Goal: Task Accomplishment & Management: Use online tool/utility

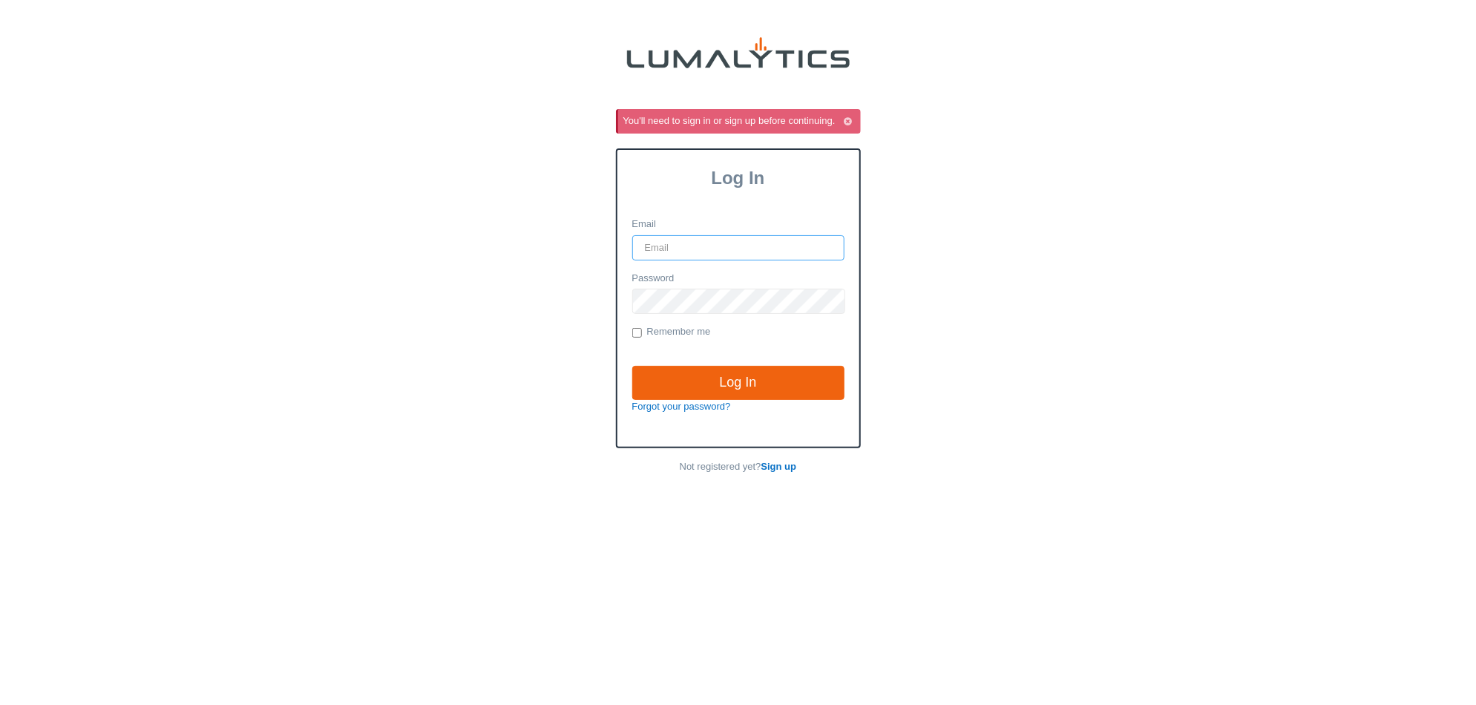
type input "it@valleytruckparts.com"
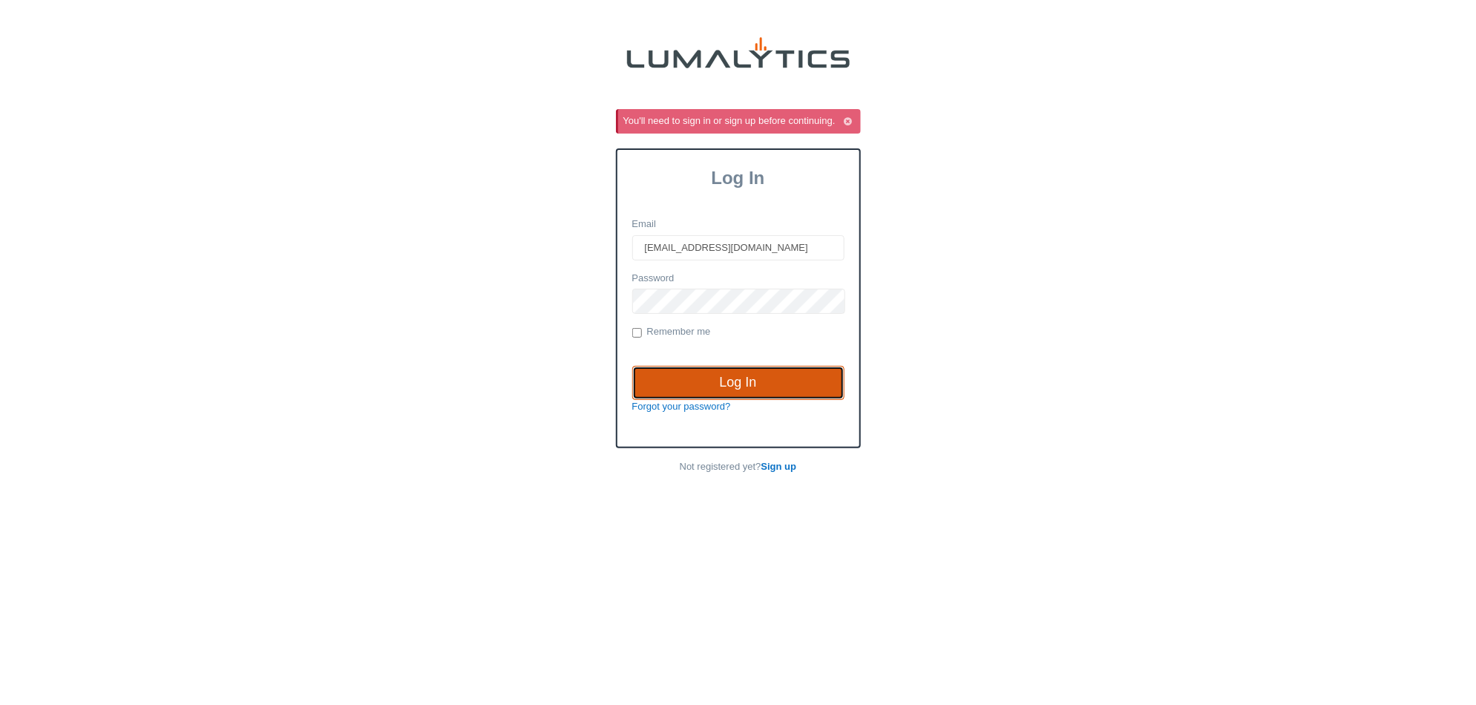
click at [779, 381] on input "Log In" at bounding box center [738, 383] width 212 height 34
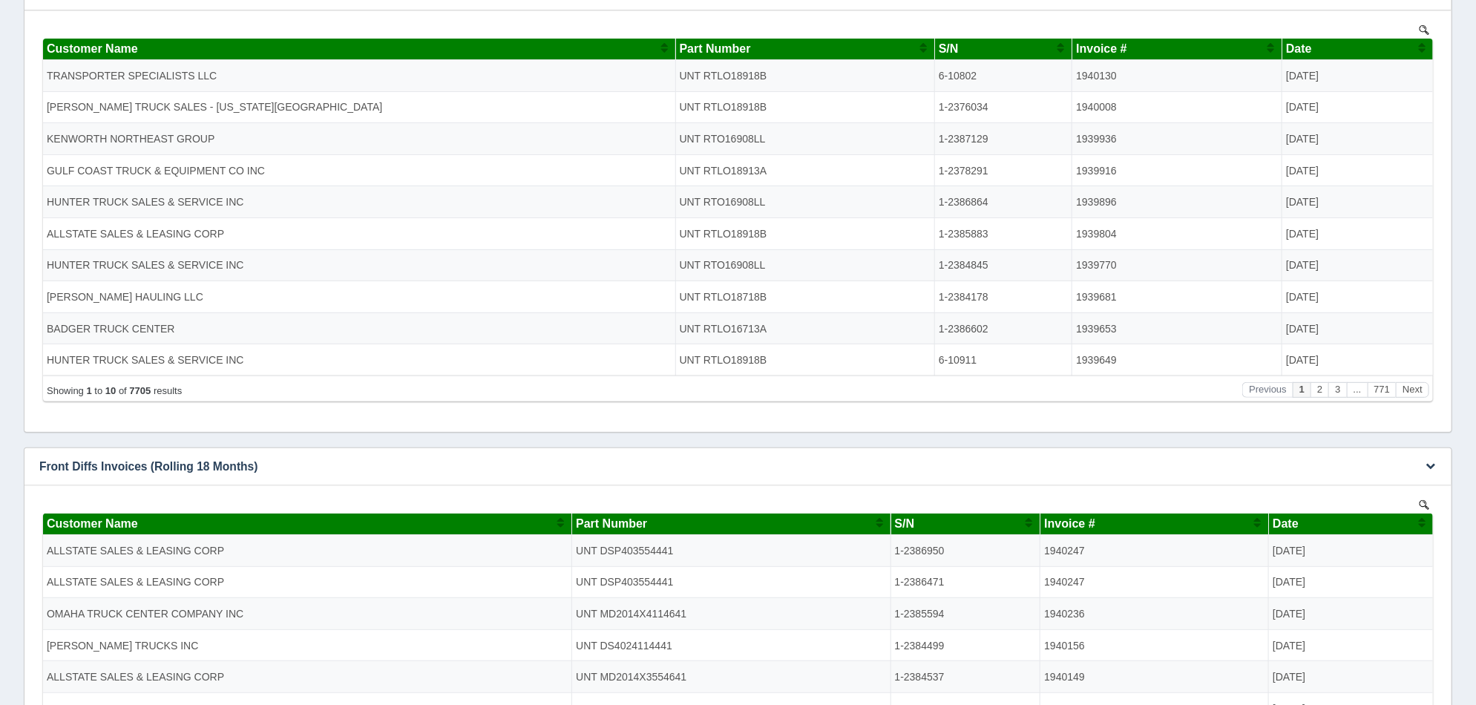
scroll to position [92, 0]
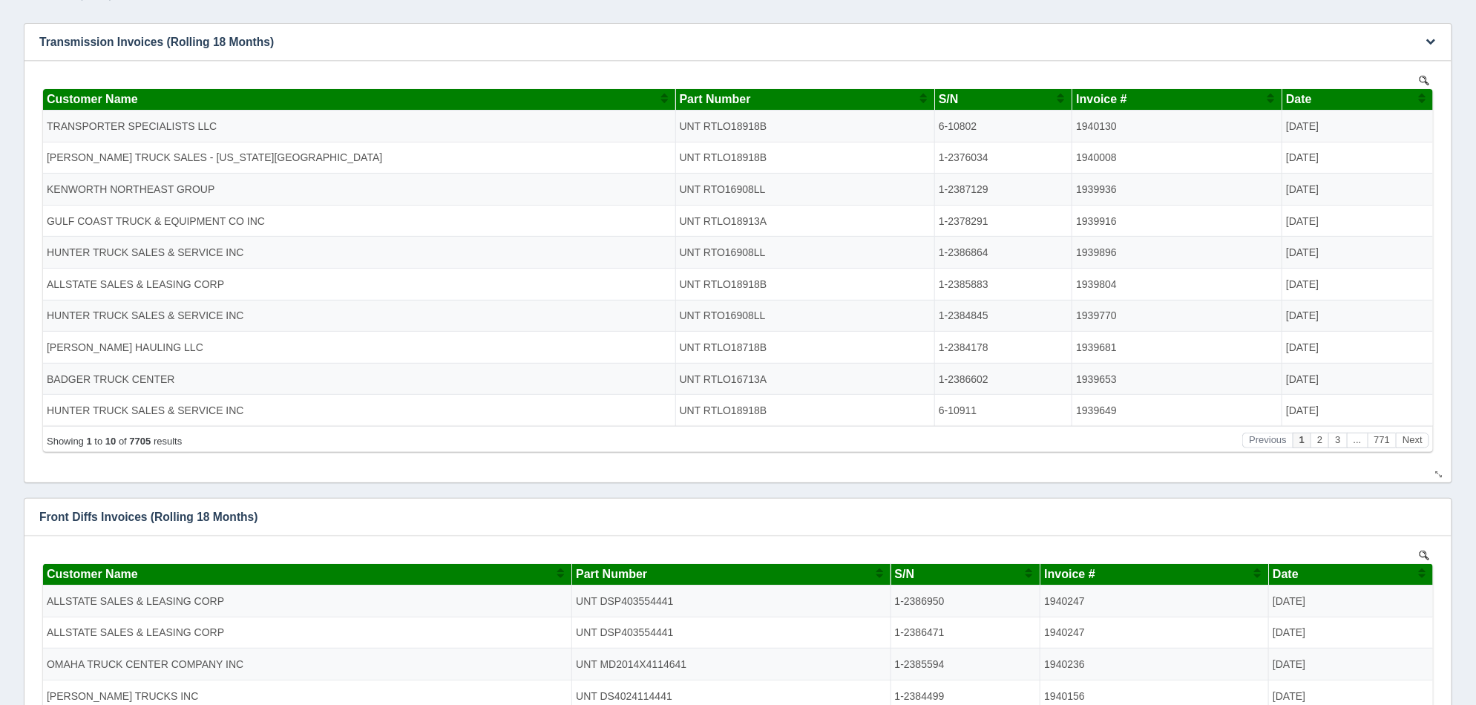
click at [1004, 99] on div "S/N" at bounding box center [997, 98] width 118 height 13
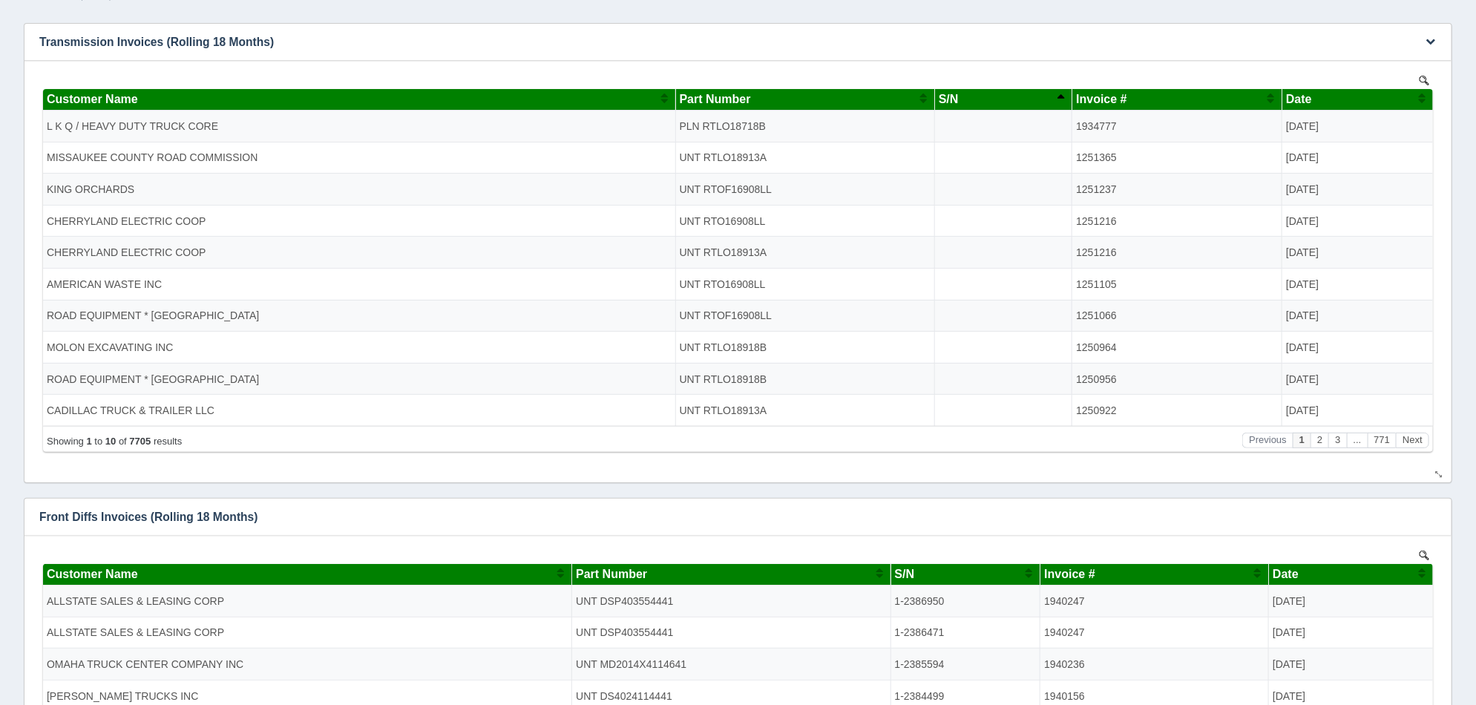
click at [1004, 99] on div "S/N" at bounding box center [997, 98] width 118 height 13
click at [1022, 100] on div "S/N" at bounding box center [997, 98] width 118 height 13
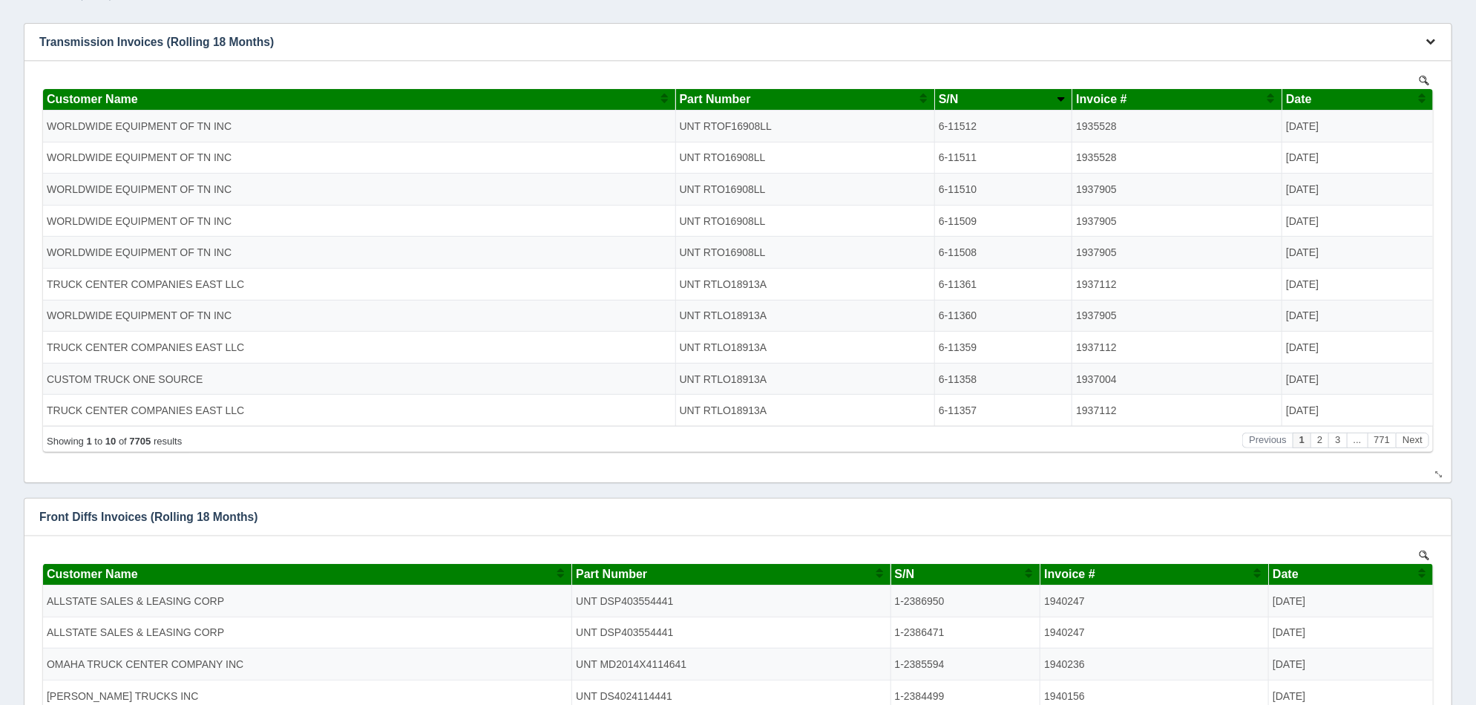
click at [1430, 41] on icon "button" at bounding box center [1430, 41] width 10 height 10
click at [1393, 120] on link "Download CSV" at bounding box center [1380, 121] width 119 height 22
click at [837, 65] on div "No data found." at bounding box center [737, 271] width 1397 height 421
click at [1430, 42] on icon "button" at bounding box center [1430, 41] width 10 height 10
click at [1393, 55] on link "Edit chart" at bounding box center [1380, 64] width 119 height 22
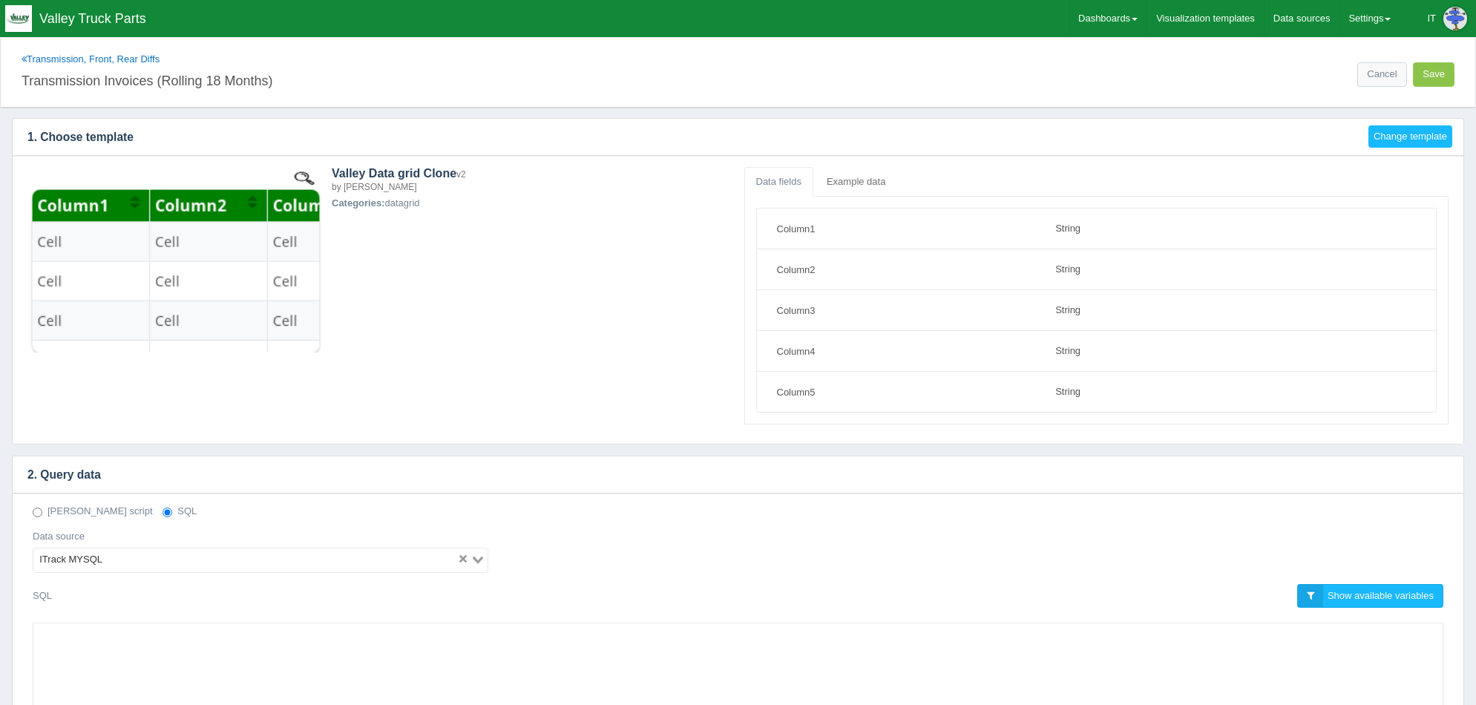
select select "string"
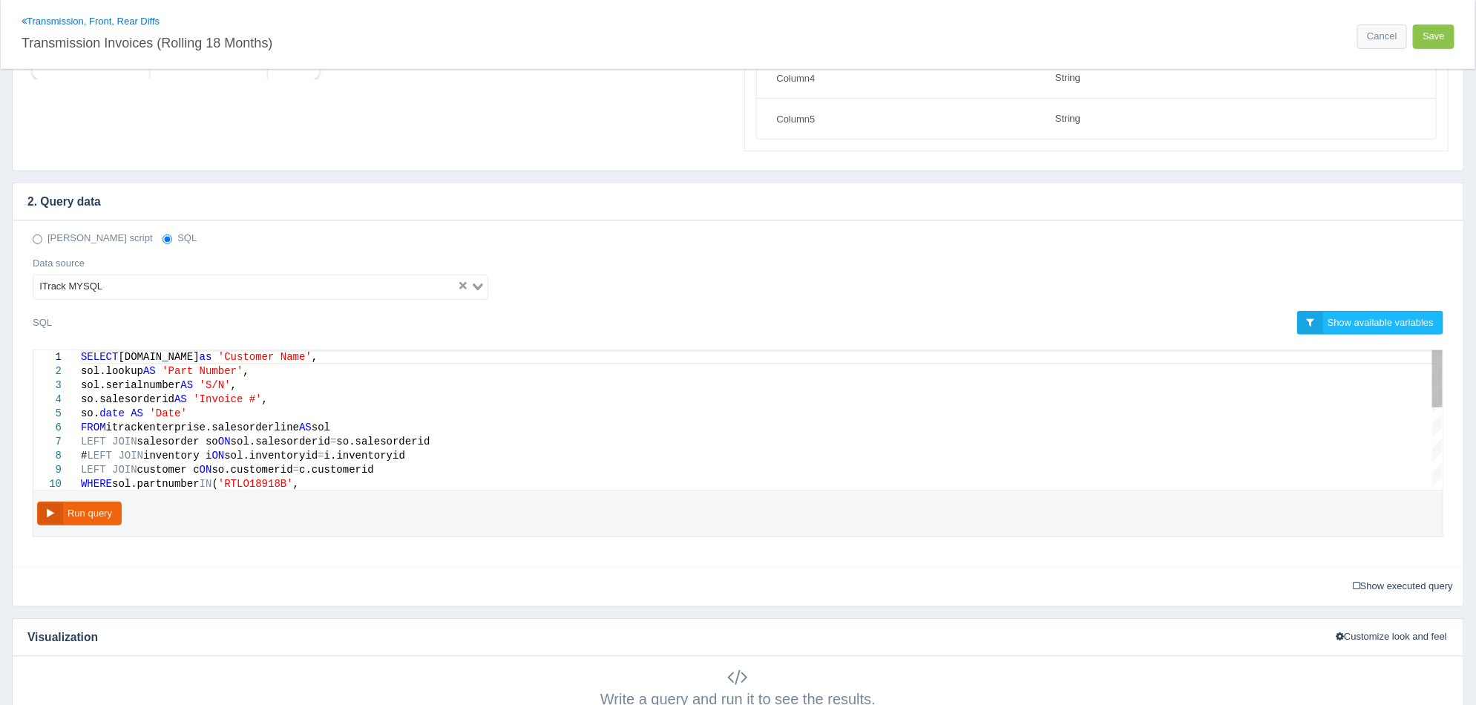
scroll to position [278, 0]
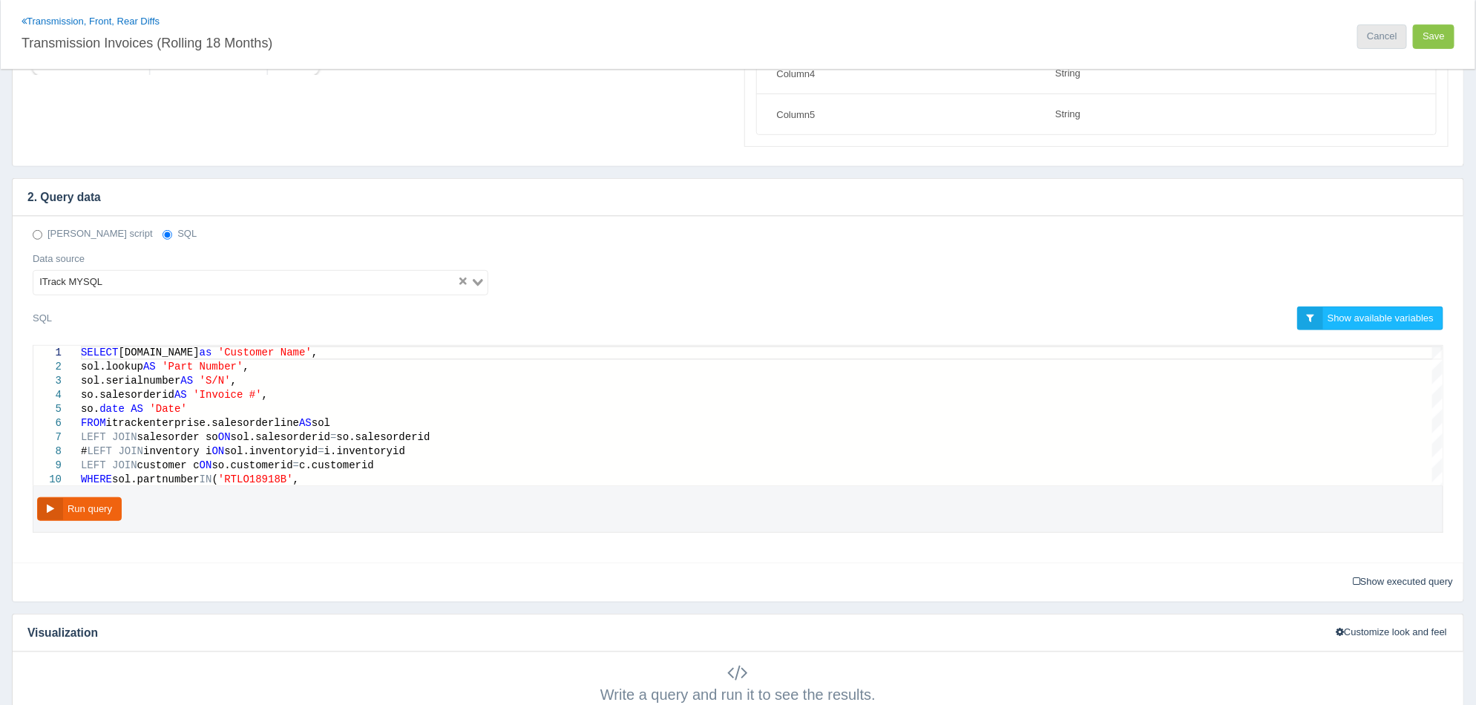
click at [1382, 39] on link "Cancel" at bounding box center [1381, 36] width 49 height 24
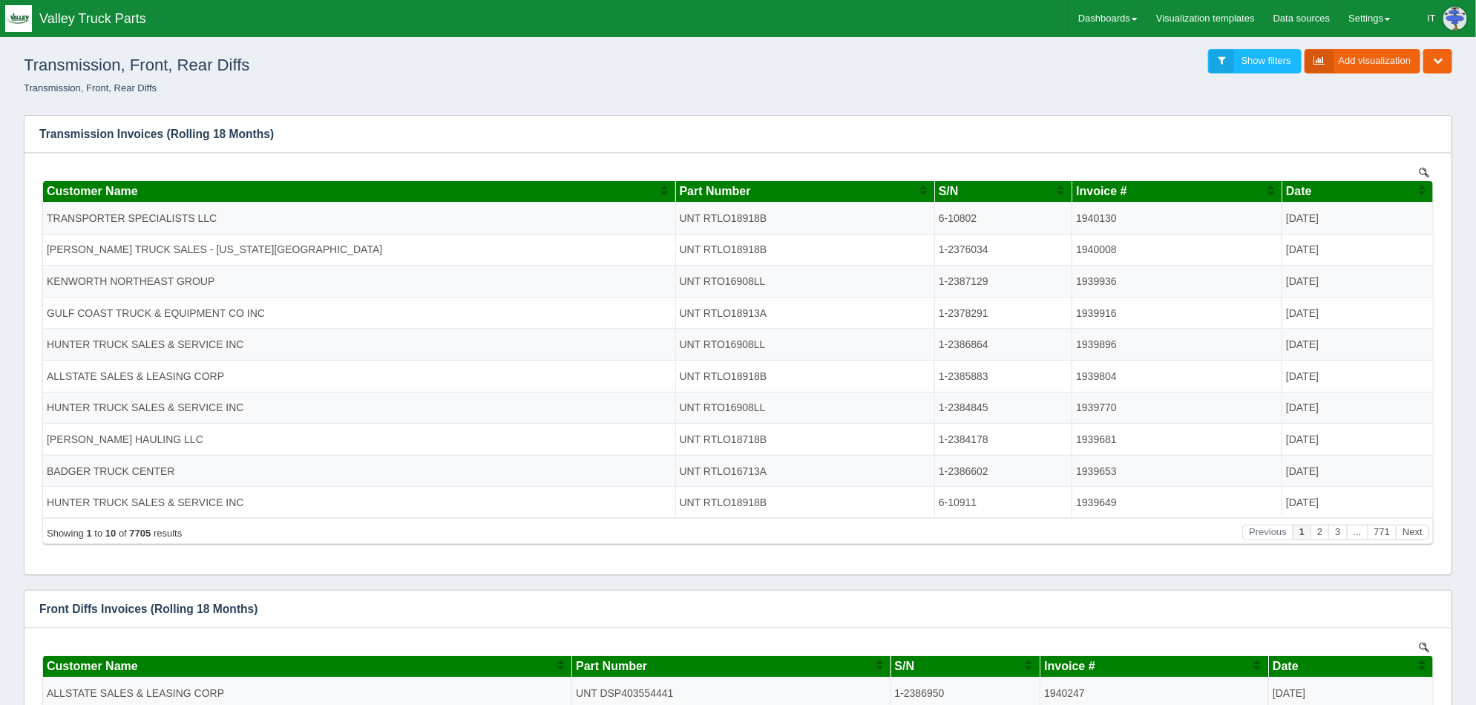
click at [991, 88] on ol "Transmission, Front, Rear Diffs" at bounding box center [738, 89] width 1452 height 14
click at [1431, 134] on icon "button" at bounding box center [1430, 133] width 10 height 10
click at [1366, 156] on link "Edit chart" at bounding box center [1380, 156] width 119 height 22
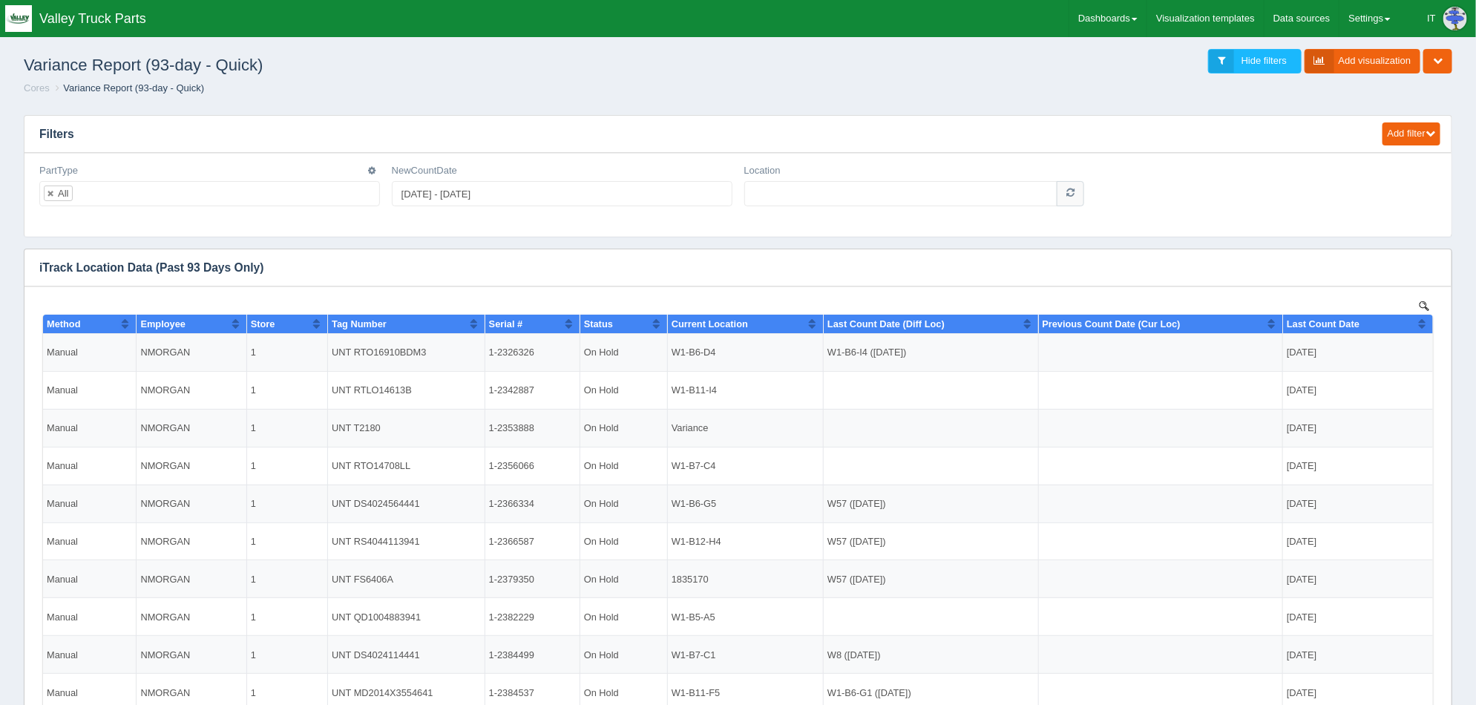
click at [203, 194] on ul "All" at bounding box center [209, 193] width 341 height 25
click at [372, 169] on icon "button" at bounding box center [371, 170] width 7 height 9
click at [352, 191] on link "Edit filter" at bounding box center [319, 189] width 119 height 22
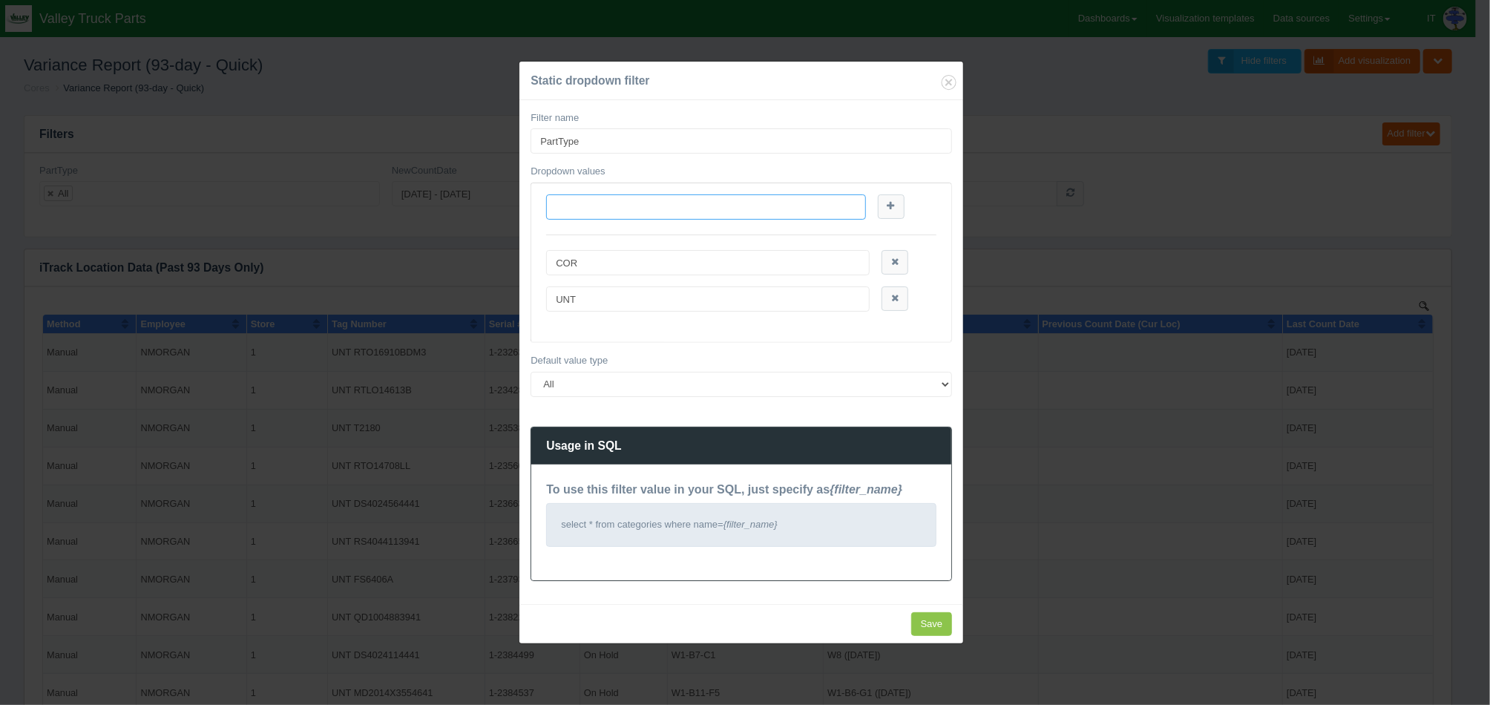
click at [788, 207] on input "text" at bounding box center [705, 206] width 319 height 25
click at [822, 88] on h3 "Static dropdown filter" at bounding box center [741, 81] width 421 height 16
click at [1083, 111] on div "Static dropdown filter Filter name PartType Dropdown values COR UNT Default val…" at bounding box center [745, 352] width 1490 height 705
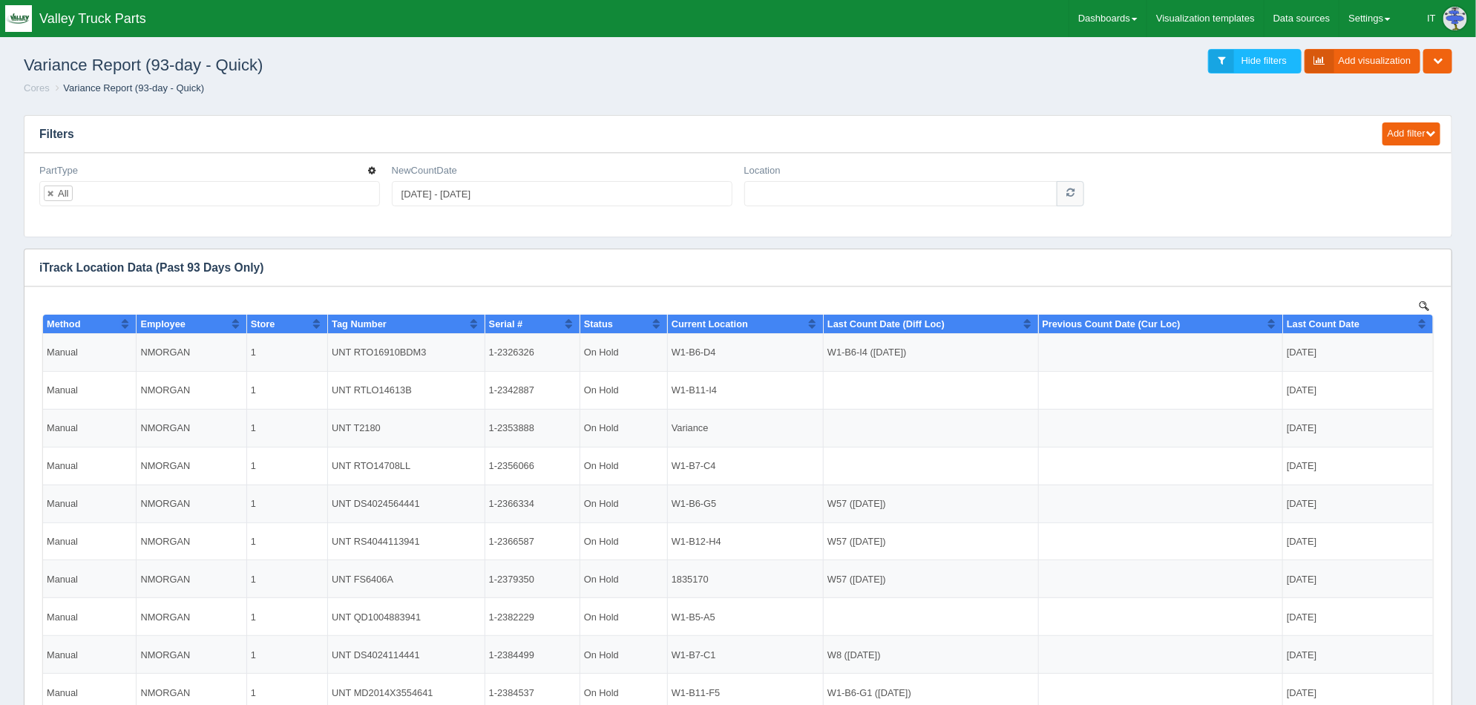
click at [373, 171] on icon "button" at bounding box center [371, 170] width 7 height 9
click at [358, 183] on link "Edit filter" at bounding box center [319, 189] width 119 height 22
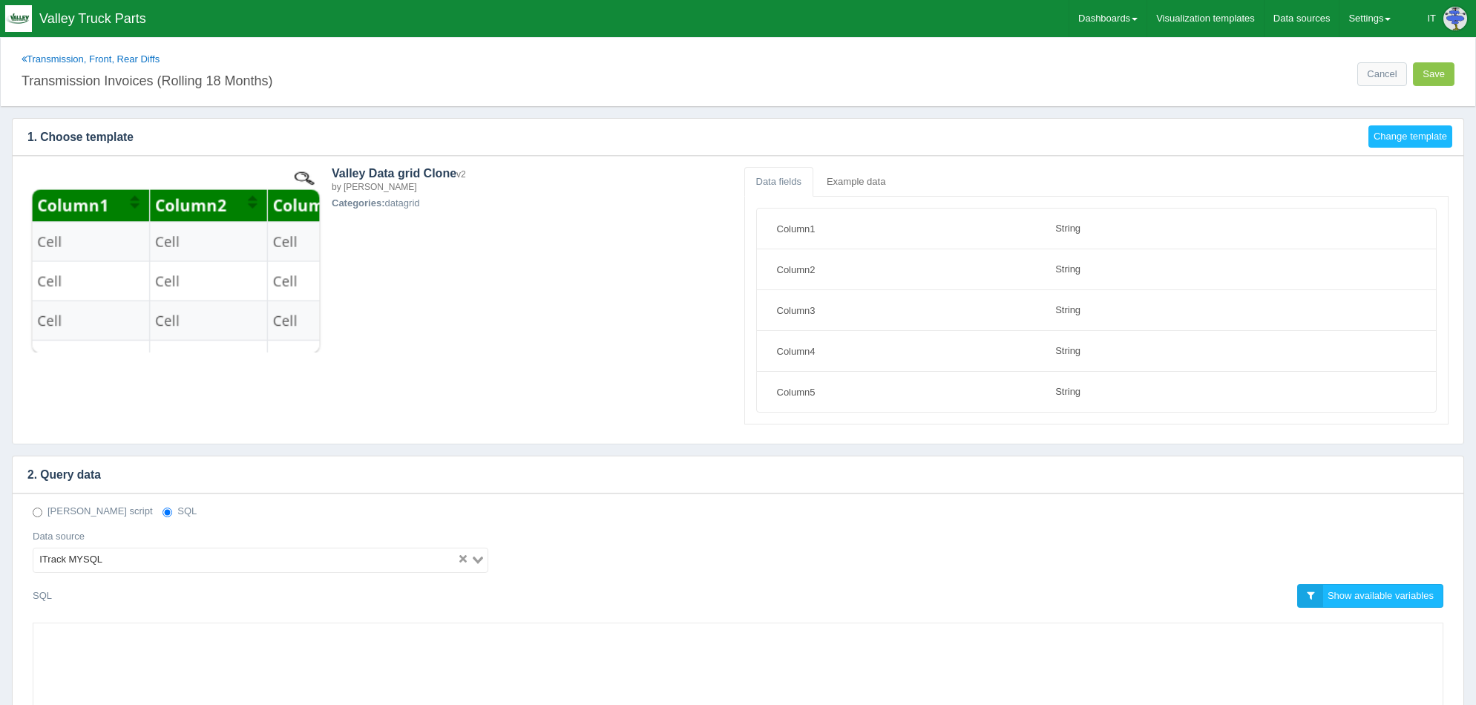
select select "string"
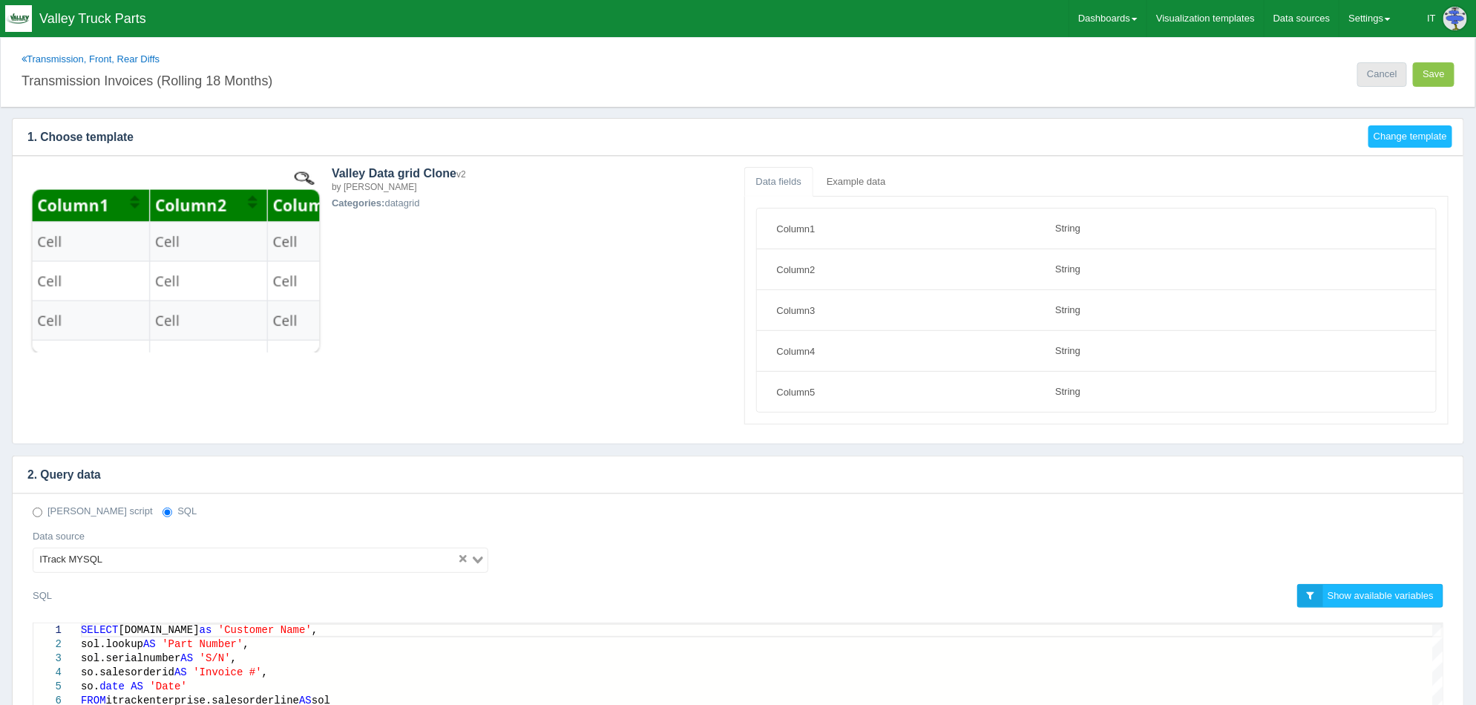
click at [1374, 72] on link "Cancel" at bounding box center [1381, 74] width 49 height 24
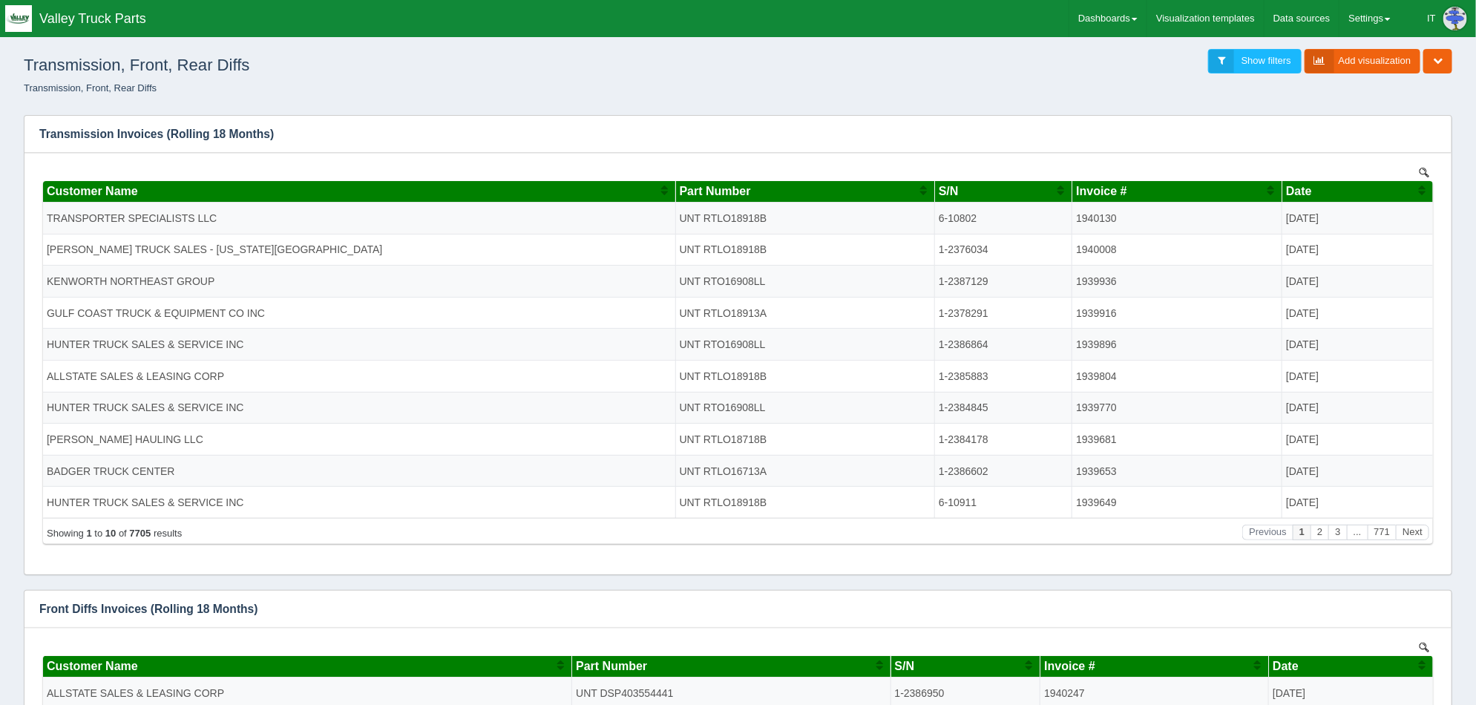
click at [937, 79] on div "Transmission, Front, Rear Diffs Show filters Add visualization Edit dashboard C…" at bounding box center [738, 62] width 1452 height 40
click at [1261, 63] on span "Show filters" at bounding box center [1266, 60] width 50 height 11
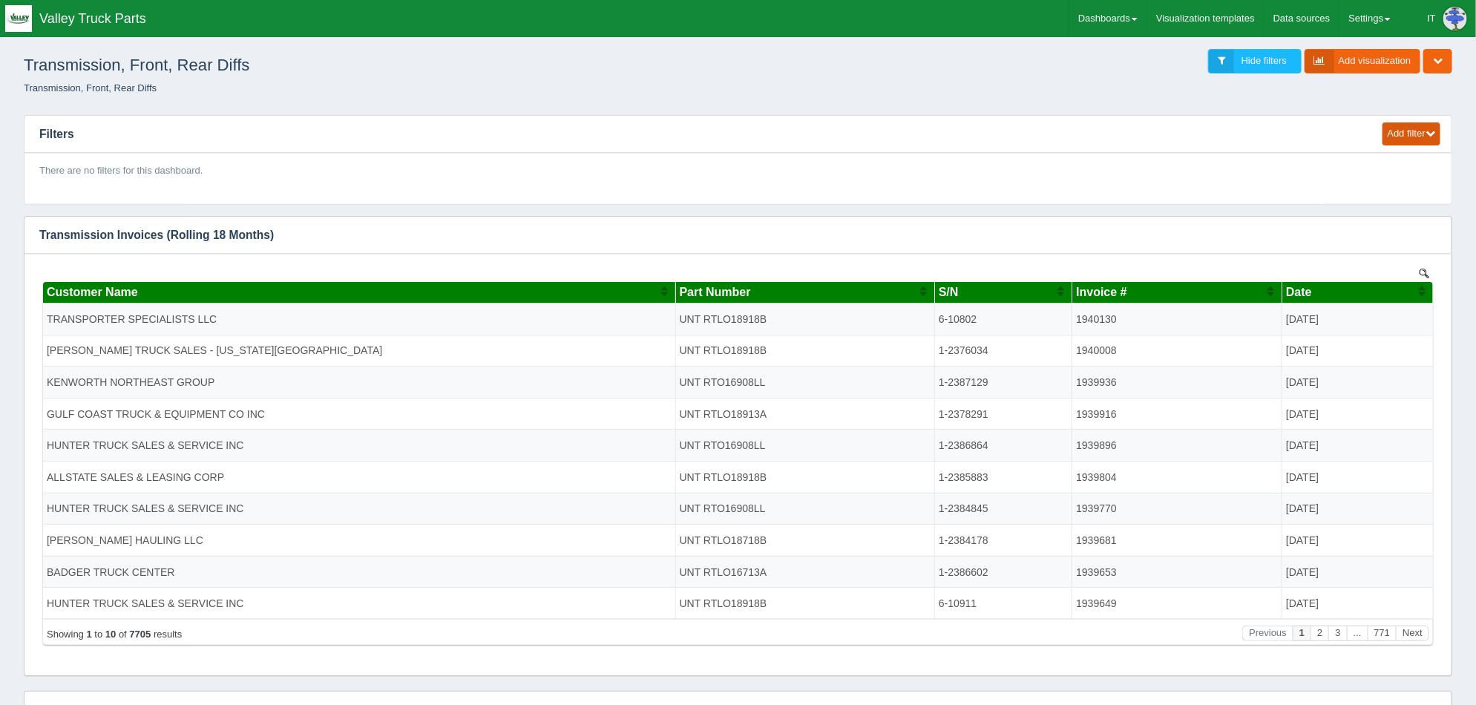
click at [1413, 128] on button "Add filter" at bounding box center [1411, 133] width 58 height 23
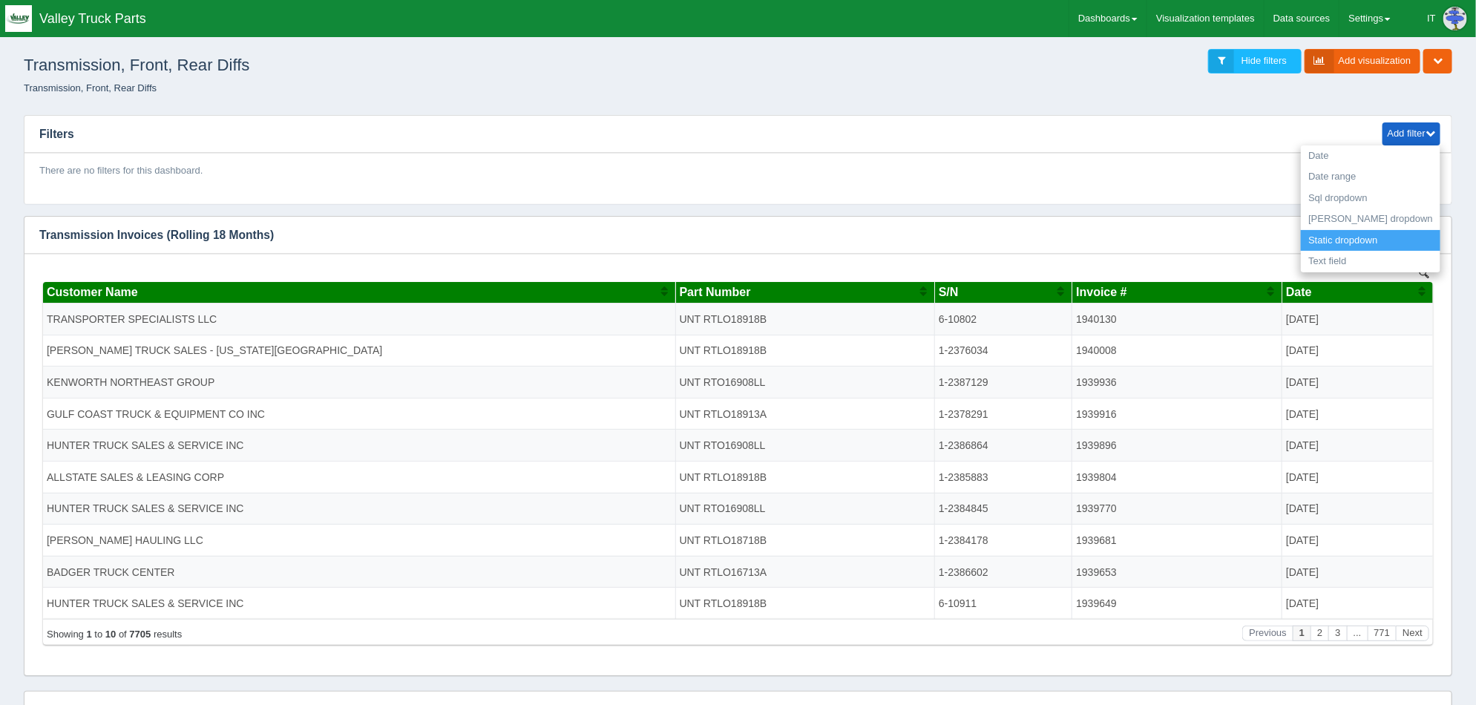
click at [1396, 234] on link "Static dropdown" at bounding box center [1370, 241] width 139 height 22
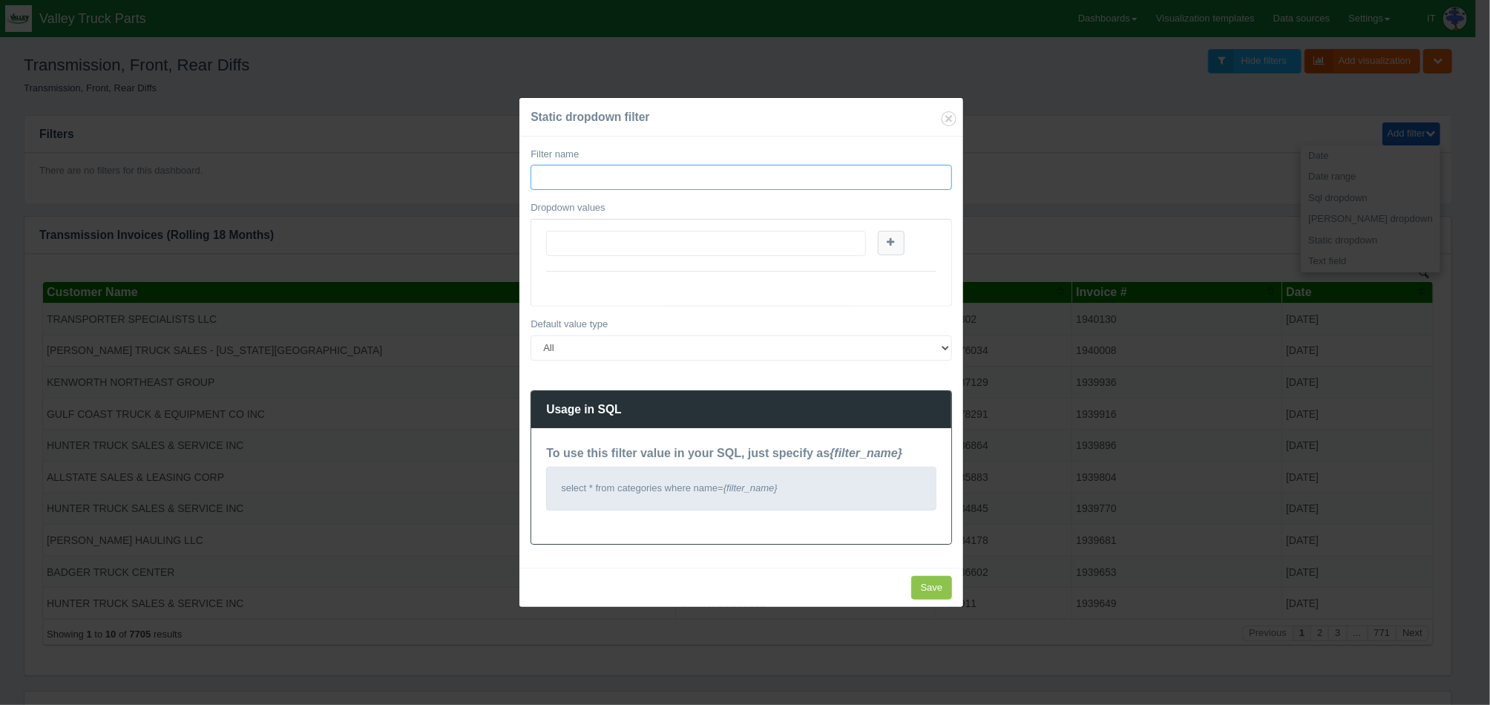
click at [766, 180] on input "Filter name" at bounding box center [741, 177] width 421 height 25
type input "Part Number"
click at [732, 351] on select "All None Specific value(s)" at bounding box center [741, 347] width 421 height 25
click at [856, 116] on h3 "Static dropdown filter" at bounding box center [741, 117] width 421 height 16
click at [938, 585] on input "Save" at bounding box center [932, 588] width 42 height 24
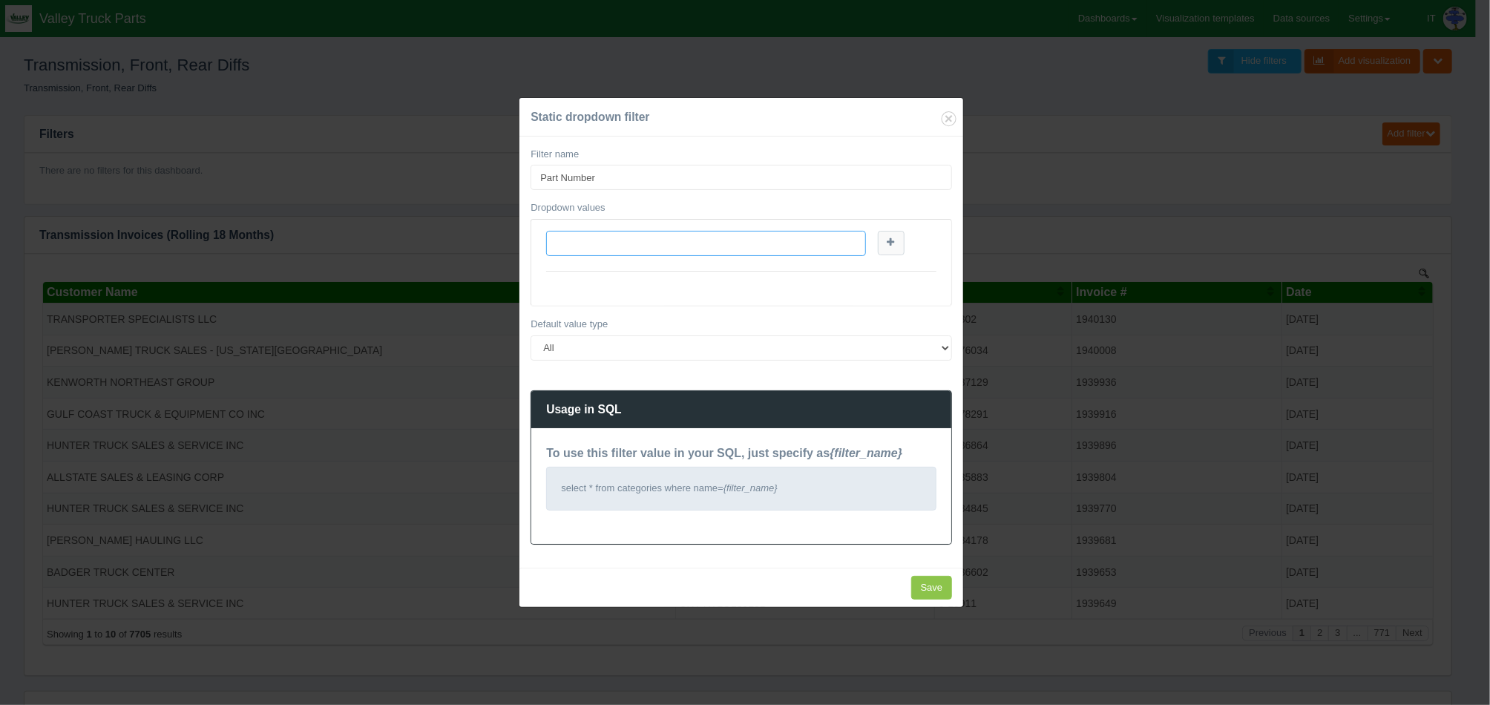
click at [752, 238] on input "text" at bounding box center [705, 243] width 319 height 25
click at [911, 576] on input "Save" at bounding box center [932, 588] width 42 height 24
type input "Save"
type input "a"
click at [710, 251] on input "all" at bounding box center [705, 243] width 319 height 25
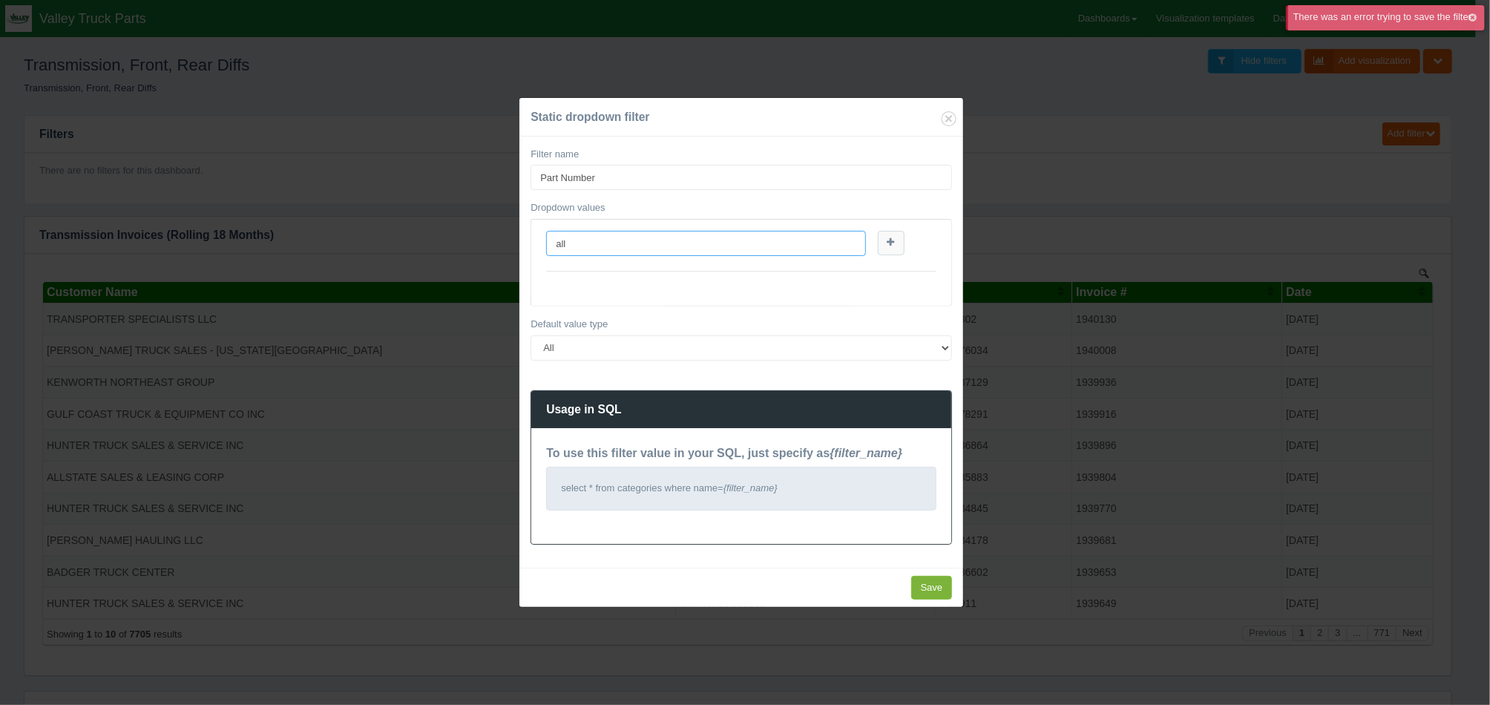
type input "all"
click at [931, 580] on input "Save" at bounding box center [932, 588] width 42 height 24
type input "Save"
click at [561, 179] on input "Part Number" at bounding box center [741, 177] width 421 height 25
type input "Part_Number"
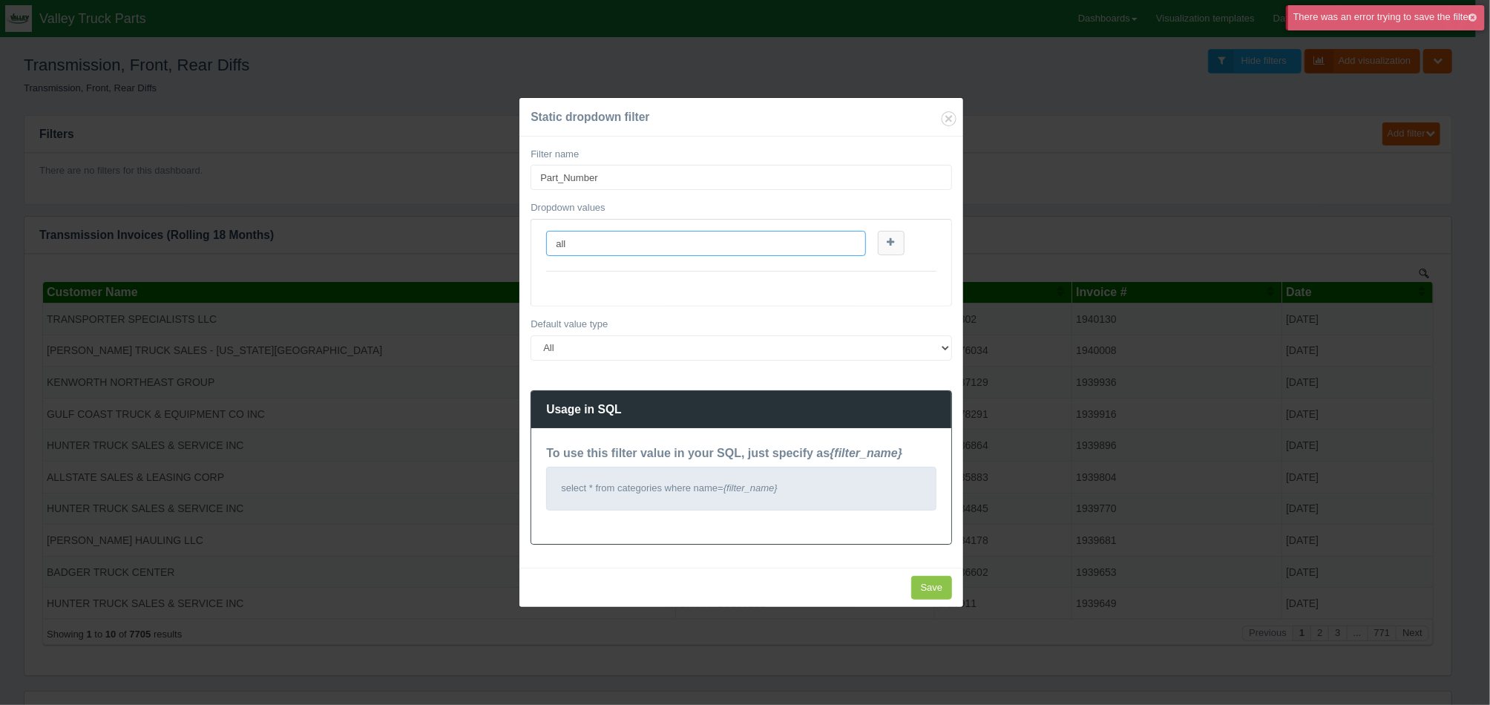
drag, startPoint x: 594, startPoint y: 249, endPoint x: 549, endPoint y: 251, distance: 44.6
click at [549, 251] on input "all" at bounding box center [705, 243] width 319 height 25
click at [940, 585] on input "Save" at bounding box center [932, 588] width 42 height 24
type input "Save"
drag, startPoint x: 624, startPoint y: 178, endPoint x: 498, endPoint y: 185, distance: 126.4
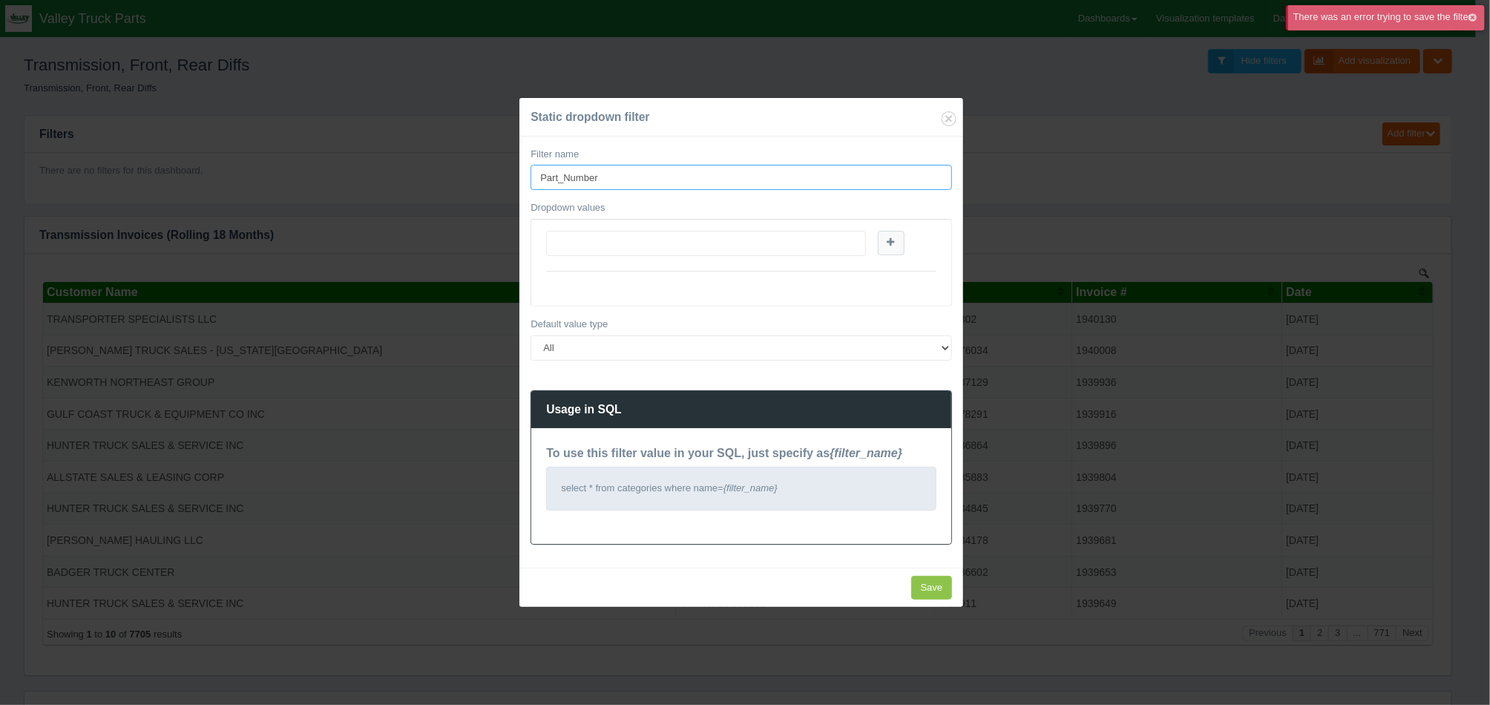
click at [498, 185] on div "Static dropdown filter Filter name Part_Number Dropdown values Default value ty…" at bounding box center [745, 352] width 1490 height 705
click at [719, 127] on div "Static dropdown filter" at bounding box center [741, 117] width 444 height 39
click at [933, 591] on input "Save" at bounding box center [932, 588] width 42 height 24
type input "Save"
click at [948, 115] on icon "Close" at bounding box center [949, 118] width 21 height 21
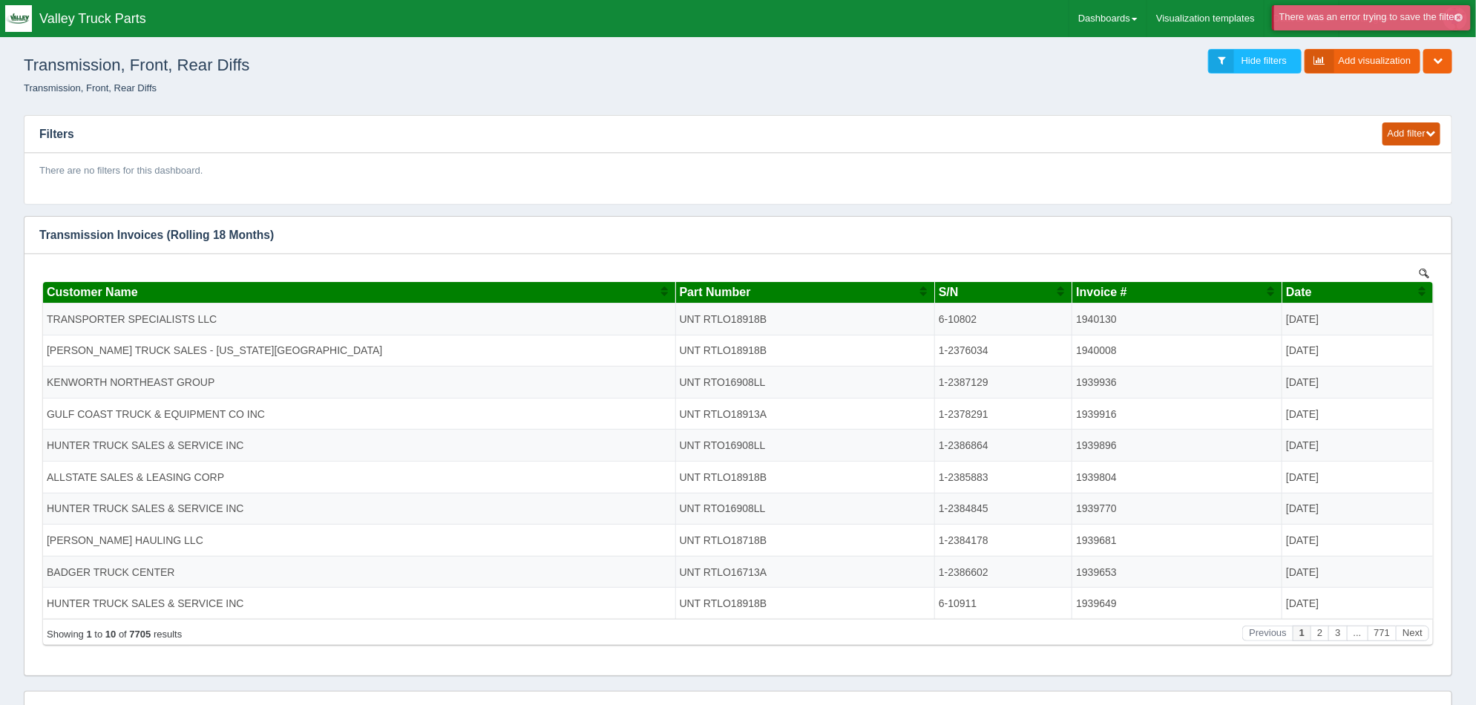
click at [1401, 140] on button "Add filter" at bounding box center [1411, 133] width 58 height 23
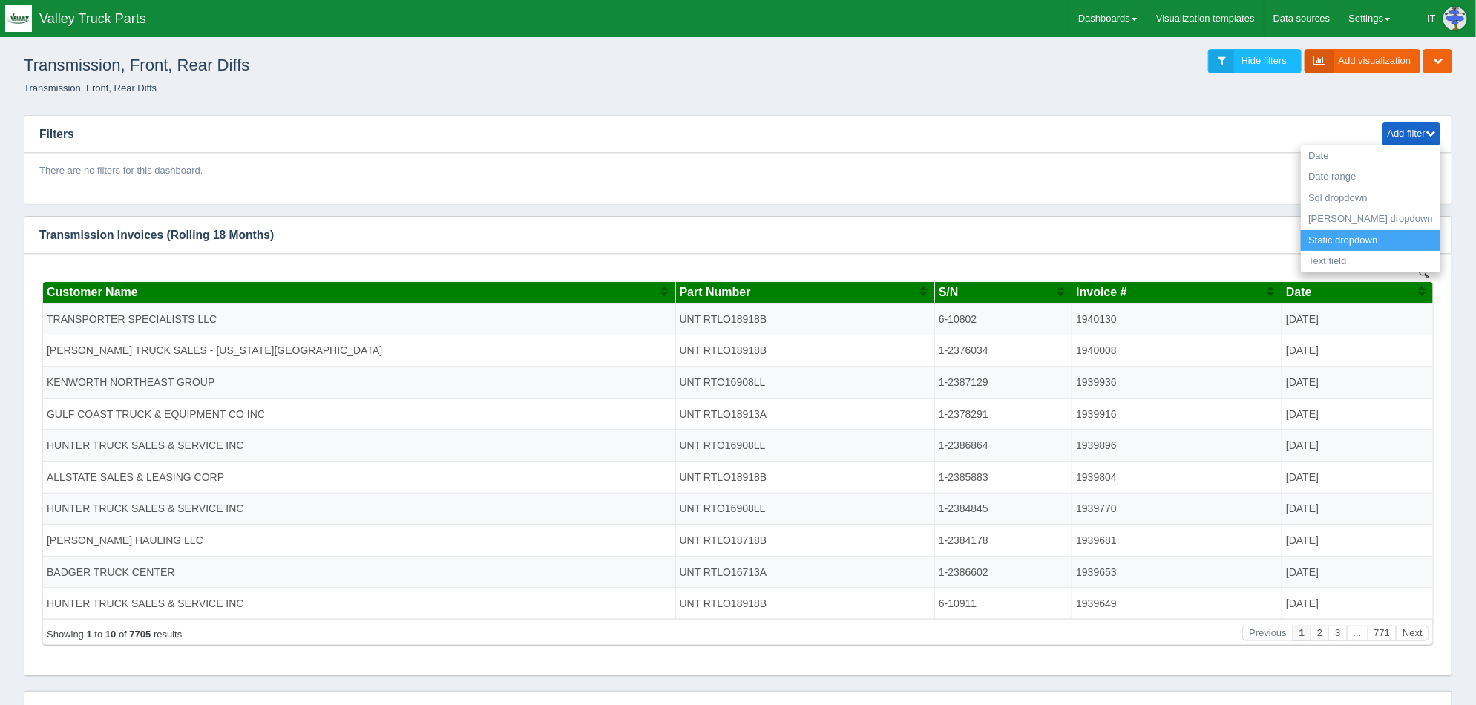
click at [1390, 236] on link "Static dropdown" at bounding box center [1370, 241] width 139 height 22
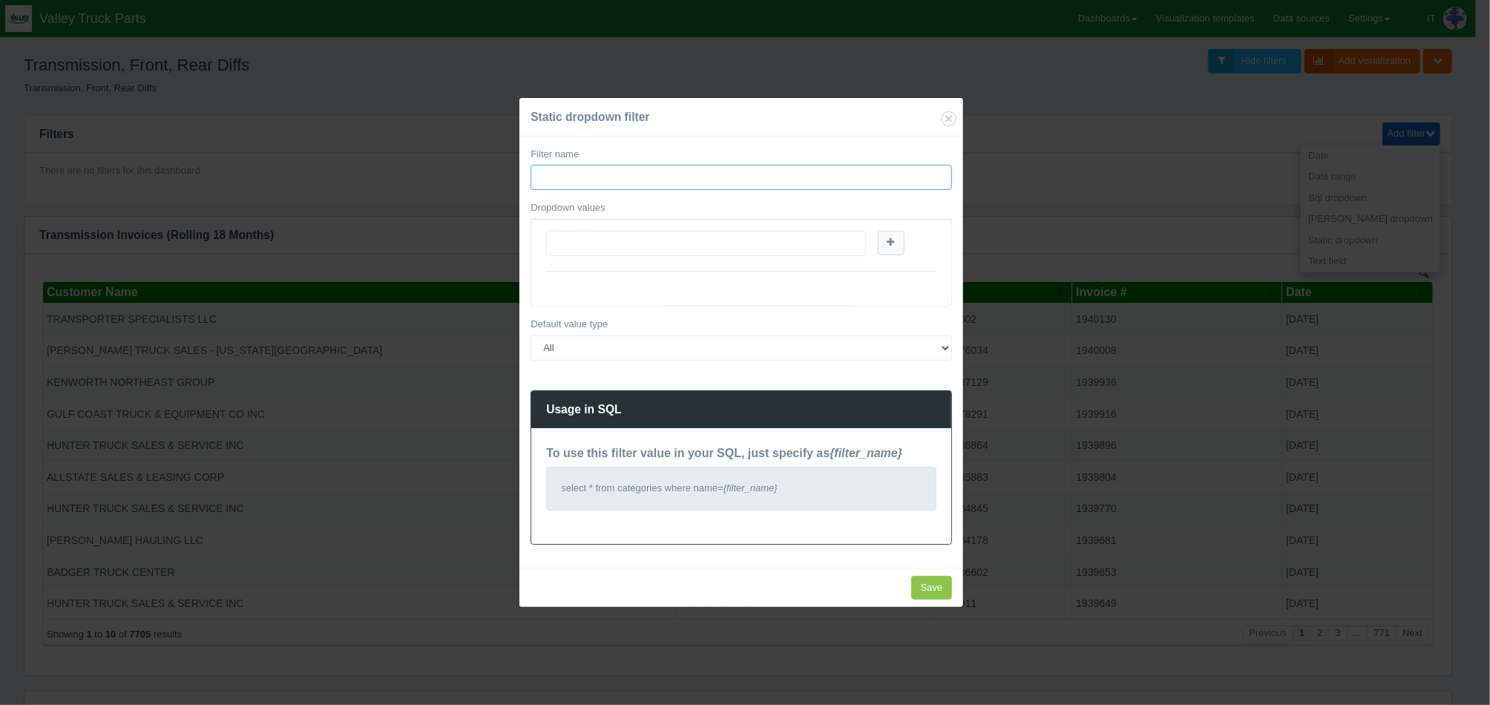
click at [728, 173] on input "Filter name" at bounding box center [741, 177] width 421 height 25
click at [671, 171] on input "Filter name" at bounding box center [741, 177] width 421 height 25
type input "PartNumber"
click at [927, 594] on input "Save" at bounding box center [932, 588] width 42 height 24
type input "Save"
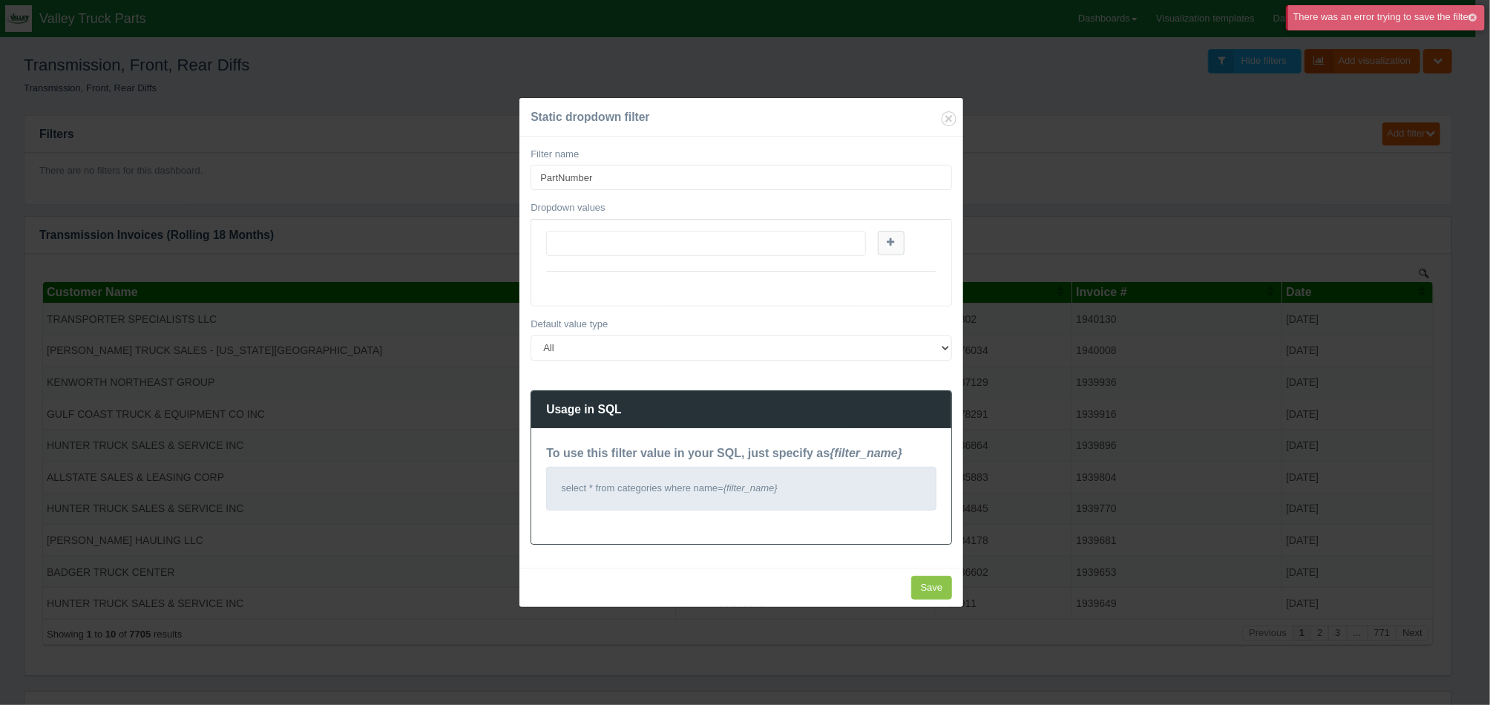
click at [1045, 165] on div "Static dropdown filter Filter name PartNumber Dropdown values Default value typ…" at bounding box center [745, 352] width 1490 height 705
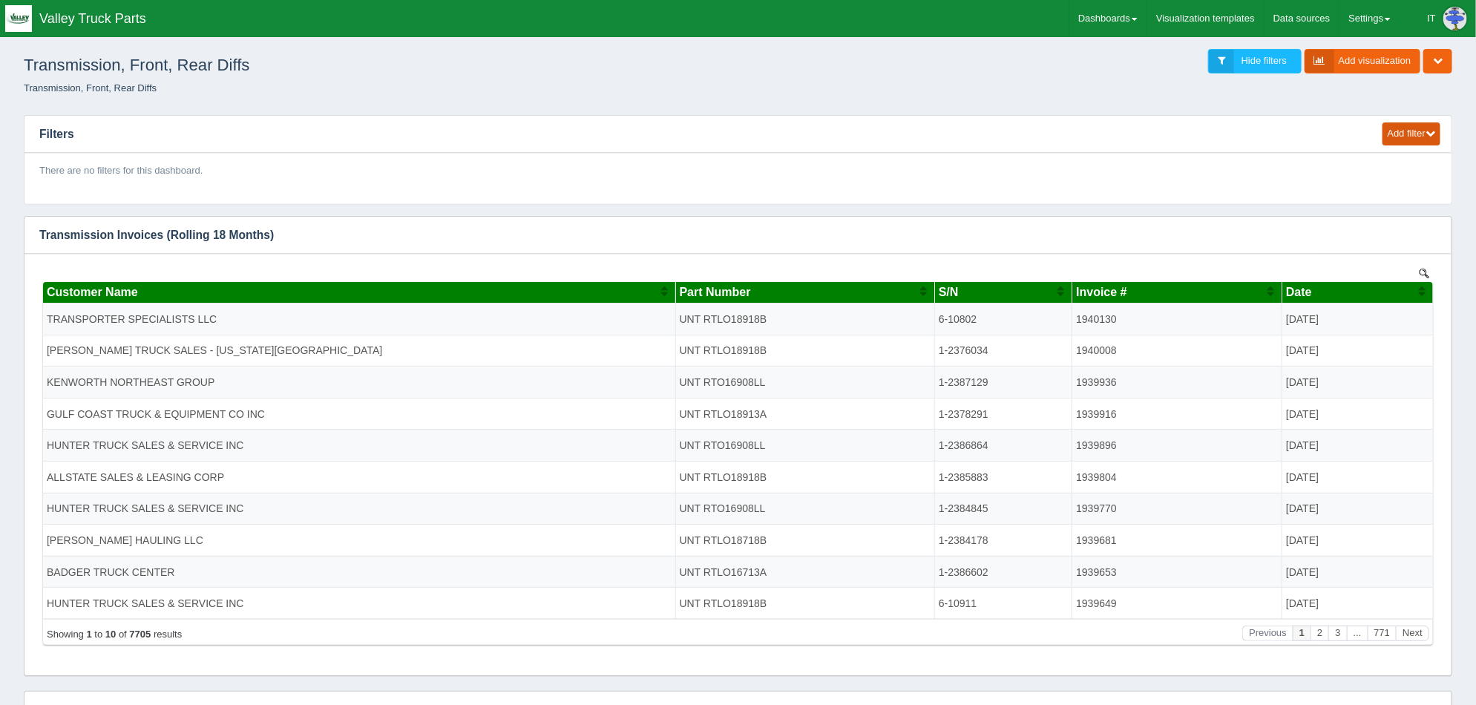
click at [1407, 133] on button "Add filter" at bounding box center [1411, 133] width 58 height 23
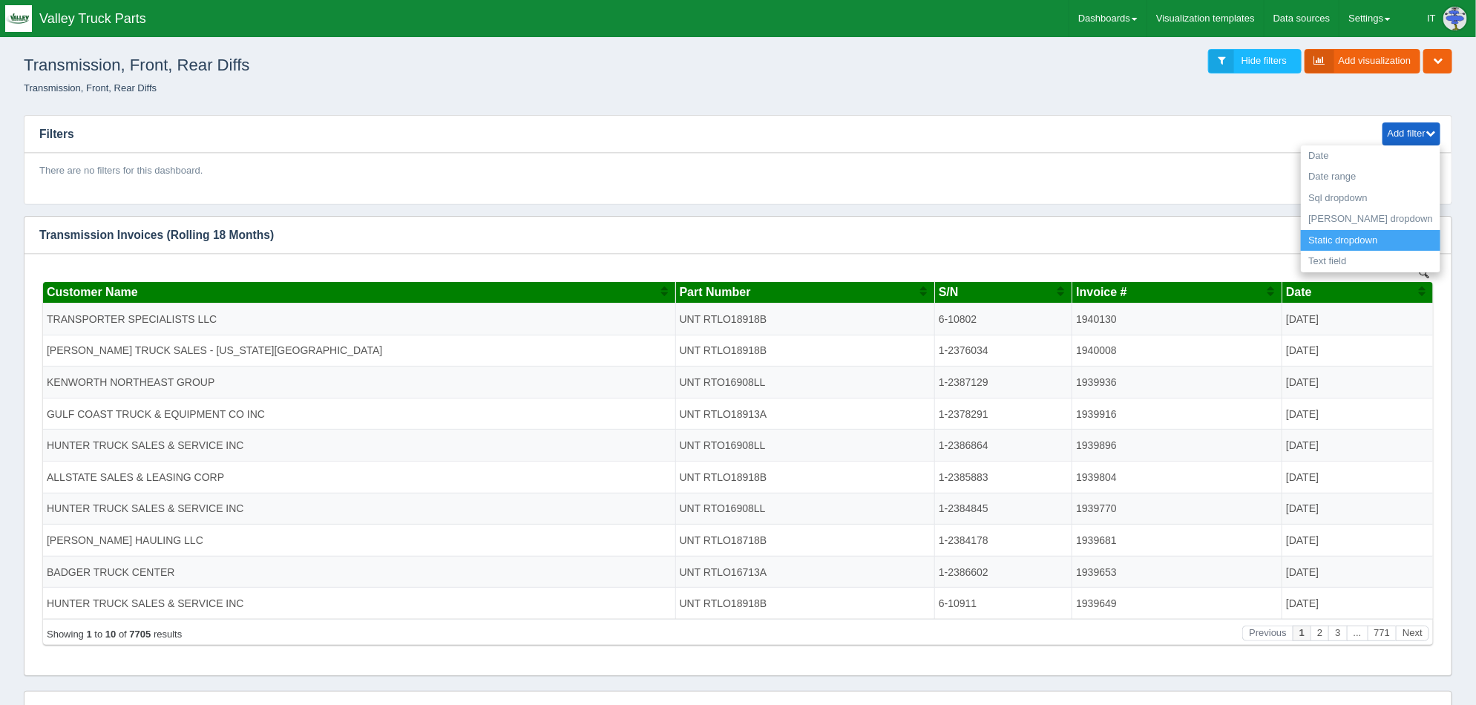
click at [1401, 234] on link "Static dropdown" at bounding box center [1370, 241] width 139 height 22
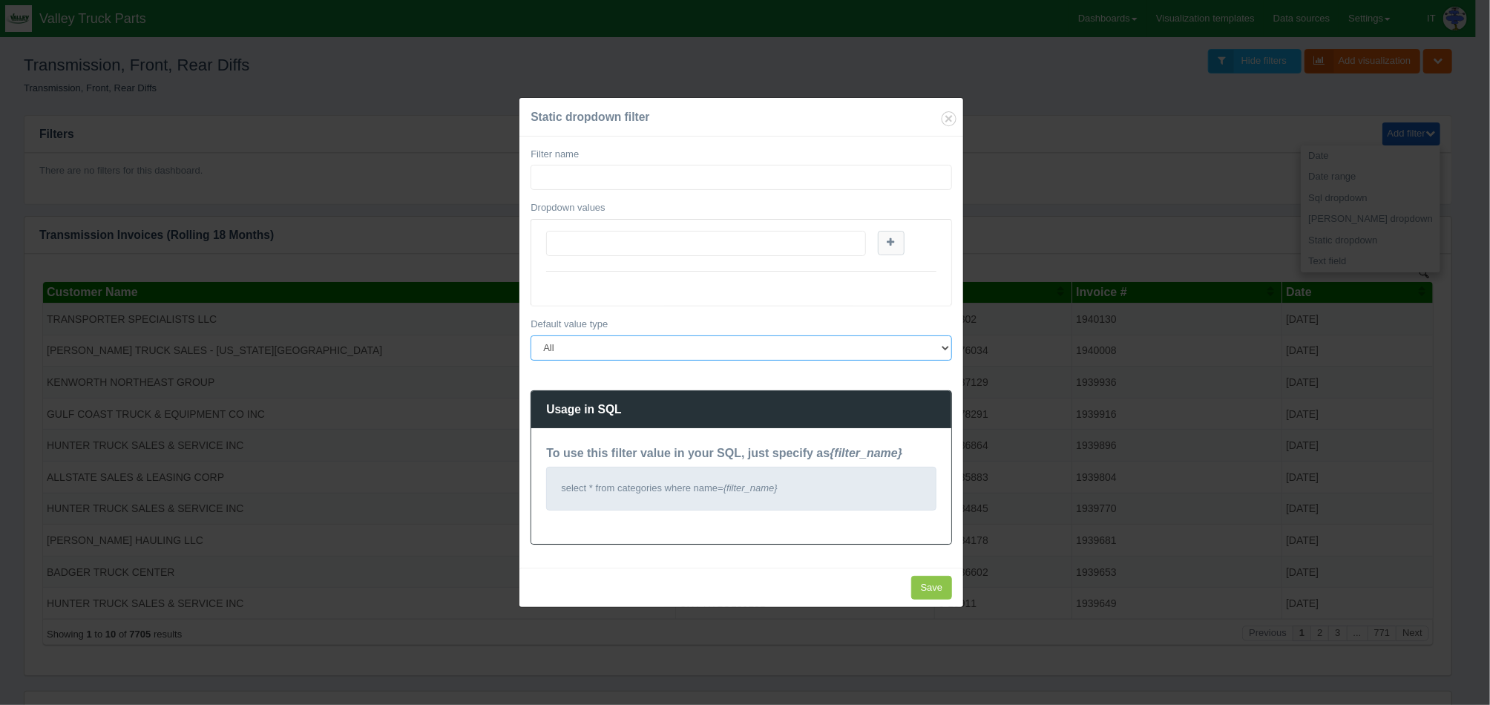
click at [761, 349] on select "All None Specific value(s)" at bounding box center [741, 347] width 421 height 25
click at [531, 335] on select "All None Specific value(s)" at bounding box center [741, 347] width 421 height 25
click at [754, 379] on div "Filter name Dropdown values Default value type All None Specific value(s) Defau…" at bounding box center [741, 352] width 444 height 431
click at [937, 349] on select "All None Specific value(s)" at bounding box center [741, 347] width 421 height 25
select select "all"
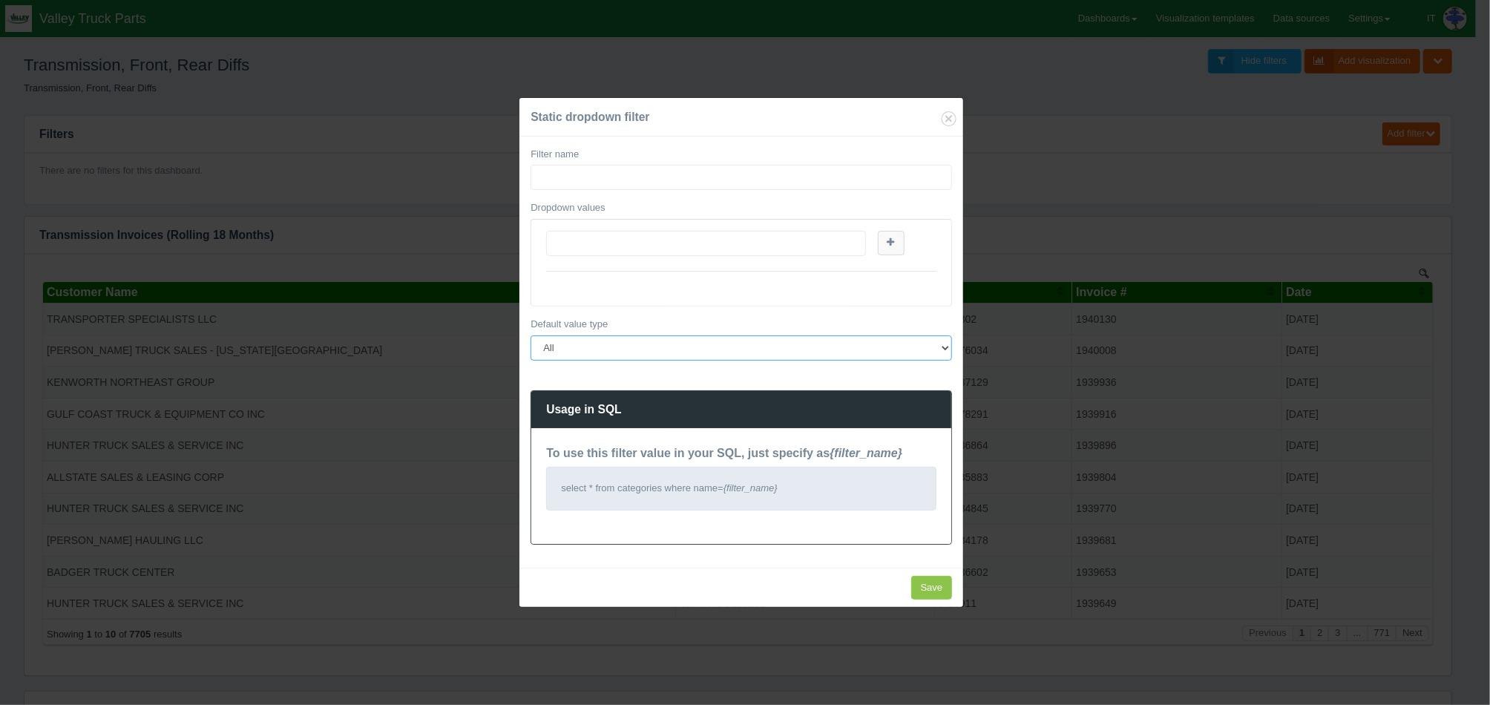
click at [531, 335] on select "All None Specific value(s)" at bounding box center [741, 347] width 421 height 25
click at [708, 183] on input "Filter name" at bounding box center [741, 177] width 421 height 25
type input "PartNumber"
click at [710, 243] on input "text" at bounding box center [705, 243] width 319 height 25
type input "UNT"
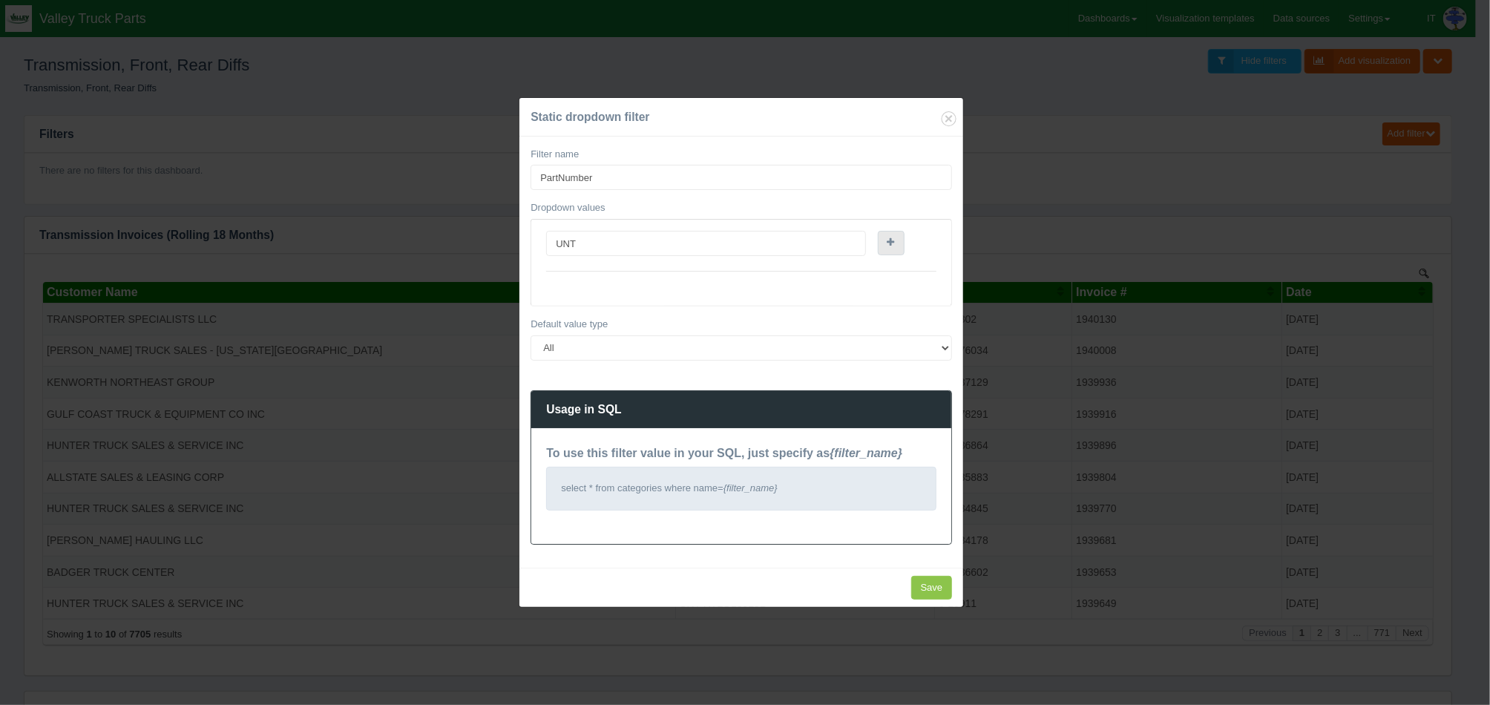
click at [893, 240] on icon at bounding box center [890, 242] width 7 height 10
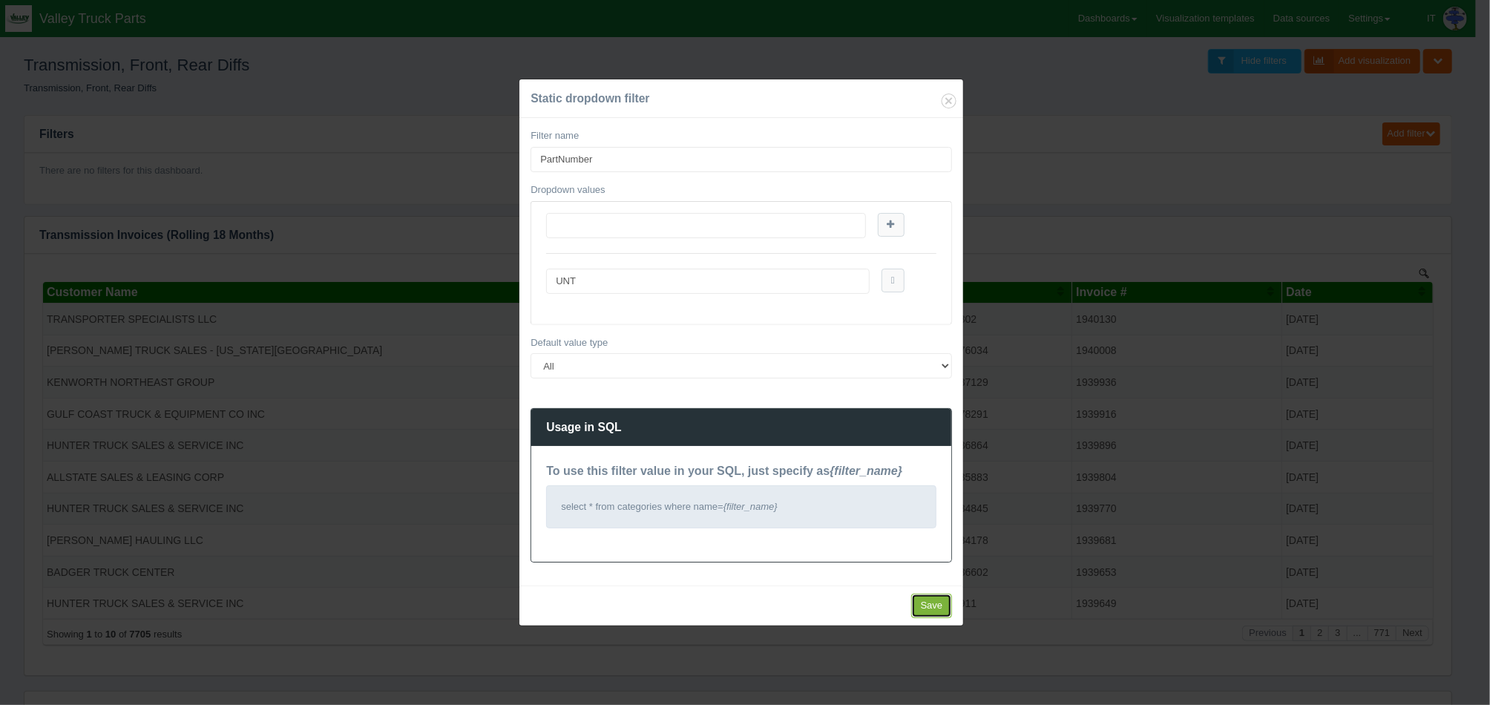
click at [927, 605] on input "Save" at bounding box center [932, 606] width 42 height 24
type input "Save"
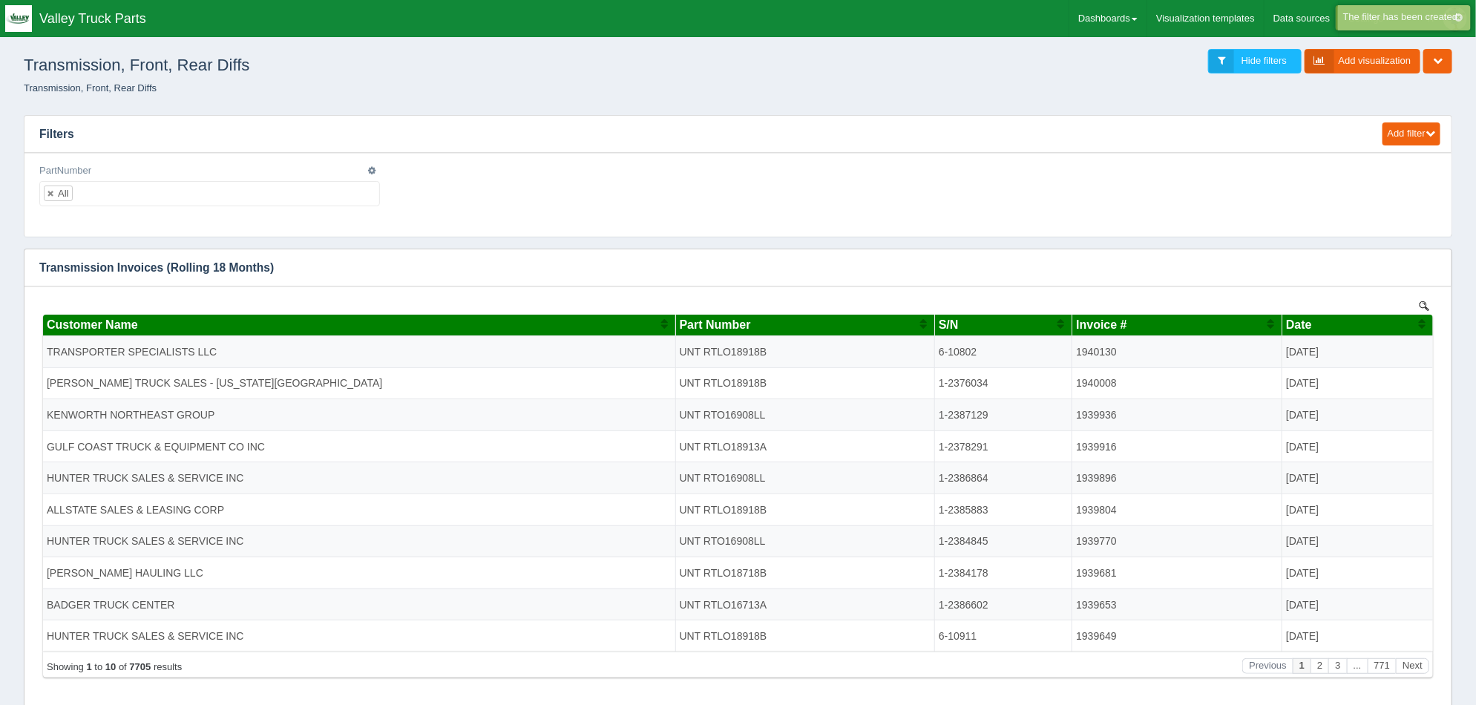
click at [262, 208] on div "Edit filter Delete filter PartNumber All No matches found All None UNT" at bounding box center [209, 191] width 352 height 54
click at [251, 198] on ul "All" at bounding box center [209, 193] width 341 height 25
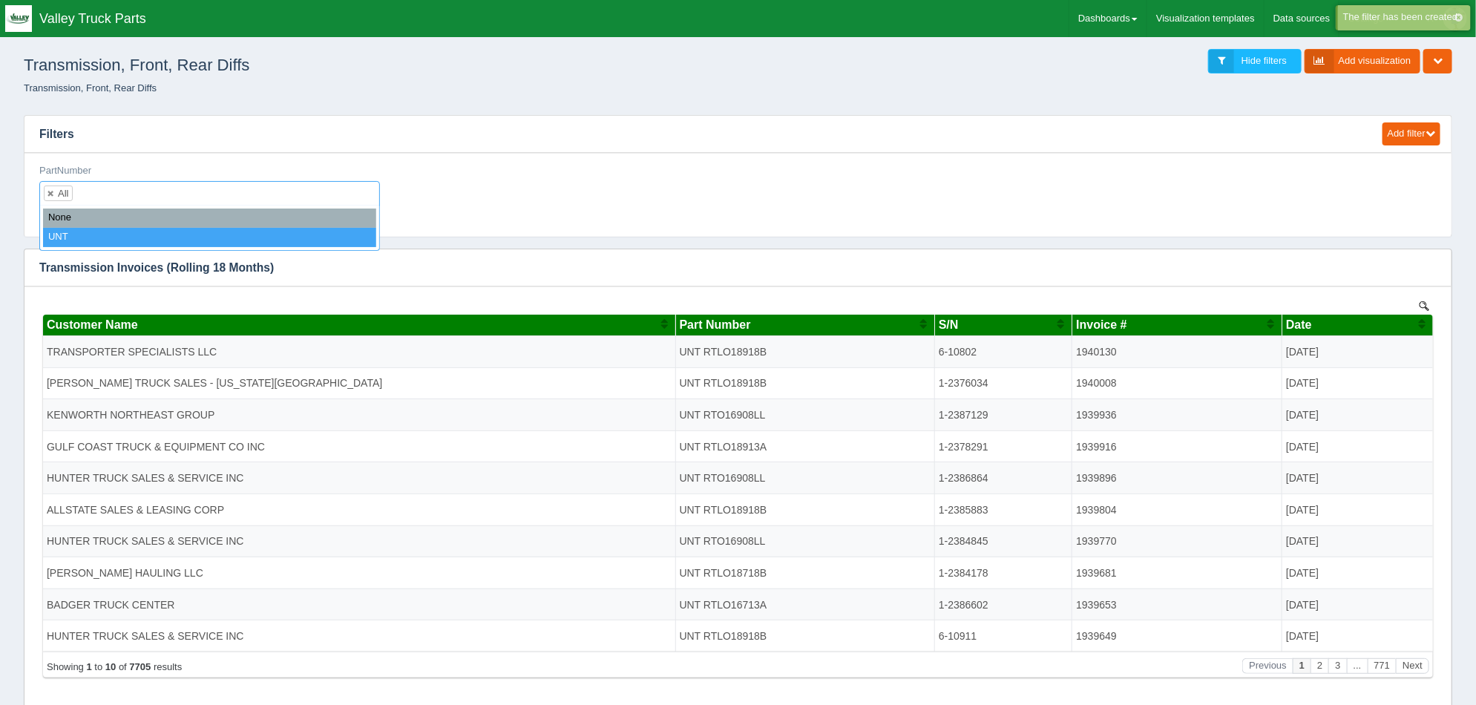
select select "UNT"
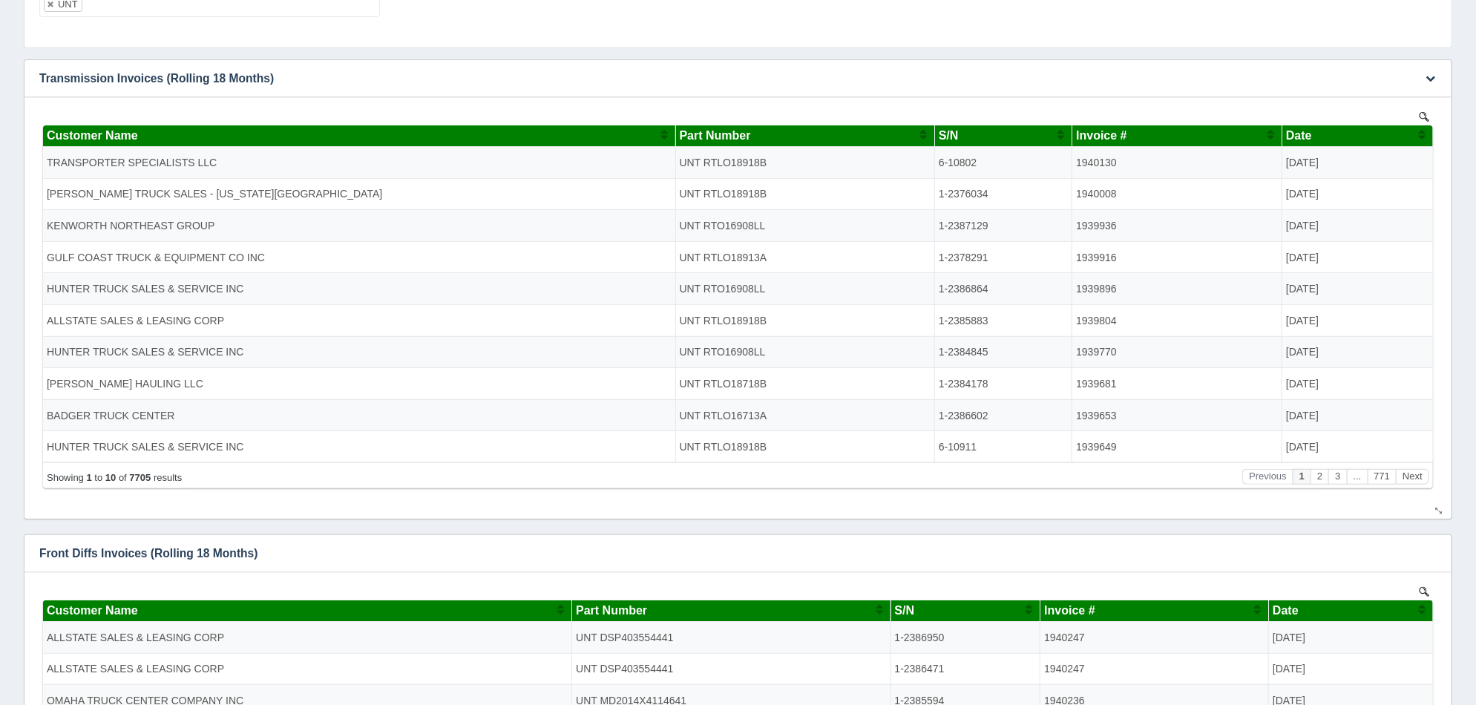
scroll to position [92, 0]
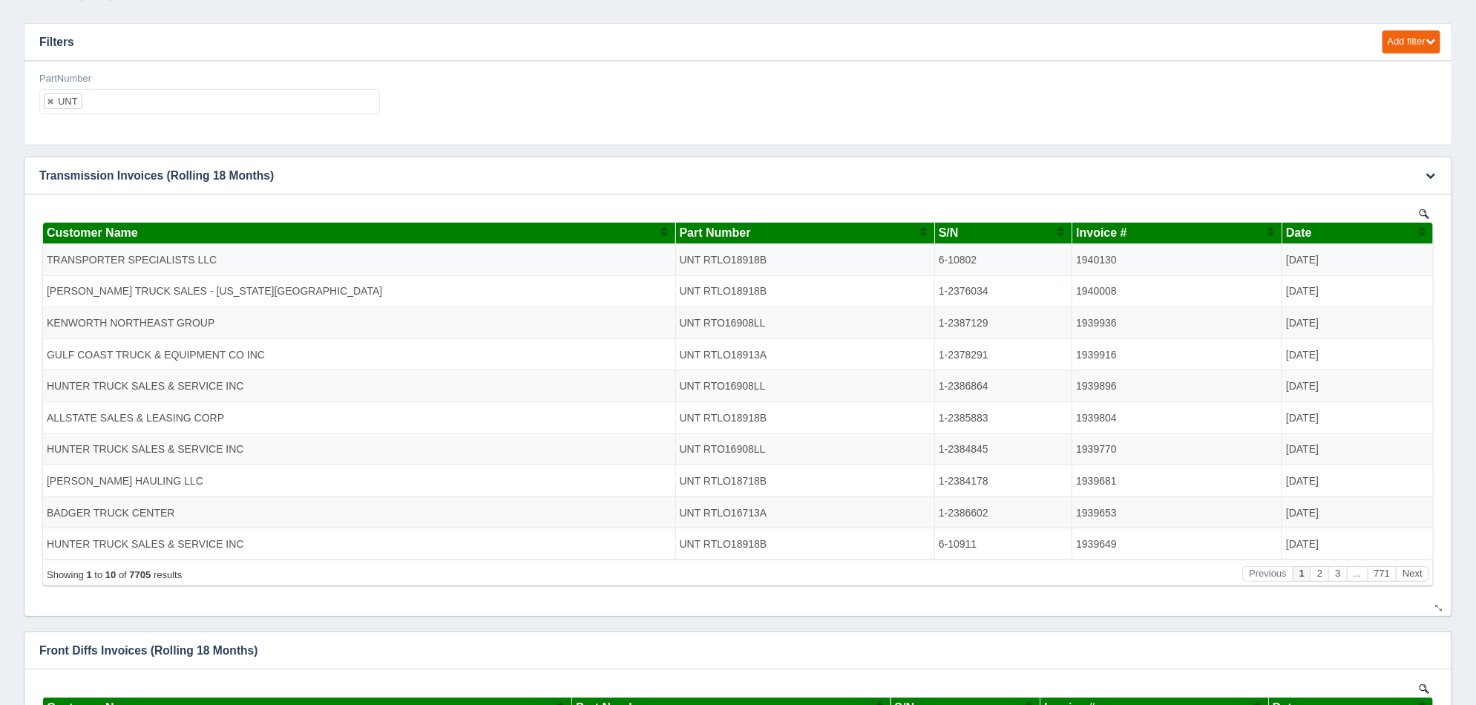
click at [920, 233] on button "Sort column ascending" at bounding box center [923, 232] width 10 height 18
click at [920, 233] on button "Sort column descending" at bounding box center [923, 232] width 10 height 18
click at [1442, 165] on div "Edit chart Delete chart Download CSV View all results" at bounding box center [1428, 175] width 45 height 36
click at [1431, 177] on icon "button" at bounding box center [1430, 176] width 10 height 10
click at [150, 101] on ul "UNT" at bounding box center [209, 101] width 341 height 25
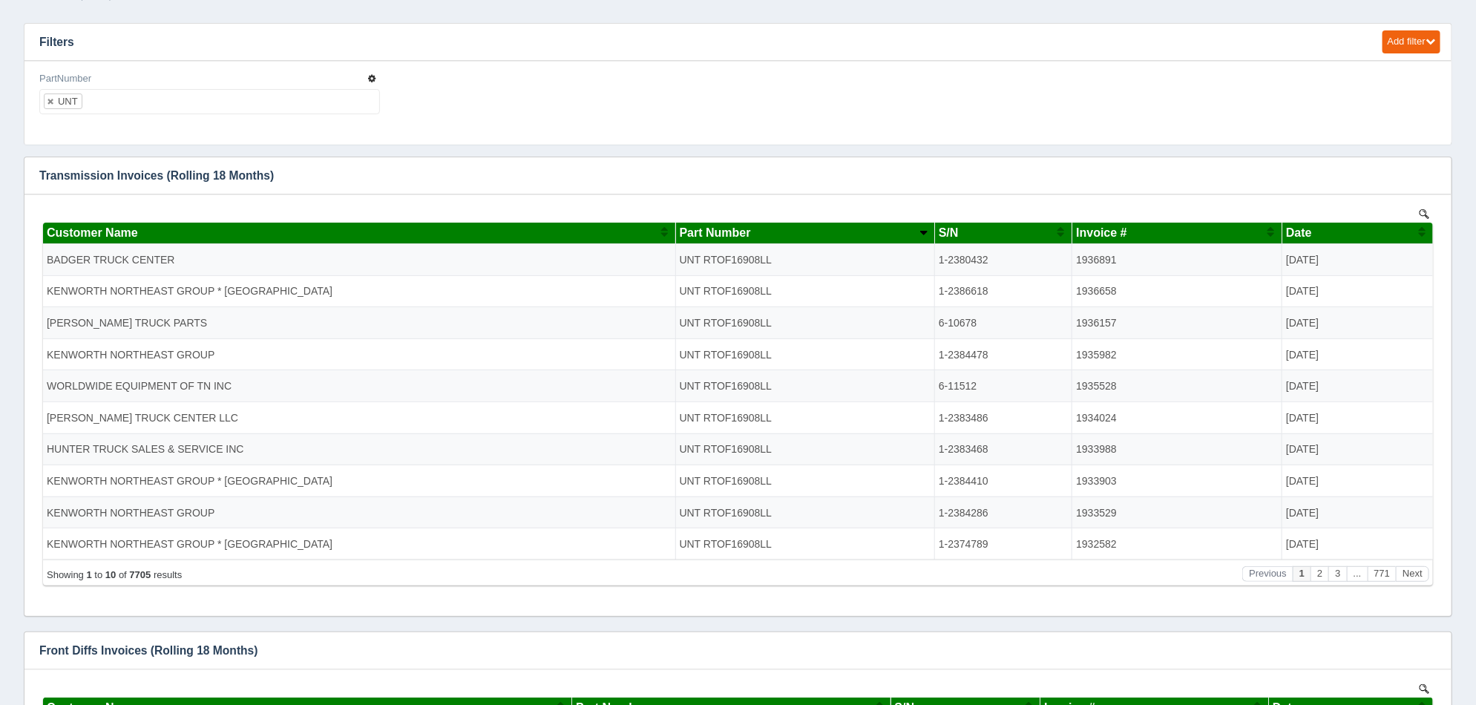
click at [375, 80] on button "button" at bounding box center [371, 79] width 13 height 14
click at [297, 98] on link "Edit filter" at bounding box center [319, 97] width 119 height 22
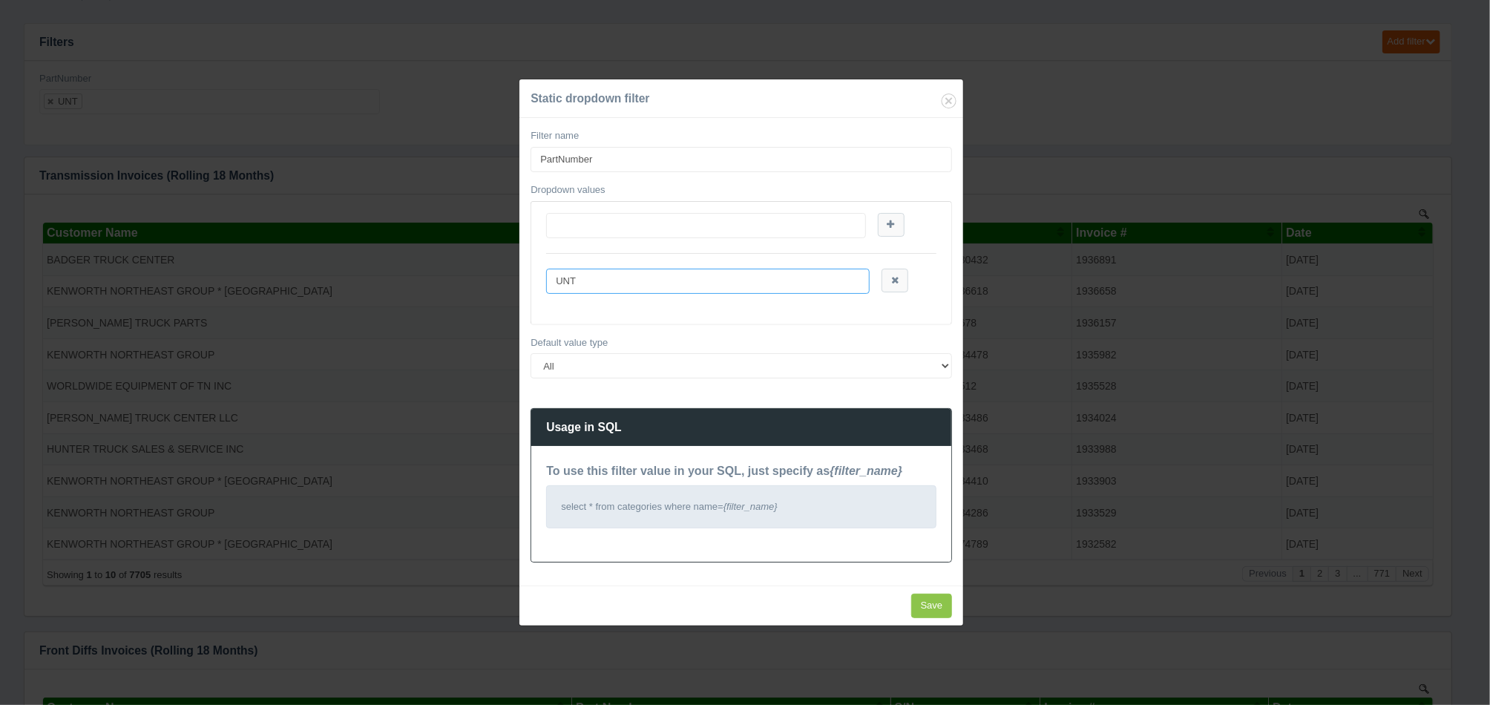
click at [557, 280] on input "UNT" at bounding box center [708, 281] width 324 height 25
type input "%UNT"
click at [920, 608] on input "Save" at bounding box center [932, 606] width 42 height 24
type input "Save"
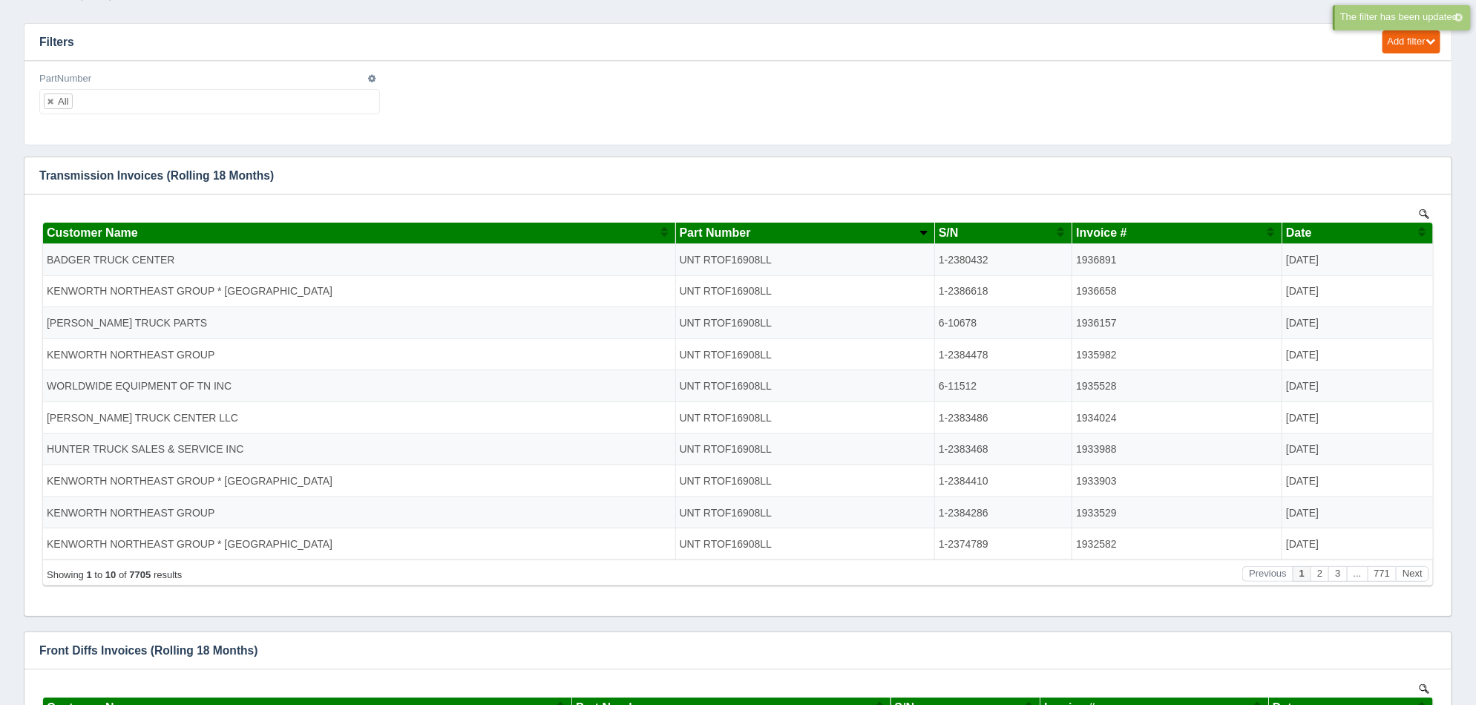
click at [270, 108] on ul "All" at bounding box center [209, 101] width 341 height 25
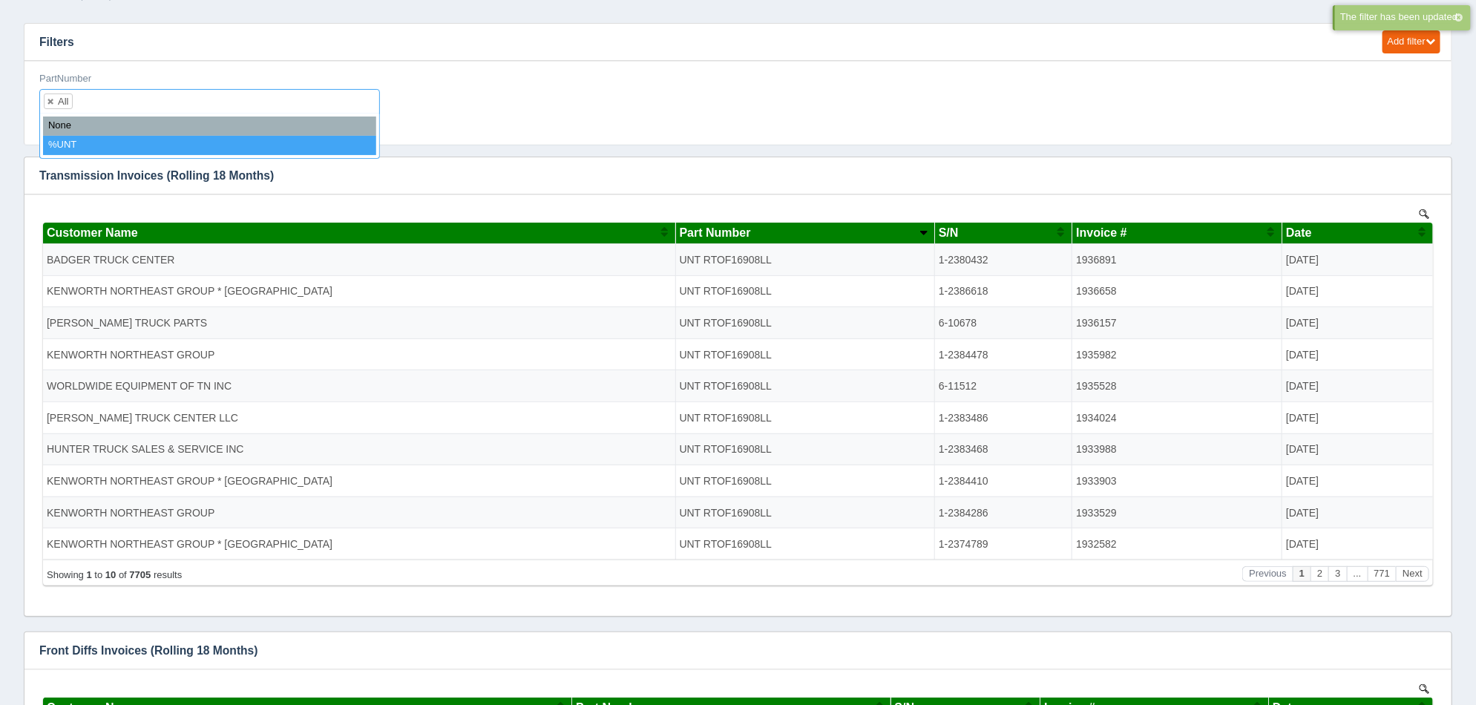
select select "%UNT"
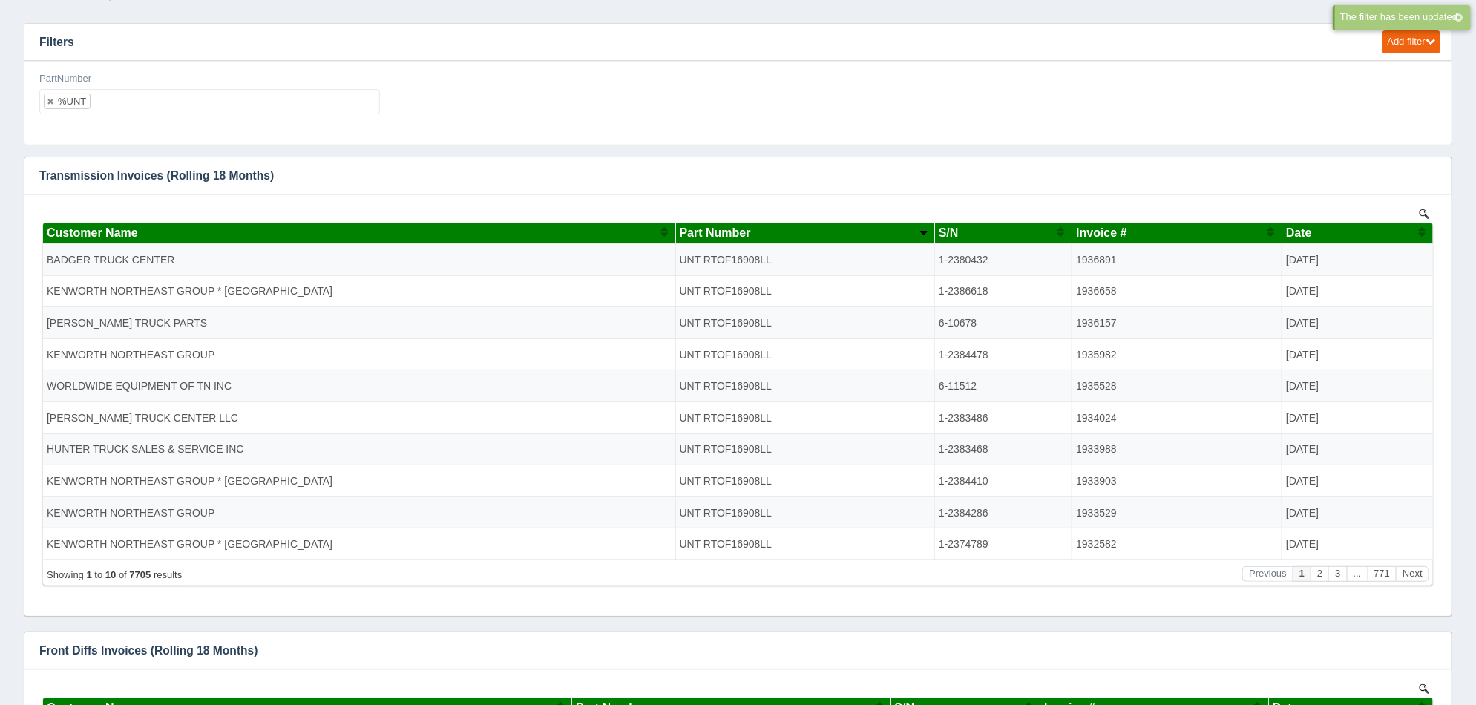
click at [1005, 133] on div "Edit filter Delete filter PartNumber %UNT All None %UNT" at bounding box center [737, 103] width 1427 height 84
click at [800, 238] on div "Part Number" at bounding box center [799, 232] width 240 height 13
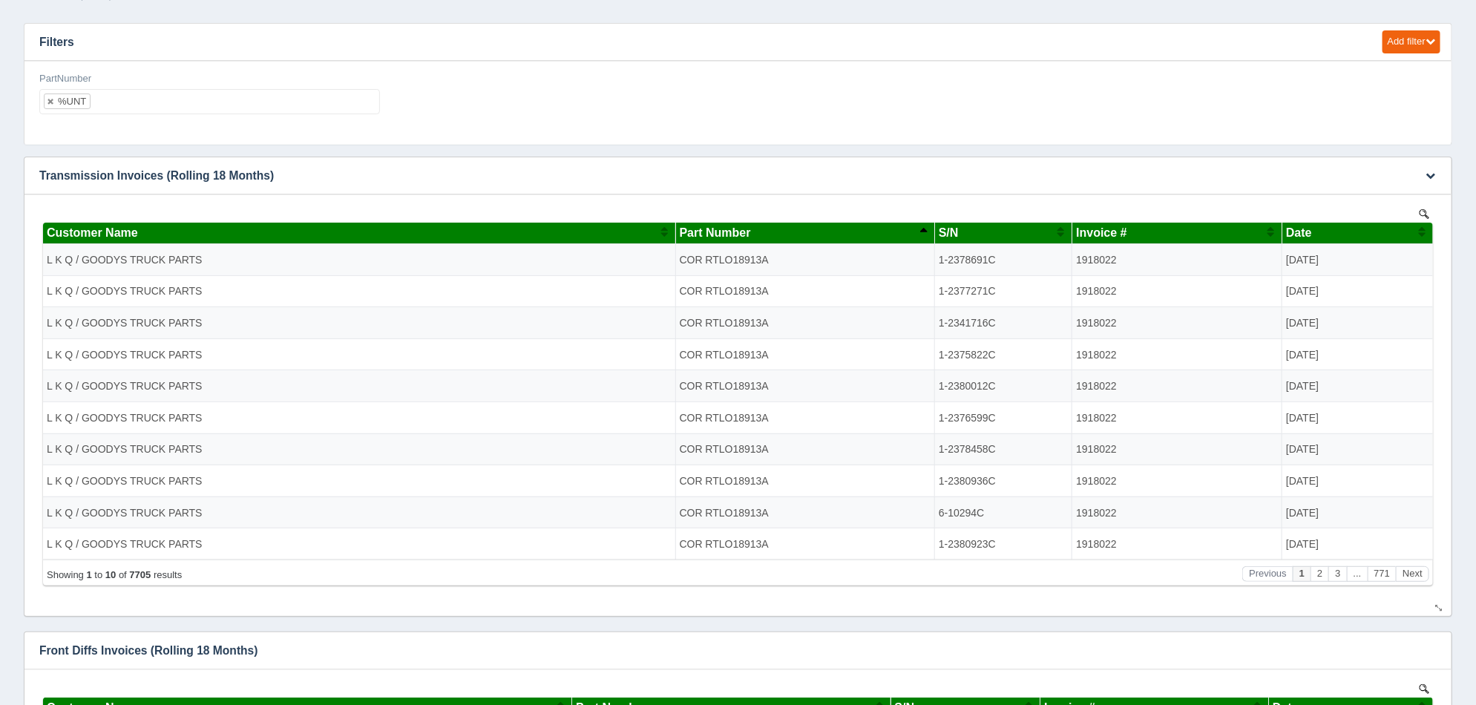
click at [800, 238] on div "Part Number" at bounding box center [799, 232] width 240 height 13
click at [65, 99] on div "%UNT" at bounding box center [72, 101] width 28 height 10
click at [48, 99] on link at bounding box center [51, 101] width 9 height 10
select select
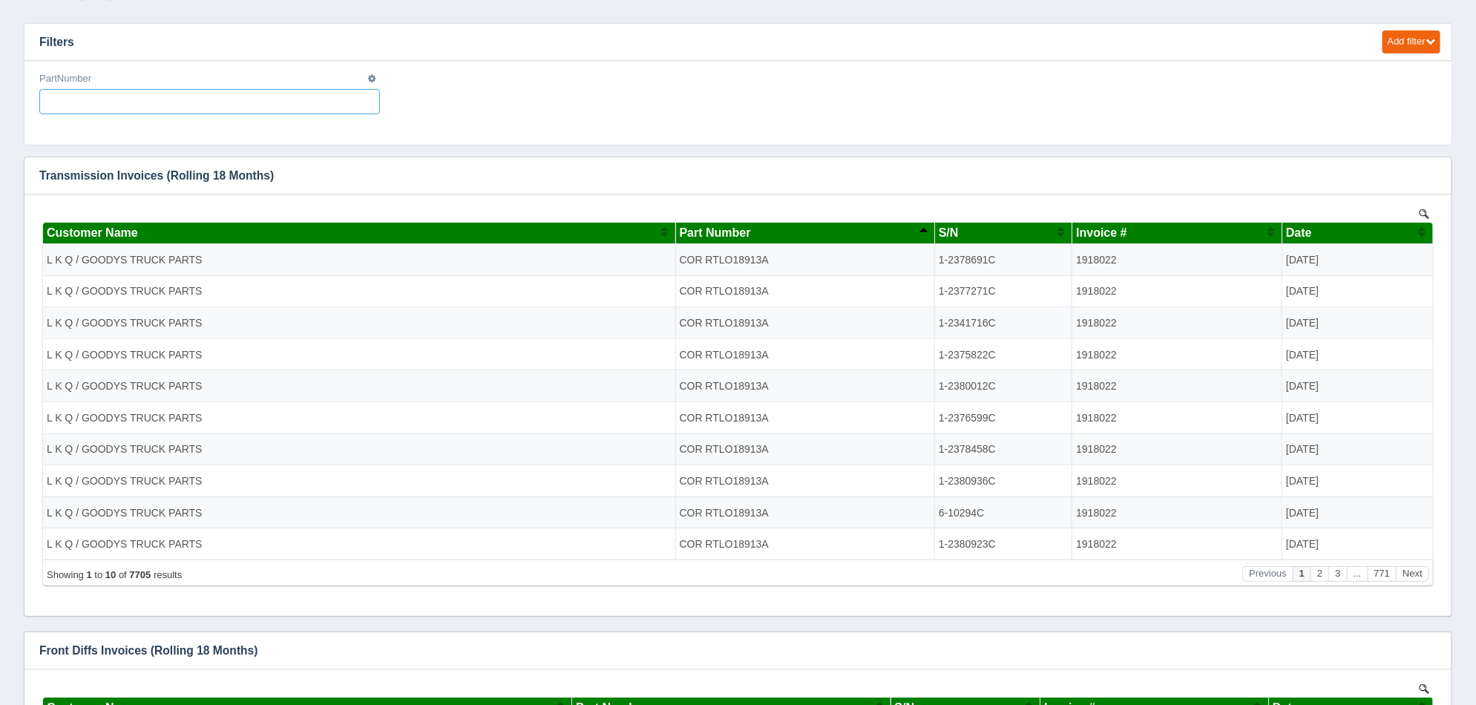
click at [87, 105] on ul at bounding box center [209, 101] width 341 height 25
click at [124, 93] on ul at bounding box center [209, 101] width 341 height 25
click at [369, 74] on icon "button" at bounding box center [371, 78] width 7 height 9
click at [331, 96] on link "Edit filter" at bounding box center [319, 97] width 119 height 22
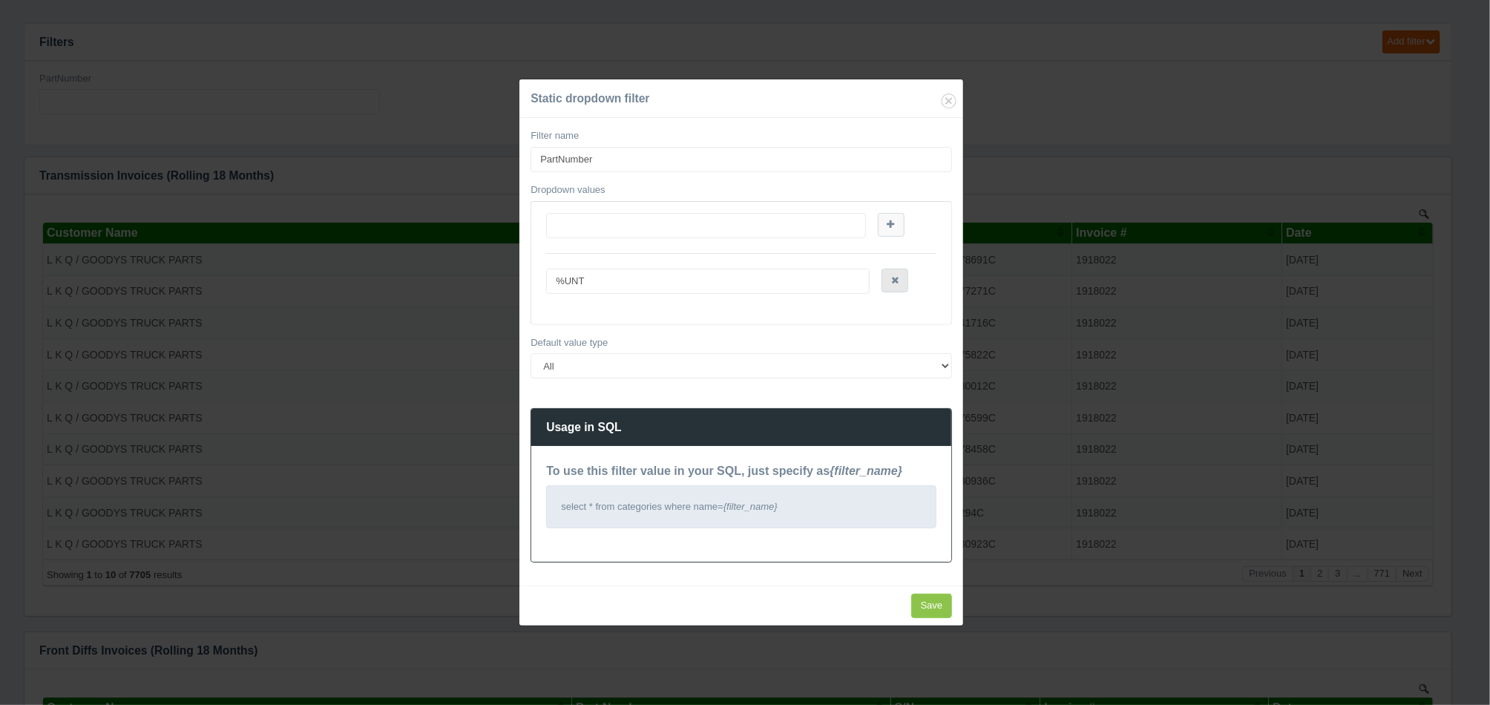
click at [889, 281] on link at bounding box center [894, 281] width 27 height 24
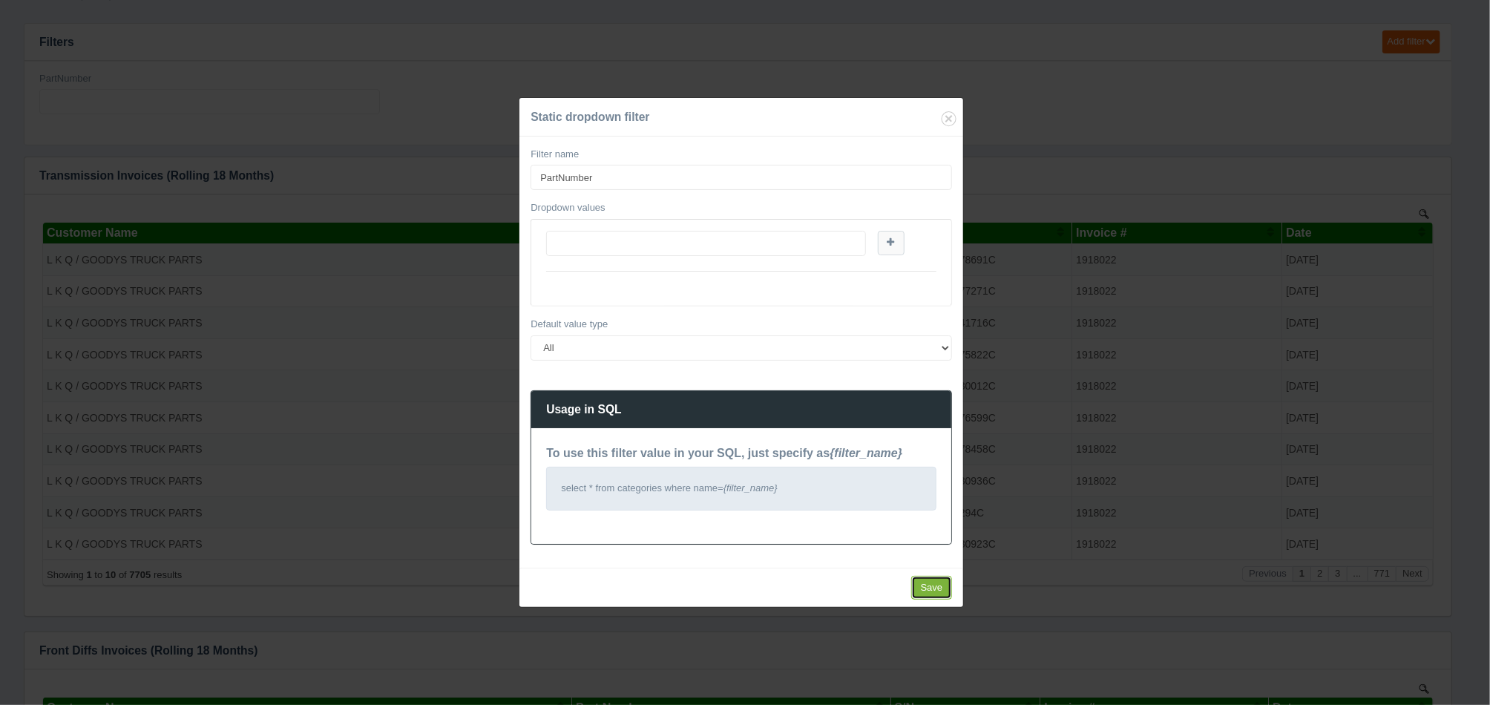
click at [932, 591] on input "Save" at bounding box center [932, 588] width 42 height 24
type input "Save"
click at [755, 242] on input "text" at bounding box center [705, 243] width 319 height 25
click at [948, 116] on icon "Close" at bounding box center [949, 118] width 21 height 21
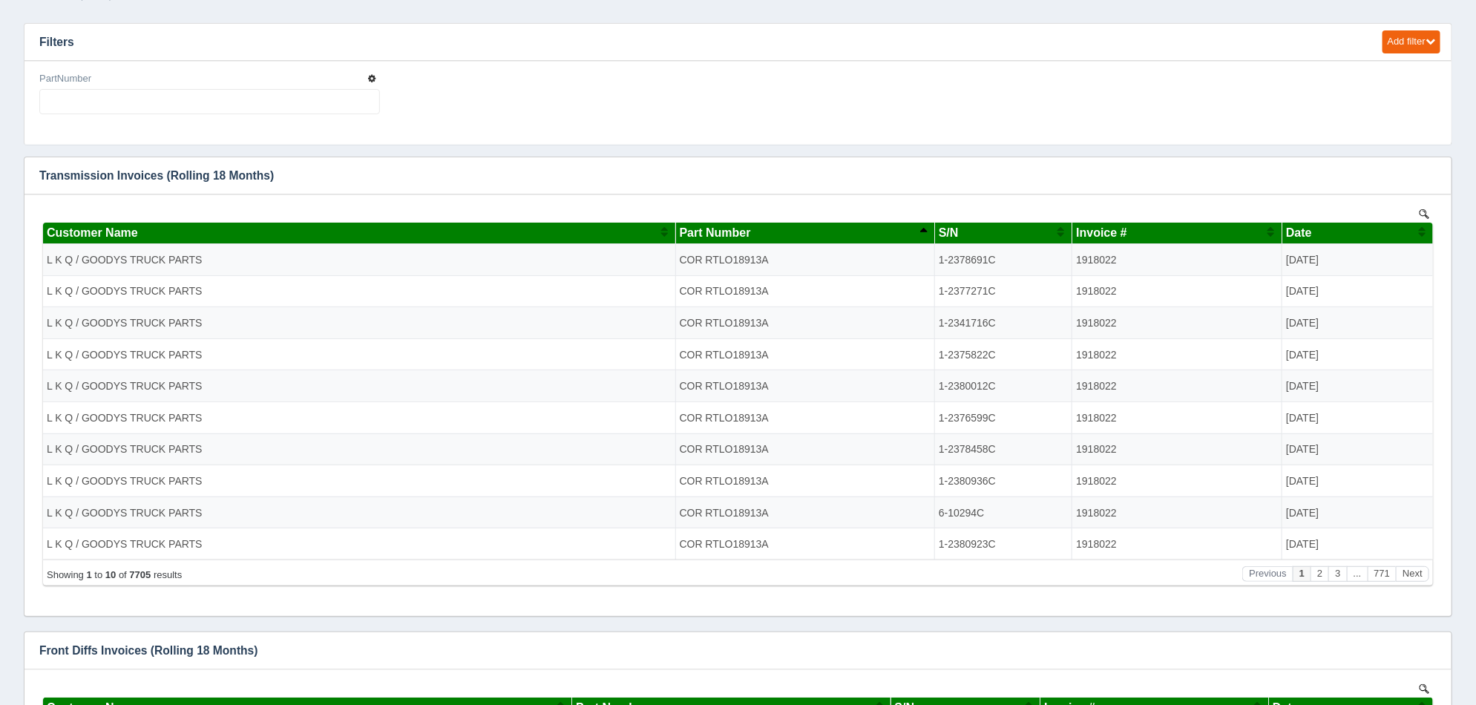
click at [372, 80] on icon "button" at bounding box center [371, 78] width 7 height 9
click at [348, 111] on link "Delete filter" at bounding box center [319, 118] width 119 height 22
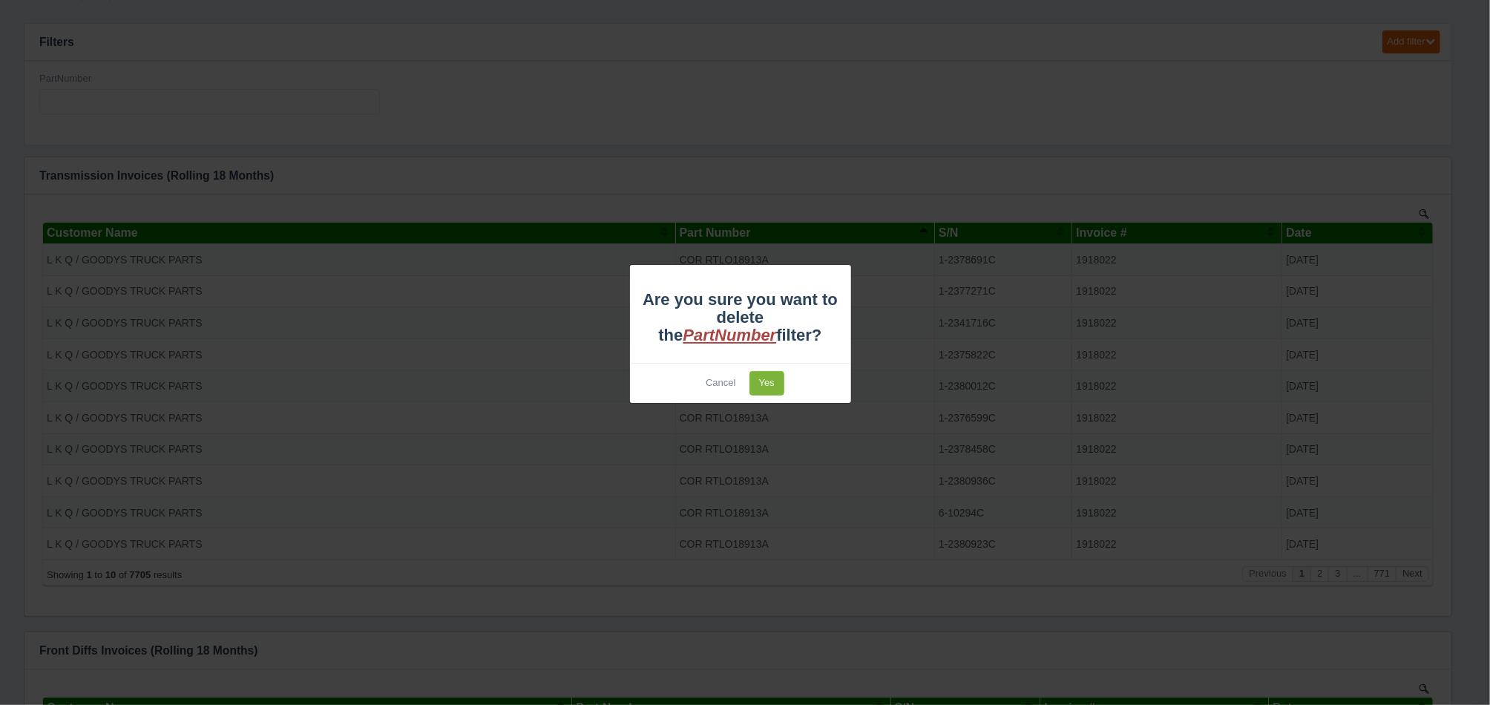
click at [772, 386] on link "Yes" at bounding box center [766, 383] width 35 height 24
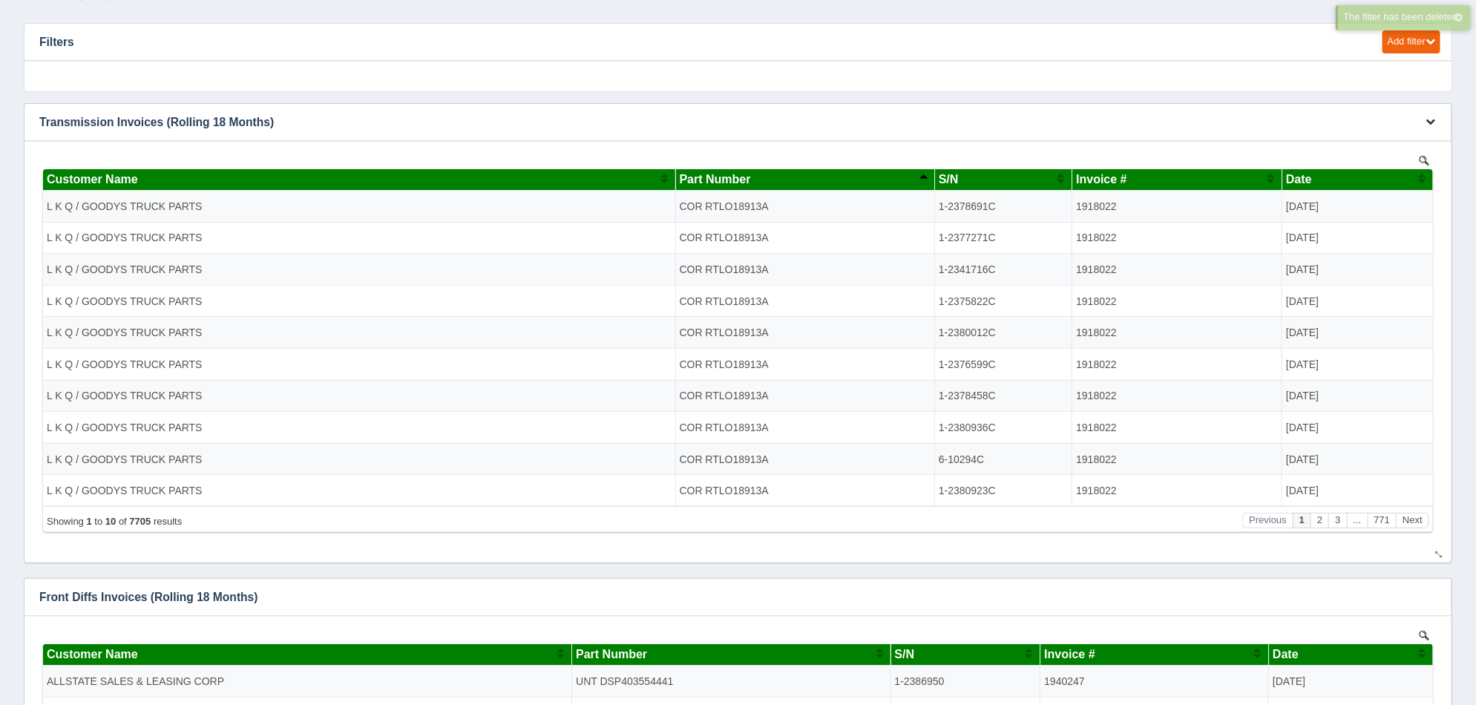
click at [1429, 116] on icon "button" at bounding box center [1430, 121] width 10 height 10
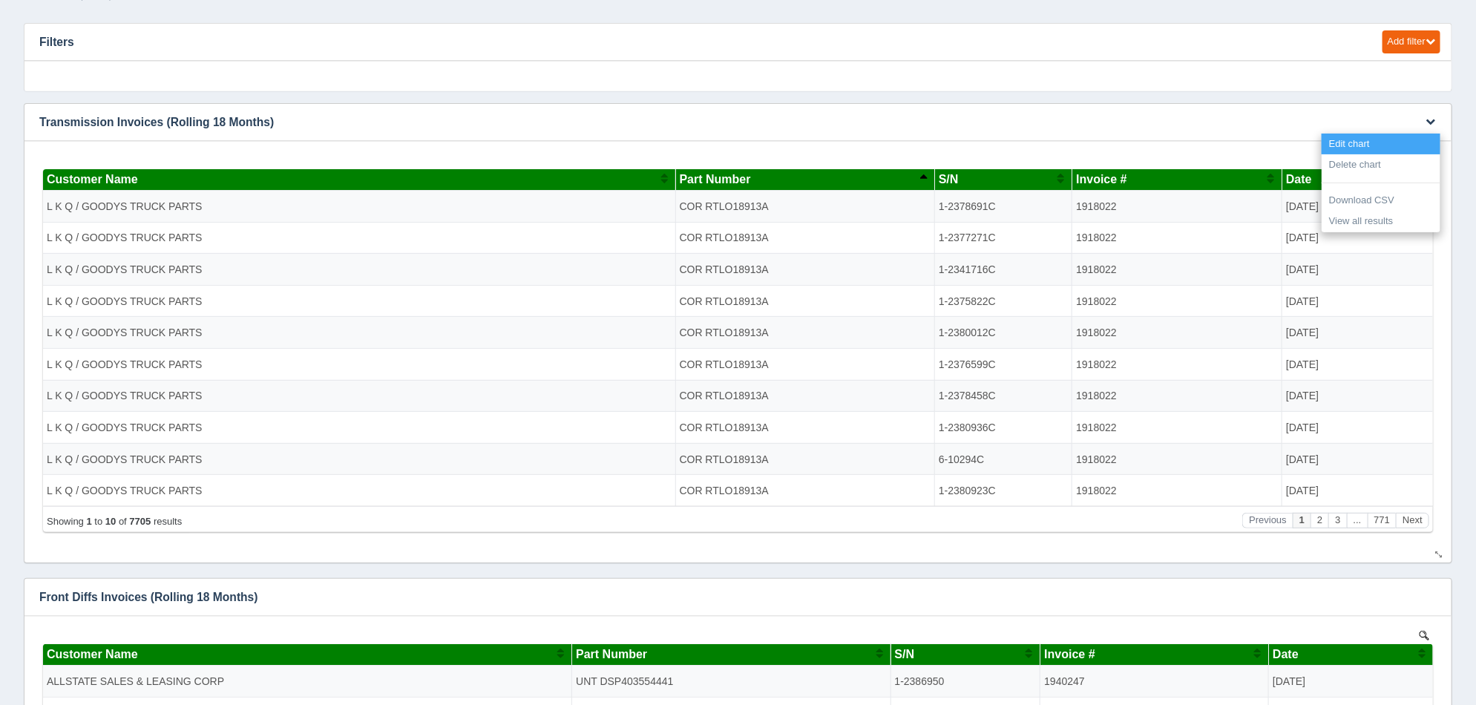
click at [1385, 145] on link "Edit chart" at bounding box center [1380, 145] width 119 height 22
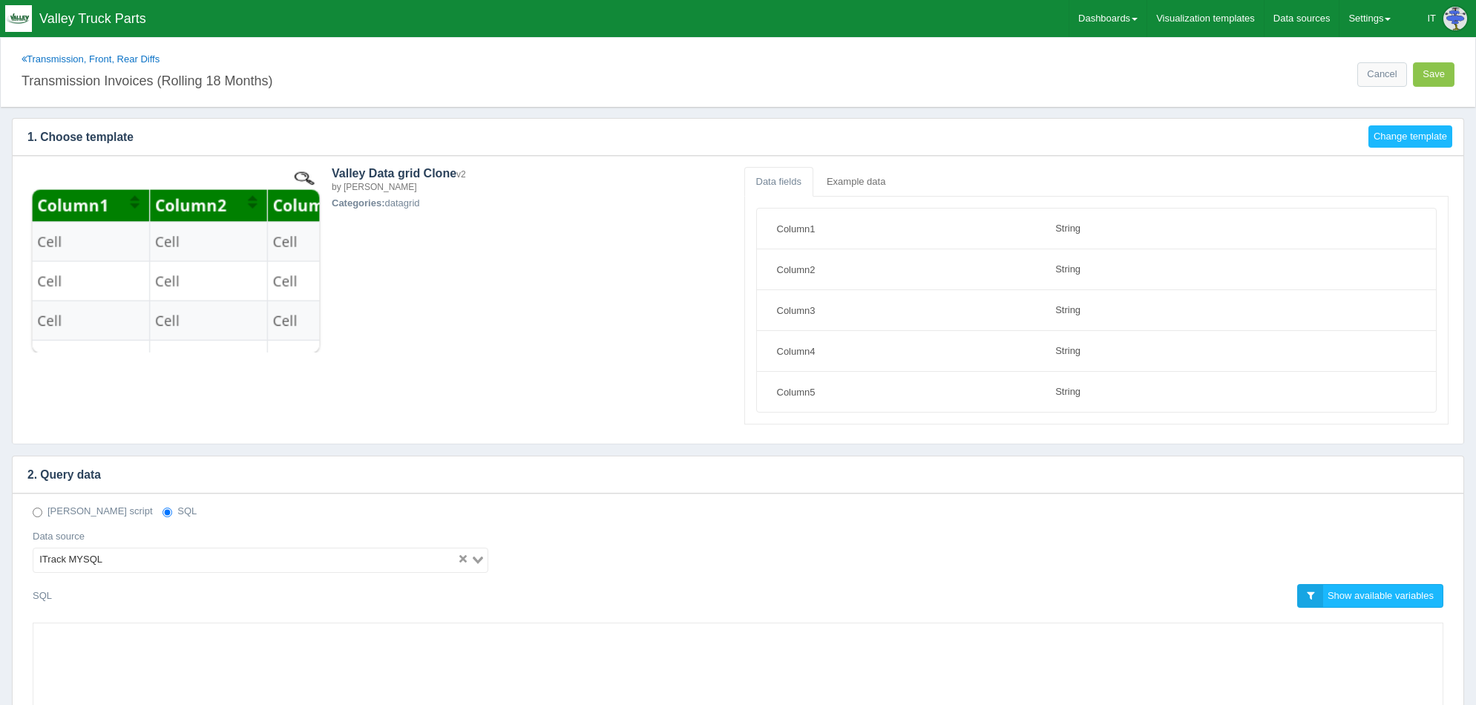
select select "string"
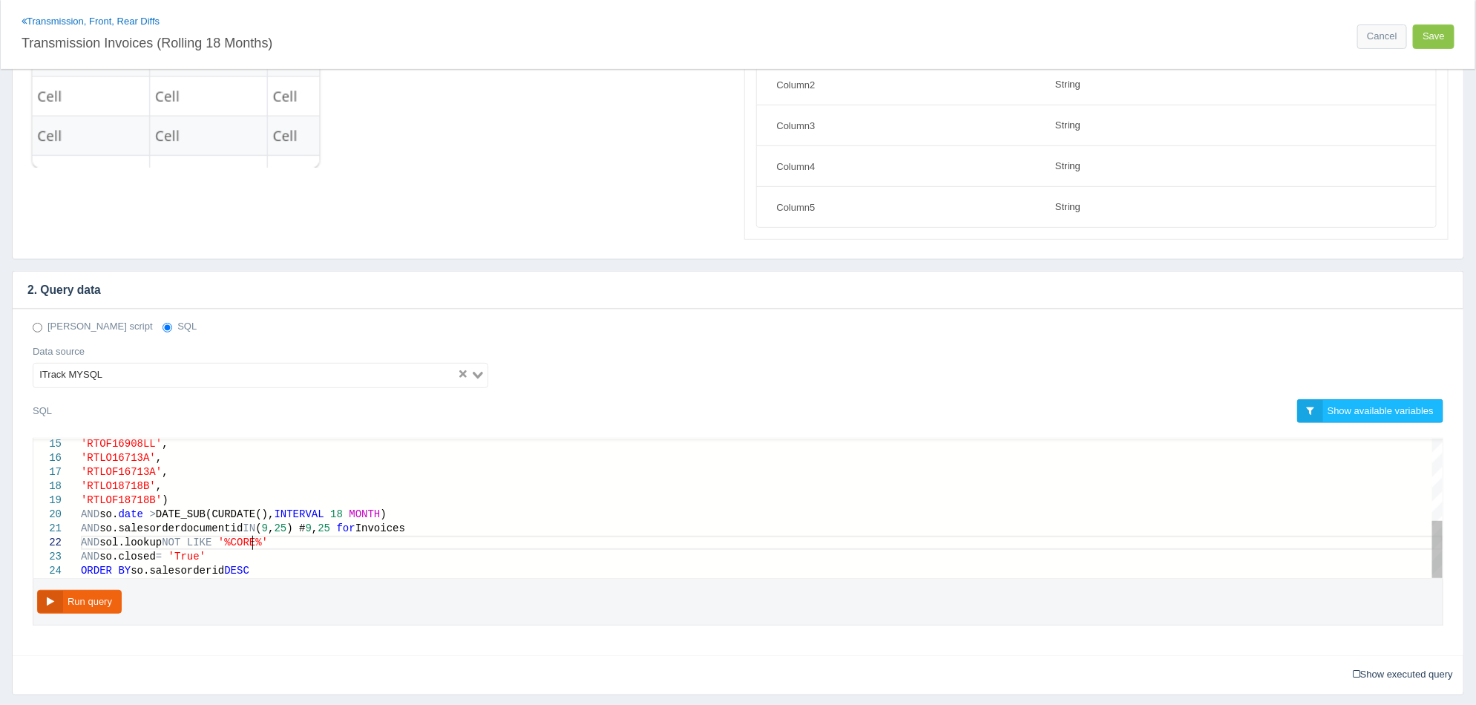
click at [251, 542] on span "'%CORE%'" at bounding box center [243, 542] width 50 height 12
type textarea "AND so.salesorderdocumentid IN (9,25) # 9,25 for Invoices AND sol.lookup NOT LI…"
click at [91, 608] on button "Run query" at bounding box center [79, 602] width 85 height 24
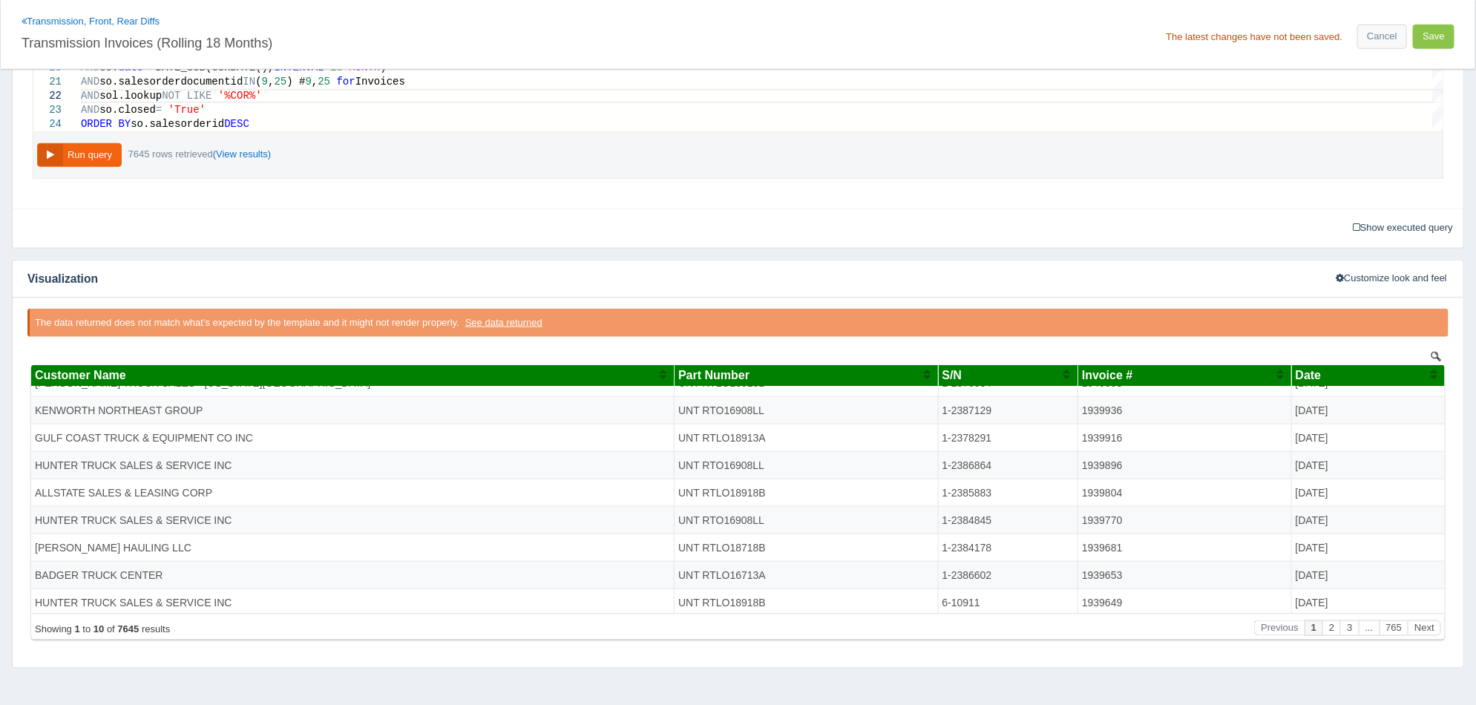
scroll to position [688, 0]
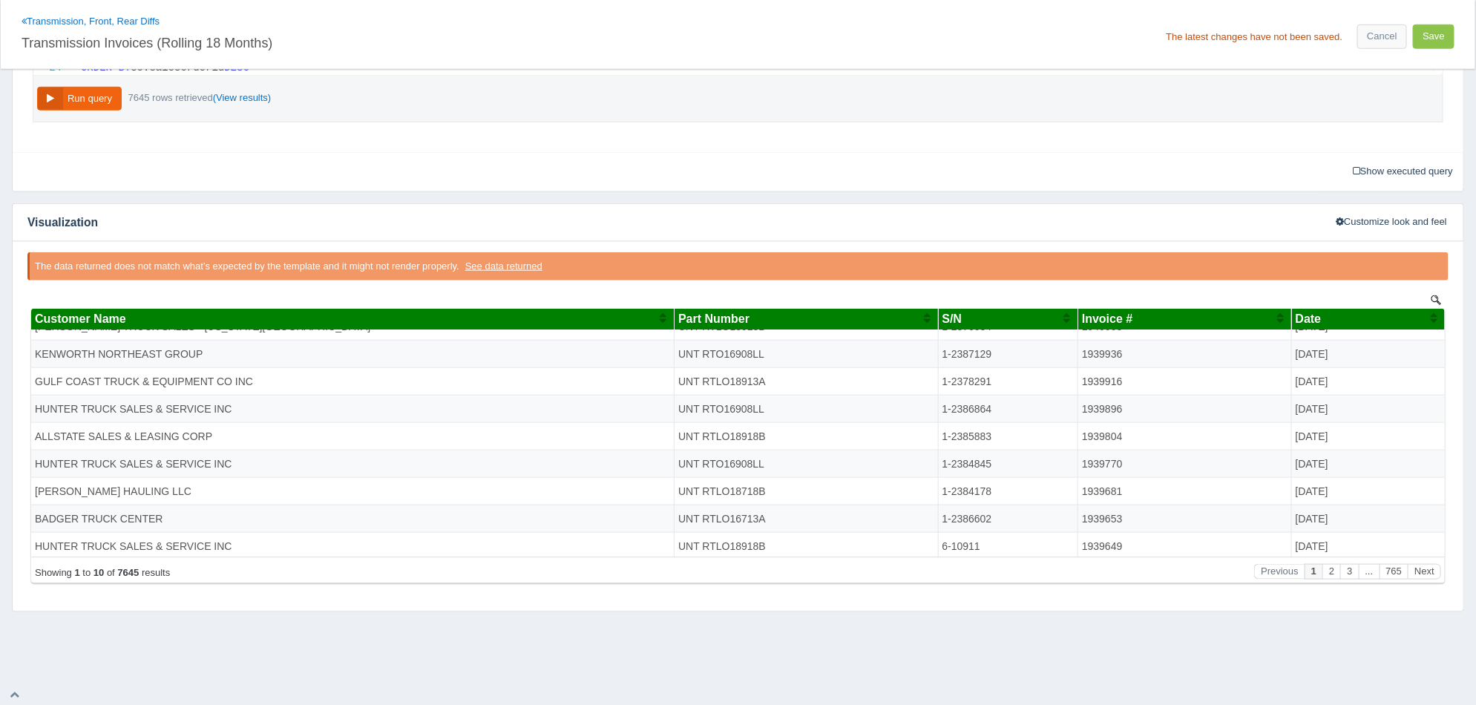
click at [816, 313] on div "Part Number" at bounding box center [799, 318] width 244 height 13
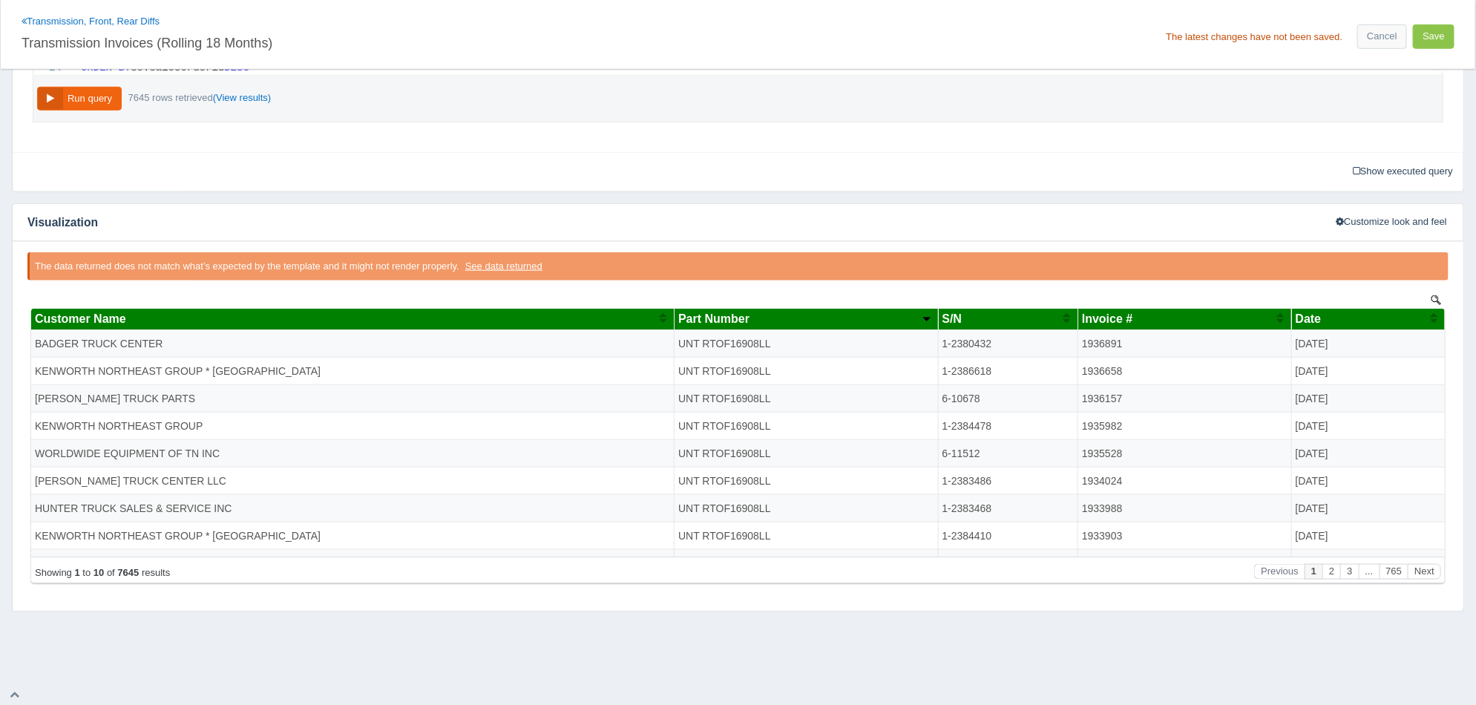
click at [814, 326] on th "Part Number" at bounding box center [805, 320] width 263 height 22
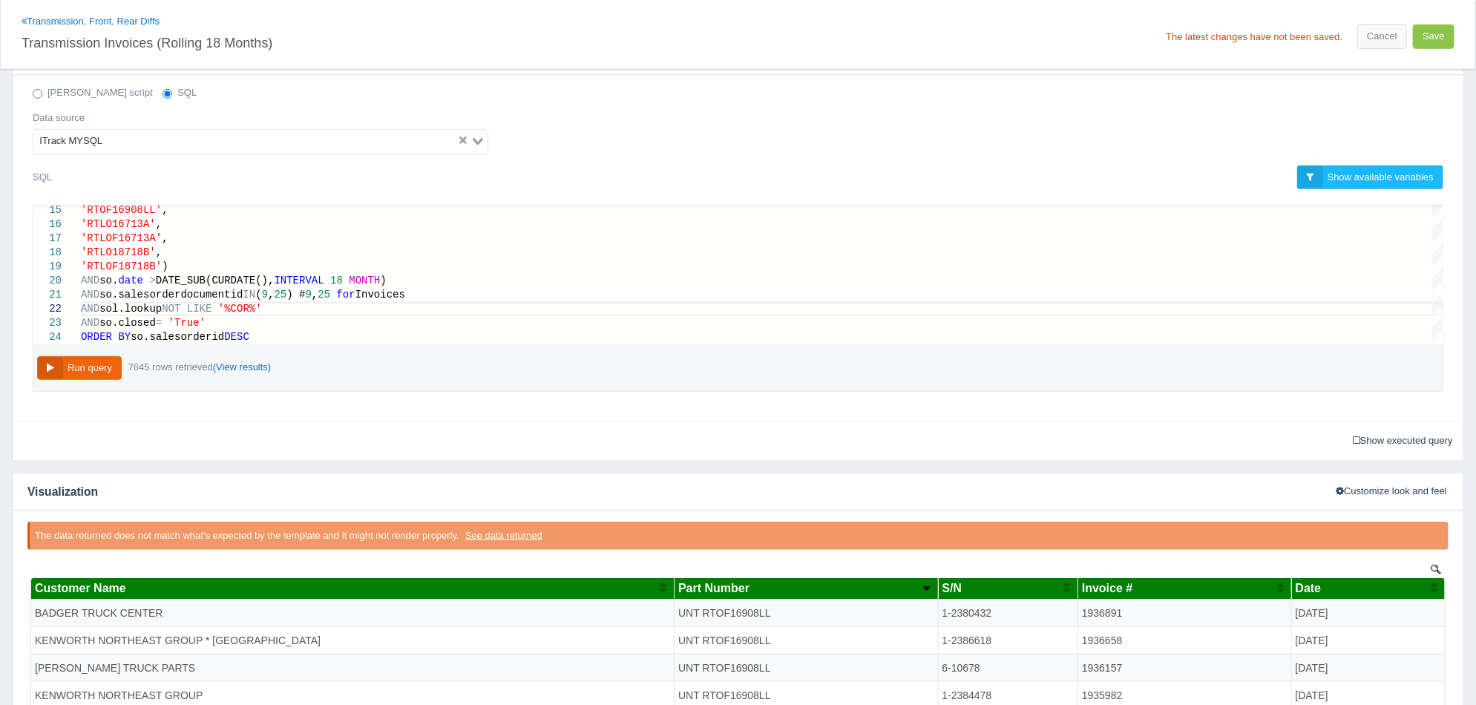
scroll to position [410, 0]
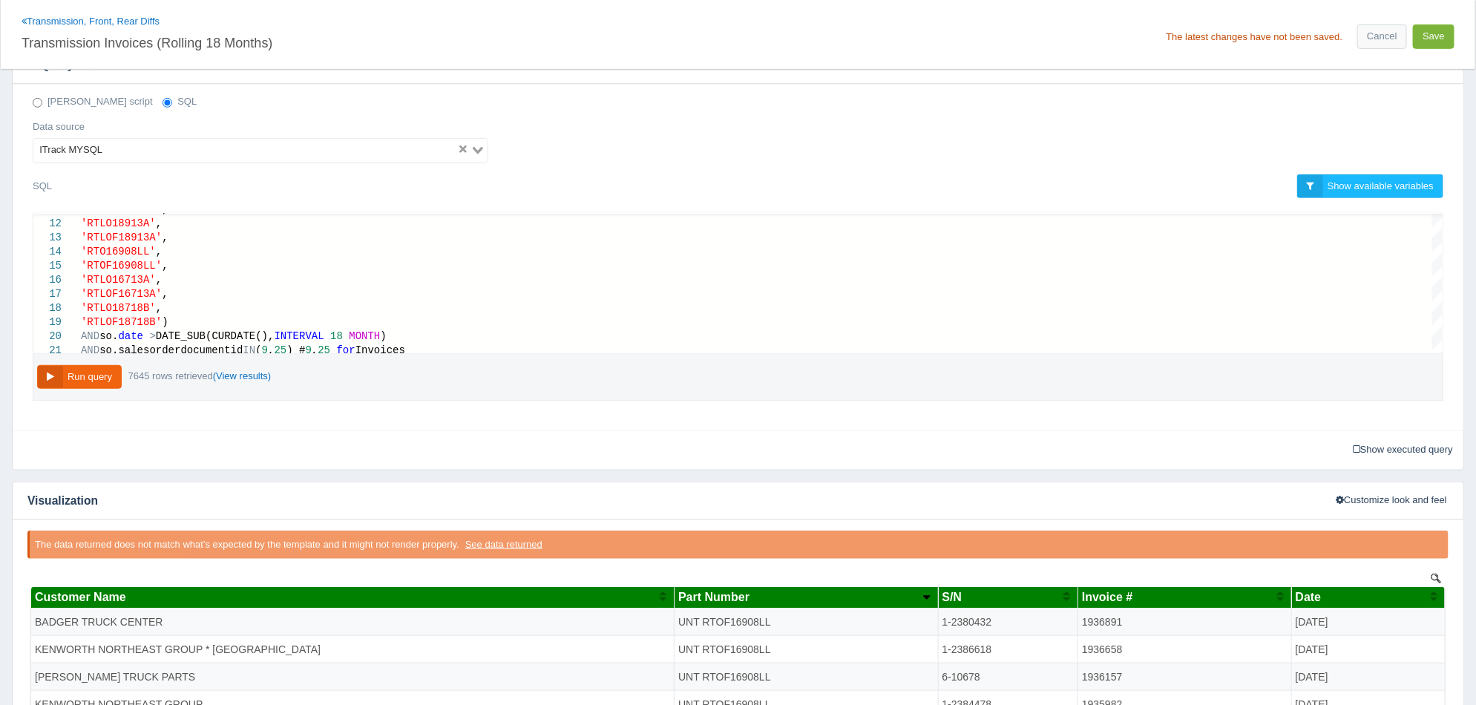
click at [1419, 39] on button "Save" at bounding box center [1434, 36] width 42 height 24
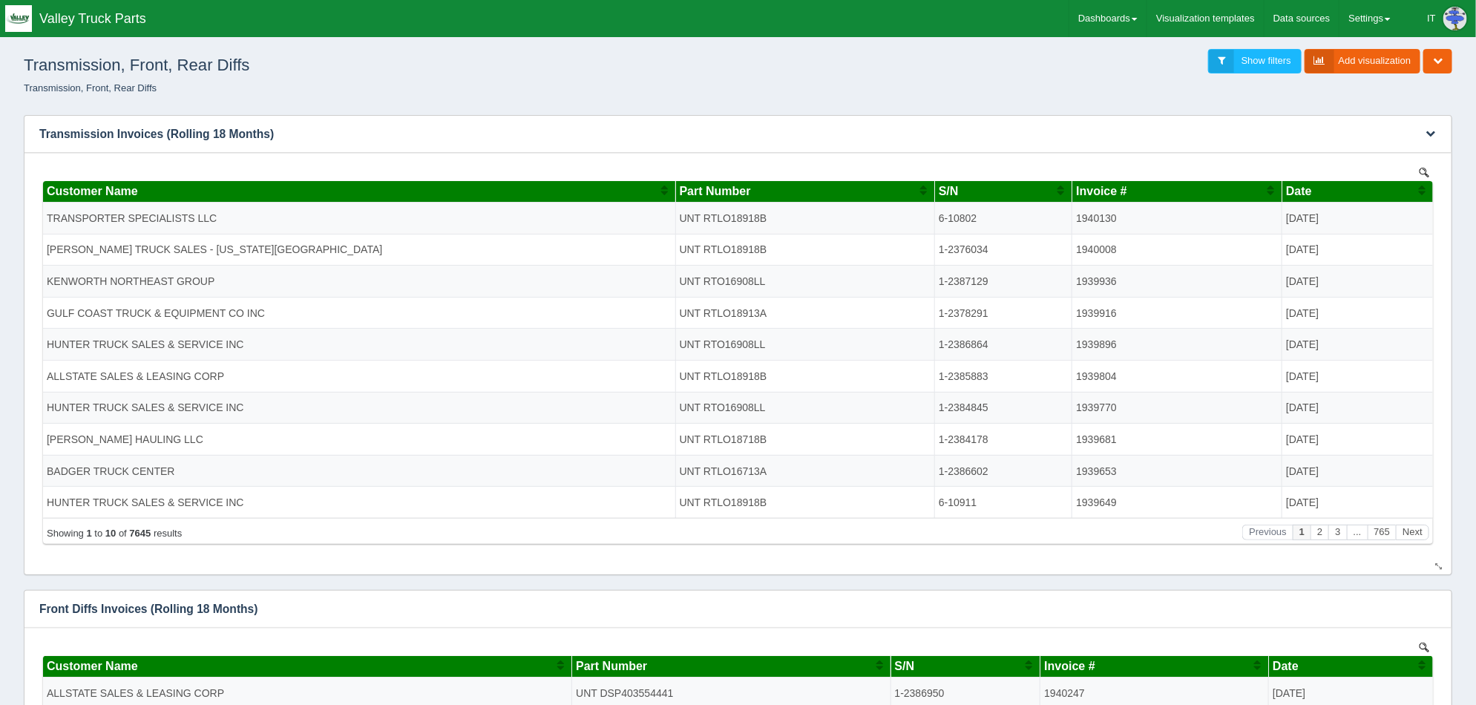
click at [862, 197] on th "Part Number" at bounding box center [803, 191] width 259 height 22
click at [1010, 198] on th "S/N" at bounding box center [1002, 191] width 137 height 22
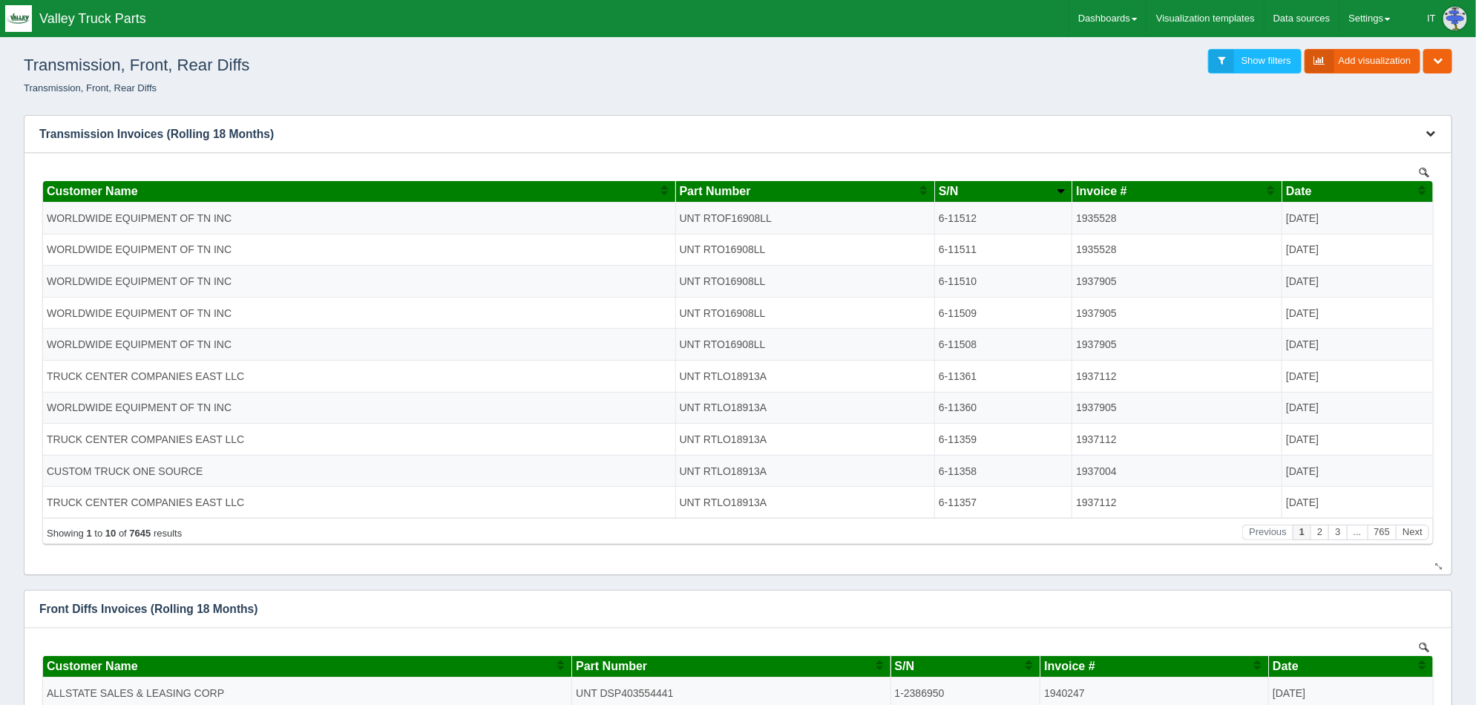
click at [1431, 130] on icon "button" at bounding box center [1430, 133] width 10 height 10
click at [1402, 156] on link "Edit chart" at bounding box center [1380, 156] width 119 height 22
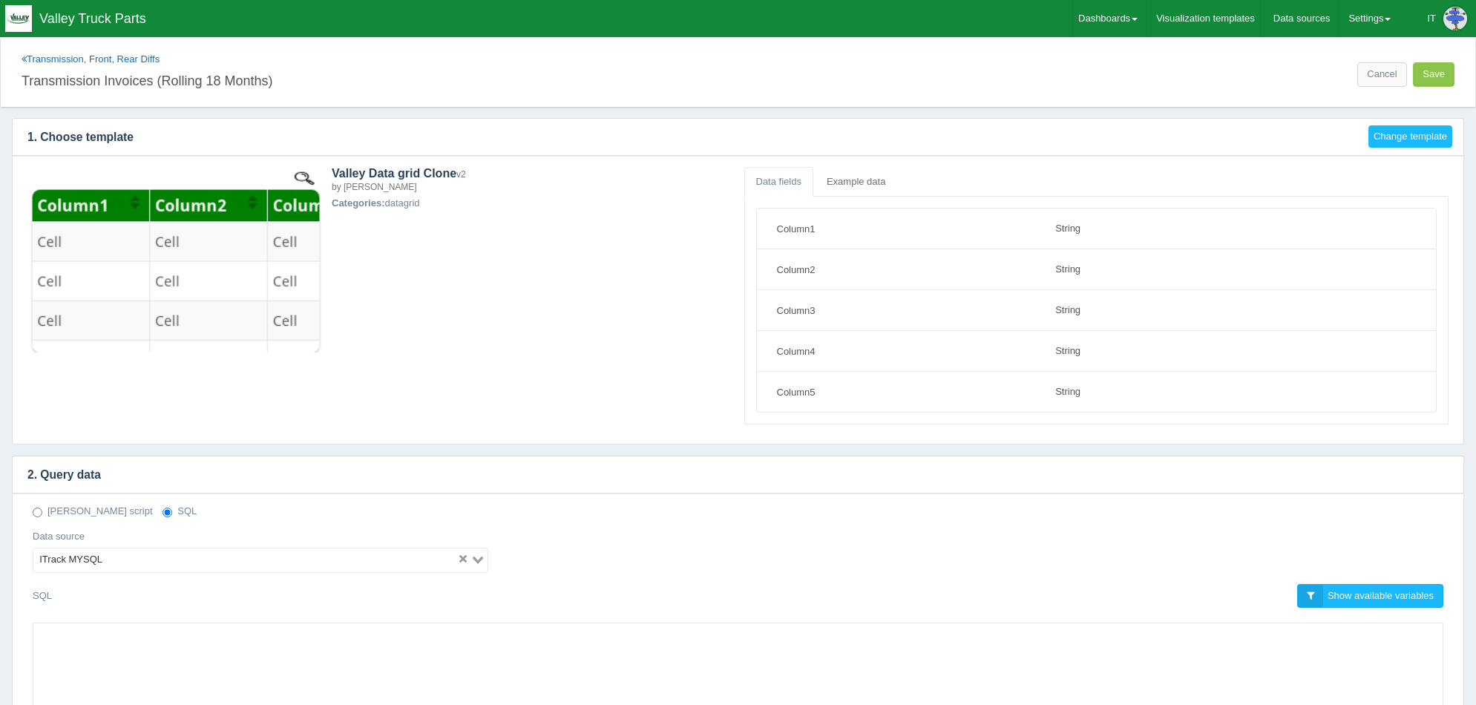
select select "string"
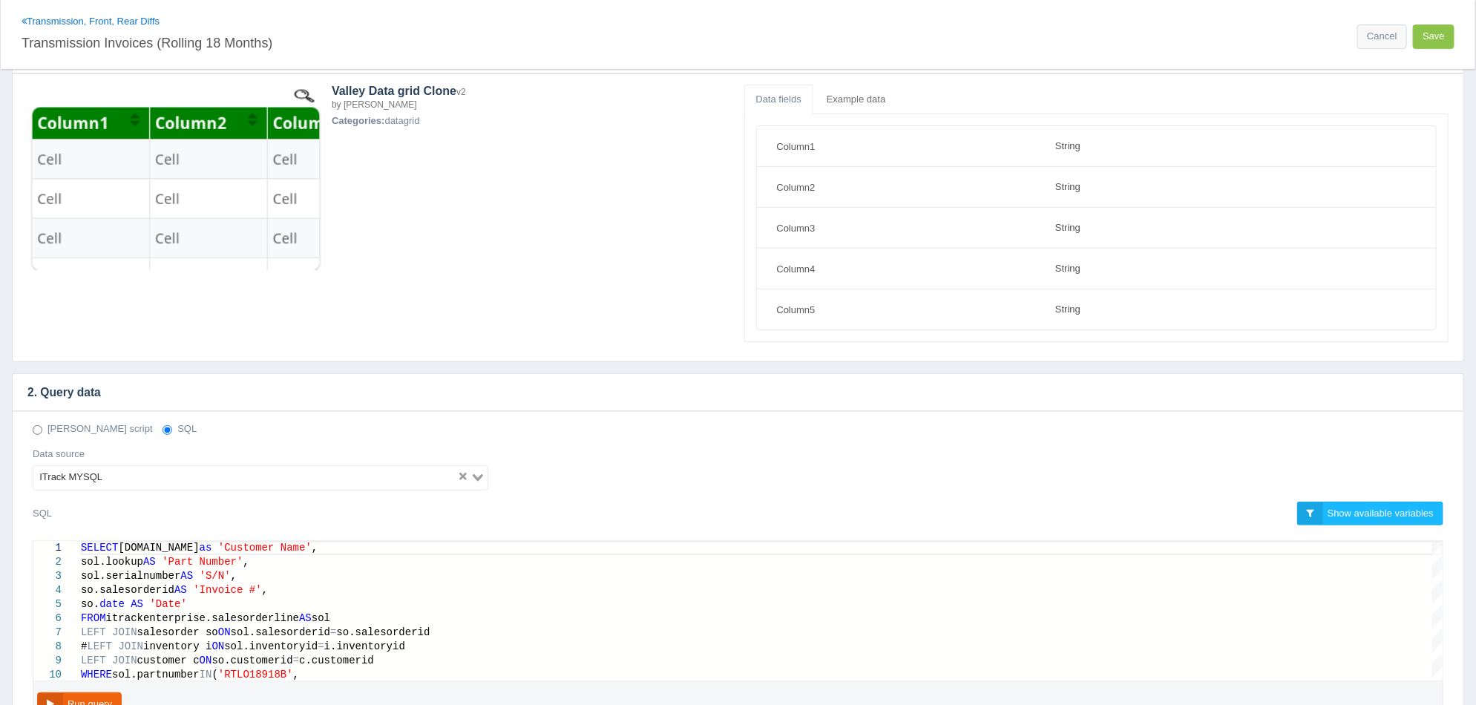
scroll to position [278, 0]
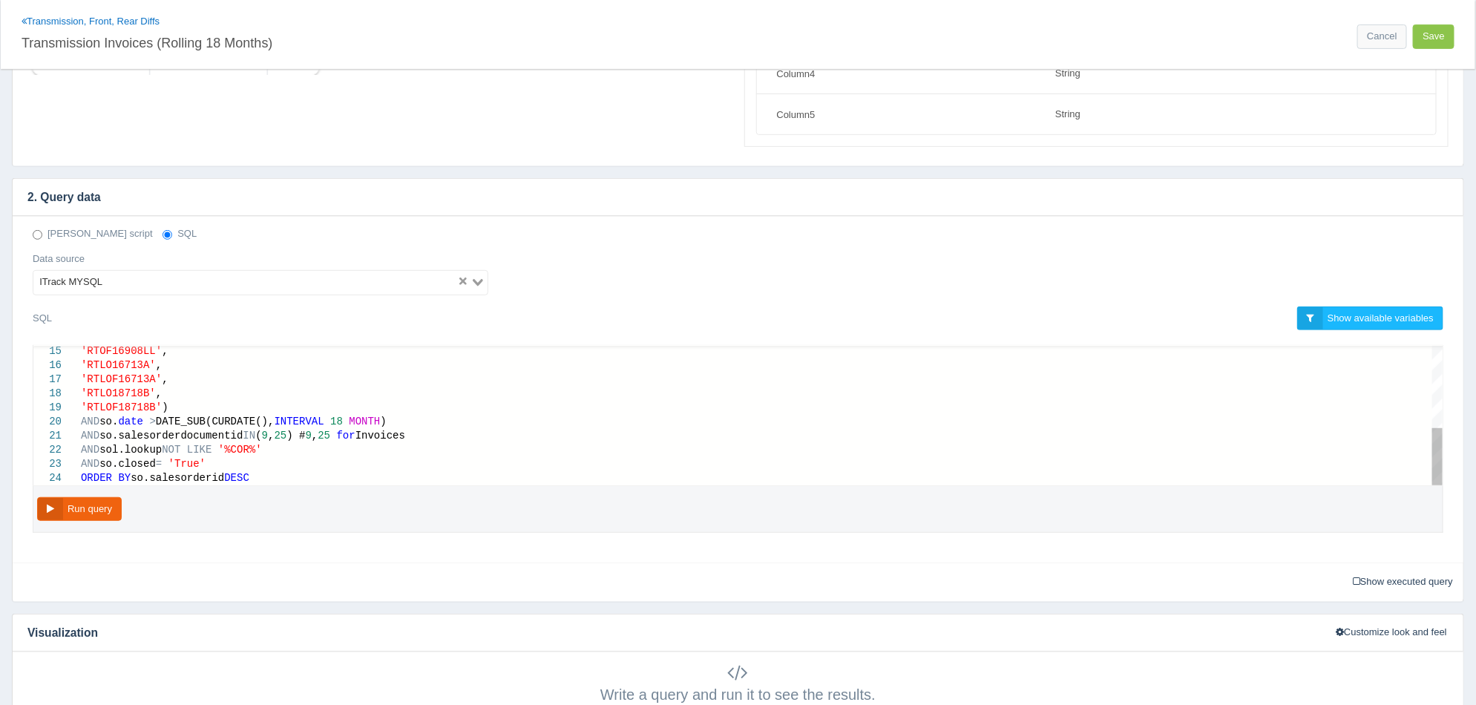
click at [263, 449] on div "AND sol.lookup NOT LIKE '%COR%'" at bounding box center [762, 450] width 1362 height 14
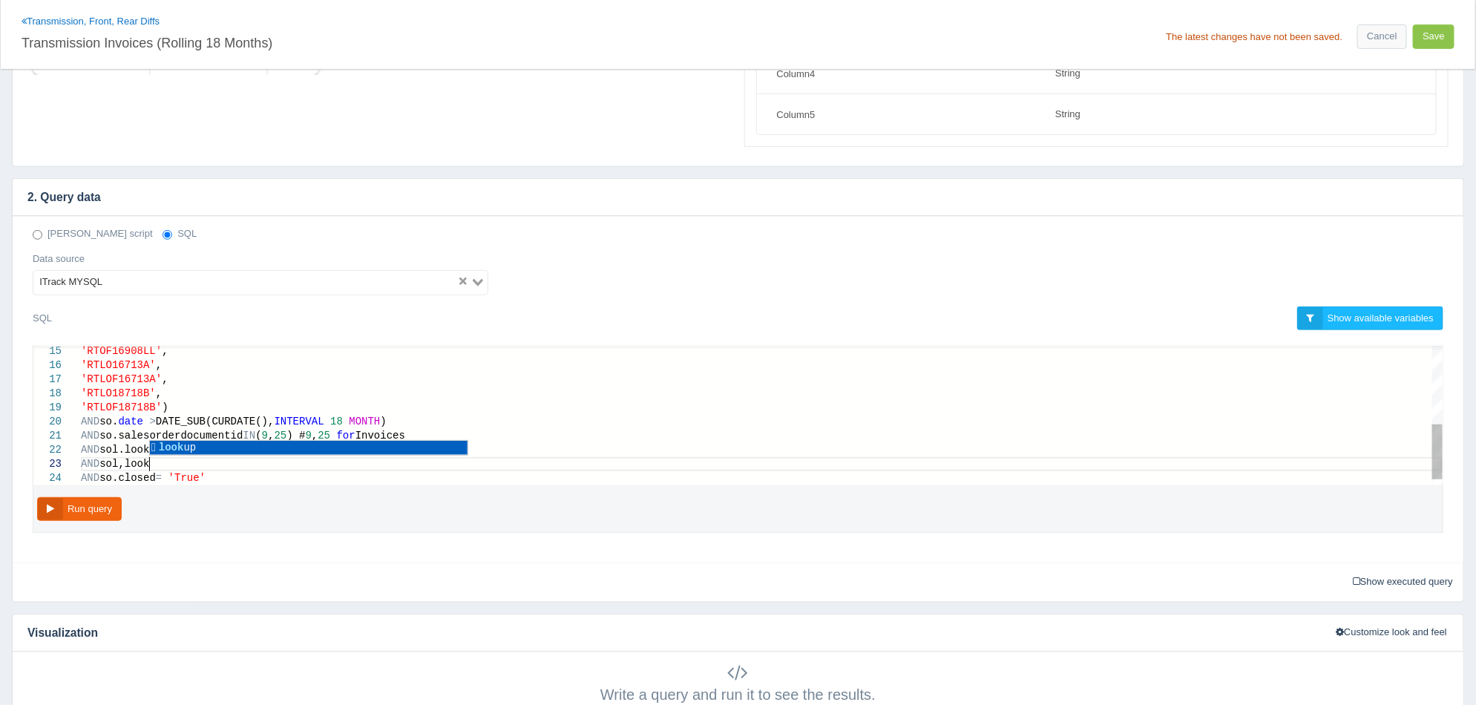
scroll to position [28, 78]
click at [280, 467] on div "AND sol,lookup" at bounding box center [762, 464] width 1362 height 14
click at [522, 390] on div "'RTLO18718B' ," at bounding box center [762, 394] width 1362 height 14
click at [200, 461] on div "AND sol,lookup" at bounding box center [762, 464] width 1362 height 14
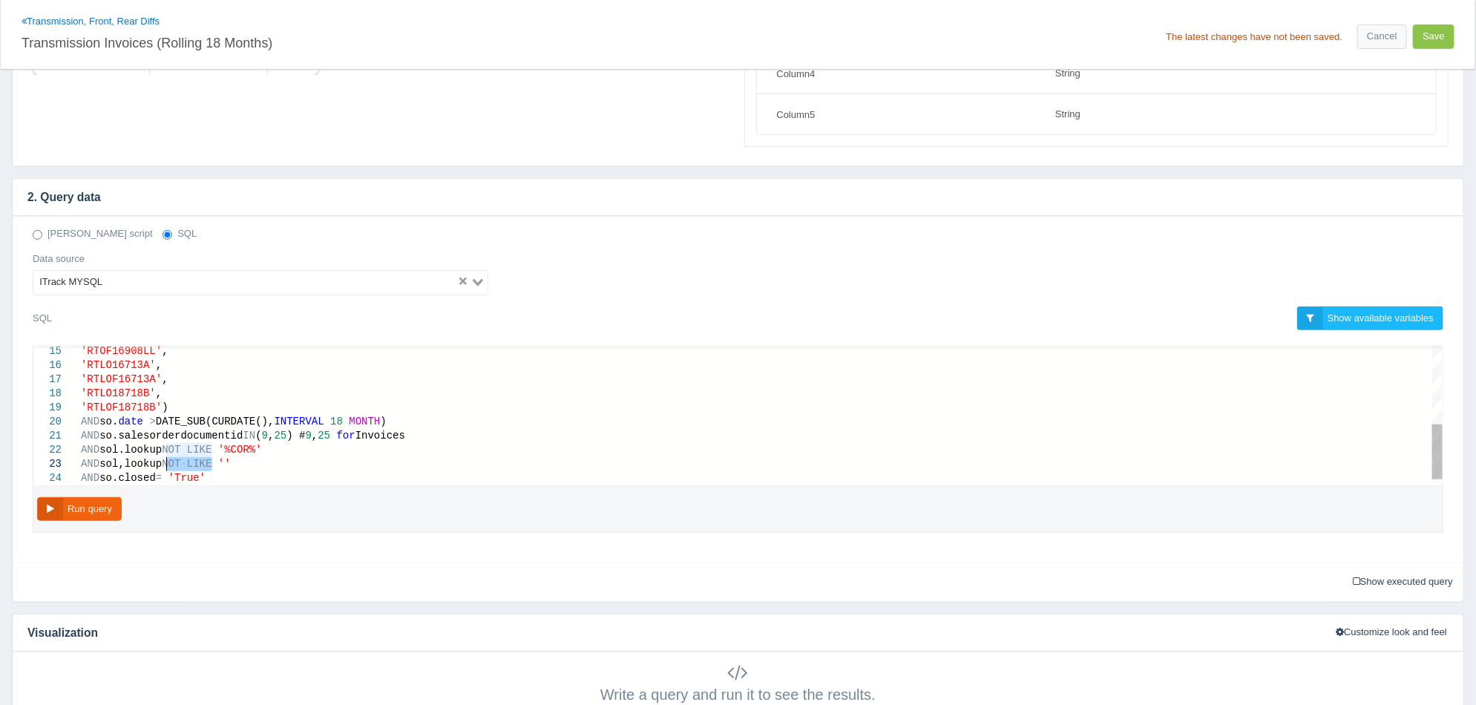
drag, startPoint x: 214, startPoint y: 461, endPoint x: 169, endPoint y: 461, distance: 45.3
click at [86, 512] on button "Run query" at bounding box center [79, 509] width 85 height 24
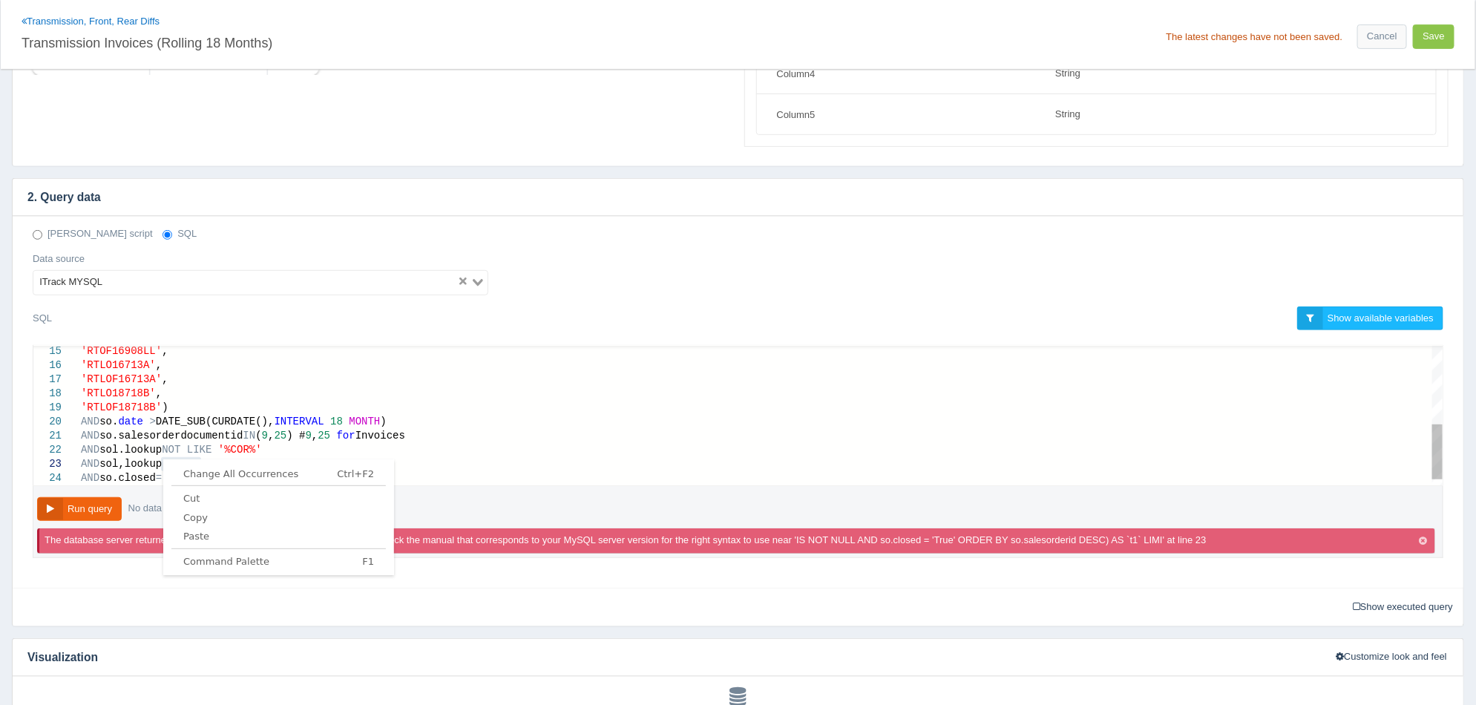
click at [476, 415] on div "AND so. date > DATE_SUB(CURDATE(), INTERVAL 18 MONTH )" at bounding box center [762, 422] width 1362 height 14
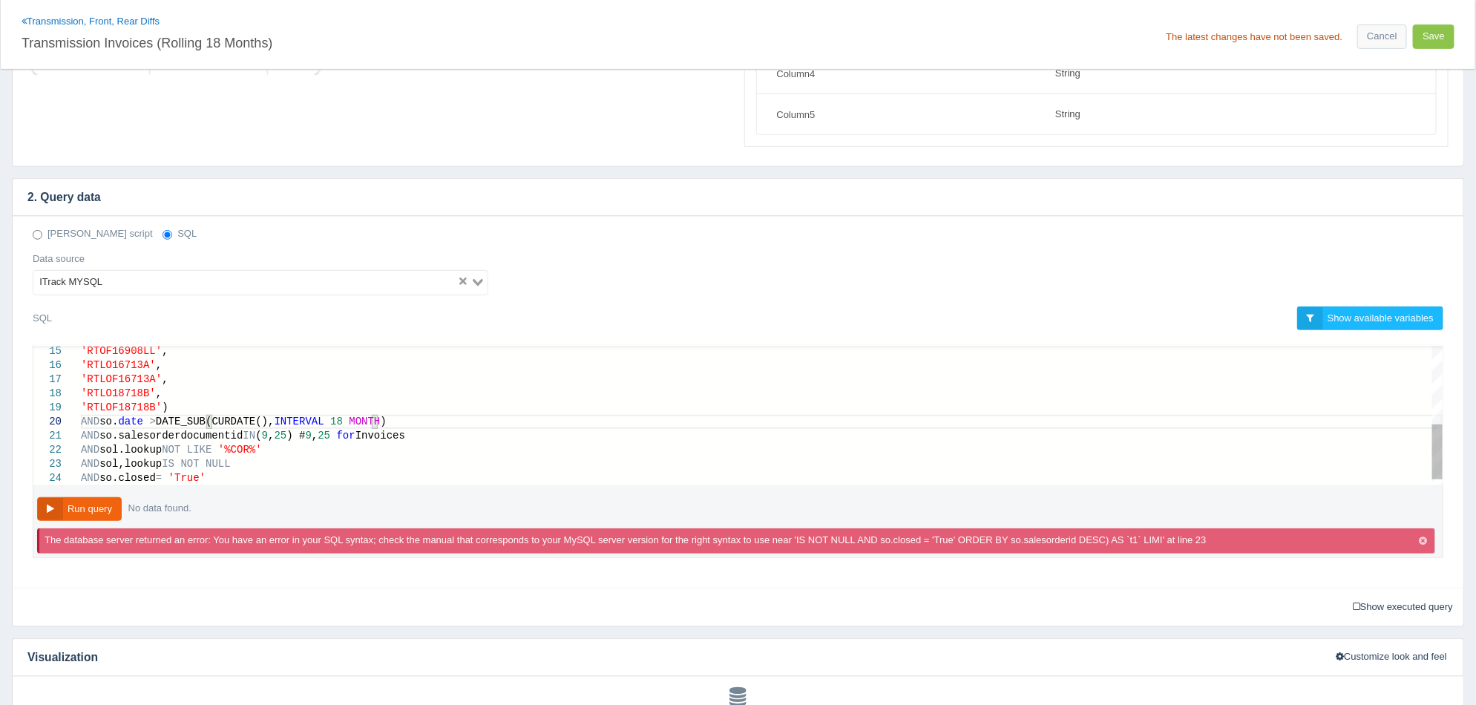
click at [198, 466] on span "NOT" at bounding box center [189, 464] width 19 height 12
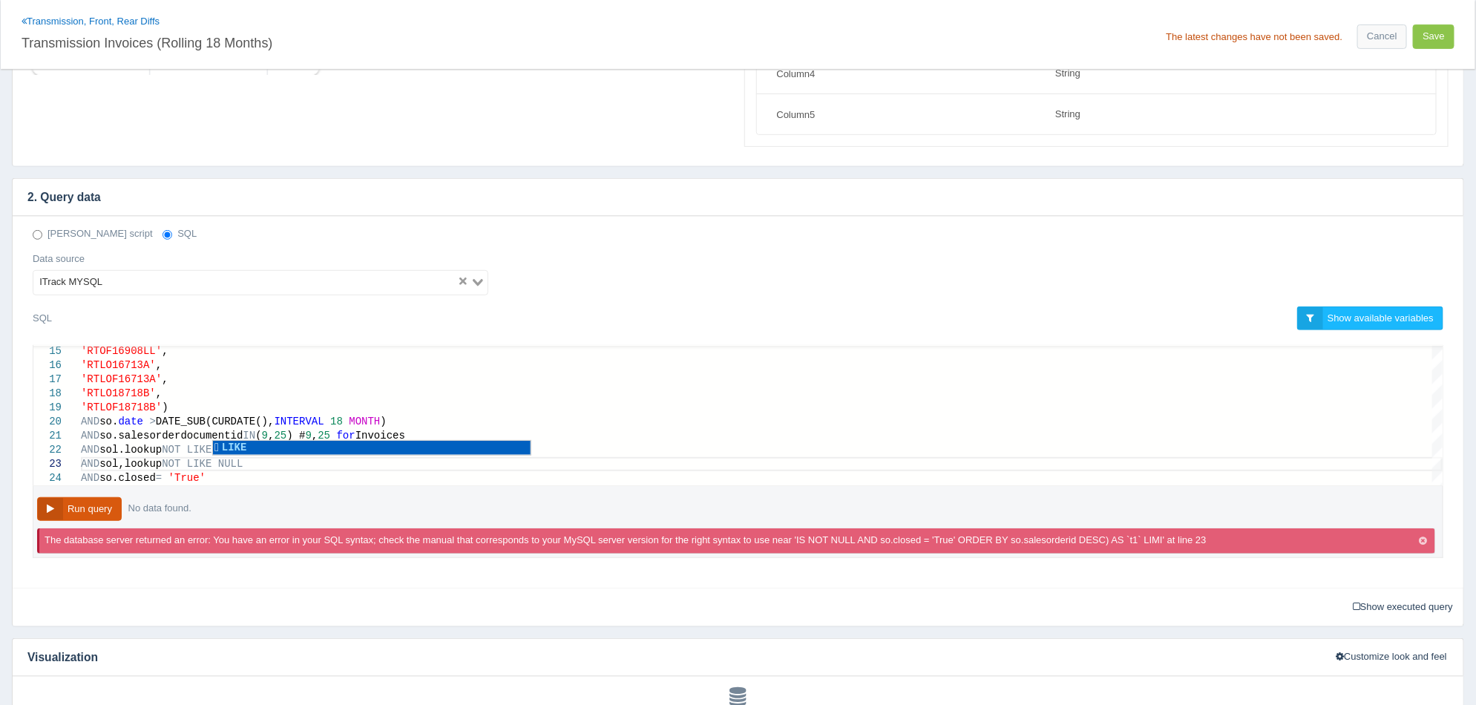
click at [83, 505] on button "Run query" at bounding box center [79, 509] width 85 height 24
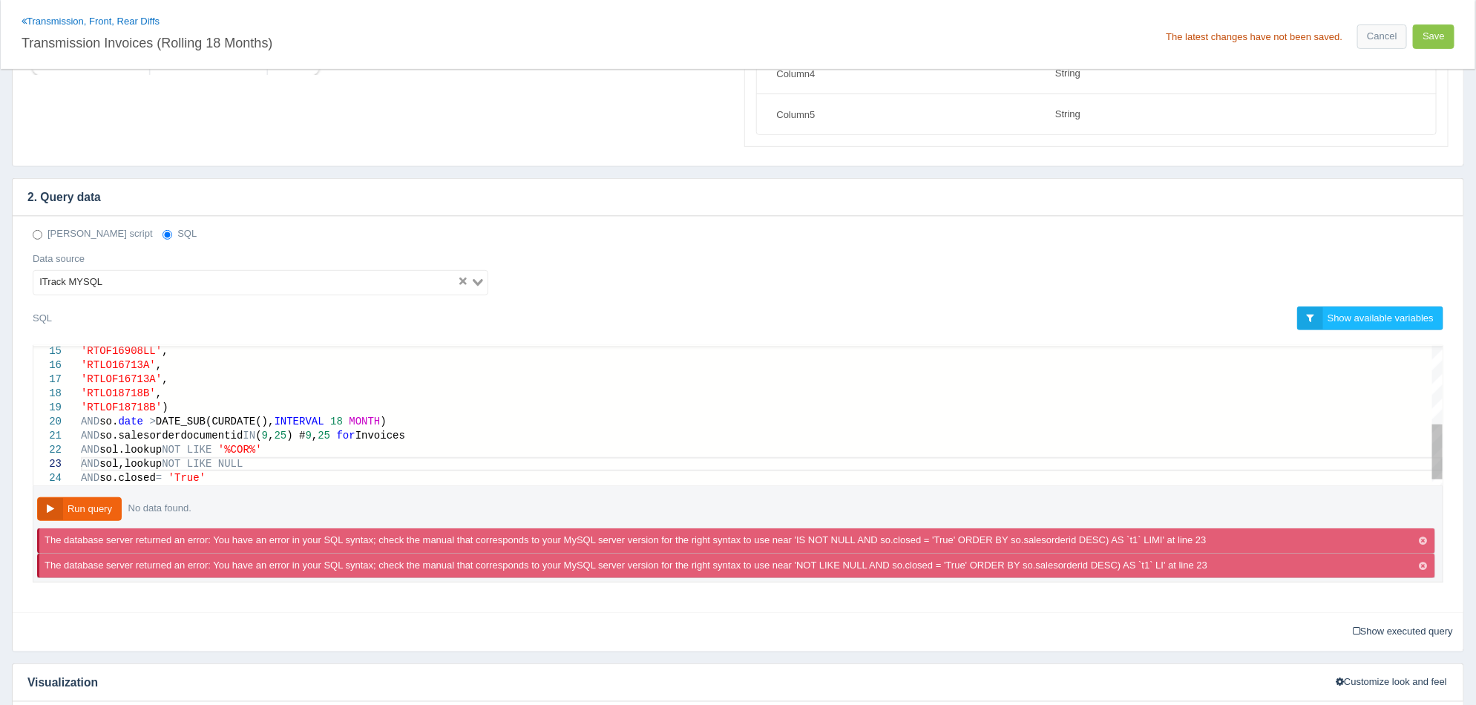
click at [123, 458] on span "sol,lookup" at bounding box center [130, 464] width 62 height 12
click at [109, 505] on button "Run query" at bounding box center [79, 509] width 85 height 24
click at [1421, 540] on icon "button" at bounding box center [1423, 541] width 8 height 10
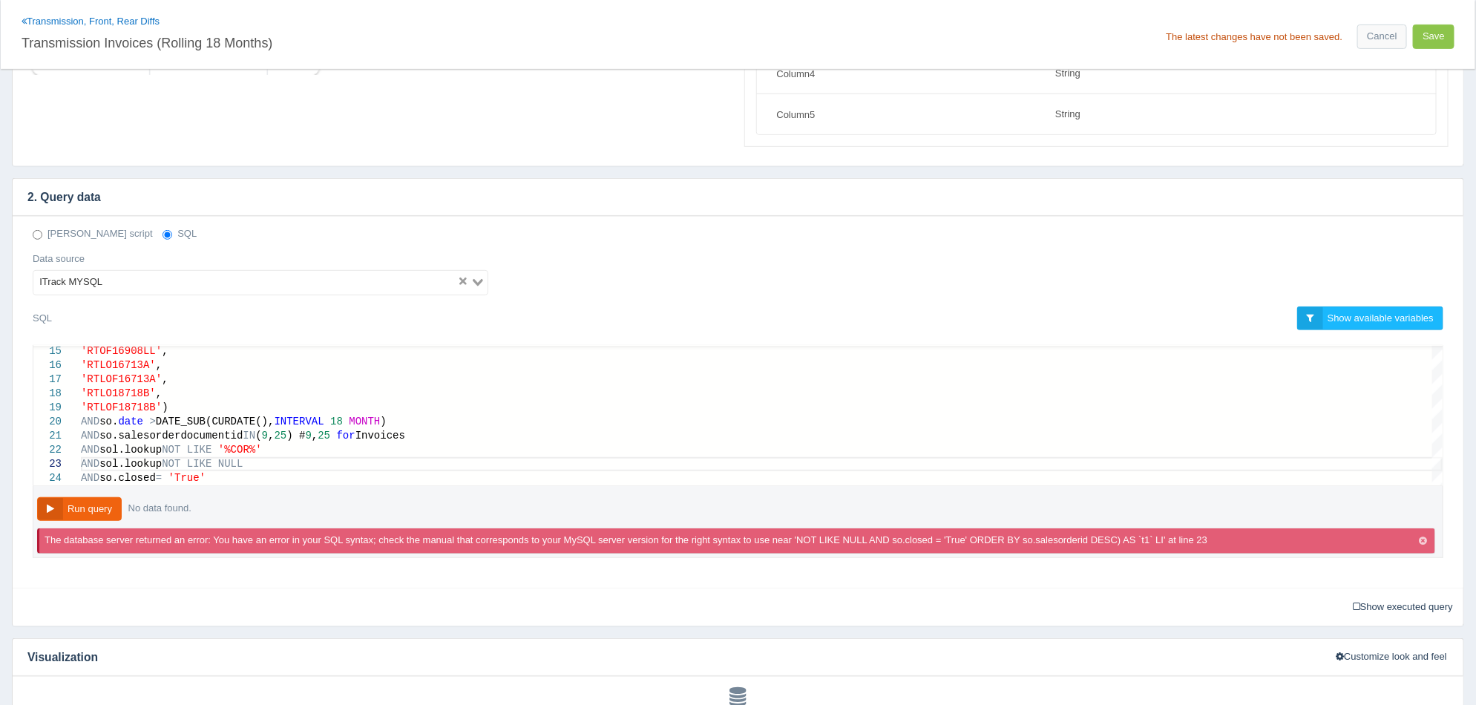
click at [1421, 540] on icon "button" at bounding box center [1423, 541] width 8 height 10
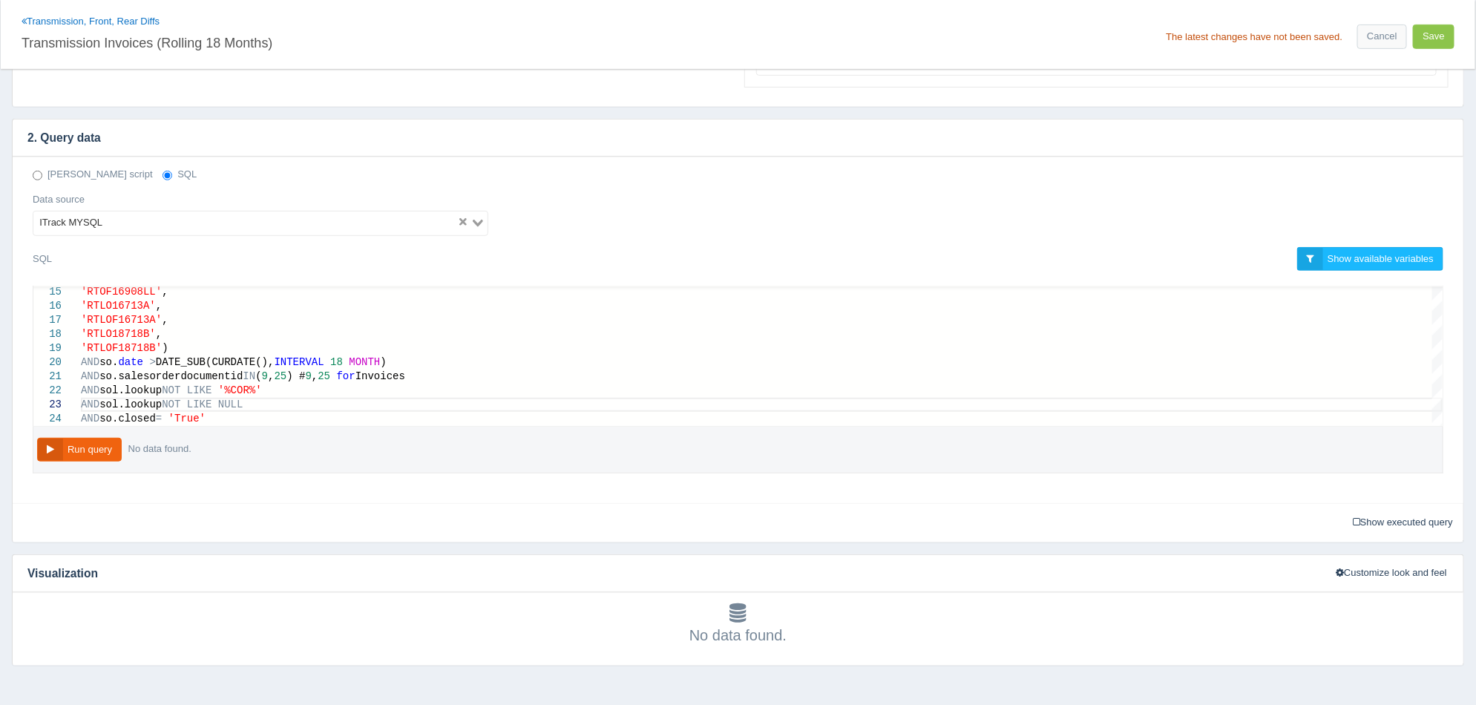
scroll to position [392, 0]
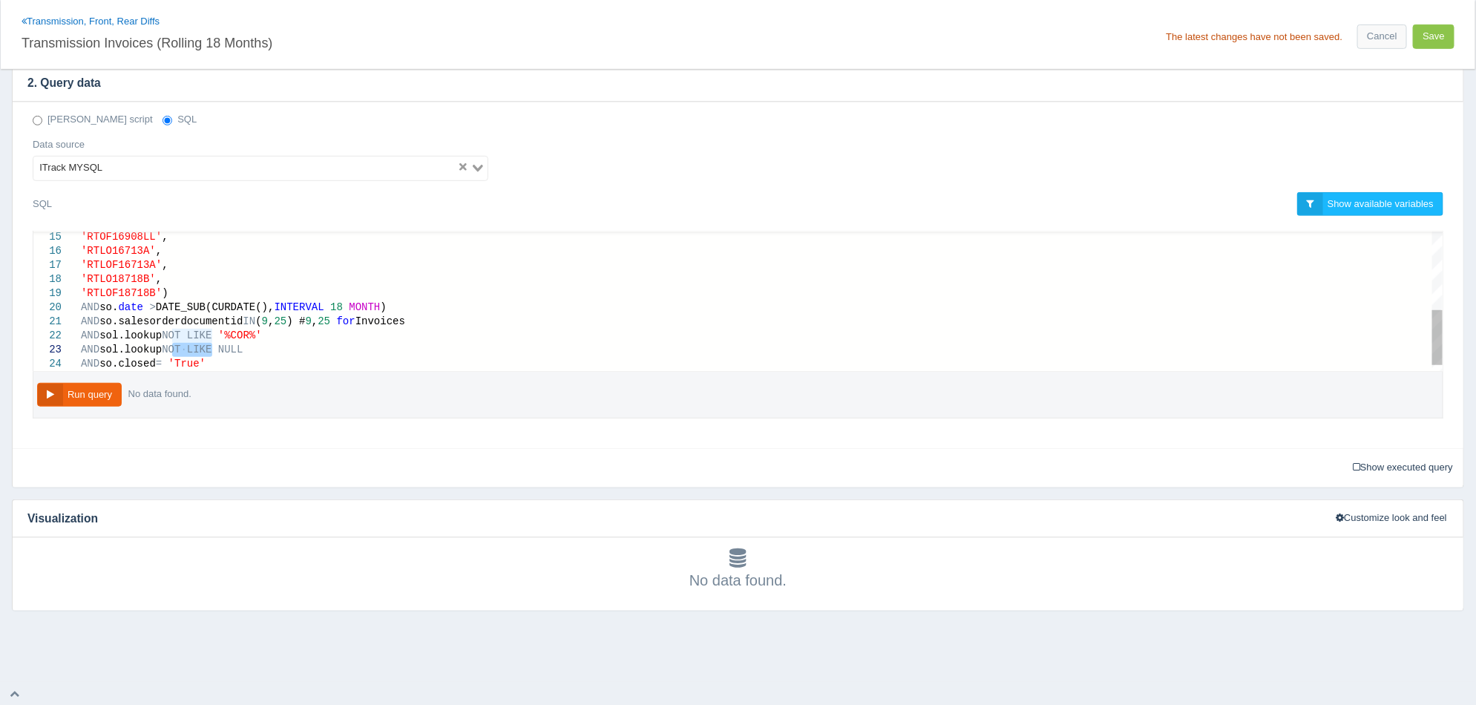
drag, startPoint x: 211, startPoint y: 351, endPoint x: 171, endPoint y: 347, distance: 39.6
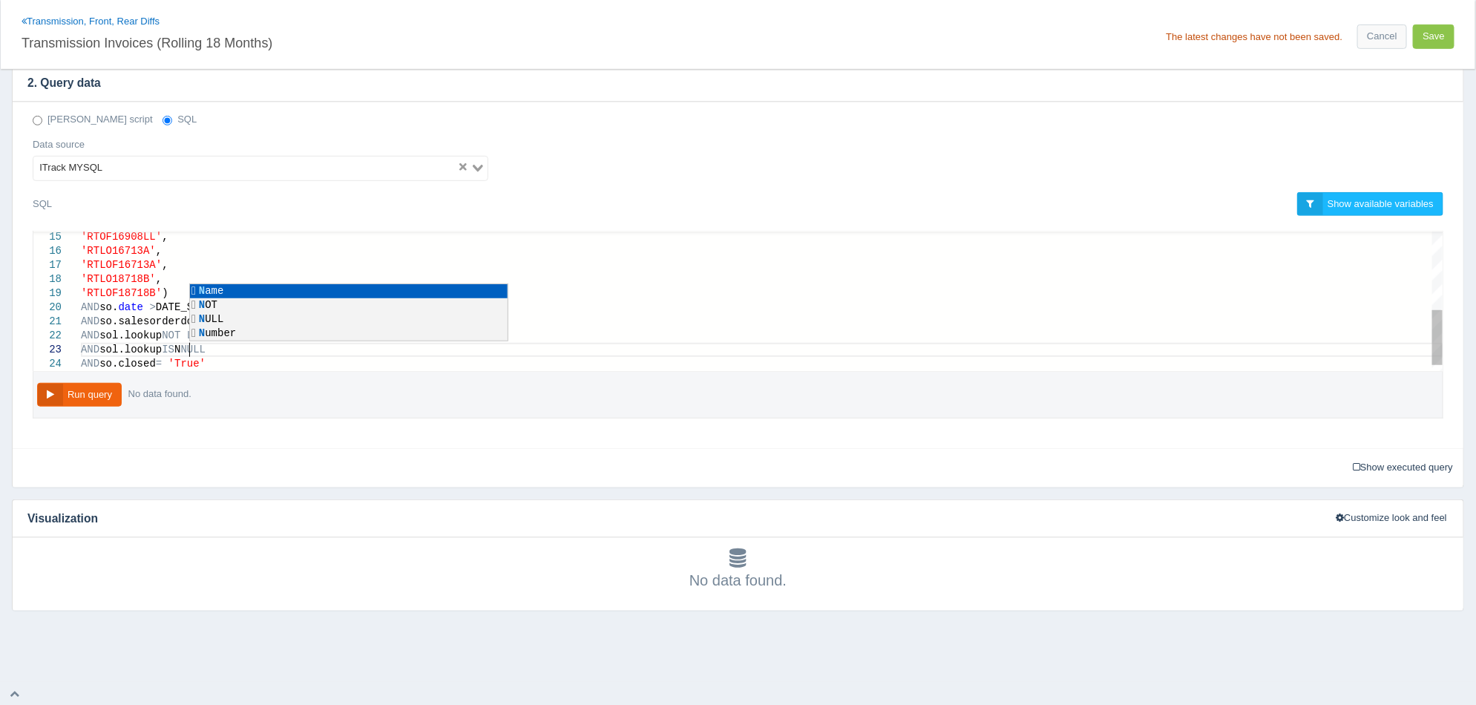
scroll to position [28, 119]
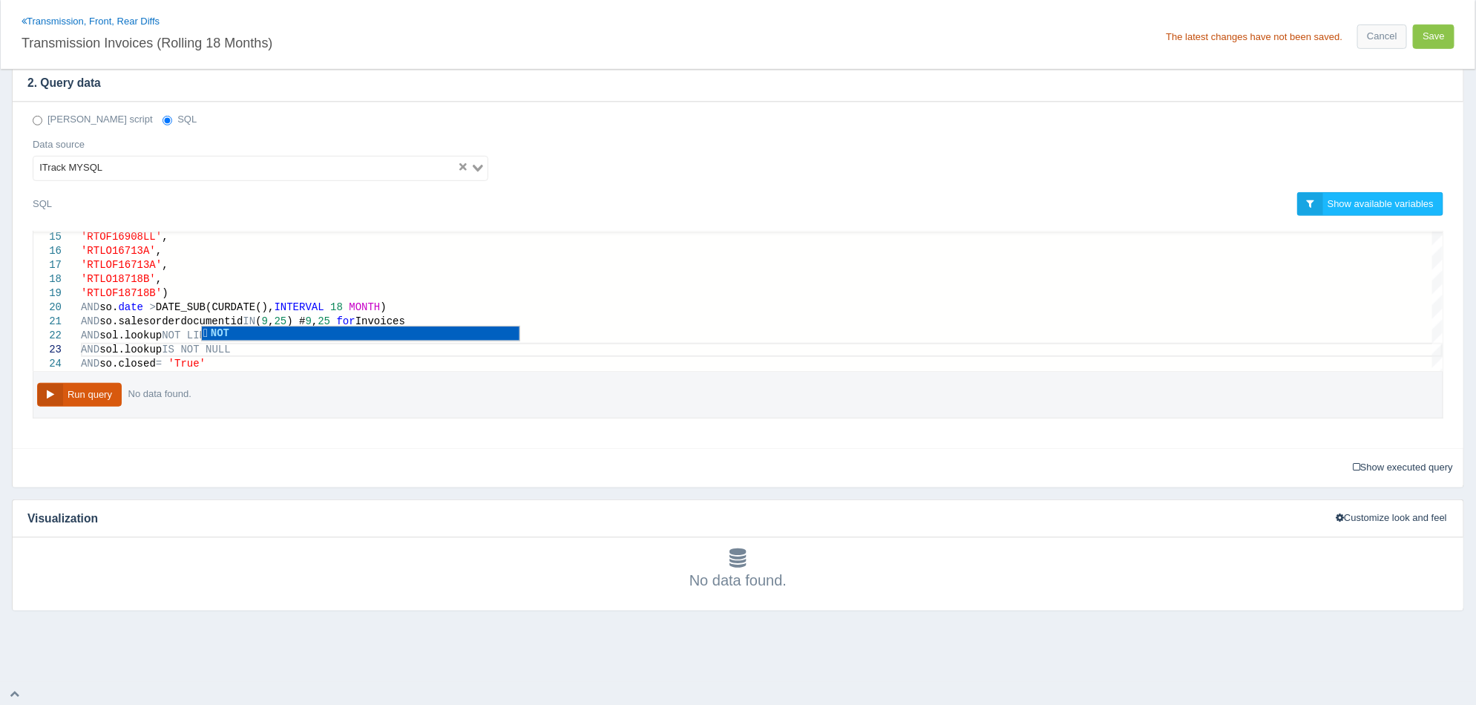
click at [105, 402] on button "Run query" at bounding box center [79, 395] width 85 height 24
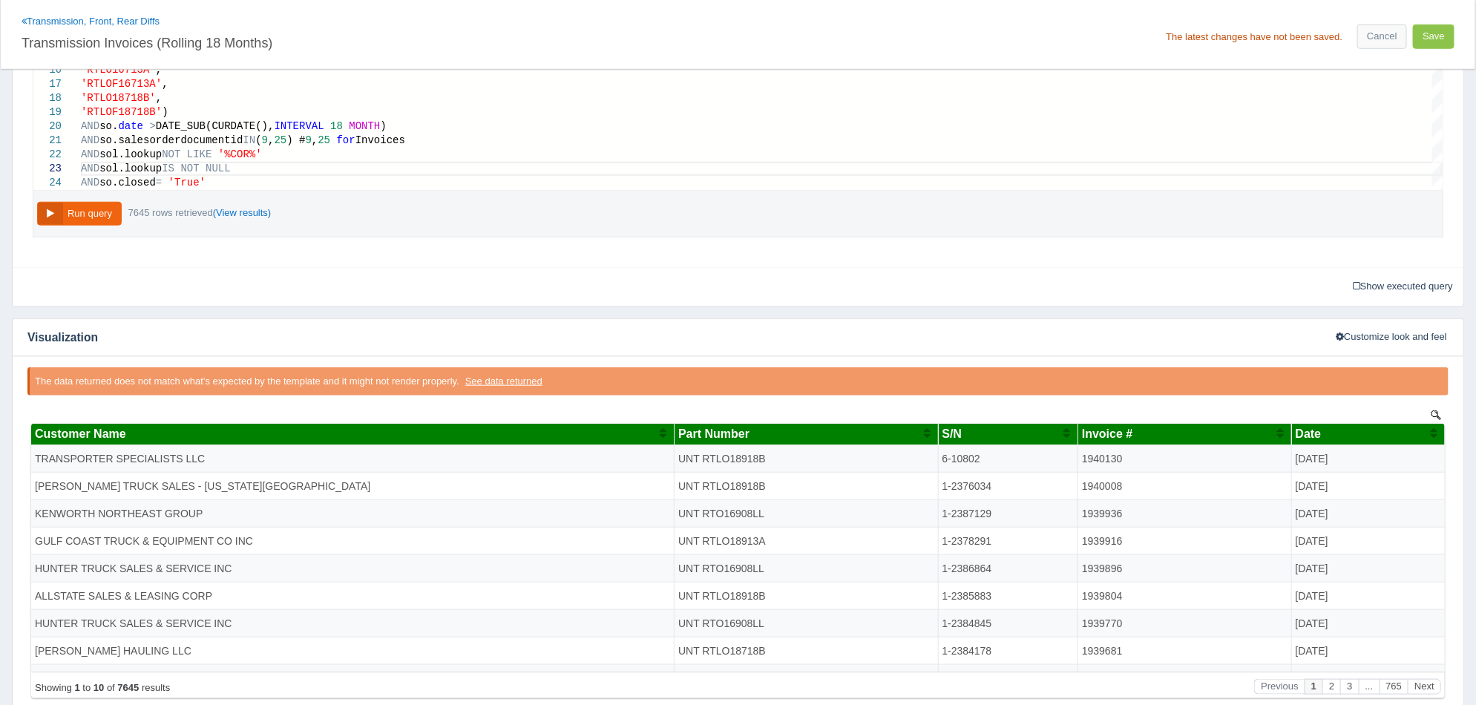
scroll to position [670, 0]
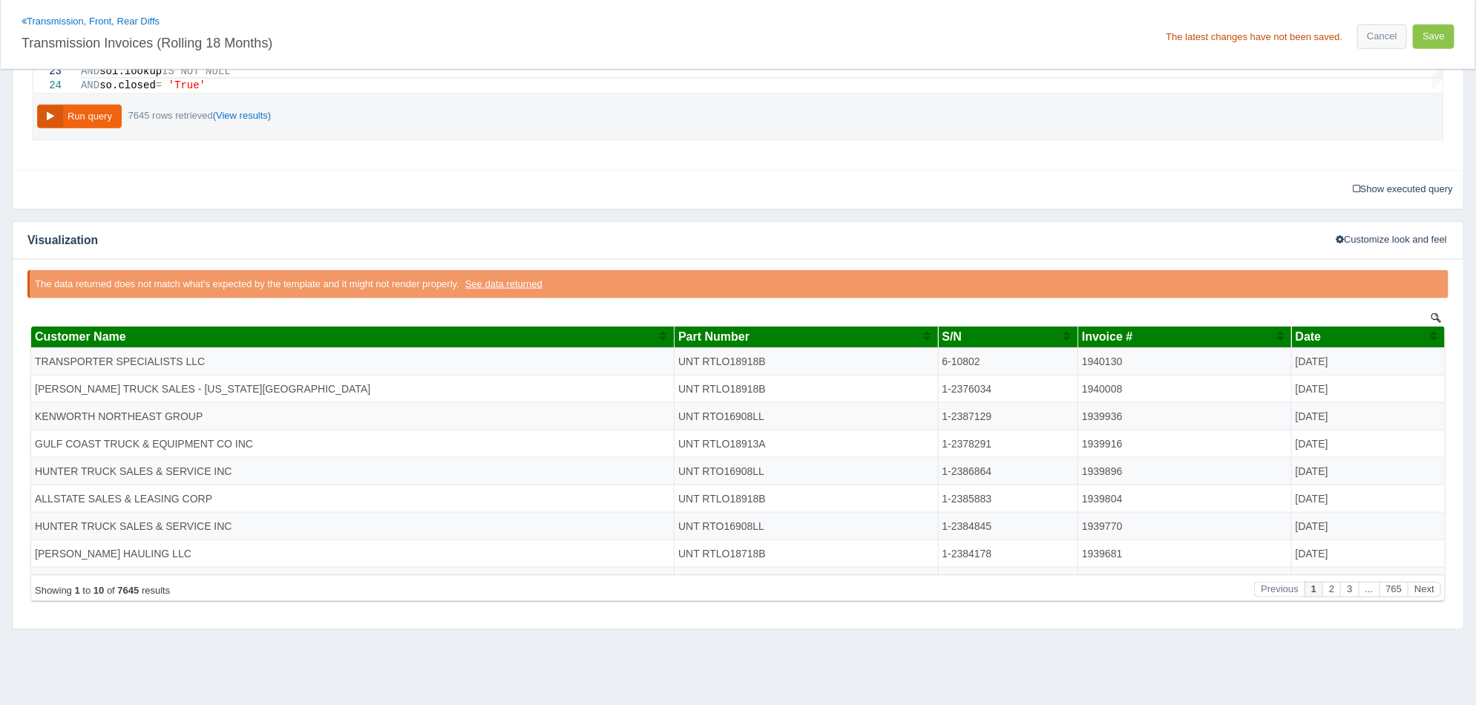
click at [1022, 335] on div "S/N" at bounding box center [1002, 336] width 121 height 13
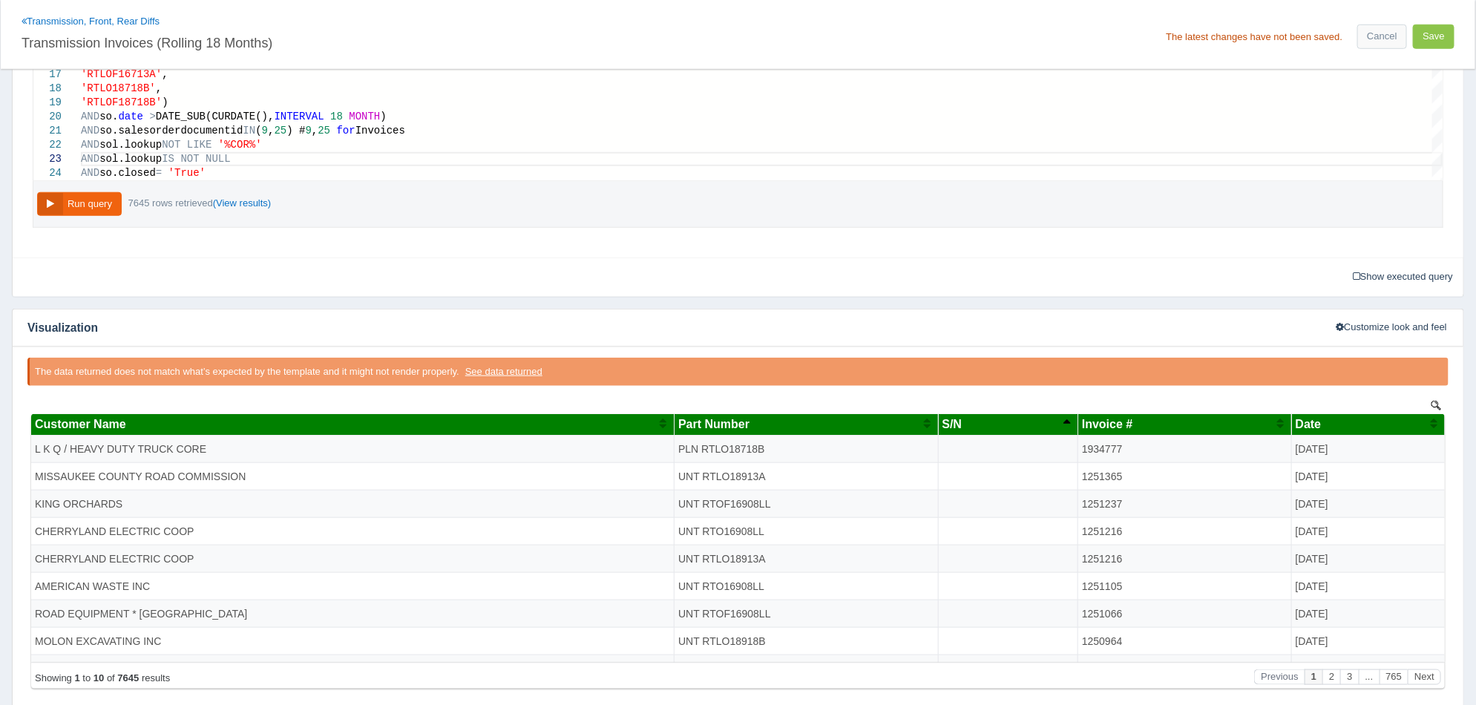
scroll to position [688, 0]
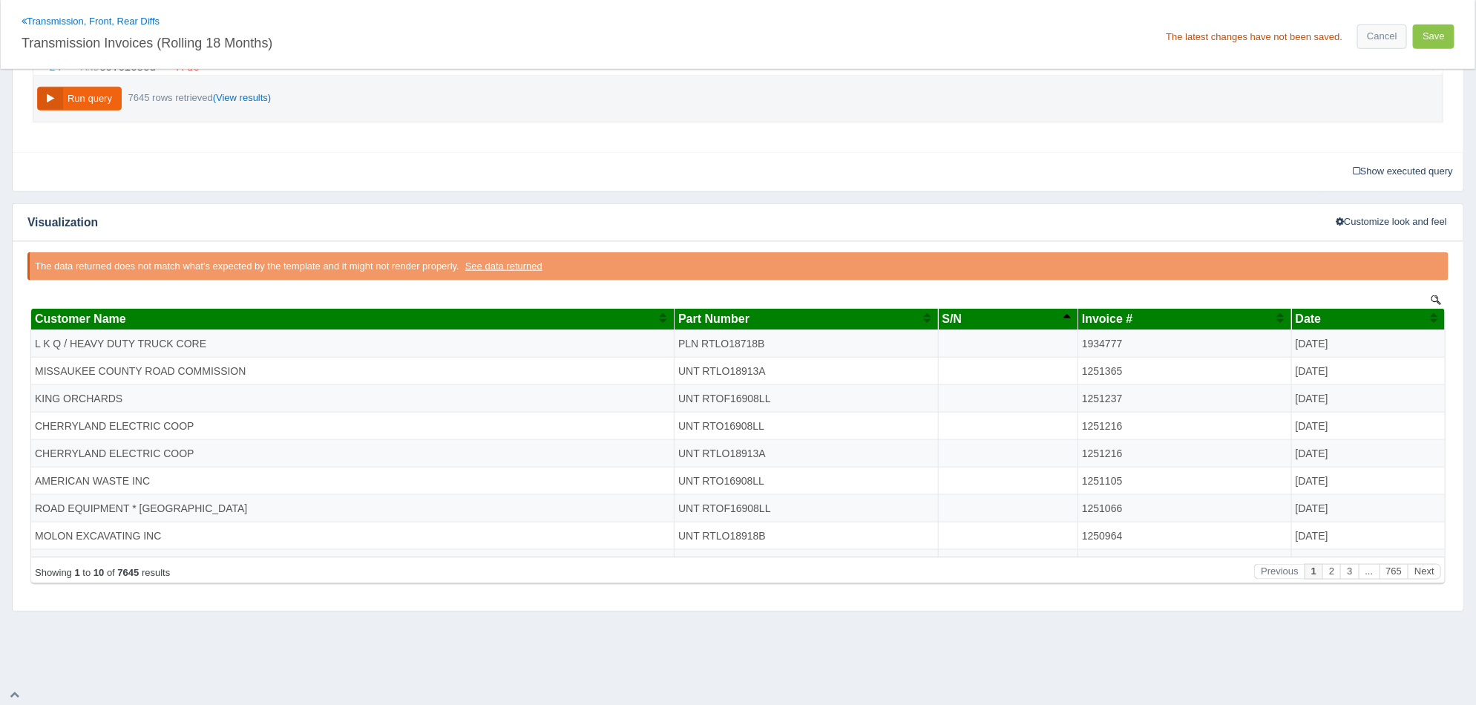
click at [994, 325] on th "S/N" at bounding box center [1007, 320] width 140 height 22
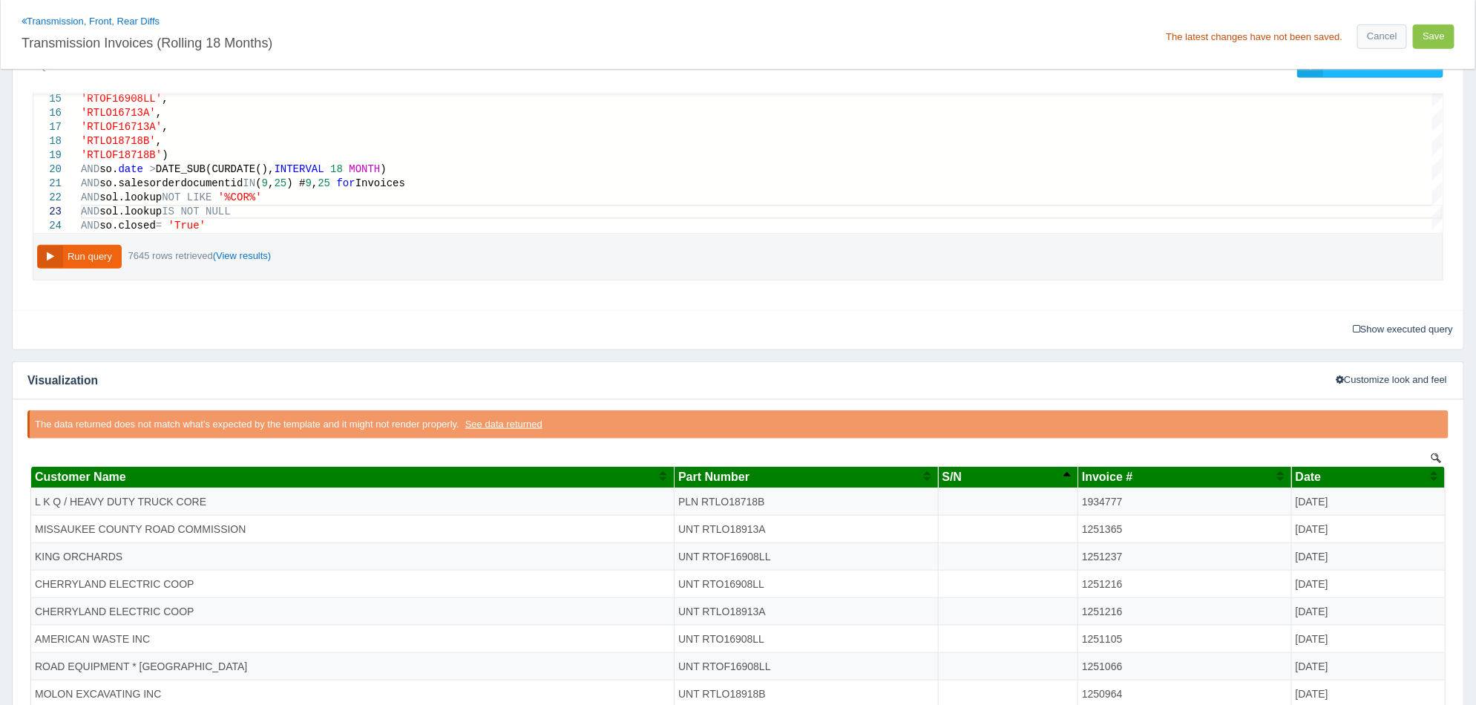
scroll to position [502, 0]
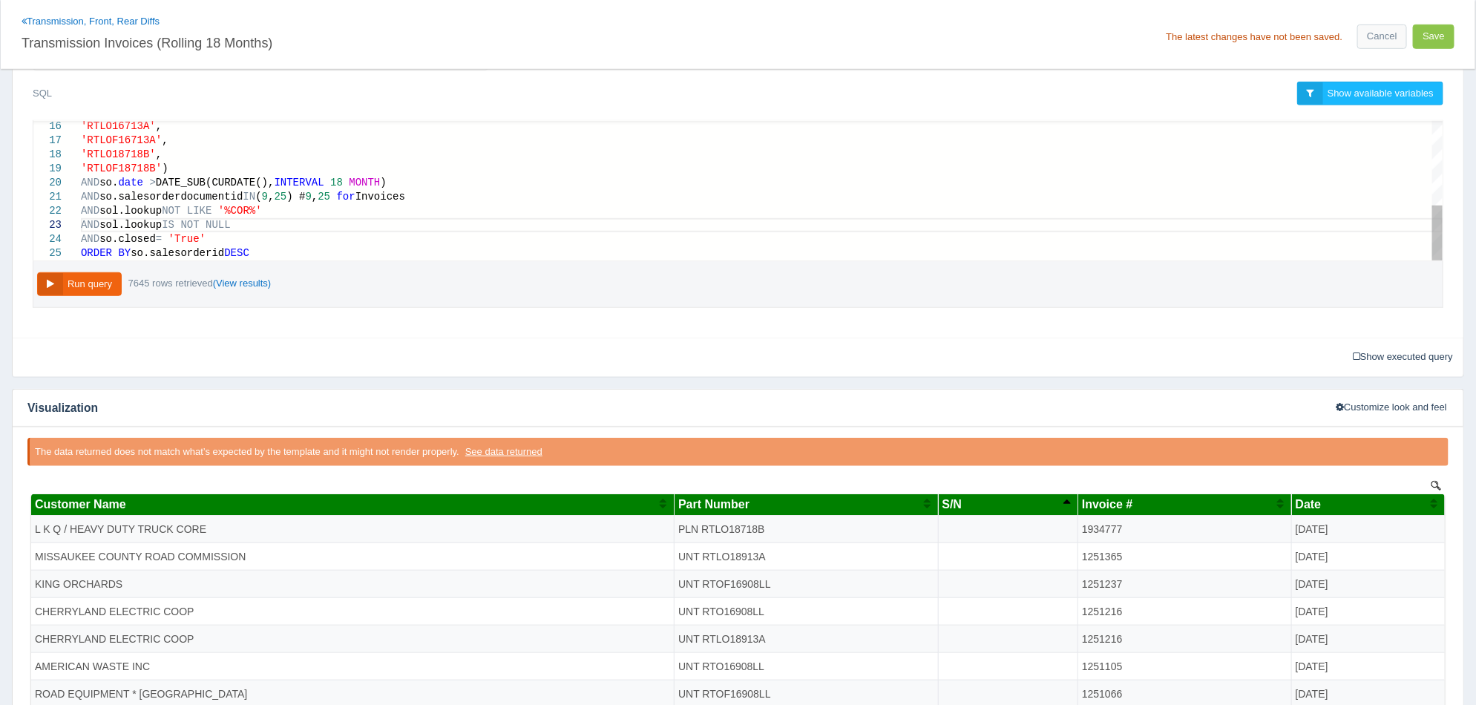
click at [312, 263] on div "Run query 7645 rows retrieved (View results)" at bounding box center [738, 284] width 1411 height 47
click at [99, 287] on button "Run query" at bounding box center [79, 284] width 85 height 24
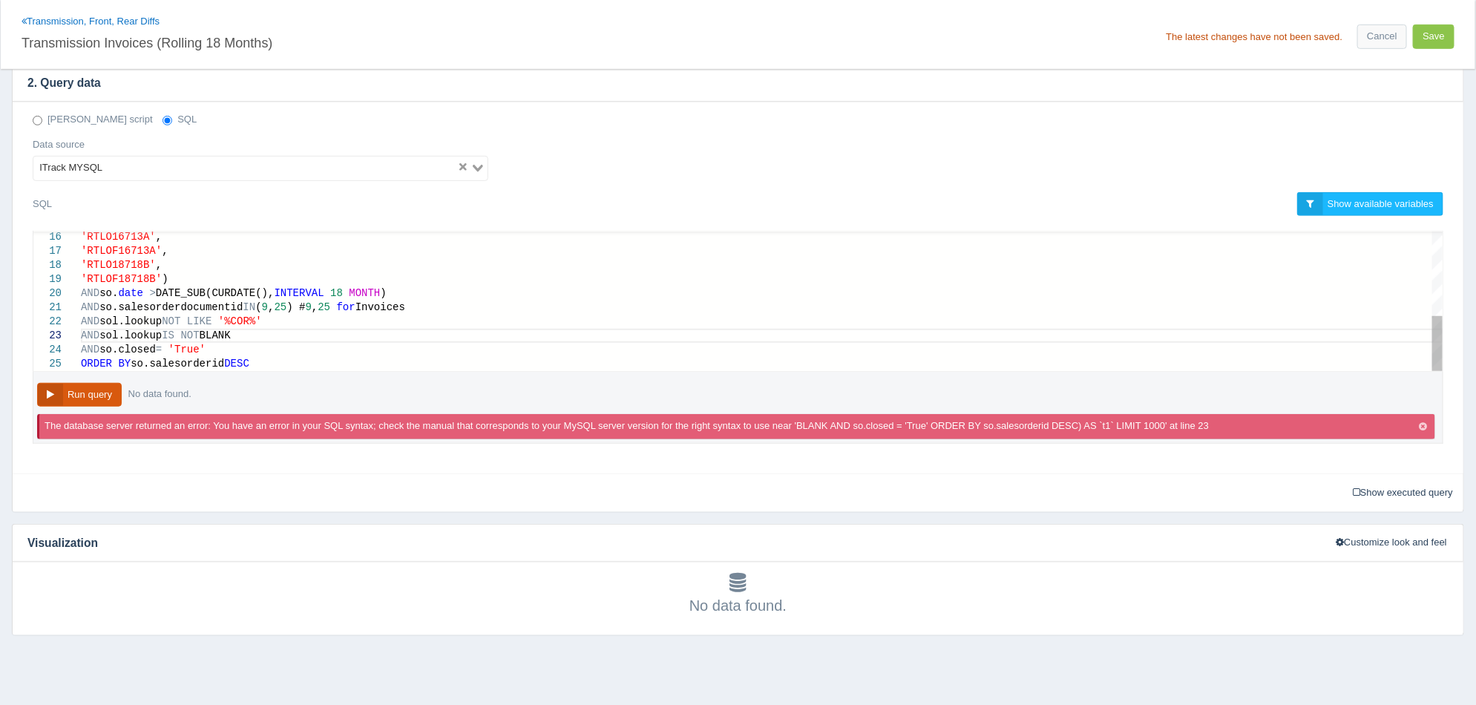
scroll to position [416, 0]
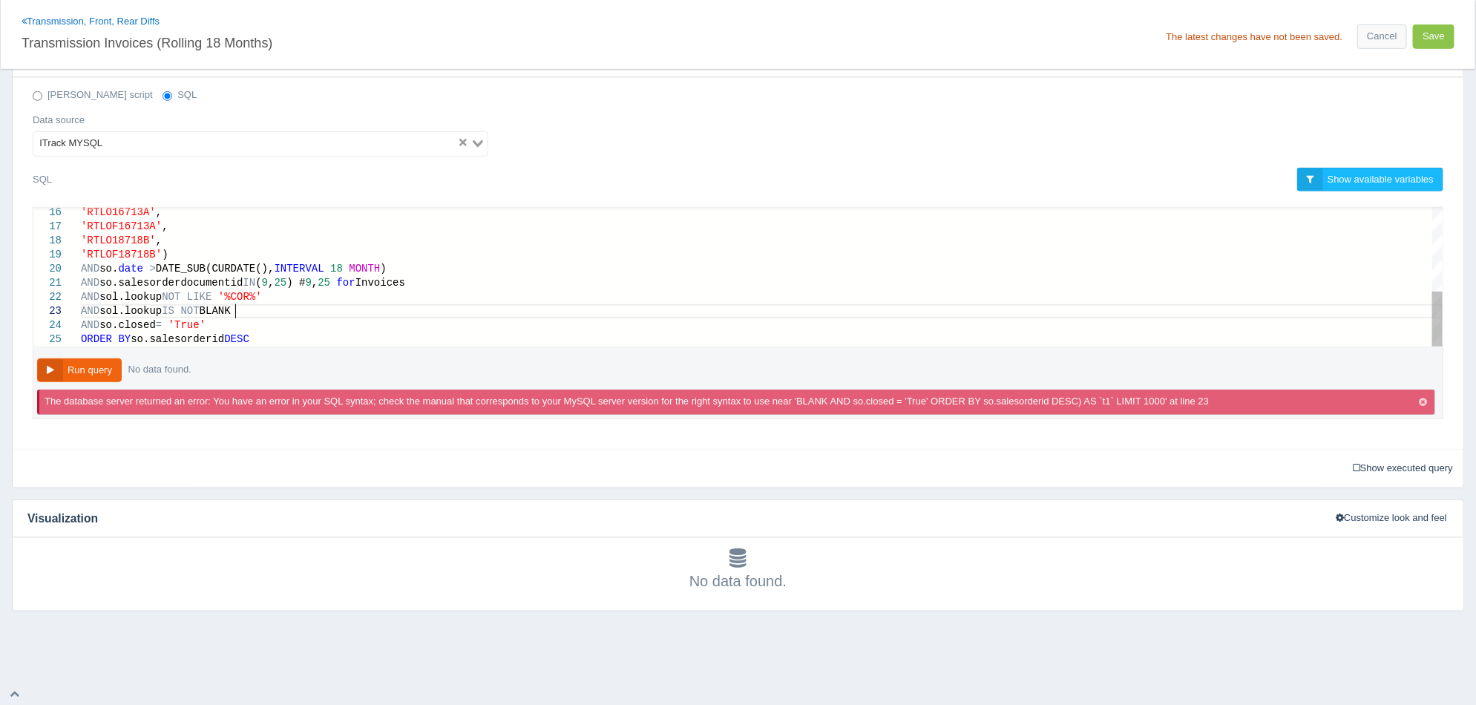
click at [109, 367] on button "Run query" at bounding box center [79, 370] width 85 height 24
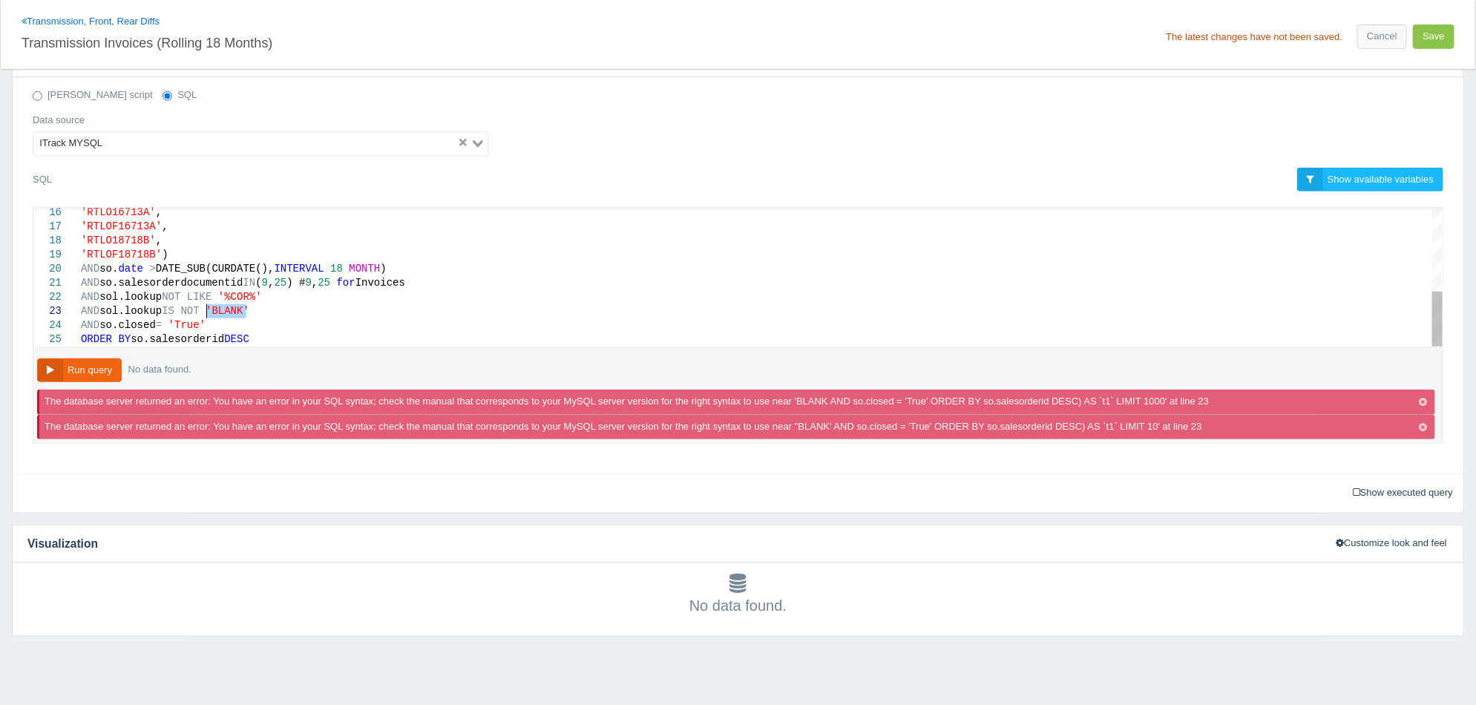
drag, startPoint x: 269, startPoint y: 309, endPoint x: 209, endPoint y: 313, distance: 60.3
click at [159, 306] on span "sol.lookup" at bounding box center [130, 311] width 62 height 12
click at [108, 370] on button "Run query" at bounding box center [79, 370] width 85 height 24
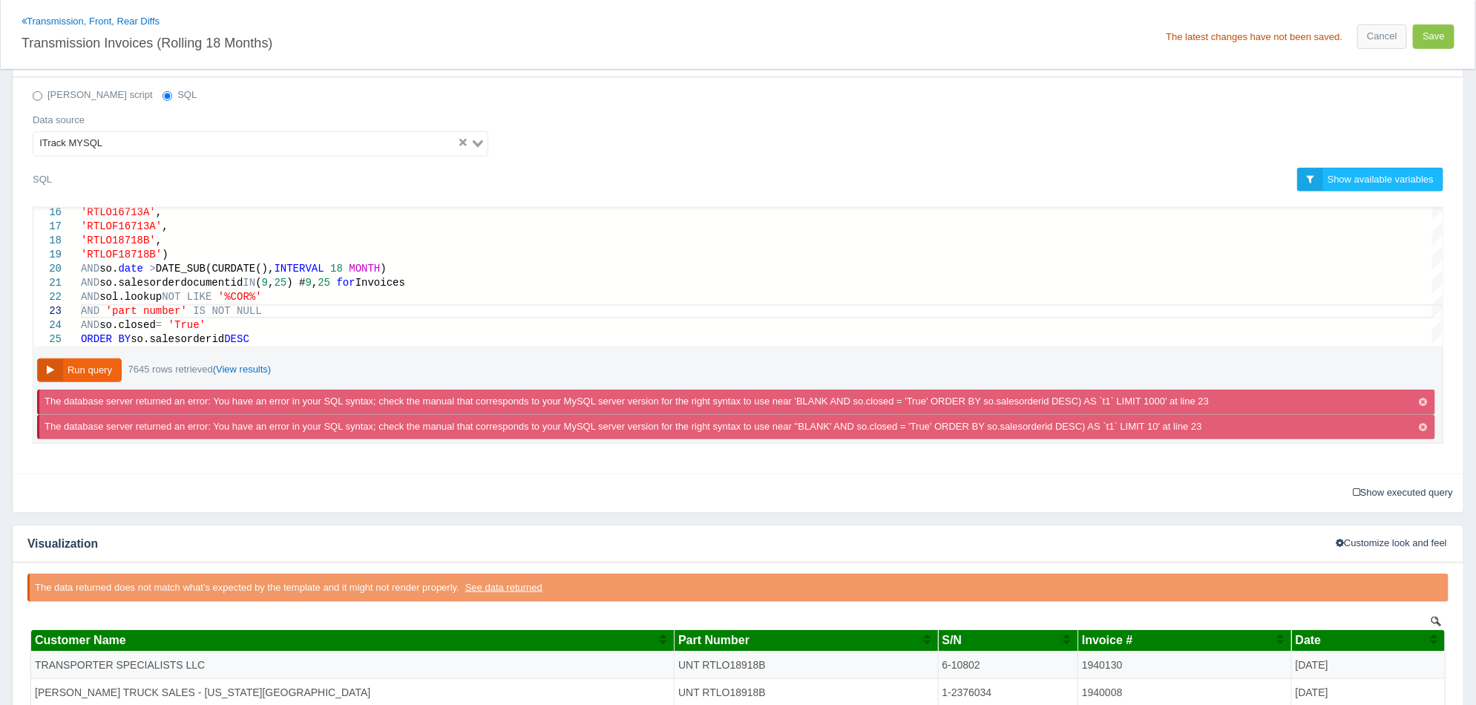
scroll to position [0, 0]
click at [1419, 401] on icon "button" at bounding box center [1423, 403] width 8 height 10
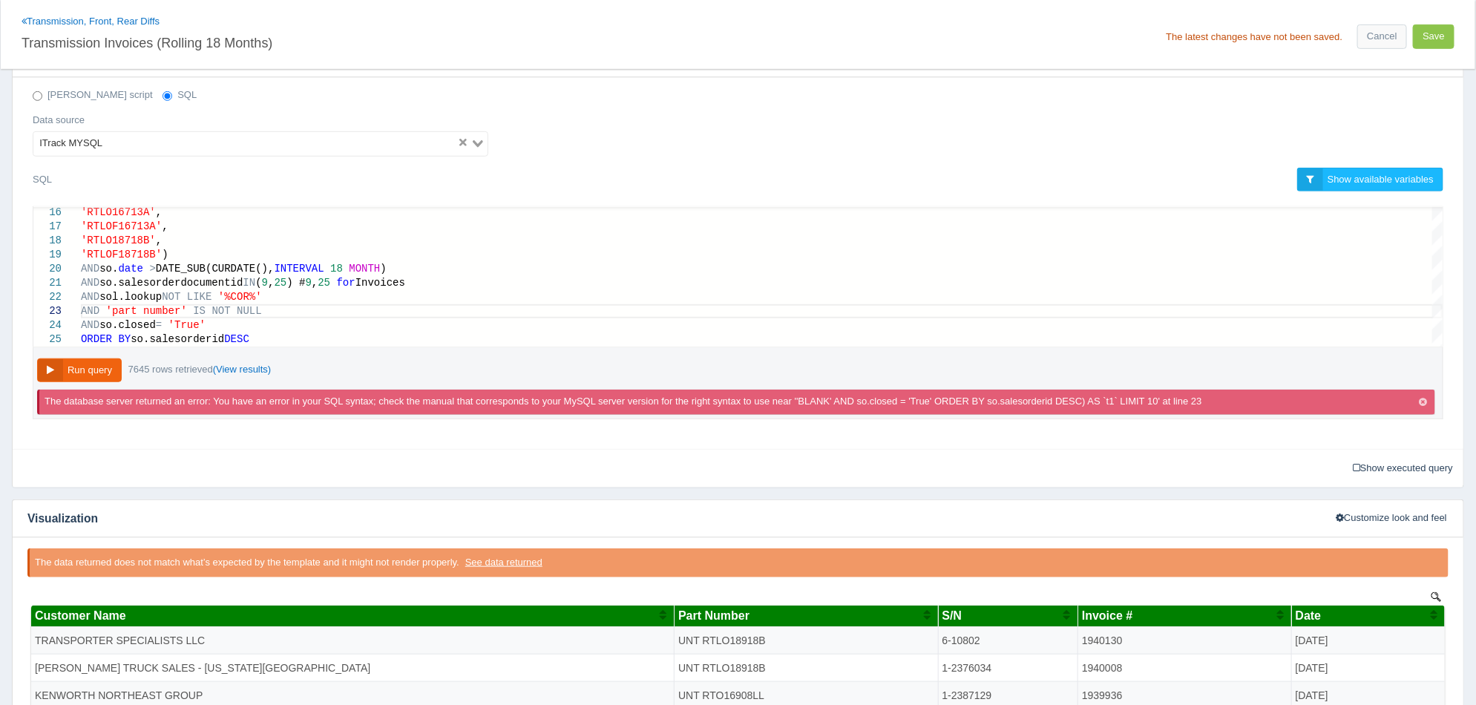
click at [1422, 401] on icon "button" at bounding box center [1423, 403] width 8 height 10
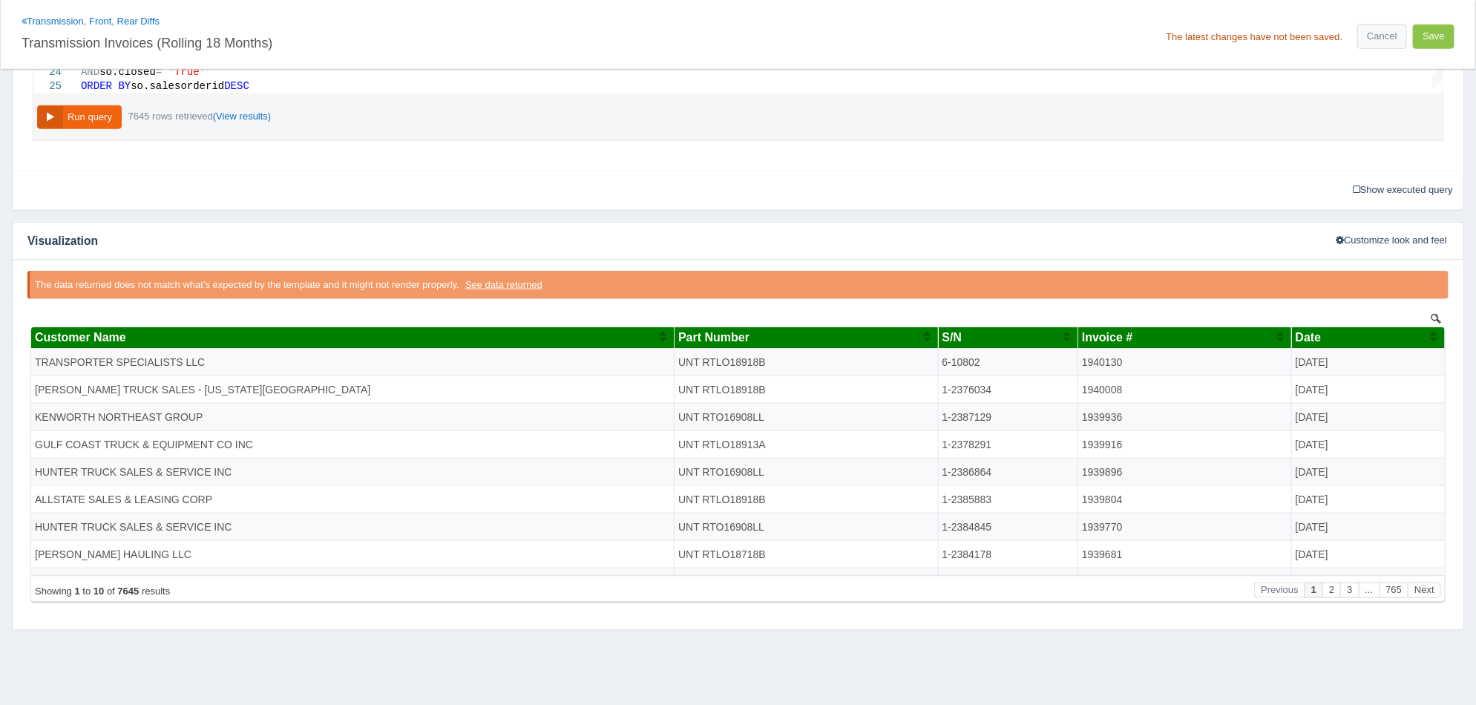
scroll to position [688, 0]
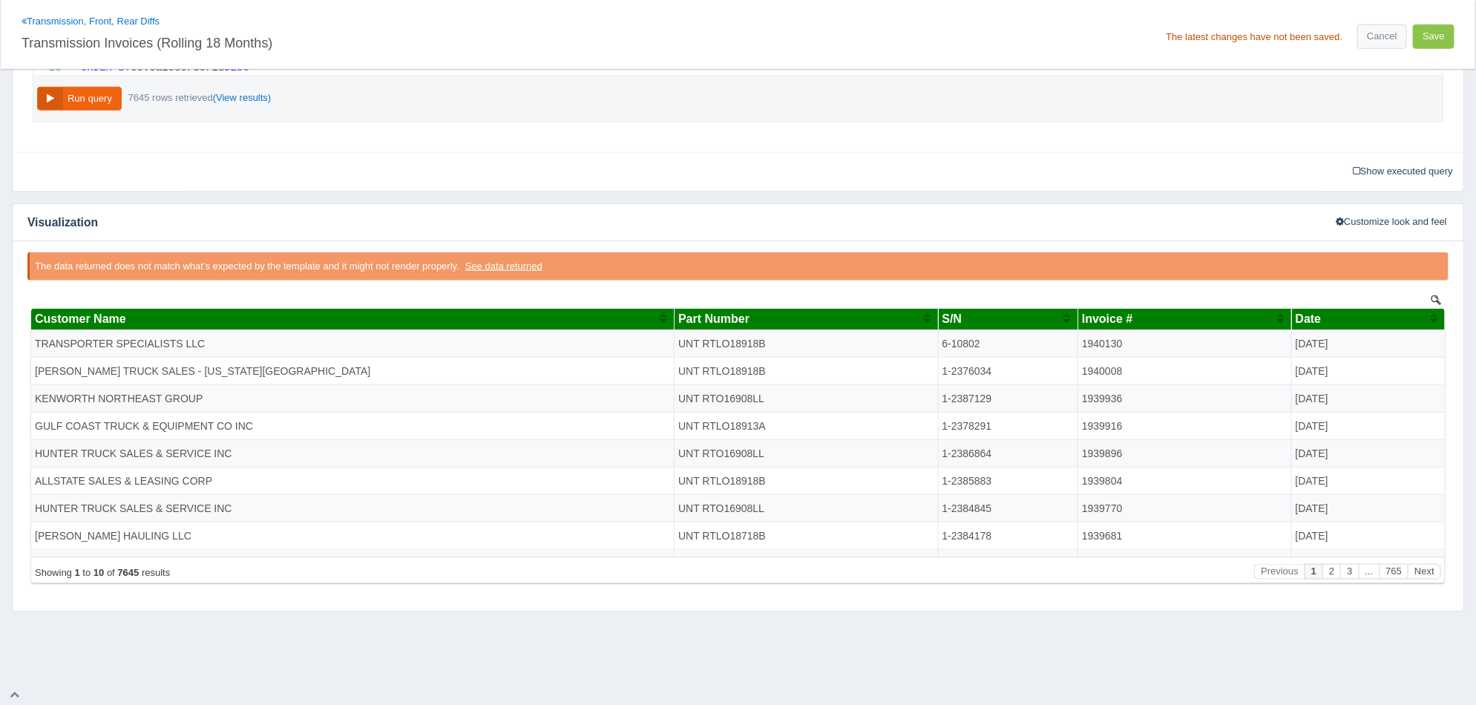
click at [1021, 318] on div "S/N" at bounding box center [1002, 318] width 121 height 13
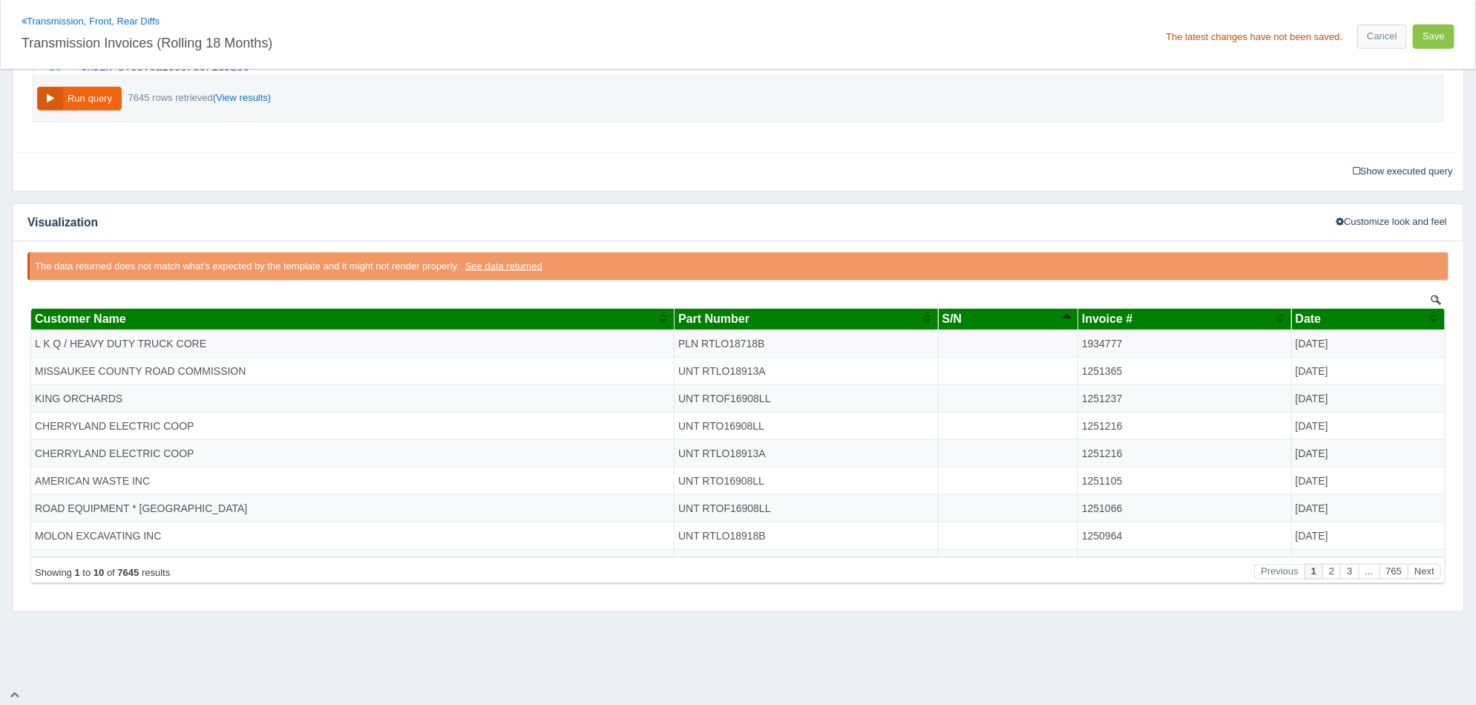
click at [1021, 318] on div "S/N" at bounding box center [1002, 318] width 121 height 13
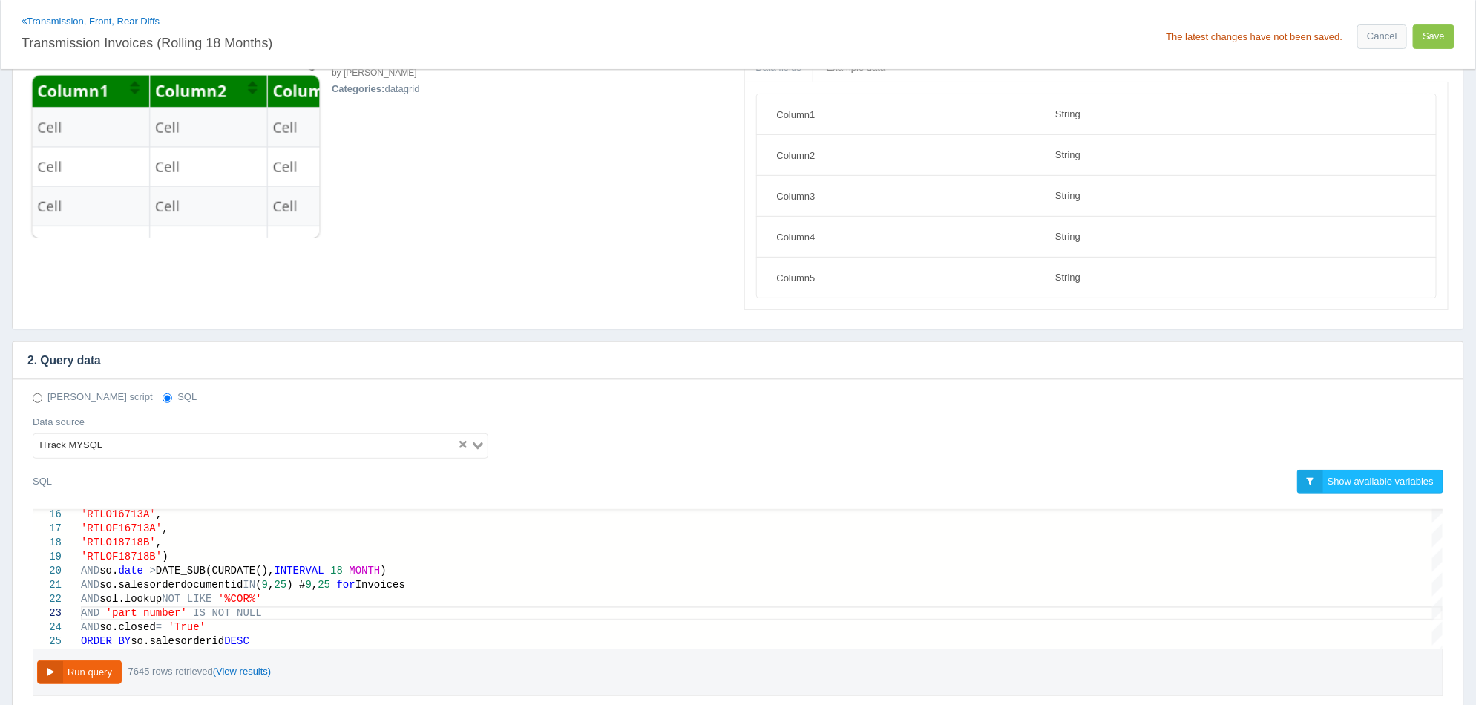
scroll to position [224, 0]
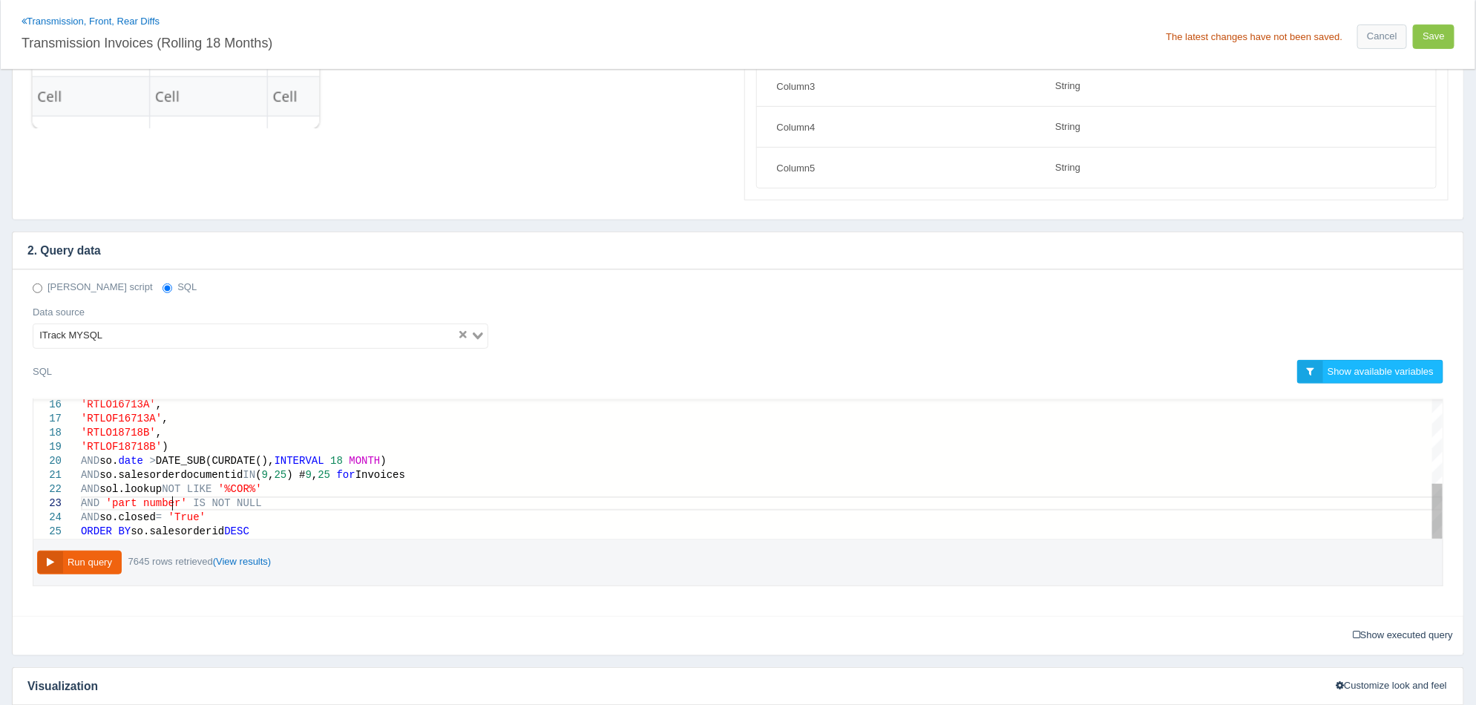
click at [173, 502] on span "'part number'" at bounding box center [146, 503] width 81 height 12
click at [105, 560] on button "Run query" at bounding box center [79, 563] width 85 height 24
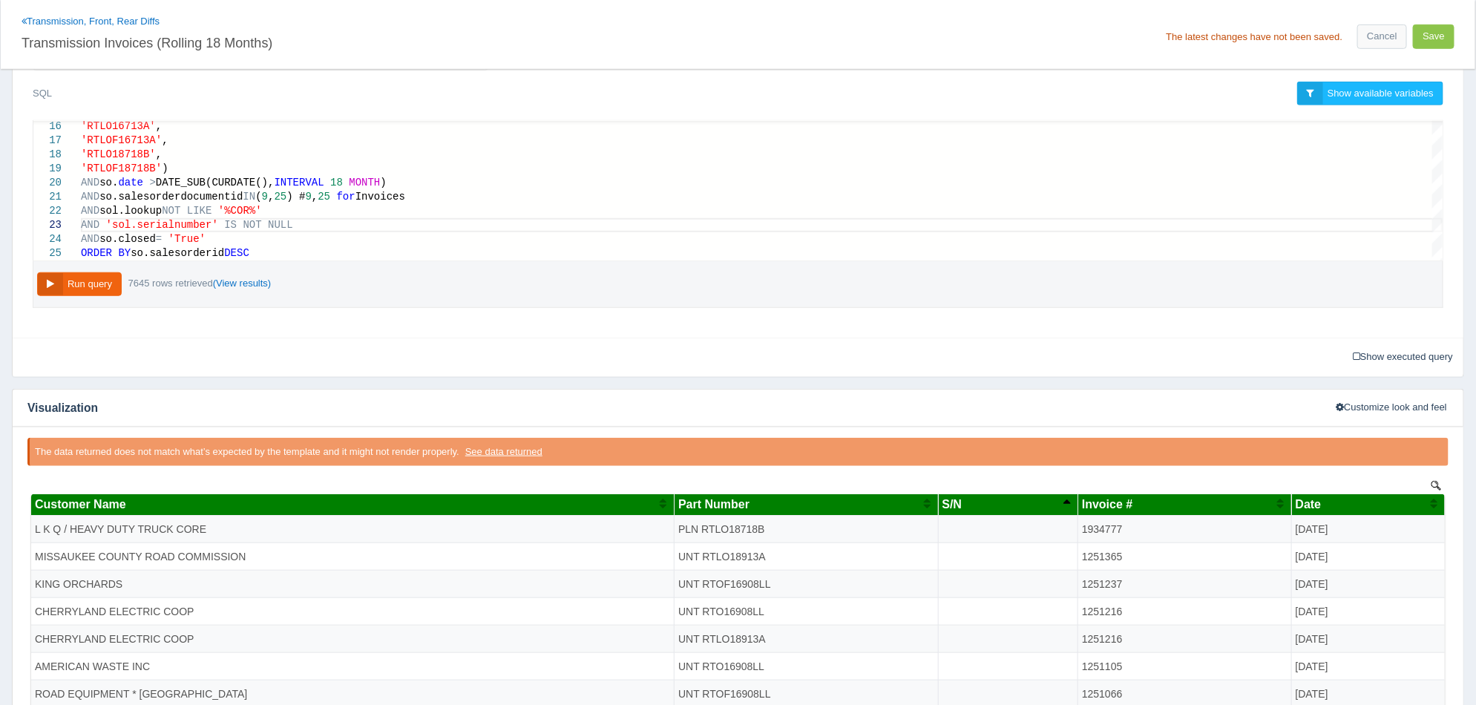
scroll to position [0, 0]
click at [1022, 504] on div "S/N" at bounding box center [1002, 504] width 121 height 13
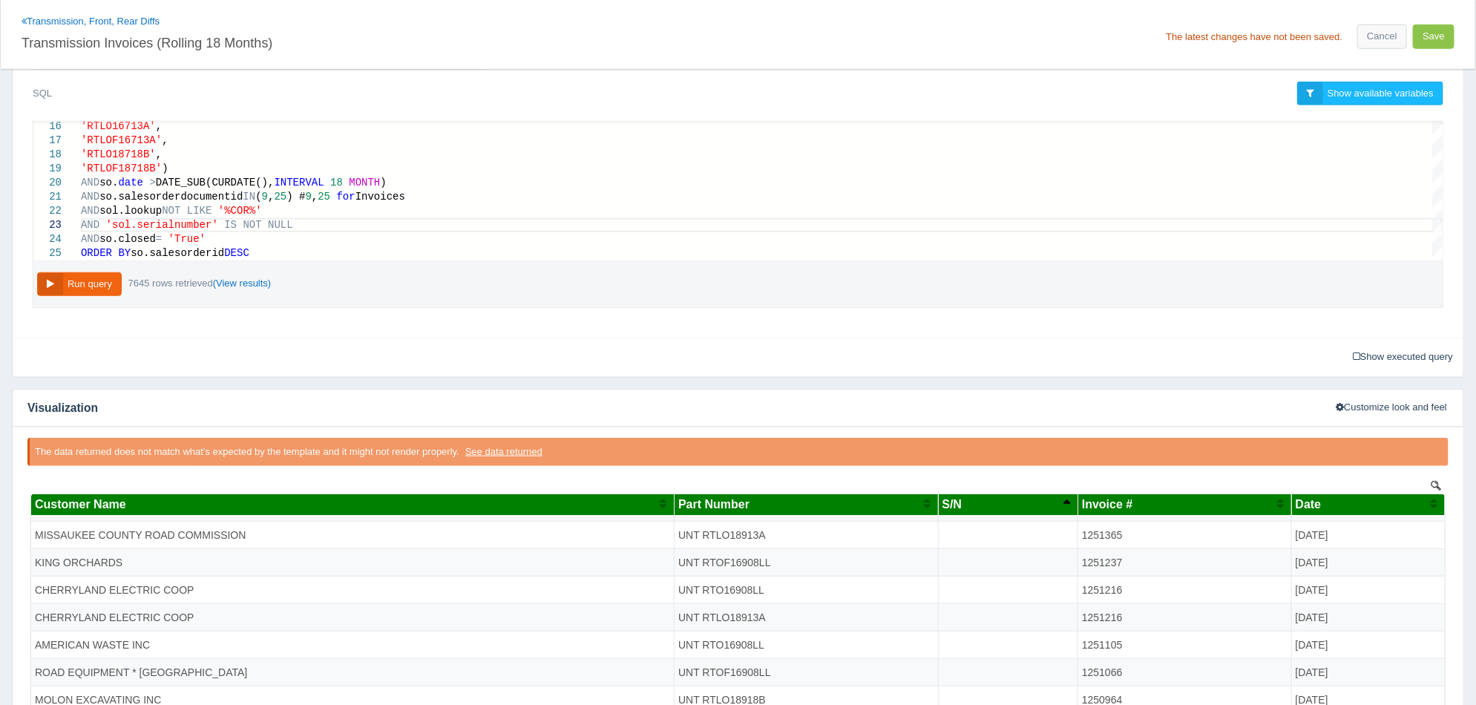
scroll to position [45, 0]
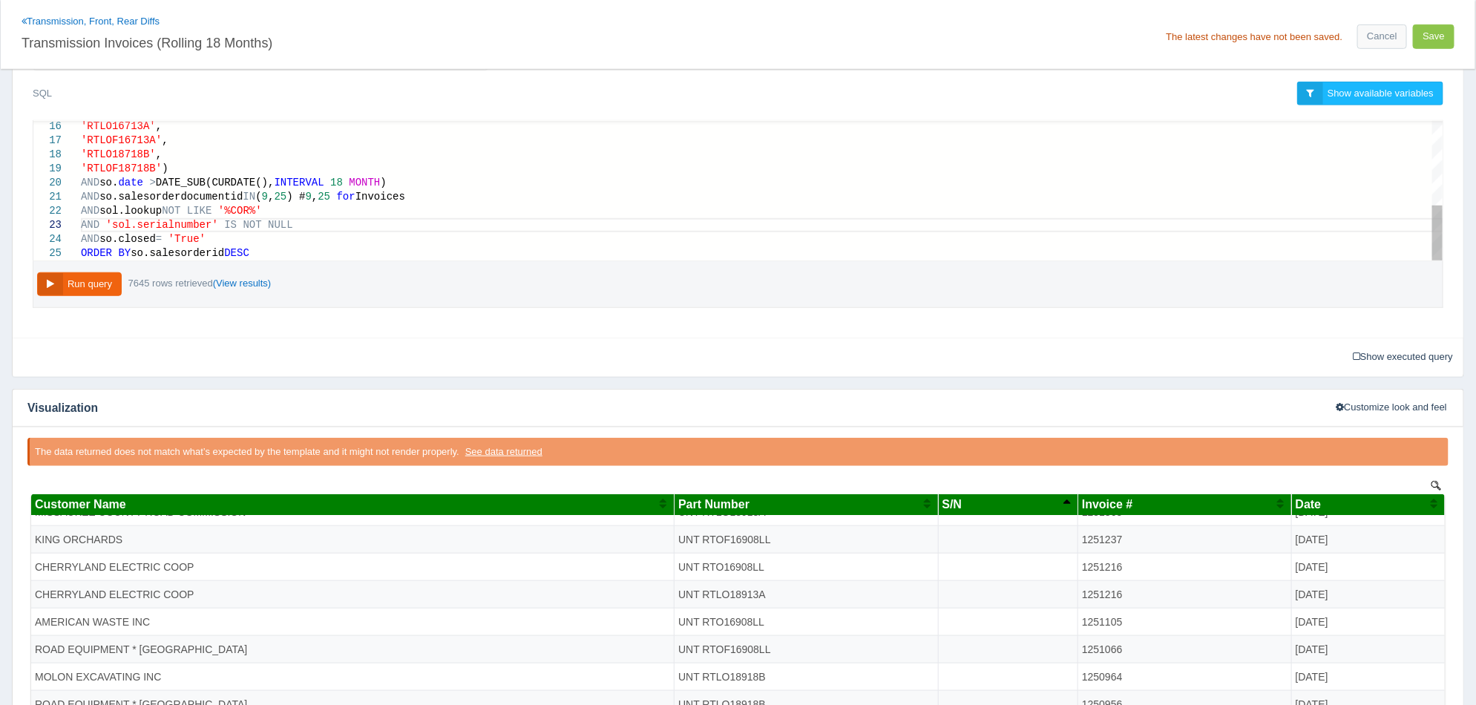
click at [116, 279] on button "Run query" at bounding box center [79, 284] width 85 height 24
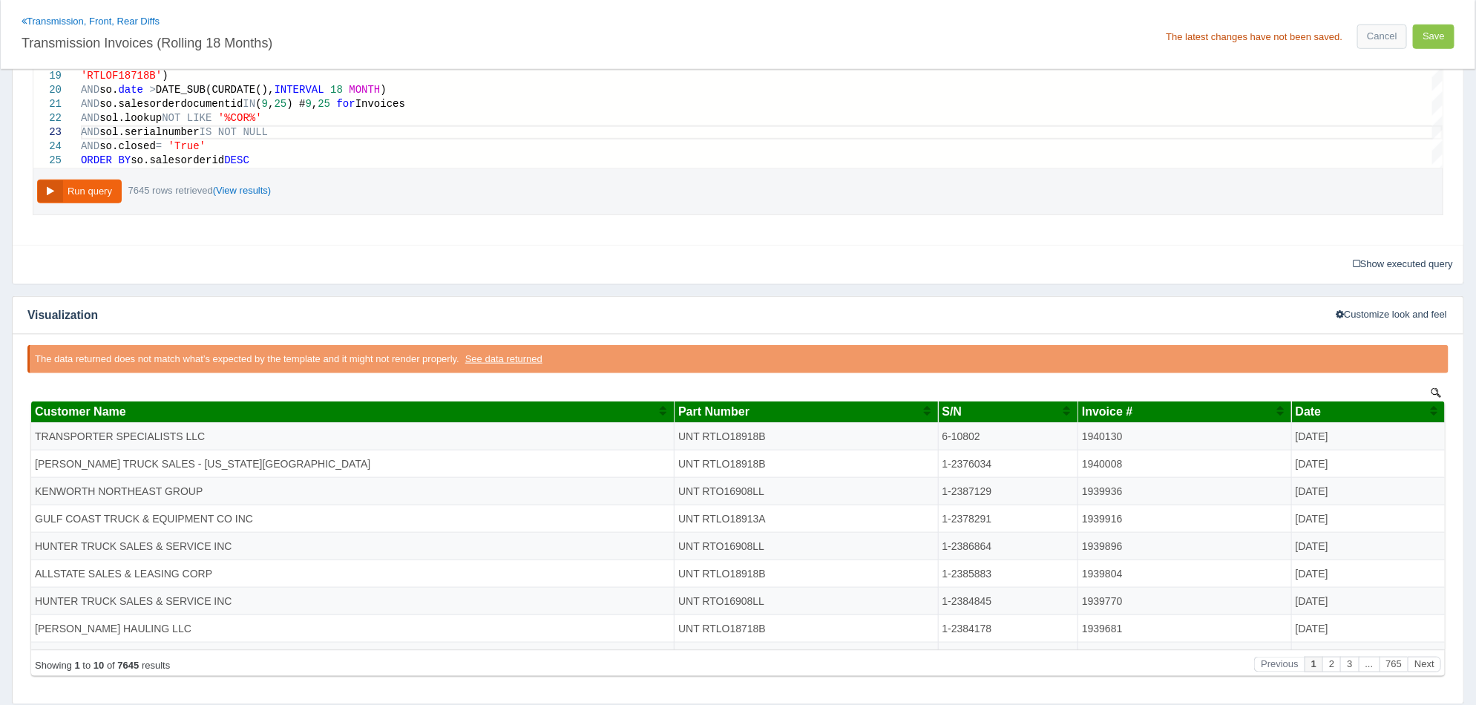
scroll to position [0, 0]
click at [1018, 412] on div "S/N" at bounding box center [1002, 411] width 121 height 13
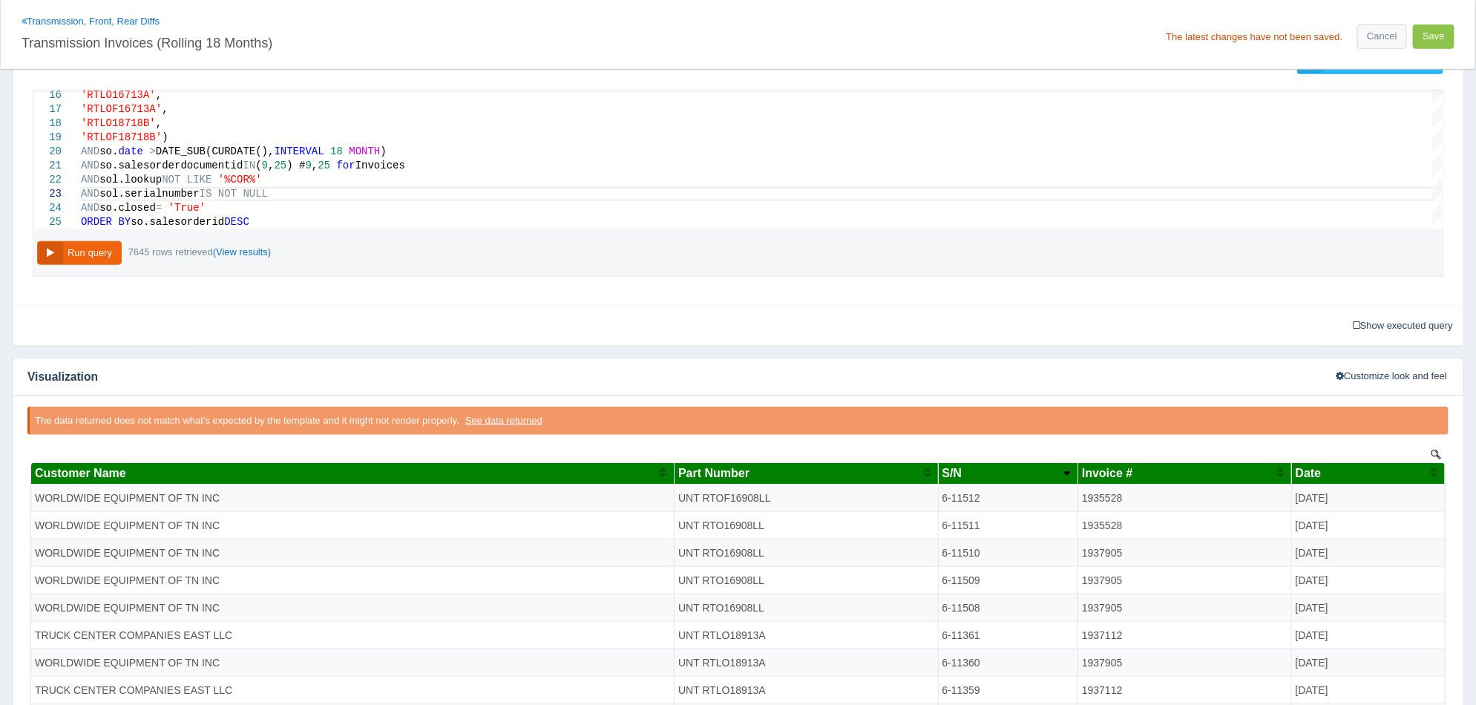
scroll to position [502, 0]
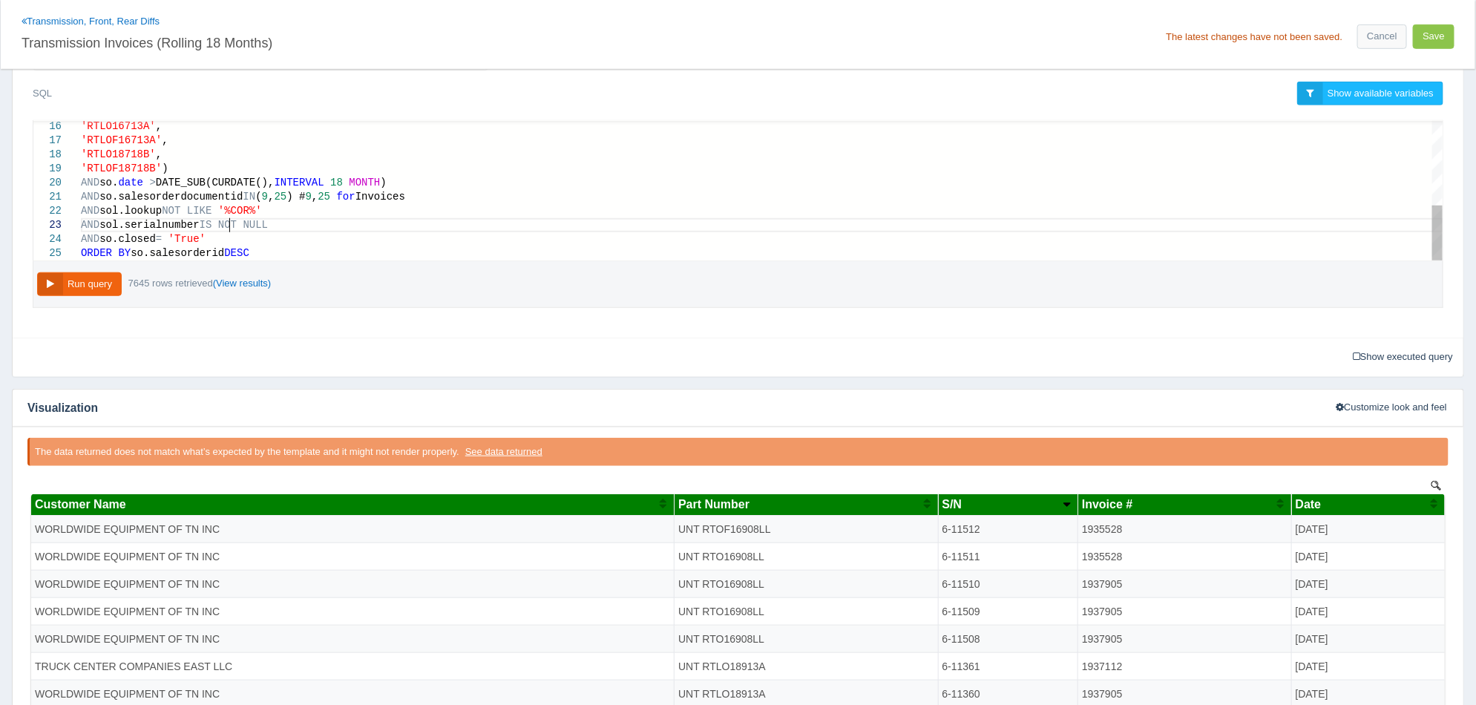
click at [231, 223] on span "NOT" at bounding box center [227, 225] width 19 height 12
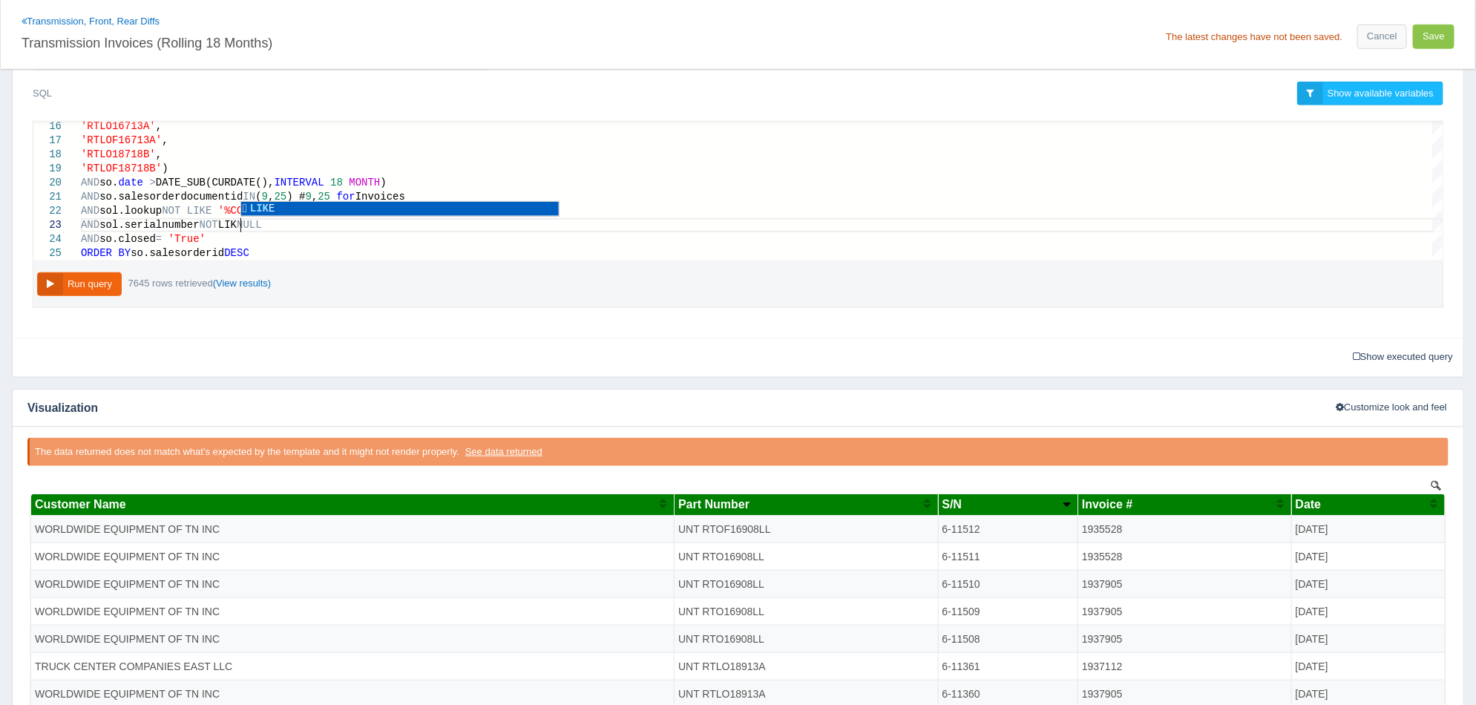
scroll to position [28, 165]
click at [99, 281] on button "Run query" at bounding box center [79, 284] width 85 height 24
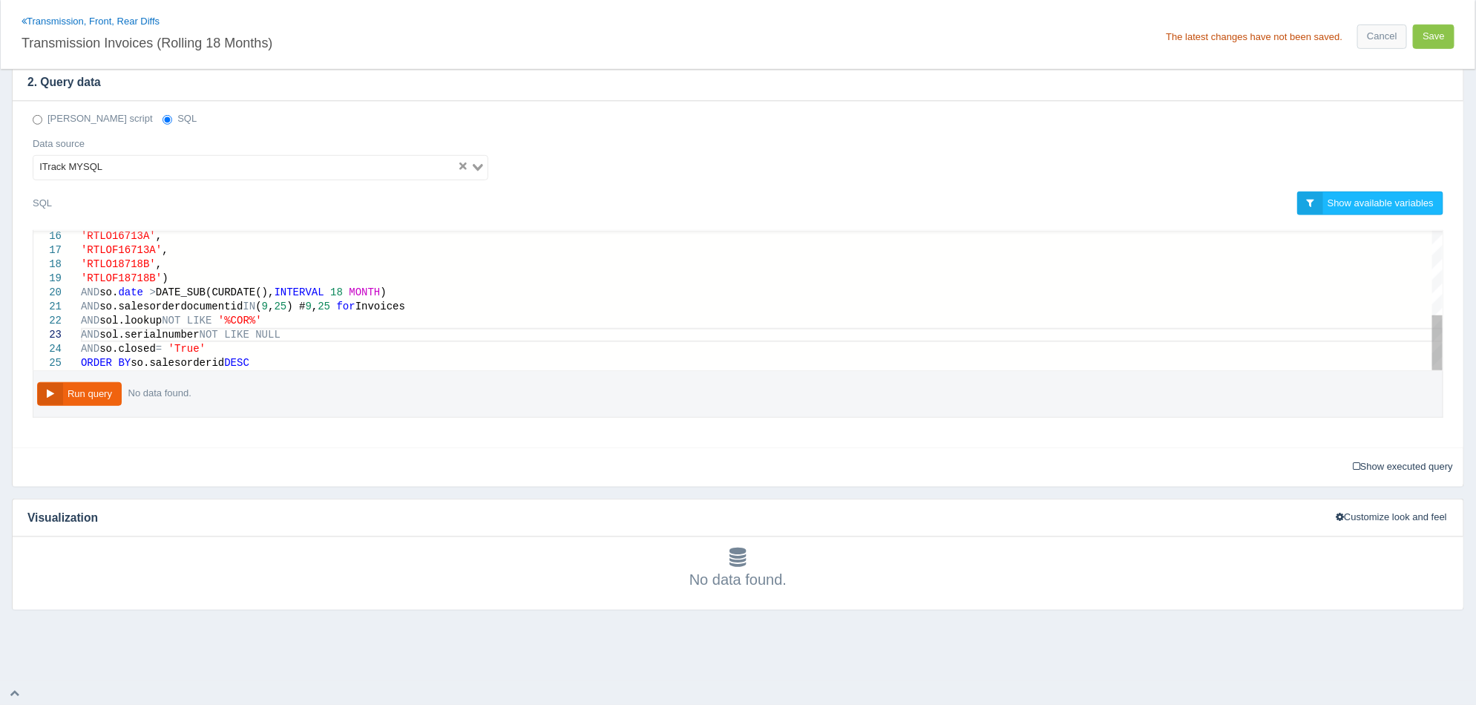
scroll to position [392, 0]
click at [288, 333] on div "AND sol.serialnumber NOT LIKE NULL" at bounding box center [762, 336] width 1362 height 14
click at [98, 391] on button "Run query" at bounding box center [79, 395] width 85 height 24
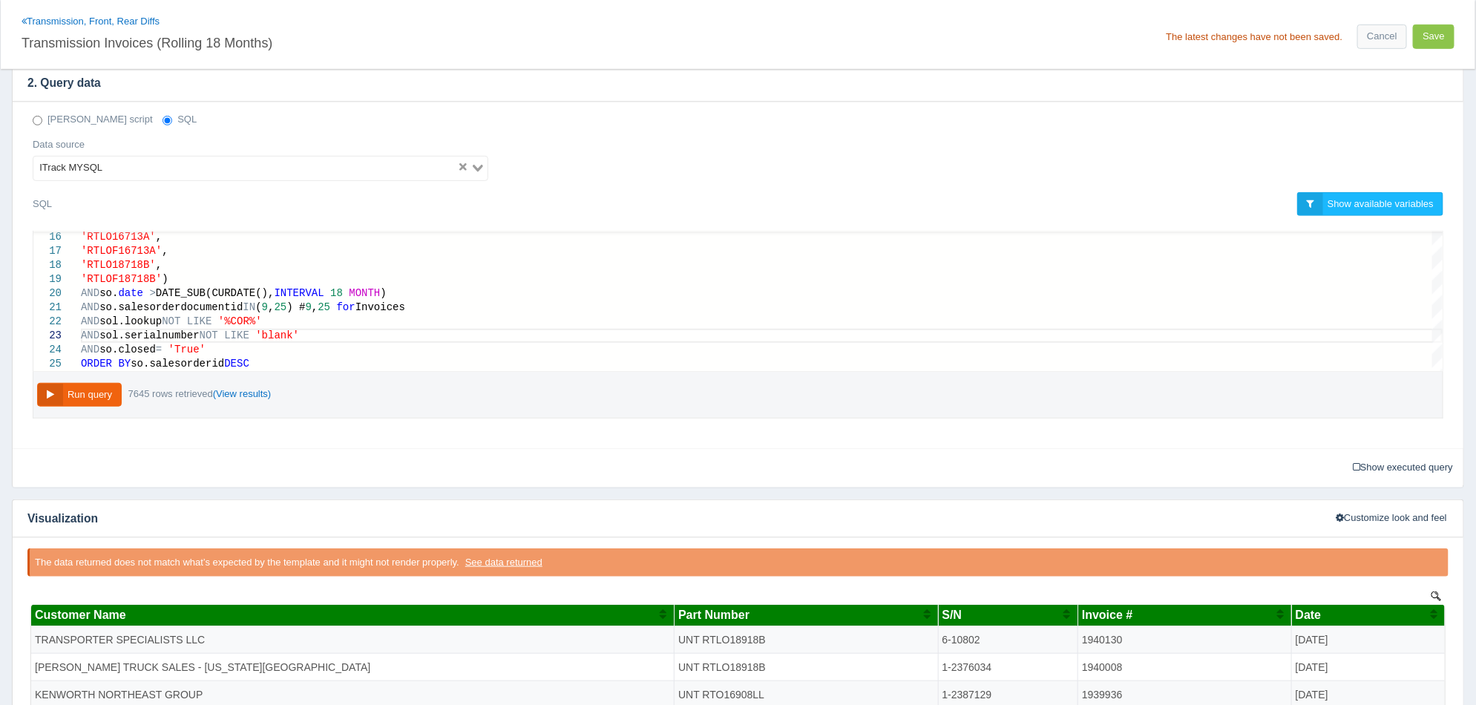
scroll to position [0, 0]
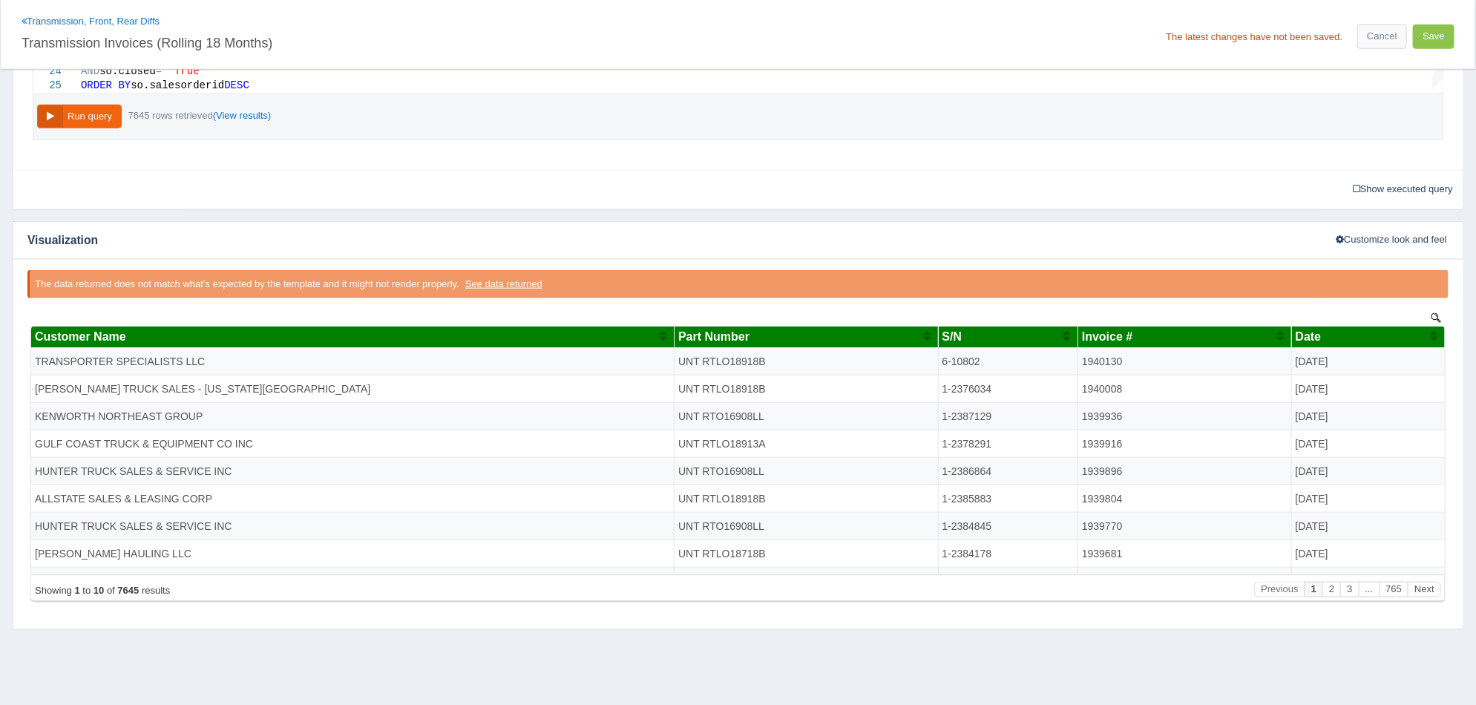
click at [1022, 339] on div "S/N" at bounding box center [1002, 336] width 121 height 13
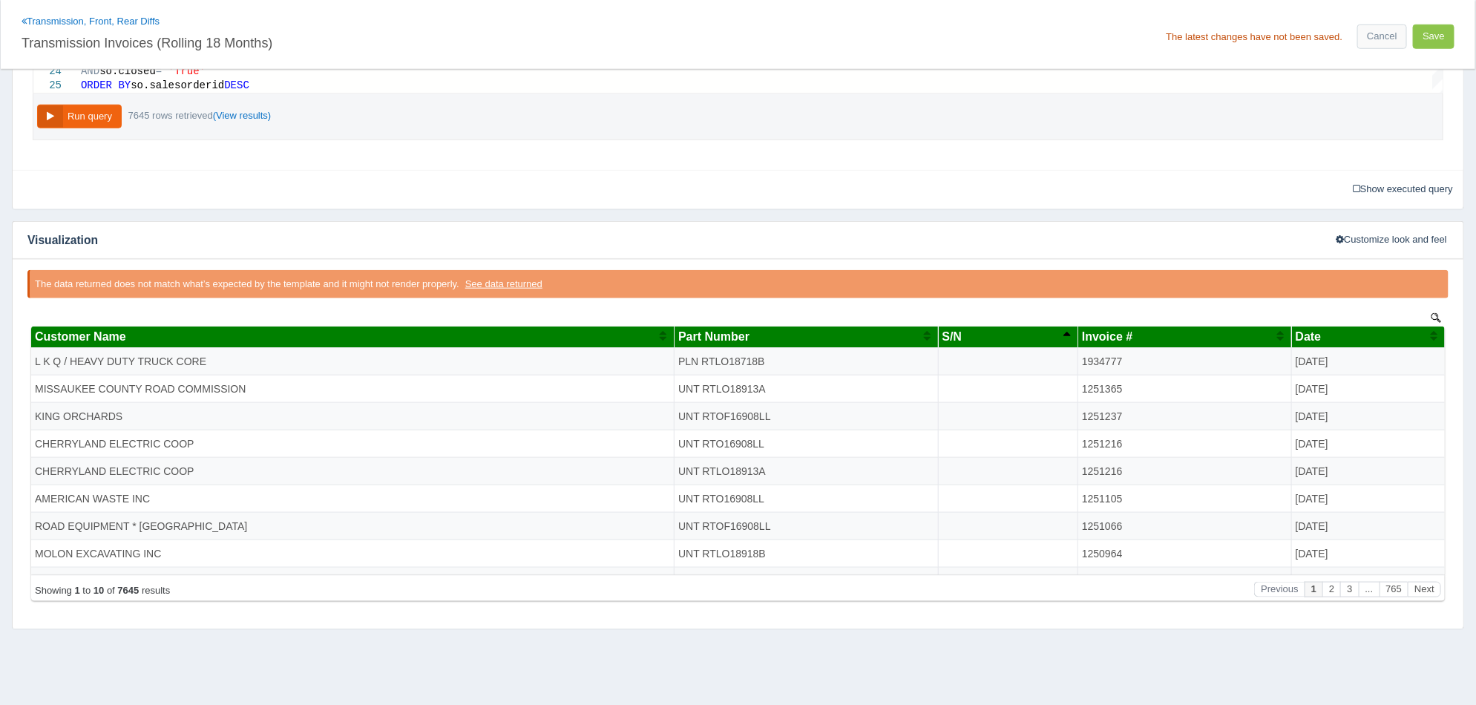
click at [1014, 338] on div "S/N" at bounding box center [1002, 336] width 121 height 13
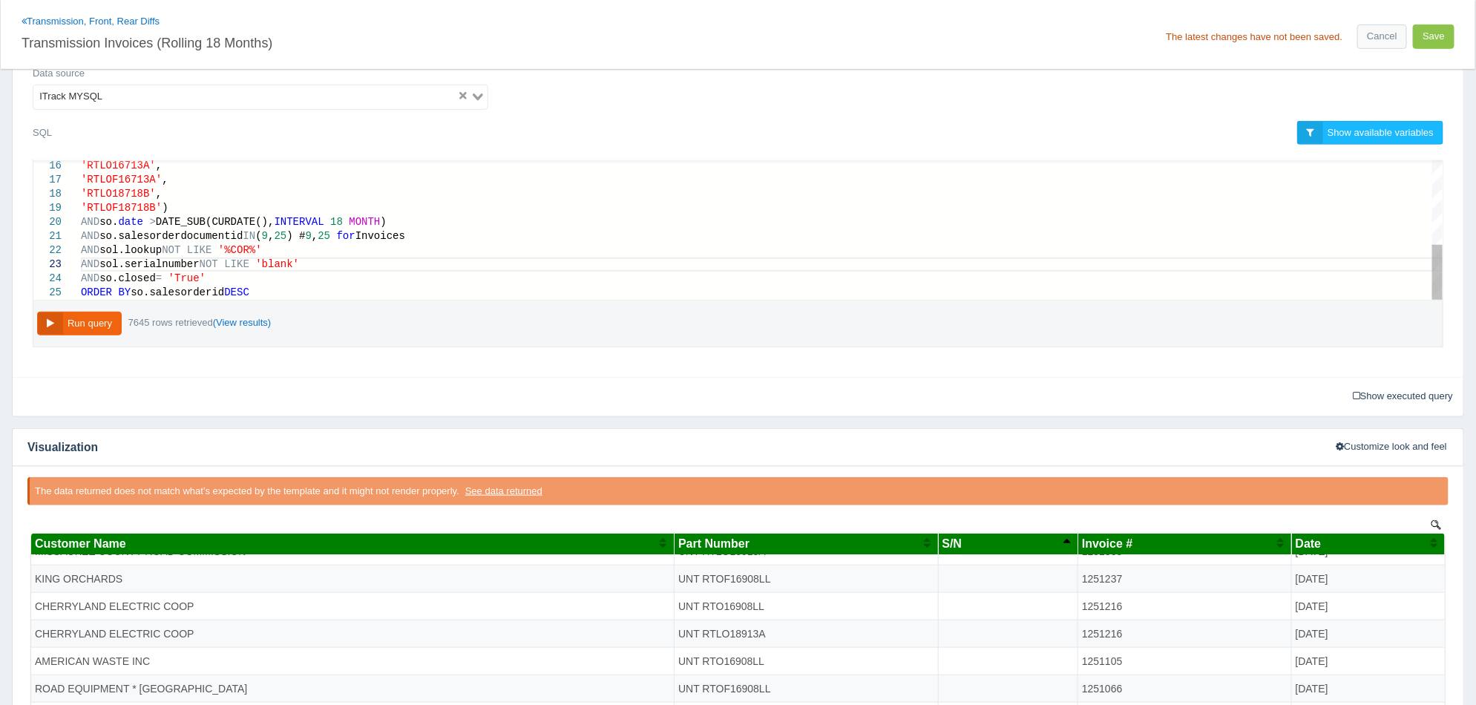
scroll to position [28, 209]
drag, startPoint x: 297, startPoint y: 265, endPoint x: 203, endPoint y: 263, distance: 93.5
click at [107, 328] on button "Run query" at bounding box center [79, 324] width 85 height 24
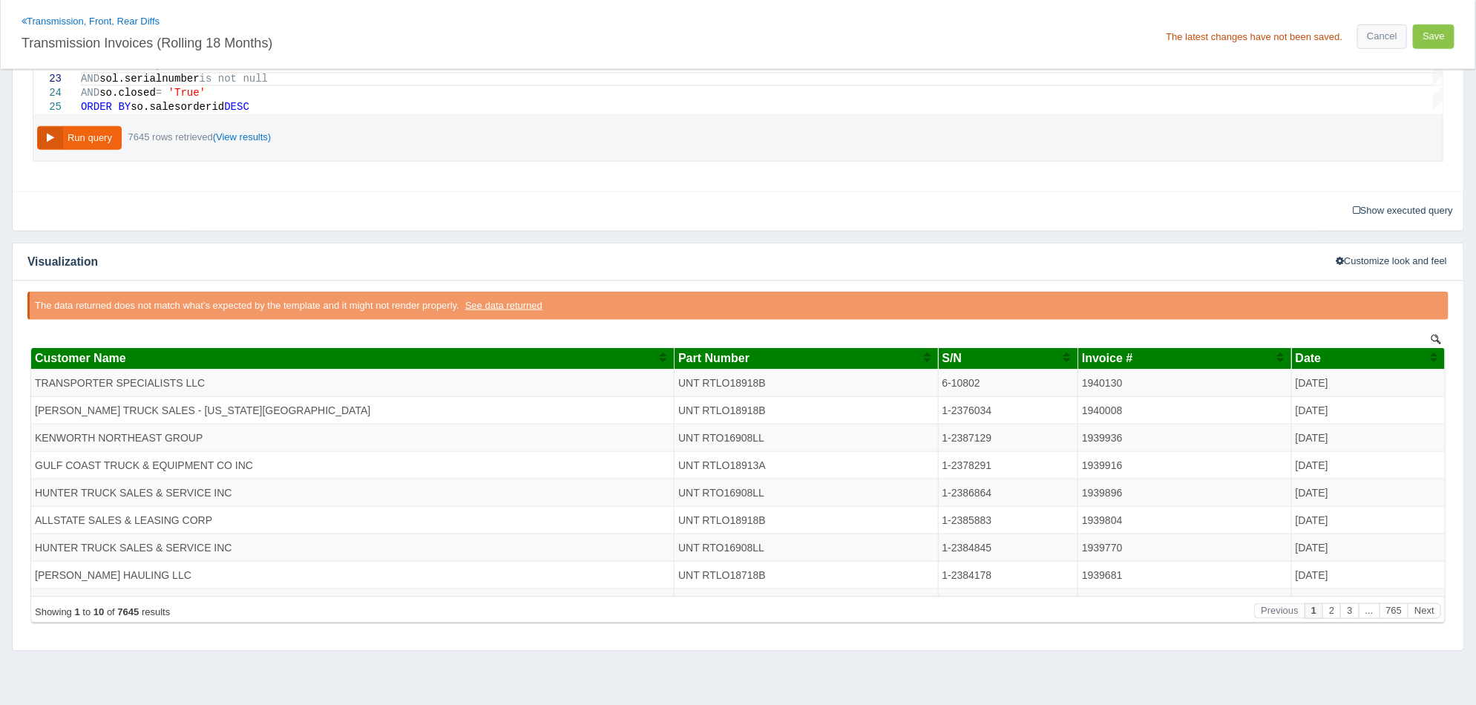
scroll to position [0, 0]
drag, startPoint x: 1090, startPoint y: 610, endPoint x: 1006, endPoint y: 358, distance: 265.1
click at [1006, 358] on div "S/N" at bounding box center [1002, 358] width 121 height 13
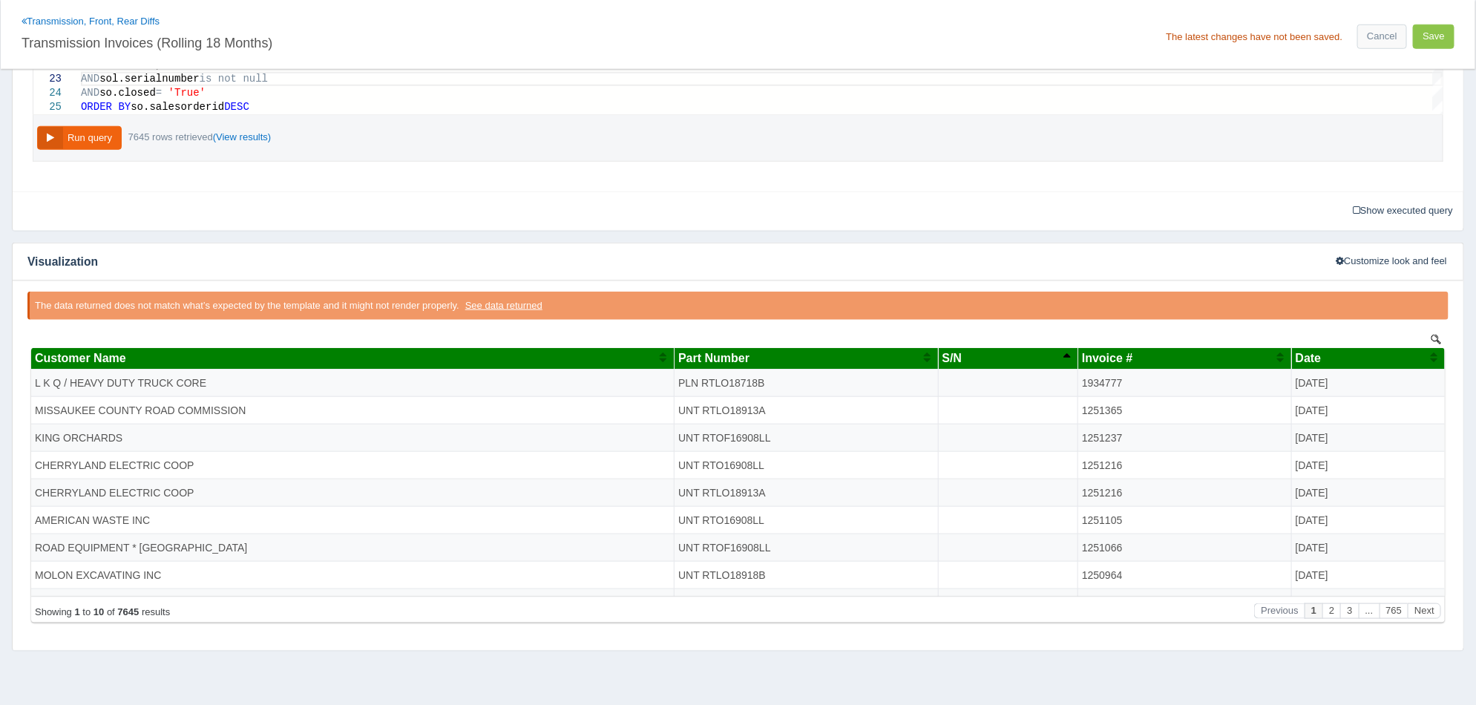
click at [1006, 358] on div "S/N" at bounding box center [1002, 358] width 121 height 13
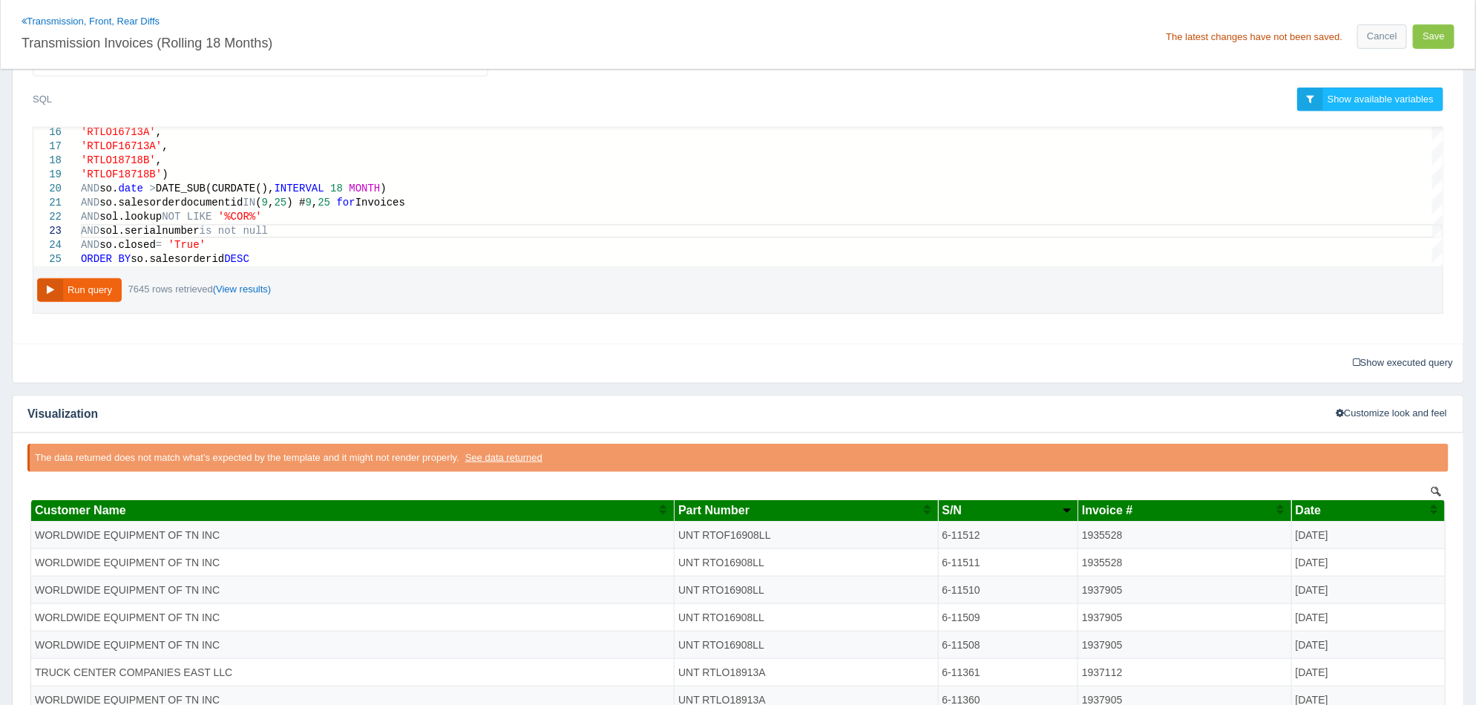
scroll to position [463, 0]
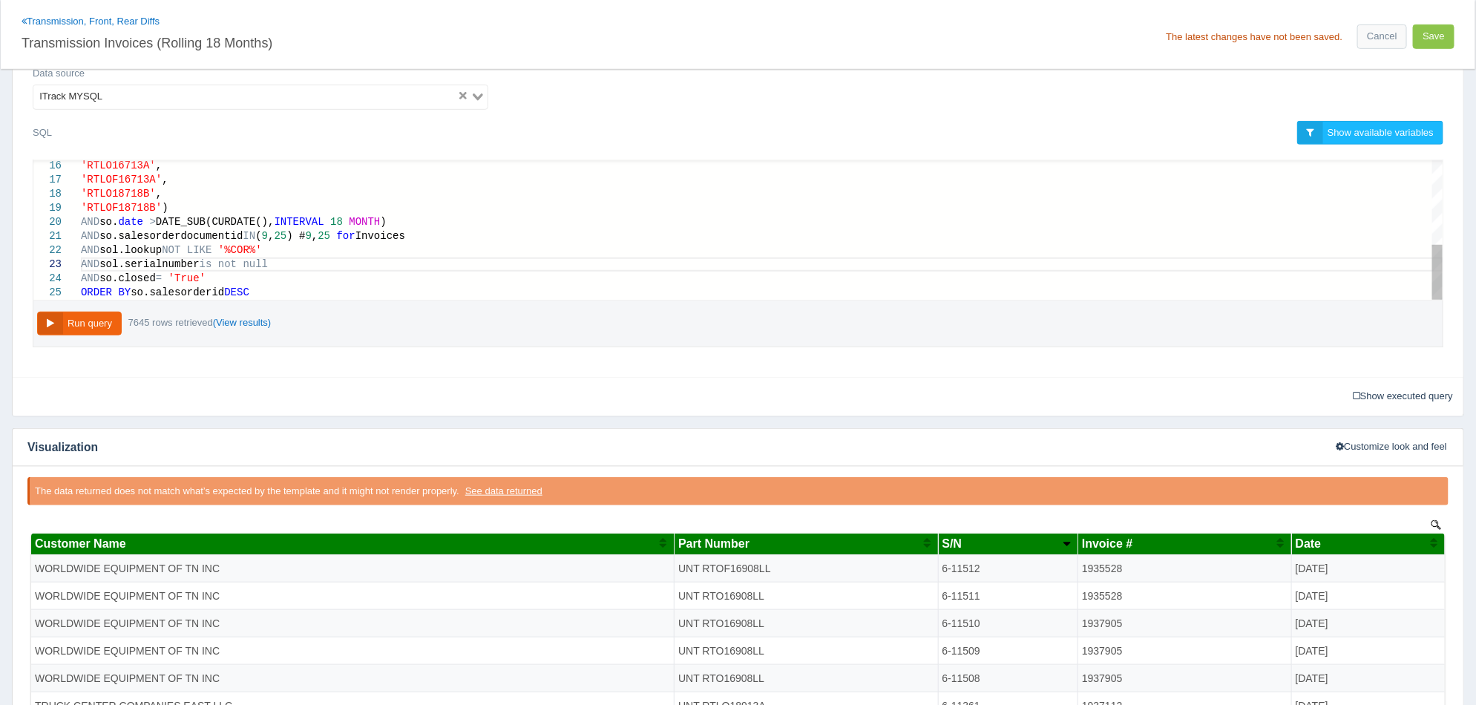
click at [288, 258] on div "AND sol.serialnumber is not null" at bounding box center [762, 264] width 1362 height 14
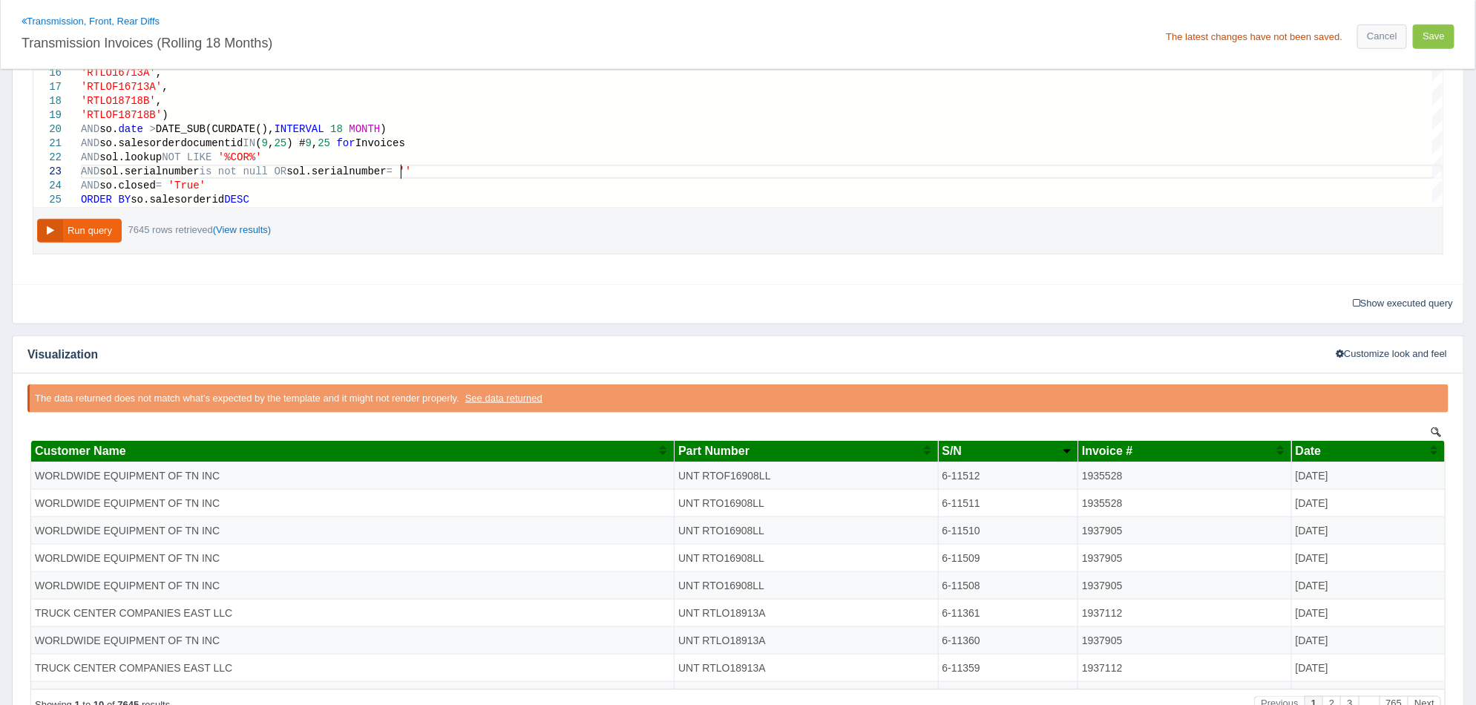
scroll to position [28, 324]
click at [97, 231] on button "Run query" at bounding box center [79, 231] width 85 height 24
click at [1025, 320] on div "Show executed query Executed query: SELECT c.company as 'Customer Name', \nsol.…" at bounding box center [738, 303] width 1451 height 39
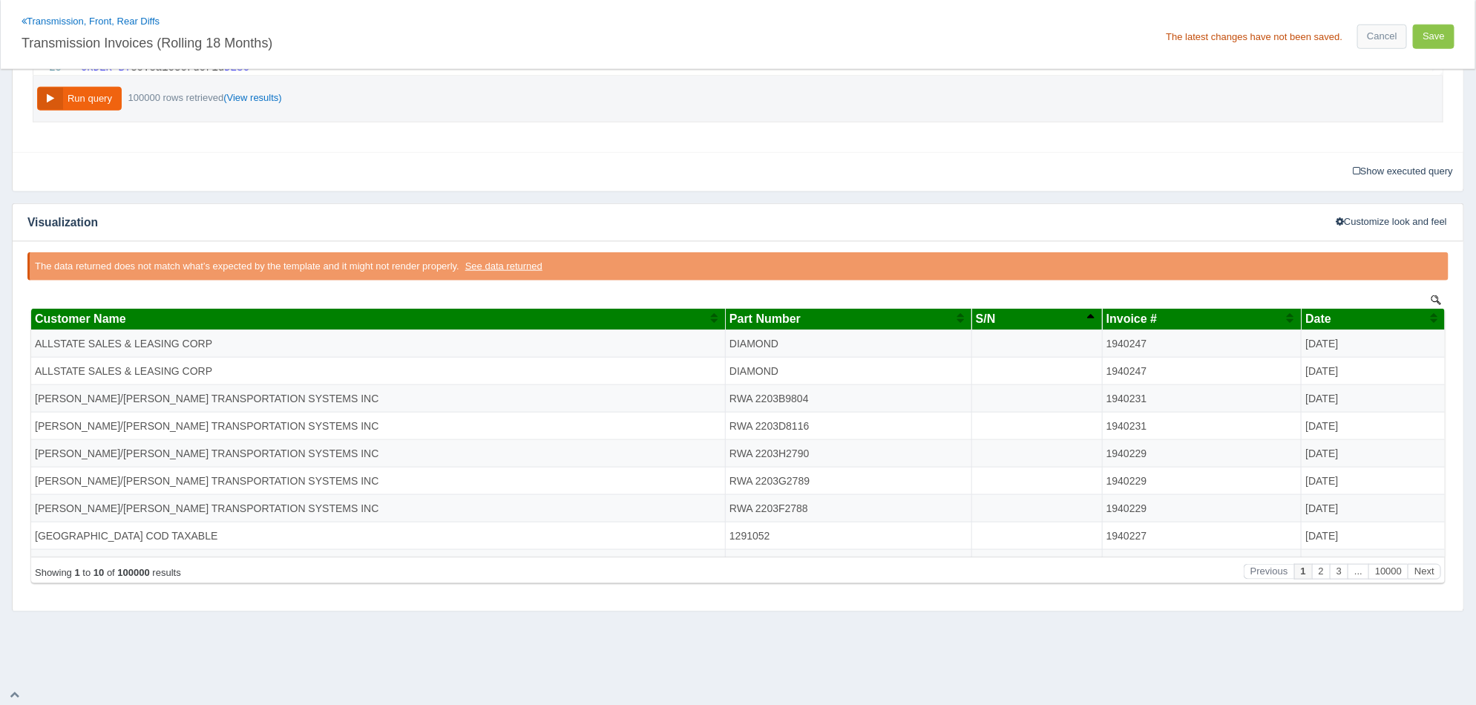
scroll to position [0, 0]
click at [1029, 318] on div "S/N" at bounding box center [1030, 318] width 111 height 13
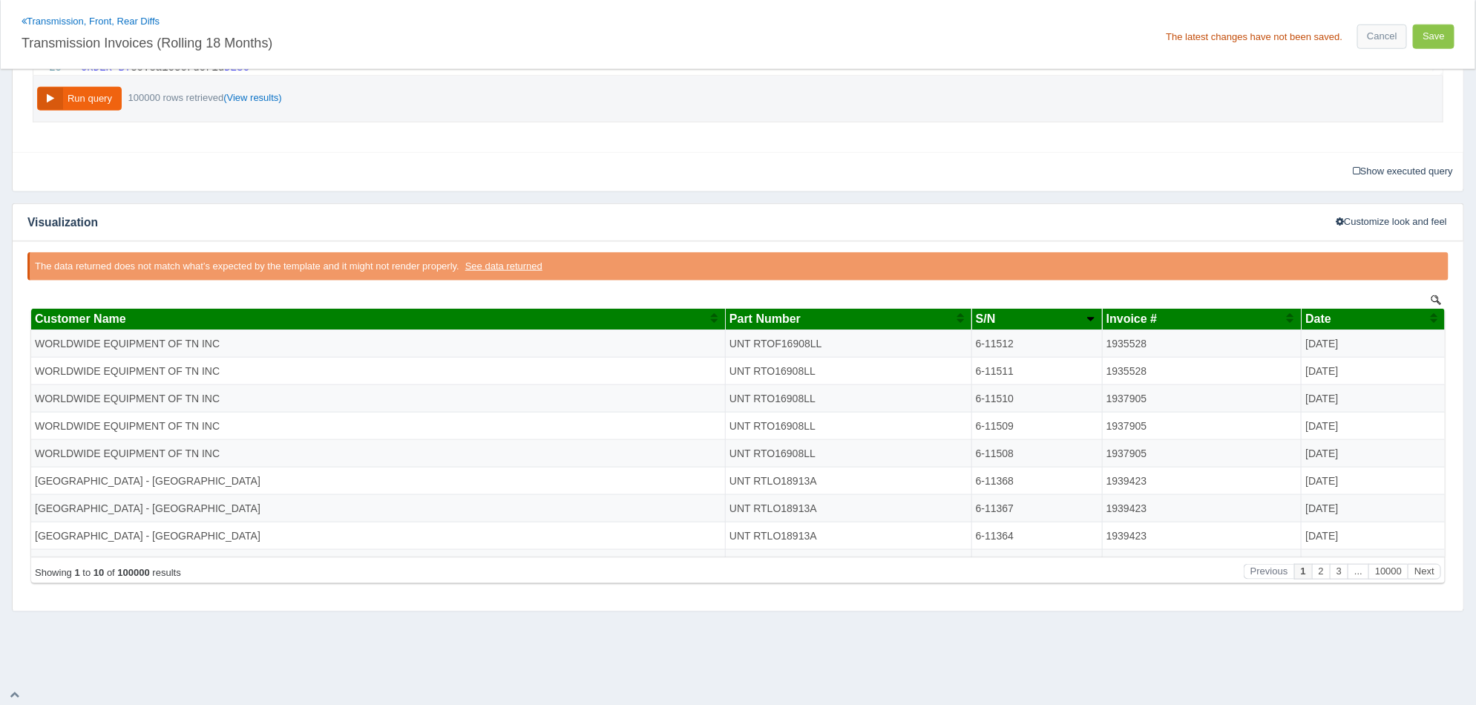
click at [1029, 318] on div "S/N" at bounding box center [1030, 318] width 111 height 13
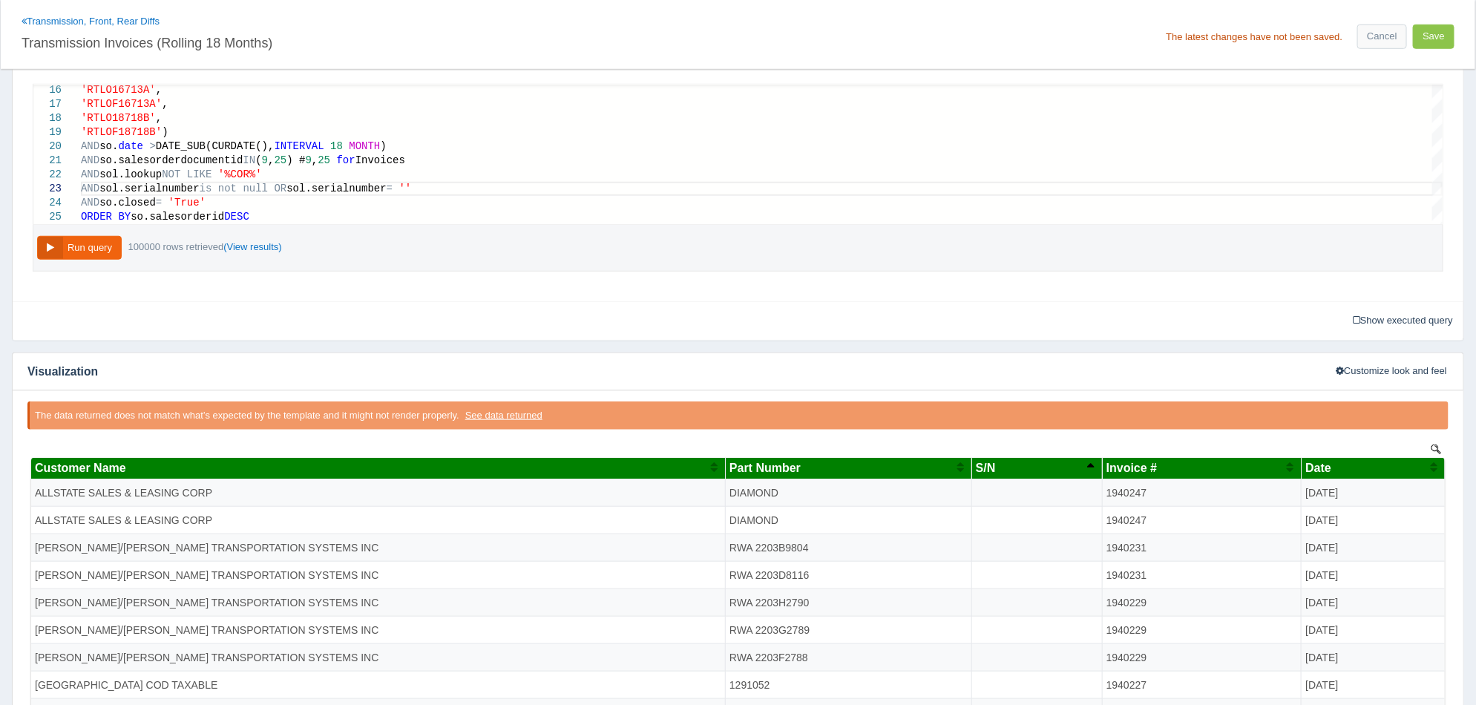
scroll to position [502, 0]
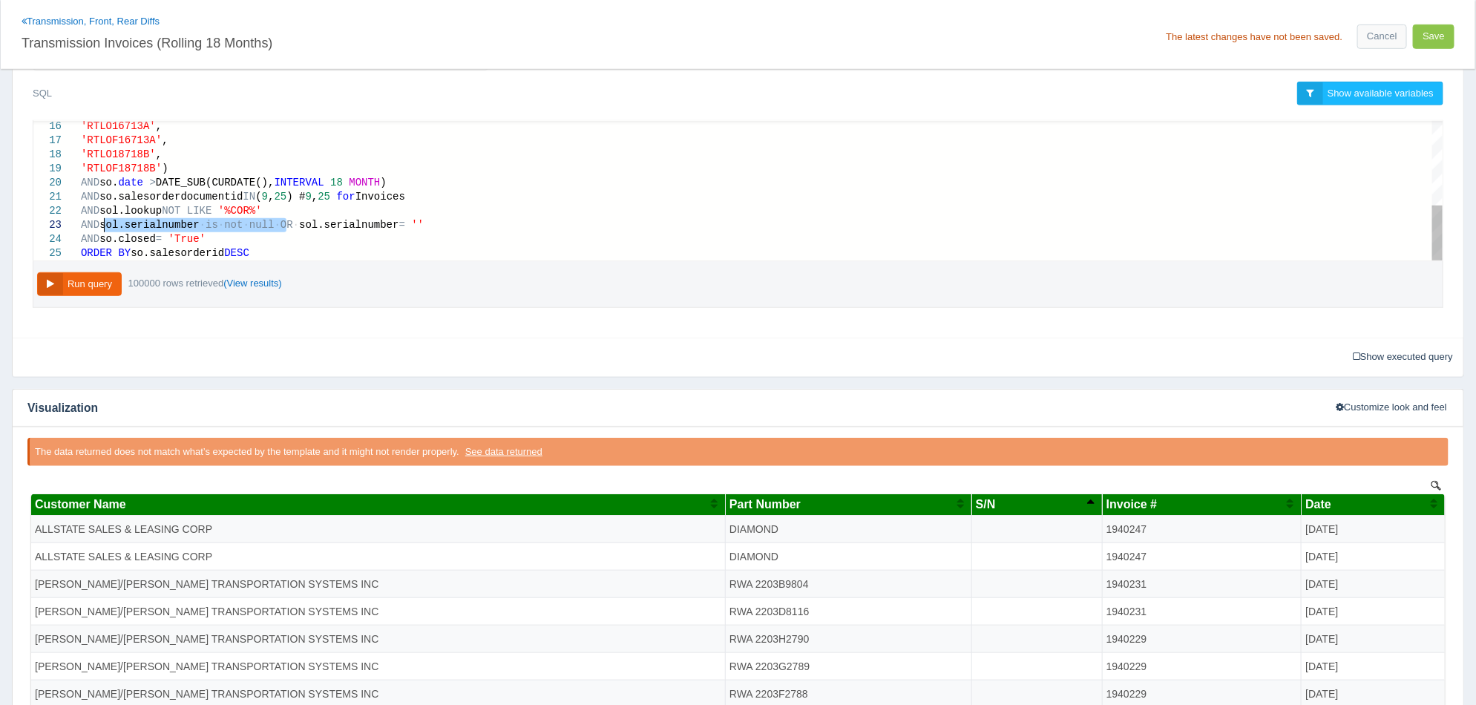
drag, startPoint x: 285, startPoint y: 224, endPoint x: 105, endPoint y: 229, distance: 180.4
click at [207, 226] on span at bounding box center [209, 225] width 6 height 12
click at [323, 277] on div "Run query 100000 rows retrieved (View results)" at bounding box center [738, 284] width 1411 height 47
click at [102, 283] on button "Run query" at bounding box center [79, 284] width 85 height 24
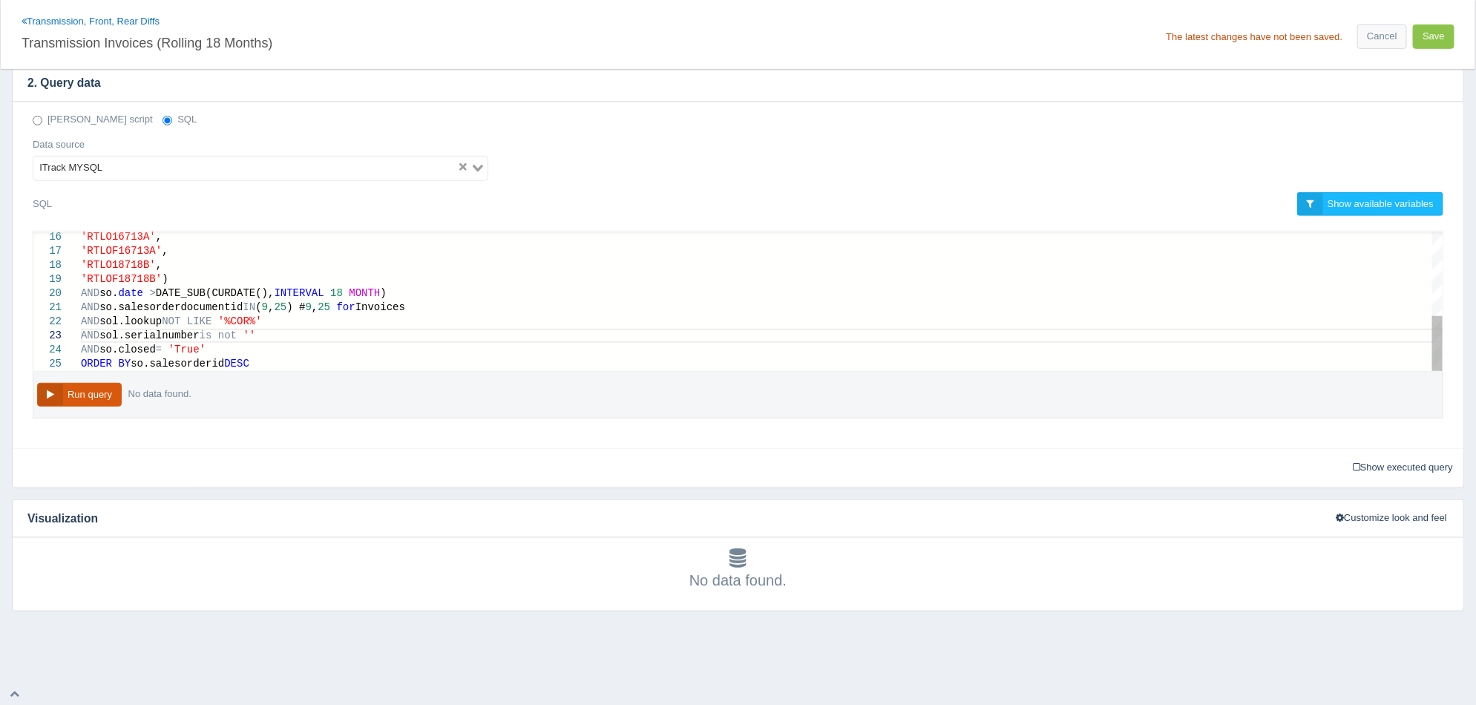
scroll to position [416, 0]
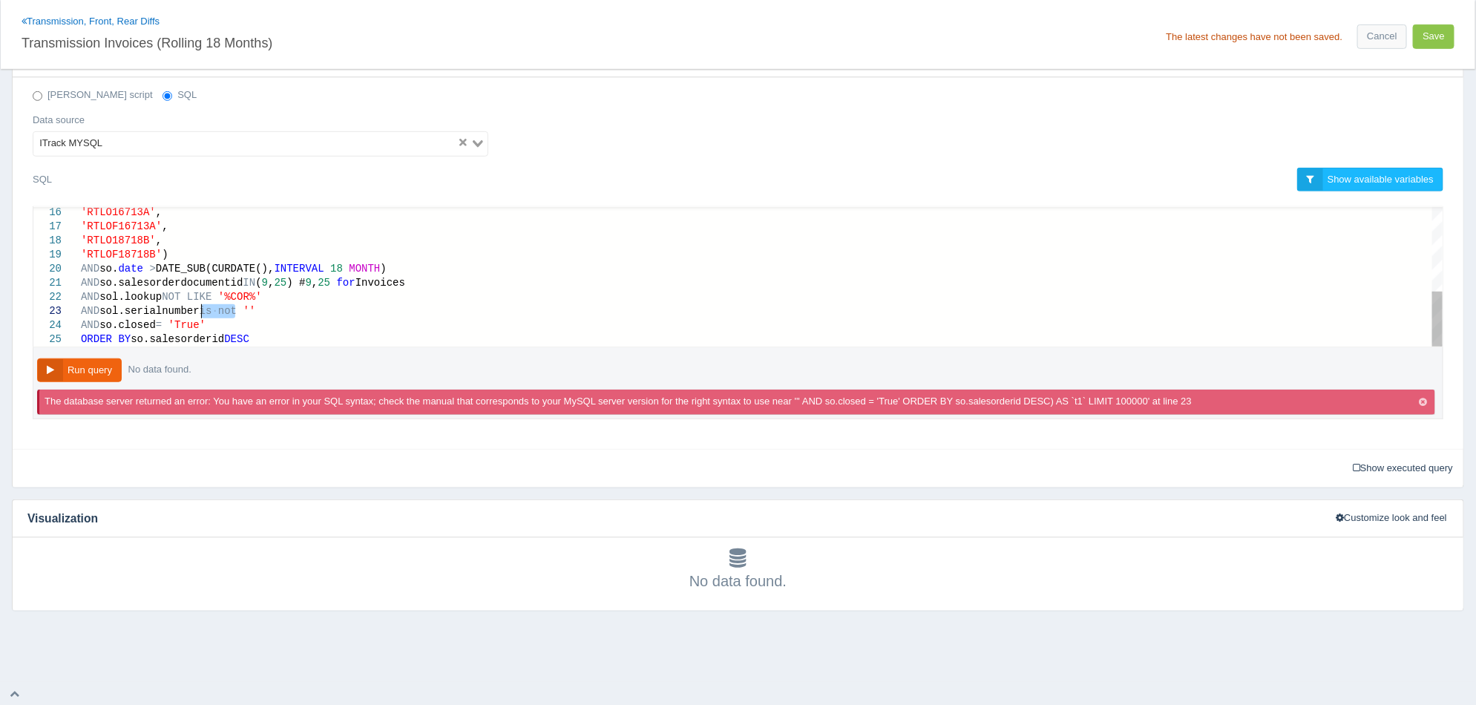
drag, startPoint x: 236, startPoint y: 311, endPoint x: 203, endPoint y: 311, distance: 32.6
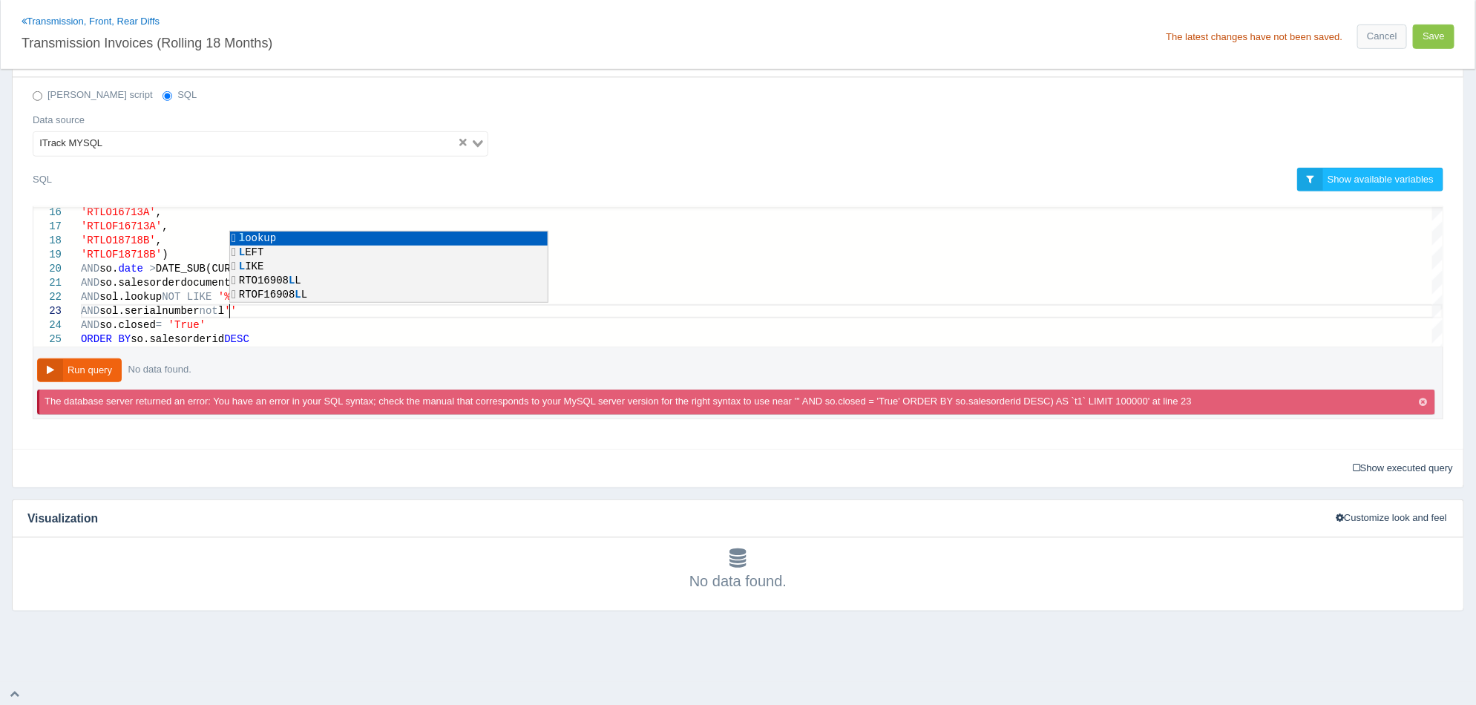
scroll to position [28, 159]
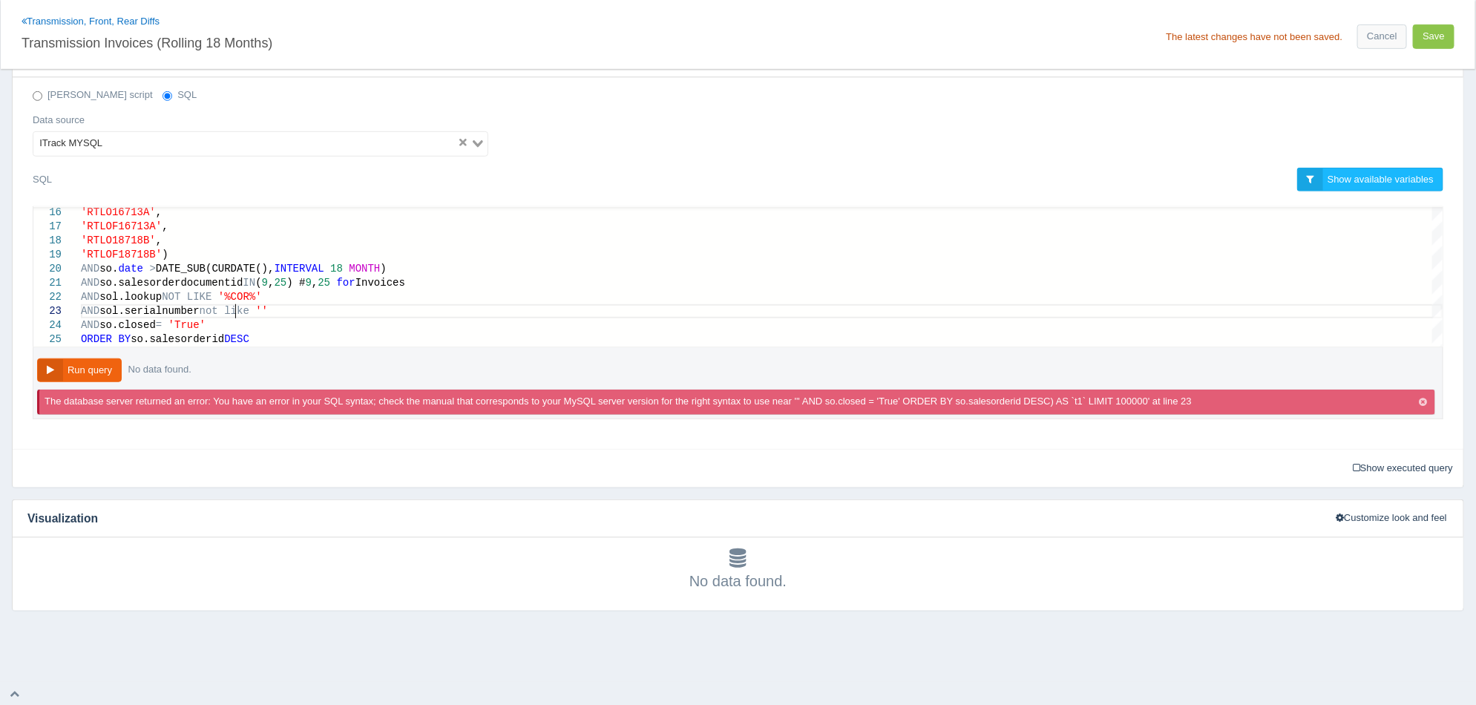
scroll to position [28, 154]
type textarea "AND so.salesorderdocumentid IN (9,25) # 9,25 for Invoices AND sol.lookup NOT LI…"
click at [99, 362] on button "Run query" at bounding box center [79, 370] width 85 height 24
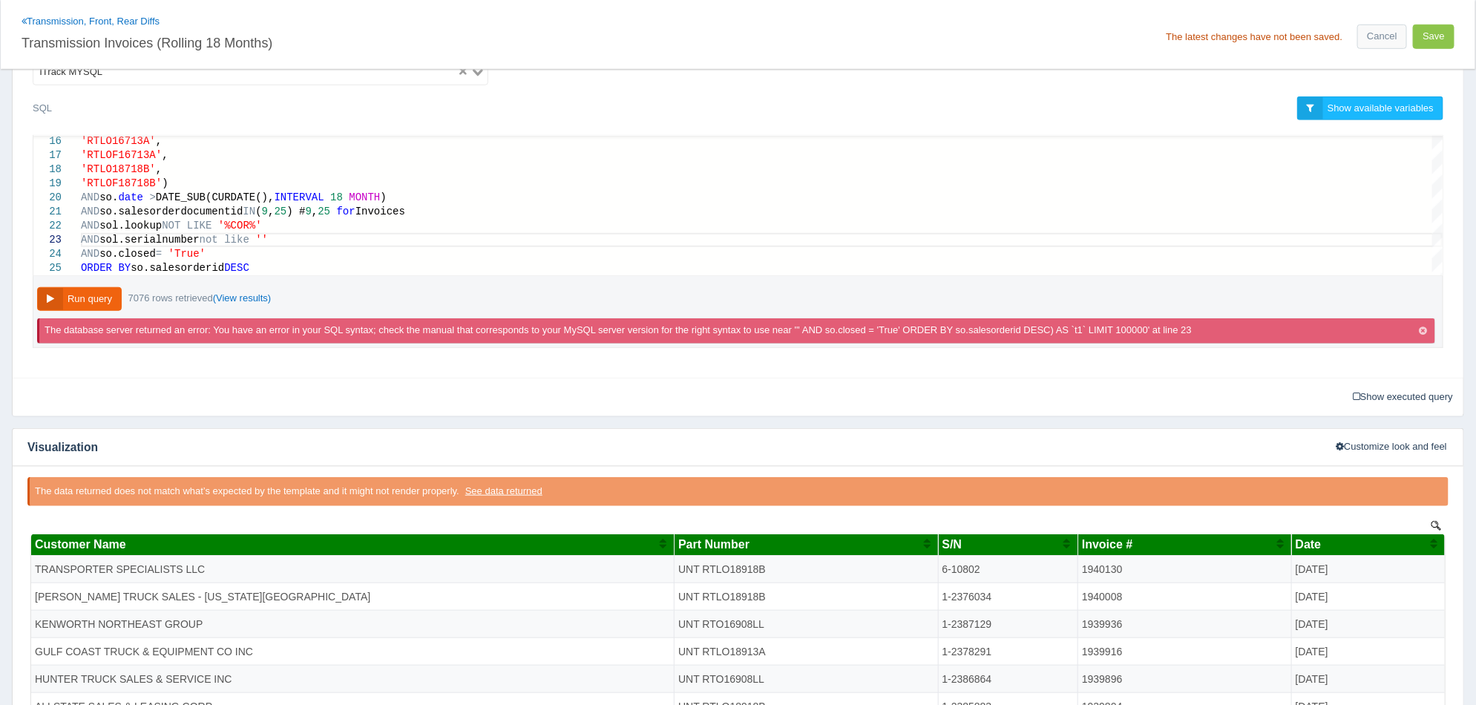
scroll to position [602, 0]
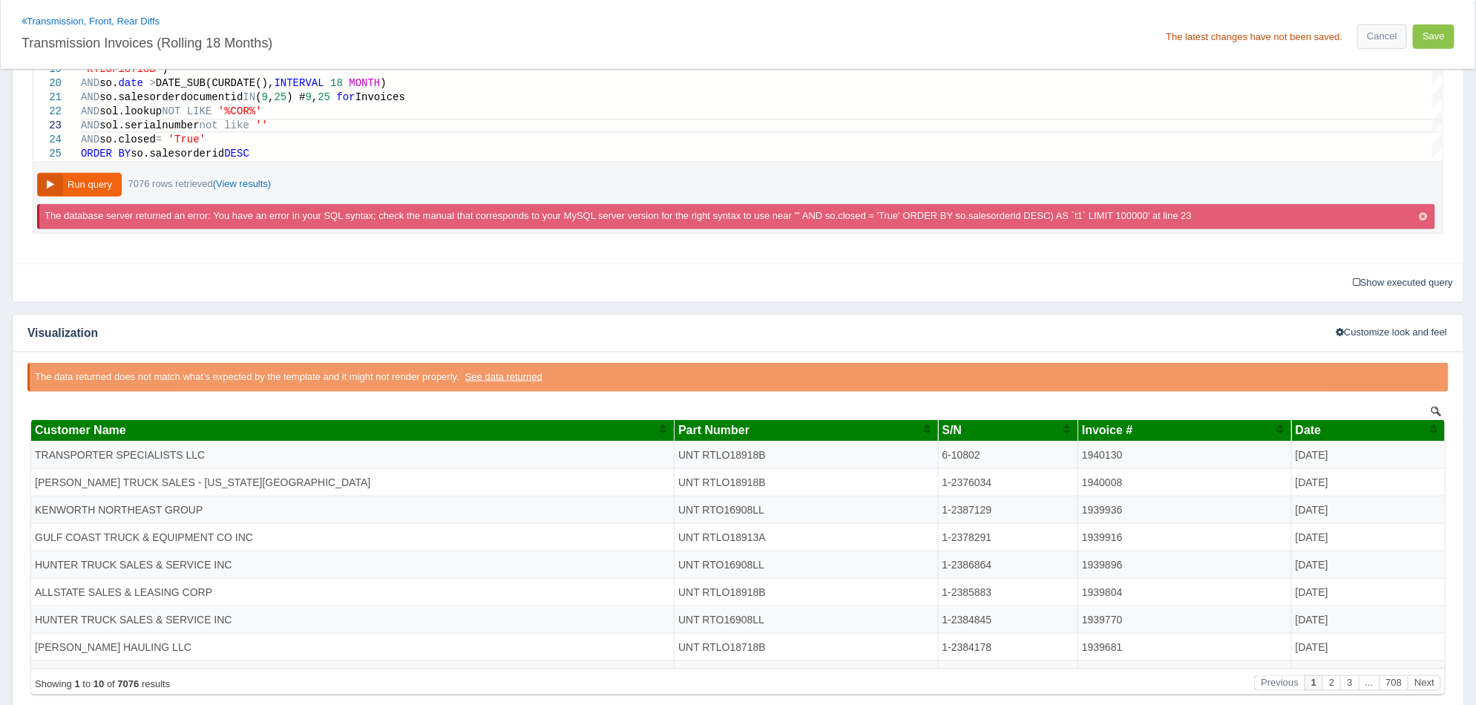
click at [1011, 431] on div "S/N" at bounding box center [1002, 429] width 121 height 13
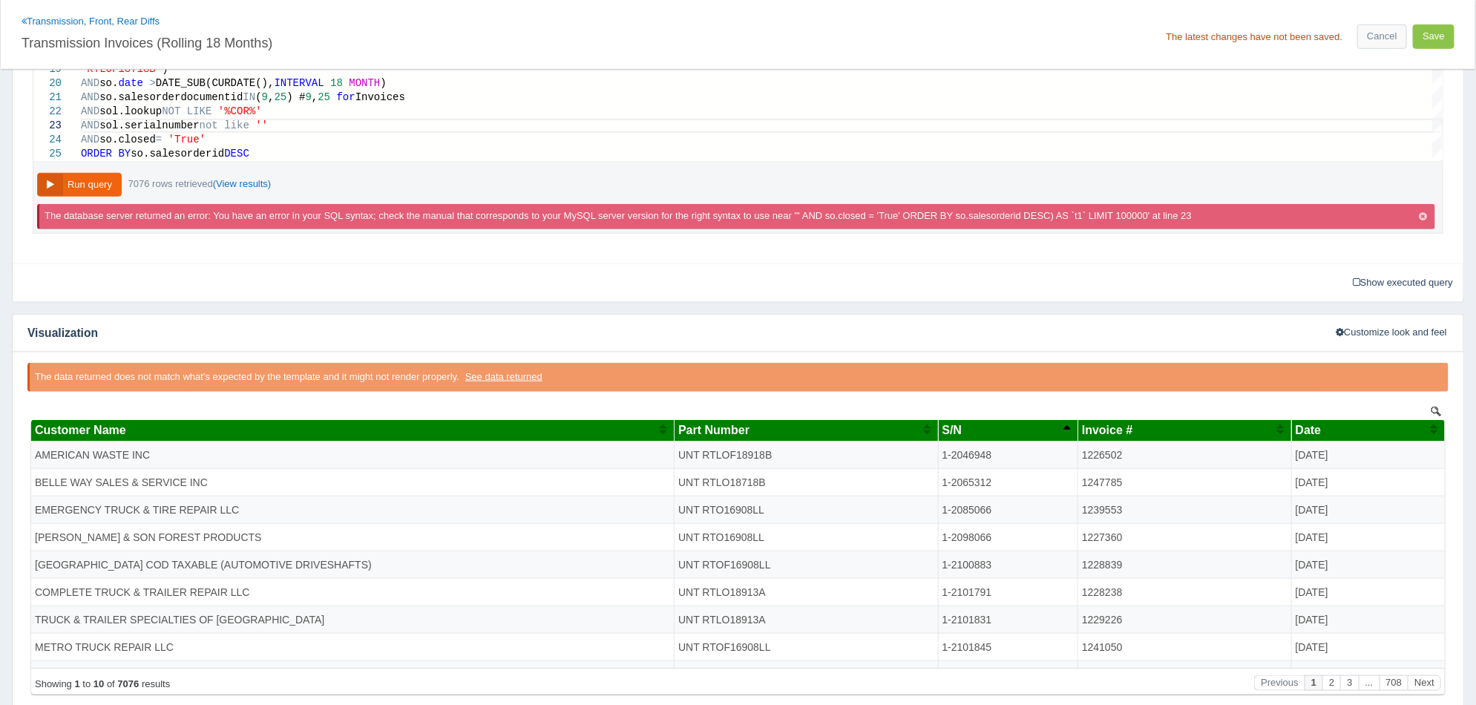
scroll to position [45, 0]
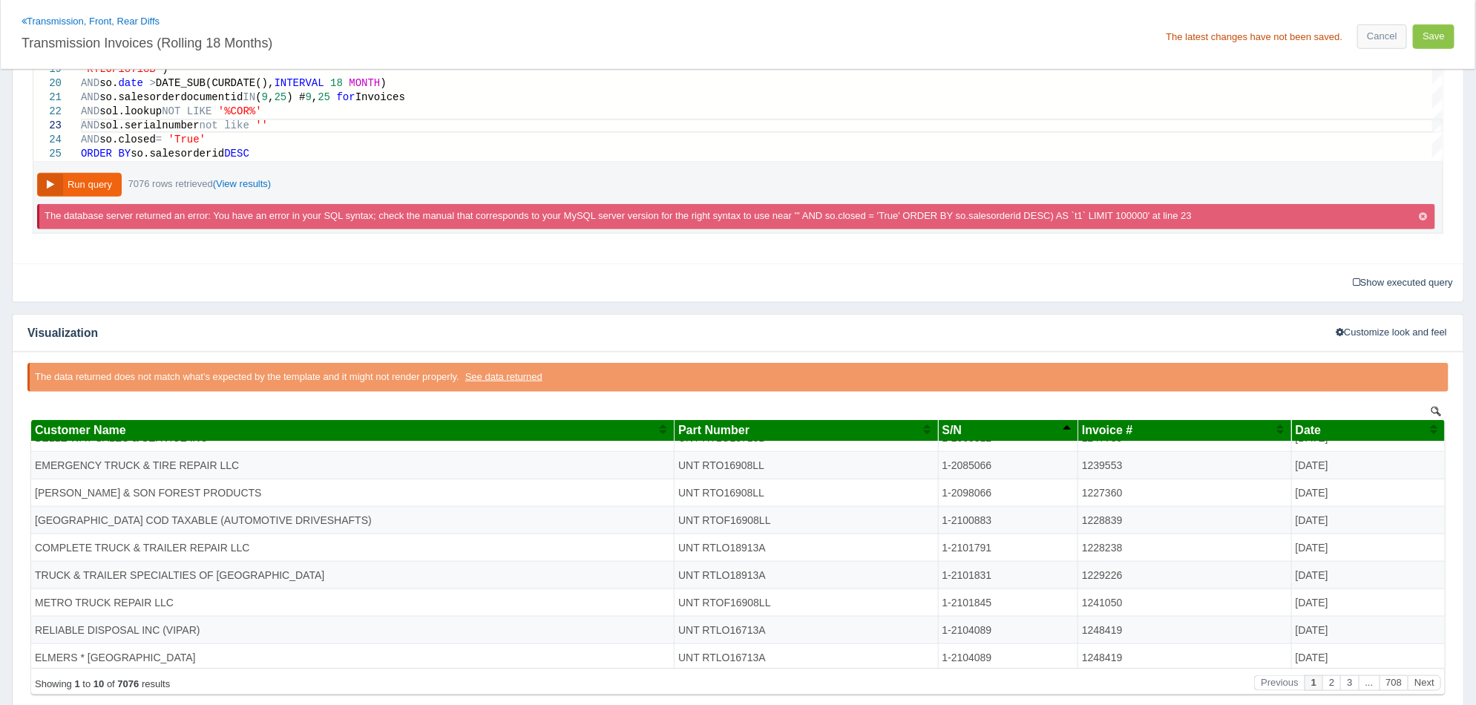
click at [999, 427] on div "S/N" at bounding box center [1002, 429] width 121 height 13
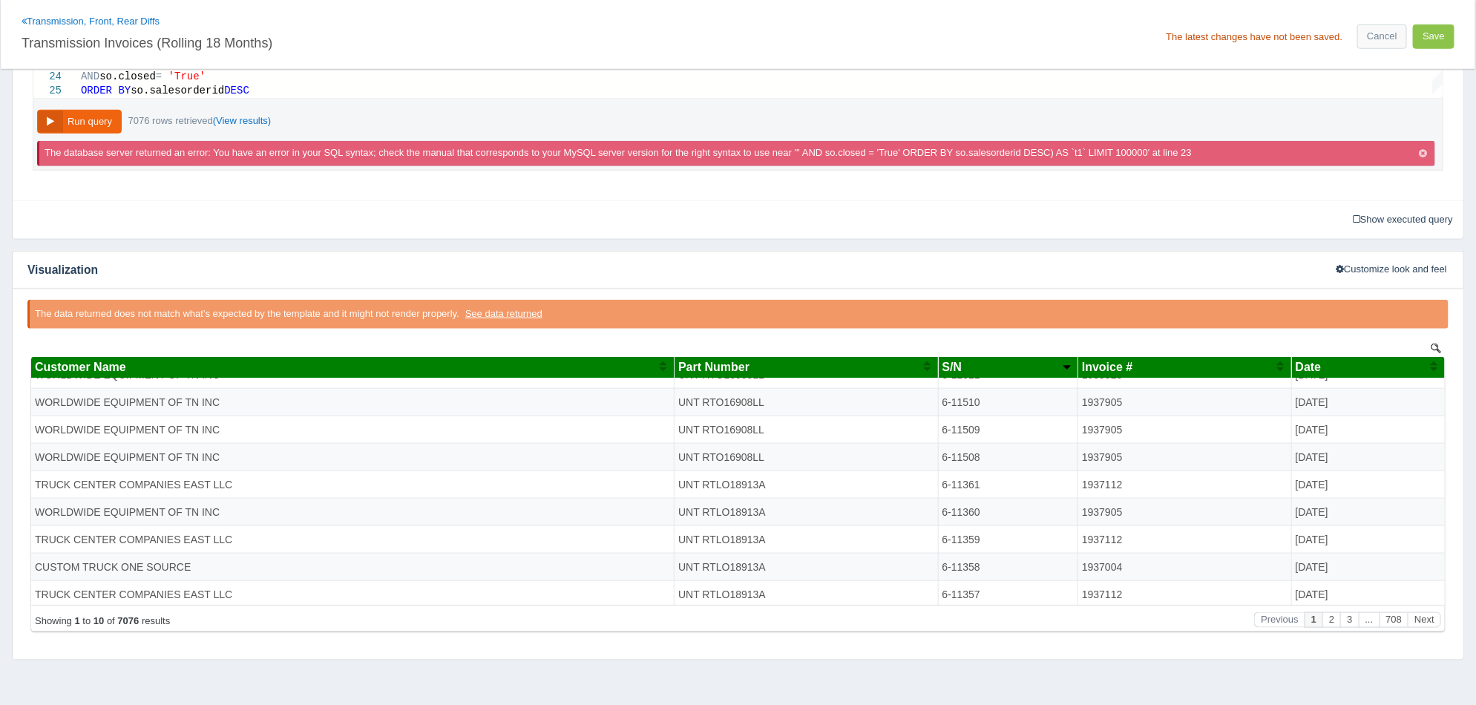
scroll to position [713, 0]
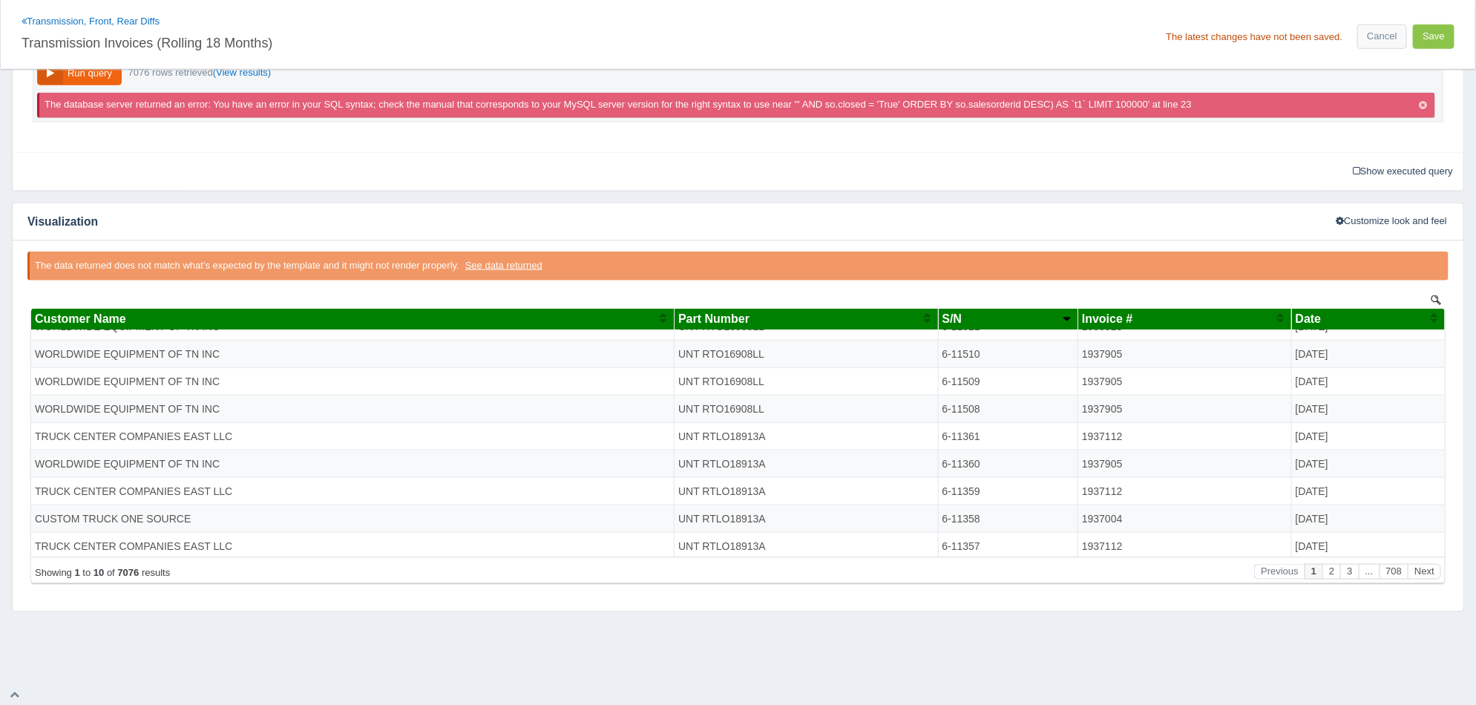
click at [827, 329] on th "Part Number" at bounding box center [805, 319] width 263 height 22
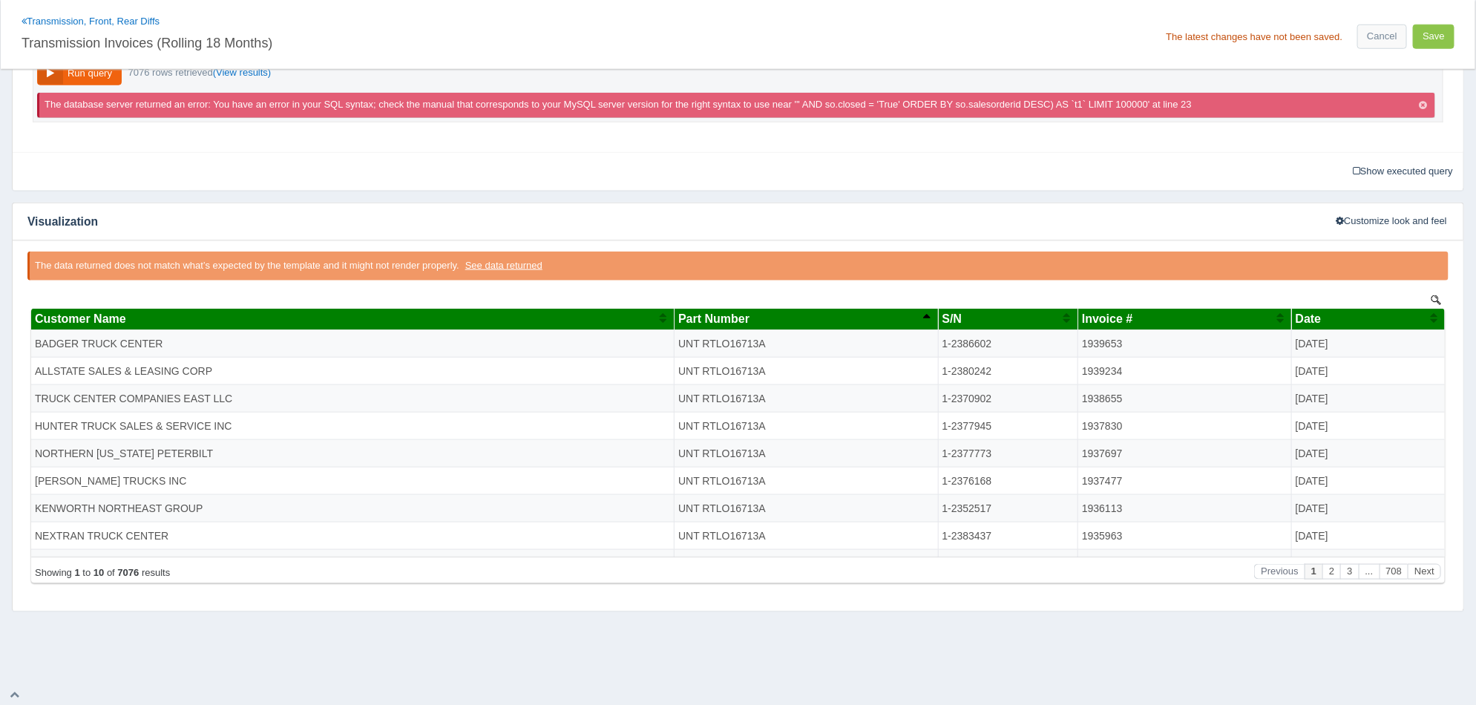
click at [988, 329] on th "S/N" at bounding box center [1007, 319] width 140 height 22
click at [1022, 323] on div "S/N" at bounding box center [1002, 318] width 121 height 13
click at [792, 319] on div "Part Number" at bounding box center [799, 318] width 244 height 13
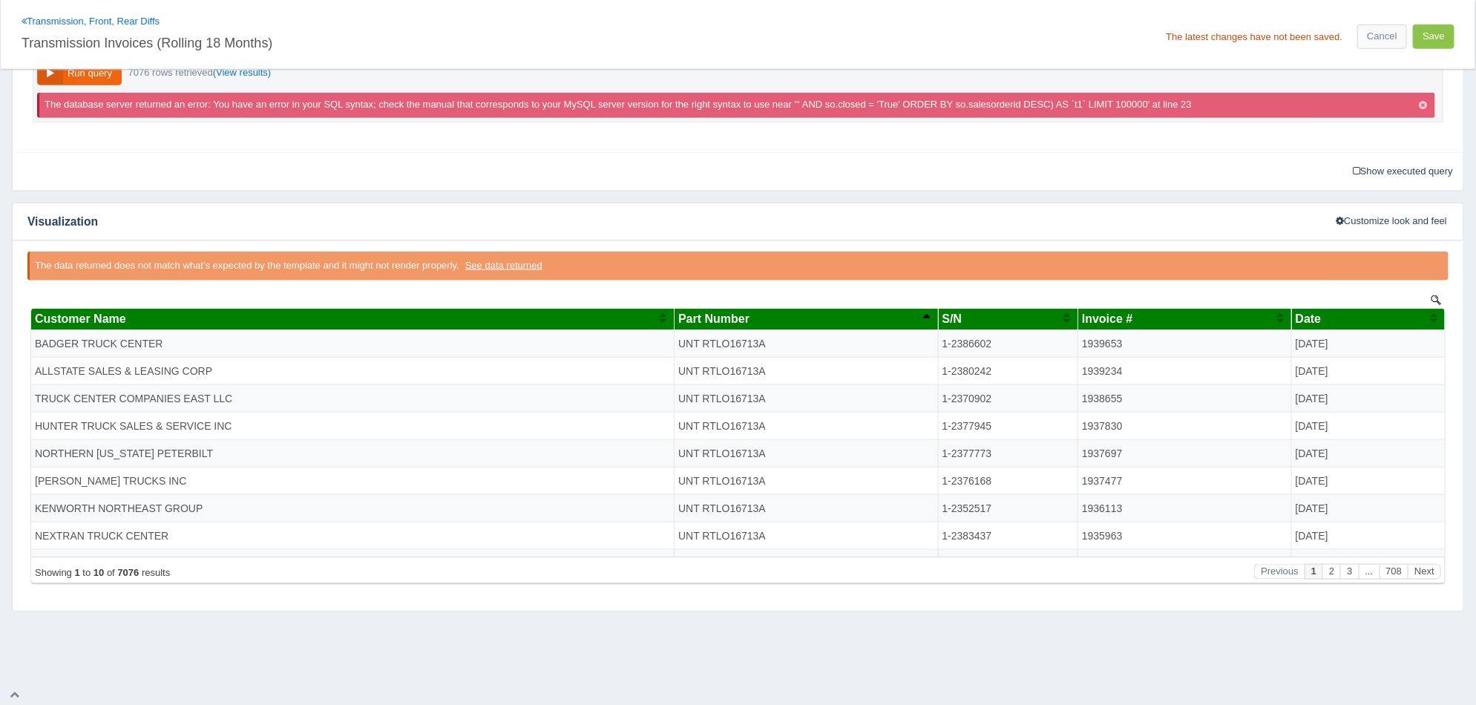
click at [792, 319] on div "Part Number" at bounding box center [799, 318] width 244 height 13
click at [1240, 318] on div "Invoice #" at bounding box center [1178, 318] width 194 height 13
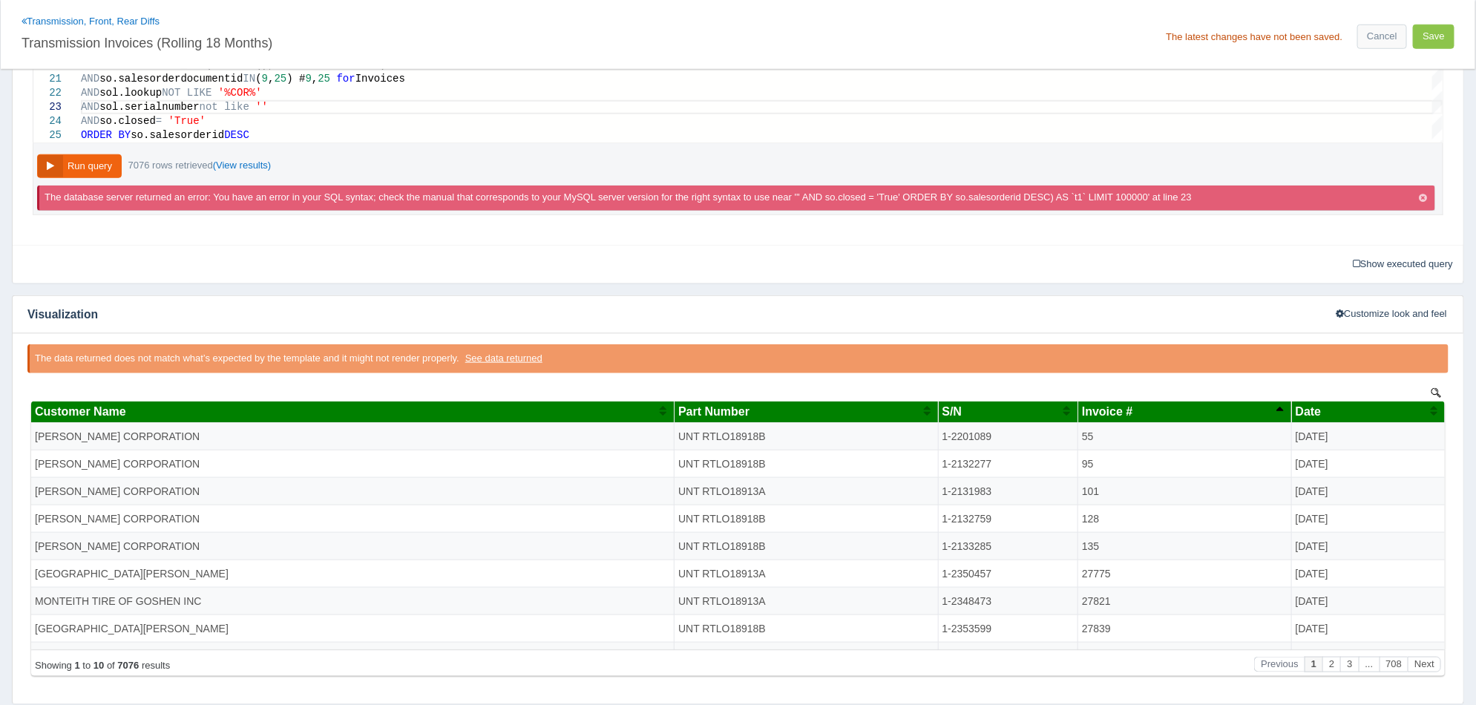
scroll to position [528, 0]
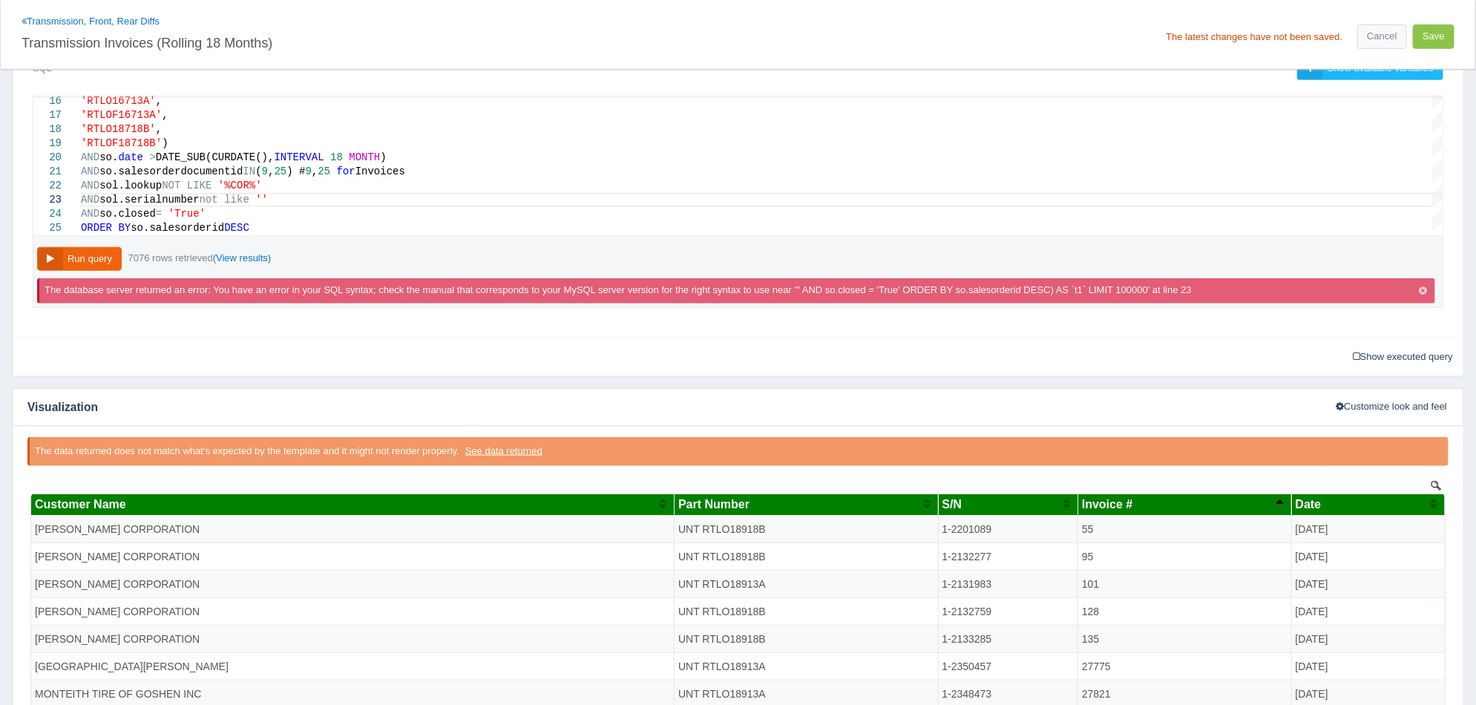
click at [1315, 499] on span "Date" at bounding box center [1308, 503] width 26 height 13
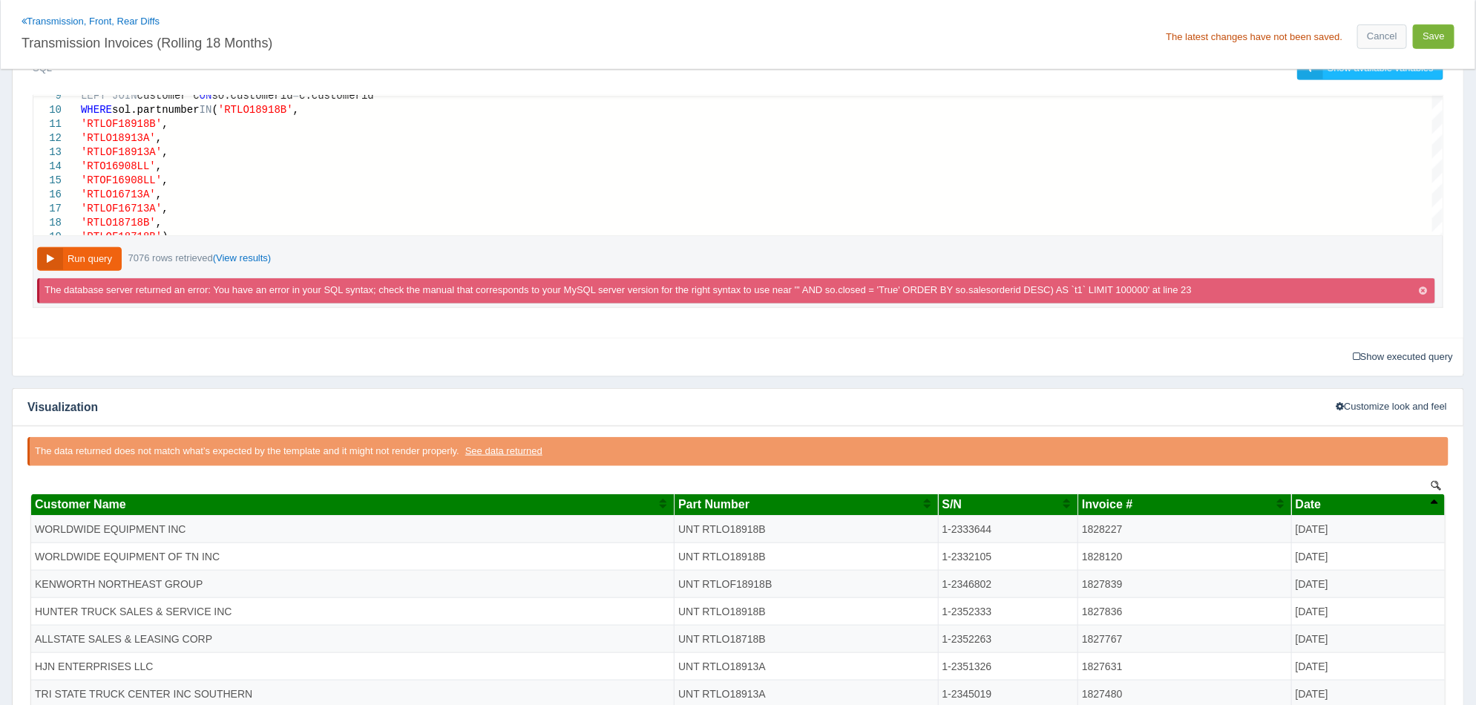
click at [1434, 29] on button "Save" at bounding box center [1434, 36] width 42 height 24
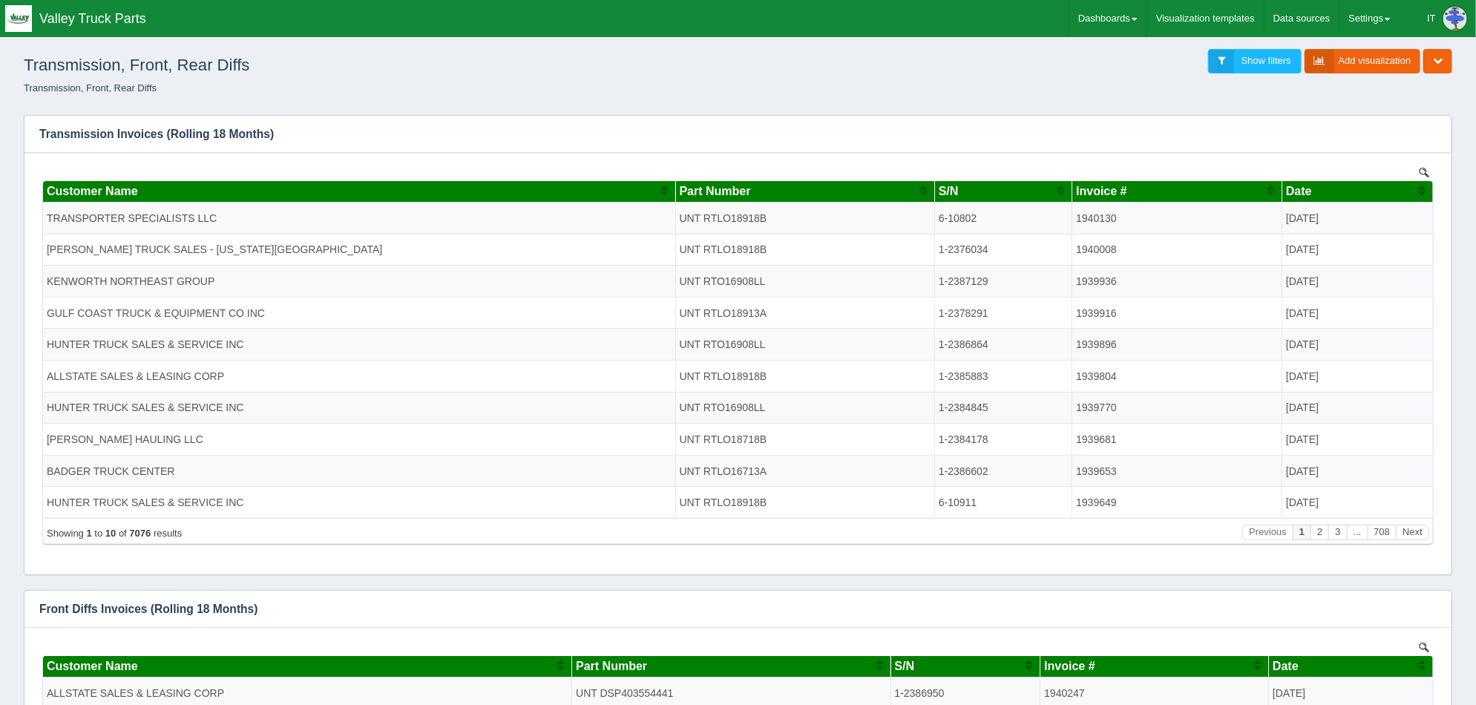
click at [1396, 99] on div "Transmission, Front, Rear Diffs Show filters Add visualization Edit dashboard C…" at bounding box center [738, 73] width 1464 height 62
click at [1428, 140] on button "button" at bounding box center [1430, 133] width 20 height 23
click at [1261, 56] on span "Show filters" at bounding box center [1266, 60] width 50 height 11
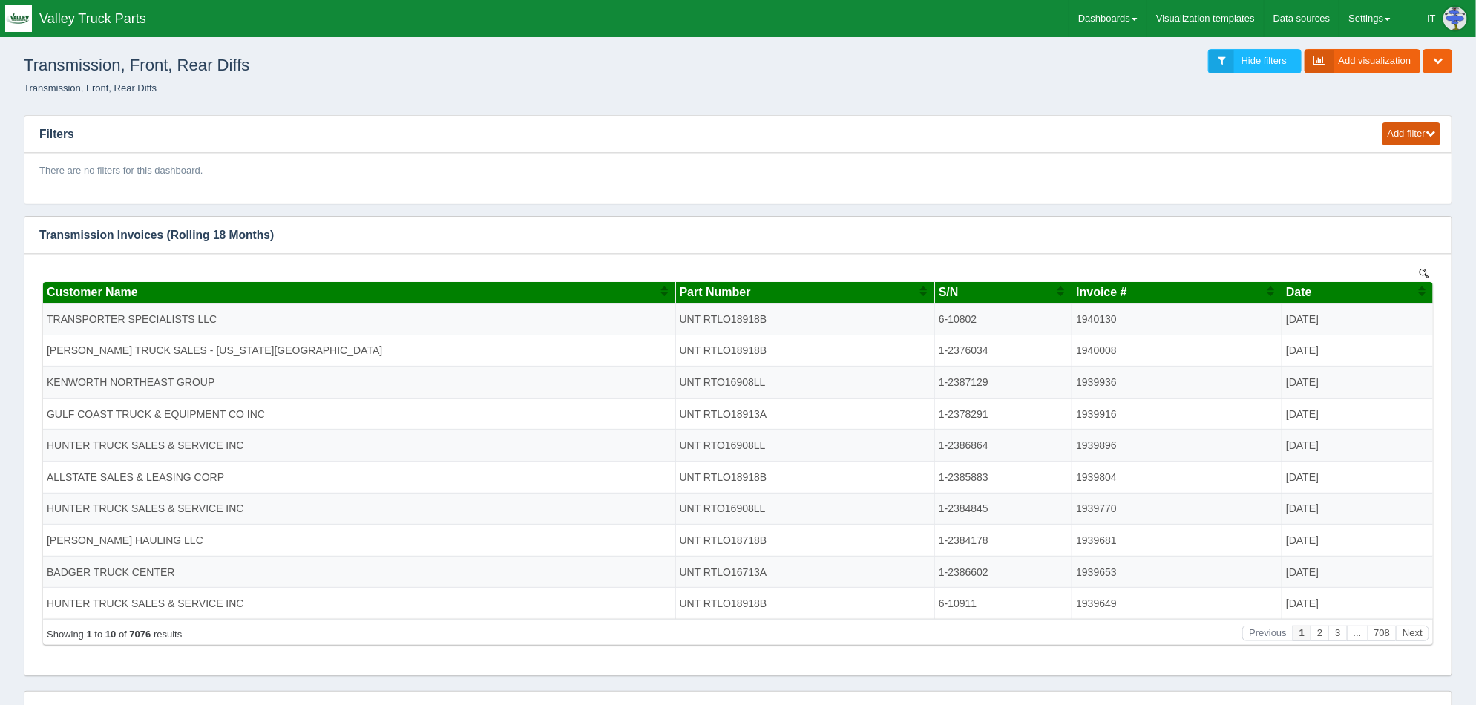
click at [1405, 138] on button "Add filter" at bounding box center [1411, 133] width 58 height 23
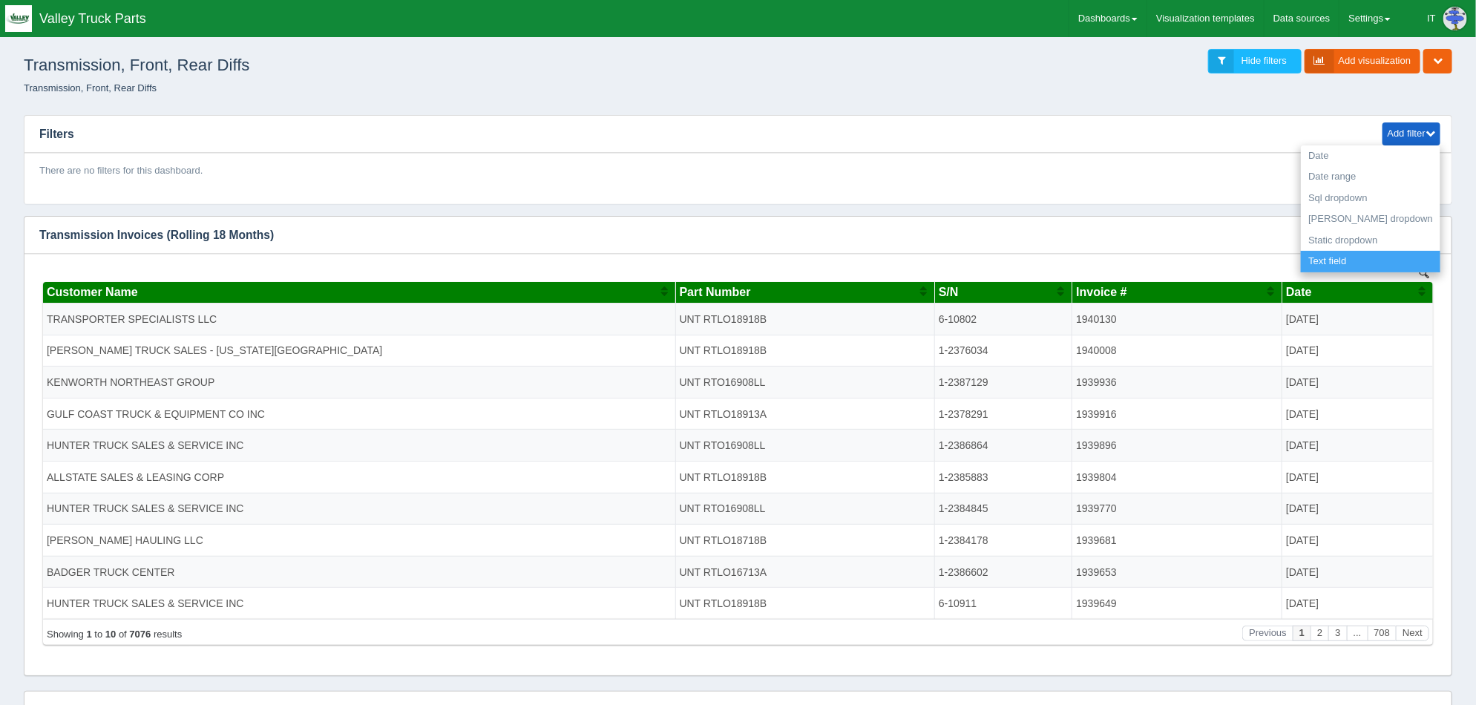
click at [1413, 255] on link "Text field" at bounding box center [1370, 262] width 139 height 22
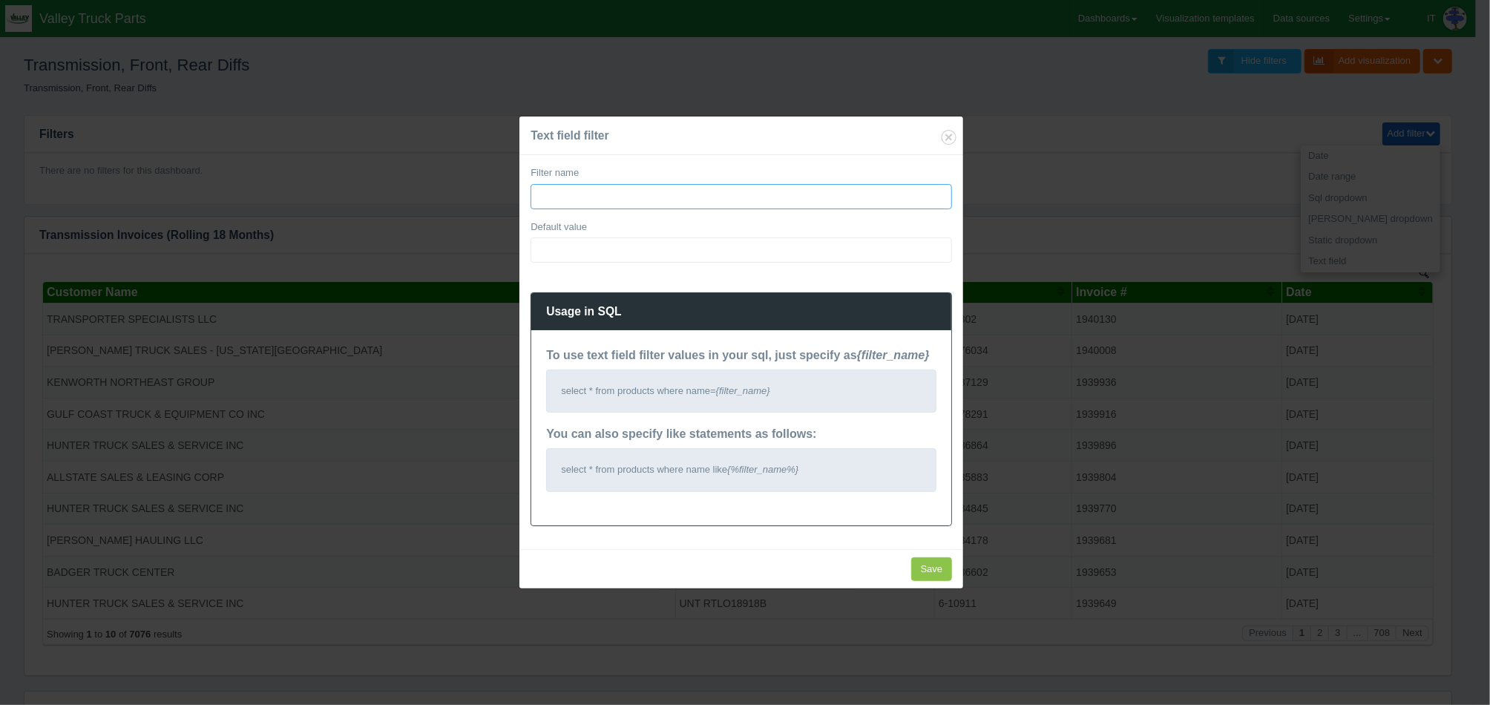
click at [710, 197] on input "Filter name" at bounding box center [741, 196] width 421 height 25
click at [729, 167] on div "Filter name" at bounding box center [741, 187] width 421 height 43
click at [721, 248] on input "Default value" at bounding box center [741, 249] width 421 height 25
click at [631, 252] on input "select * from products where name like {%Part_Number%}" at bounding box center [741, 249] width 421 height 25
type input "select * from products sol.lookup where name like {%Part_Number%}"
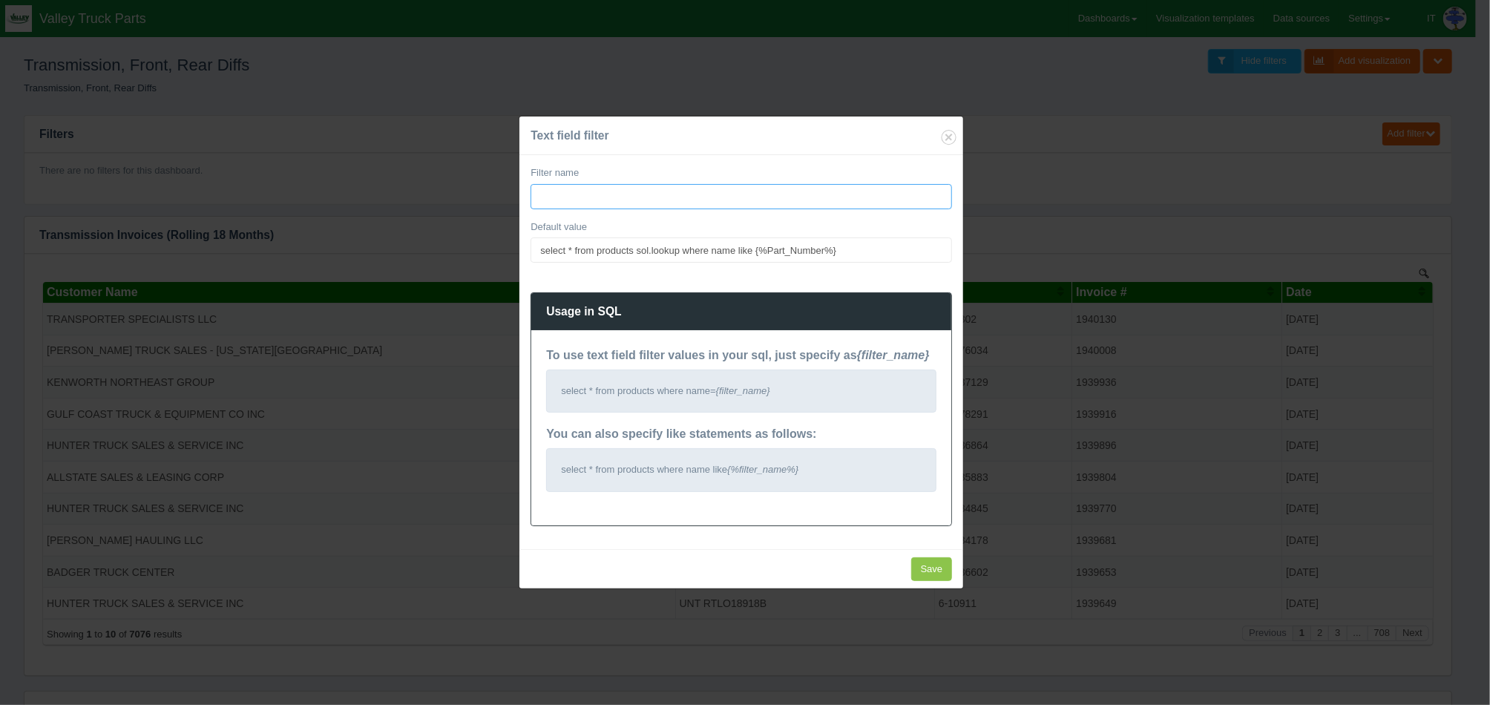
click at [672, 205] on input "Filter name" at bounding box center [741, 196] width 421 height 25
type input "PartNumber"
click at [933, 576] on input "Save" at bounding box center [932, 569] width 42 height 24
type input "Save"
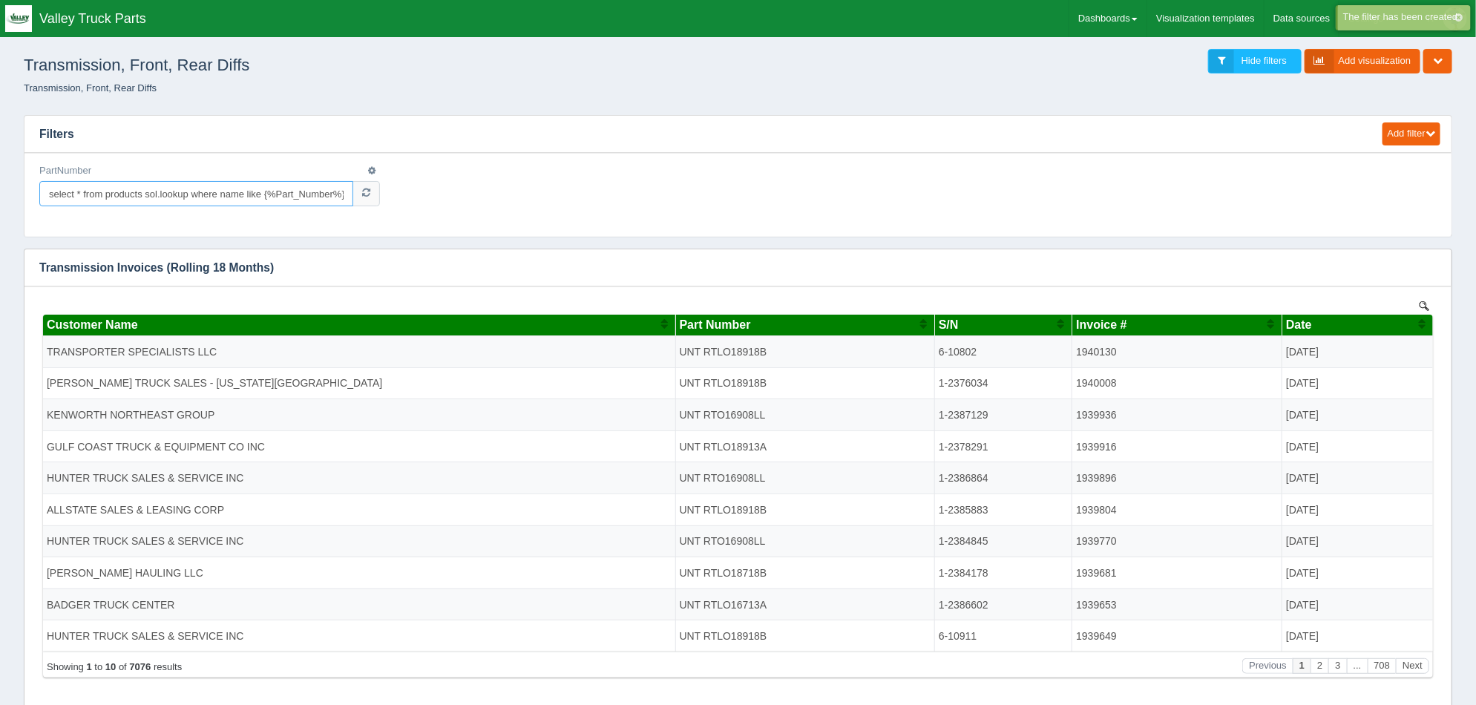
click at [254, 201] on input "select * from products sol.lookup where name like {%Part_Number%}" at bounding box center [196, 193] width 314 height 25
click at [248, 194] on input "select * from products sol.lookup where name like {%Part_Number%}" at bounding box center [196, 193] width 314 height 25
type input "rtlo"
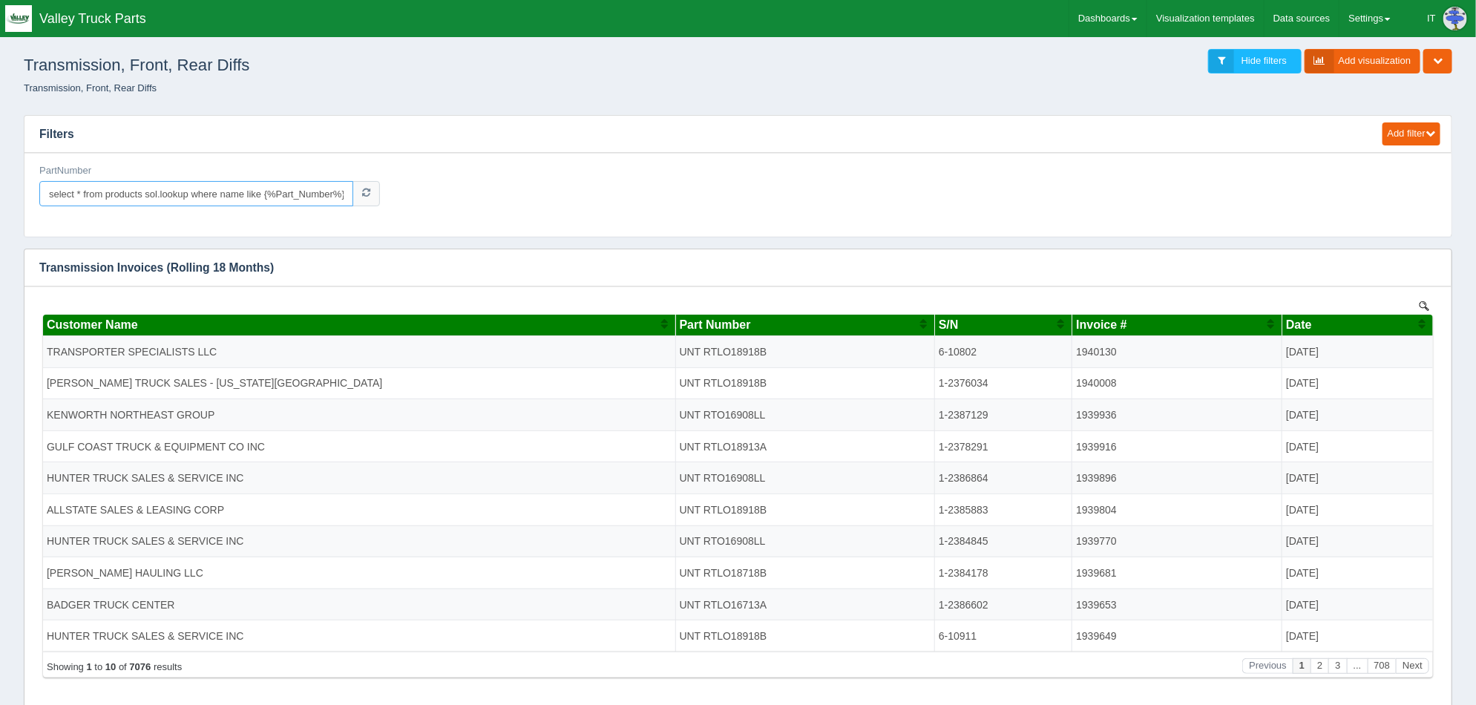
click at [229, 191] on input "select * from products sol.lookup where name like {%Part_Number%}" at bounding box center [196, 193] width 314 height 25
type input "RTLO18918B"
click at [365, 196] on icon at bounding box center [366, 193] width 8 height 10
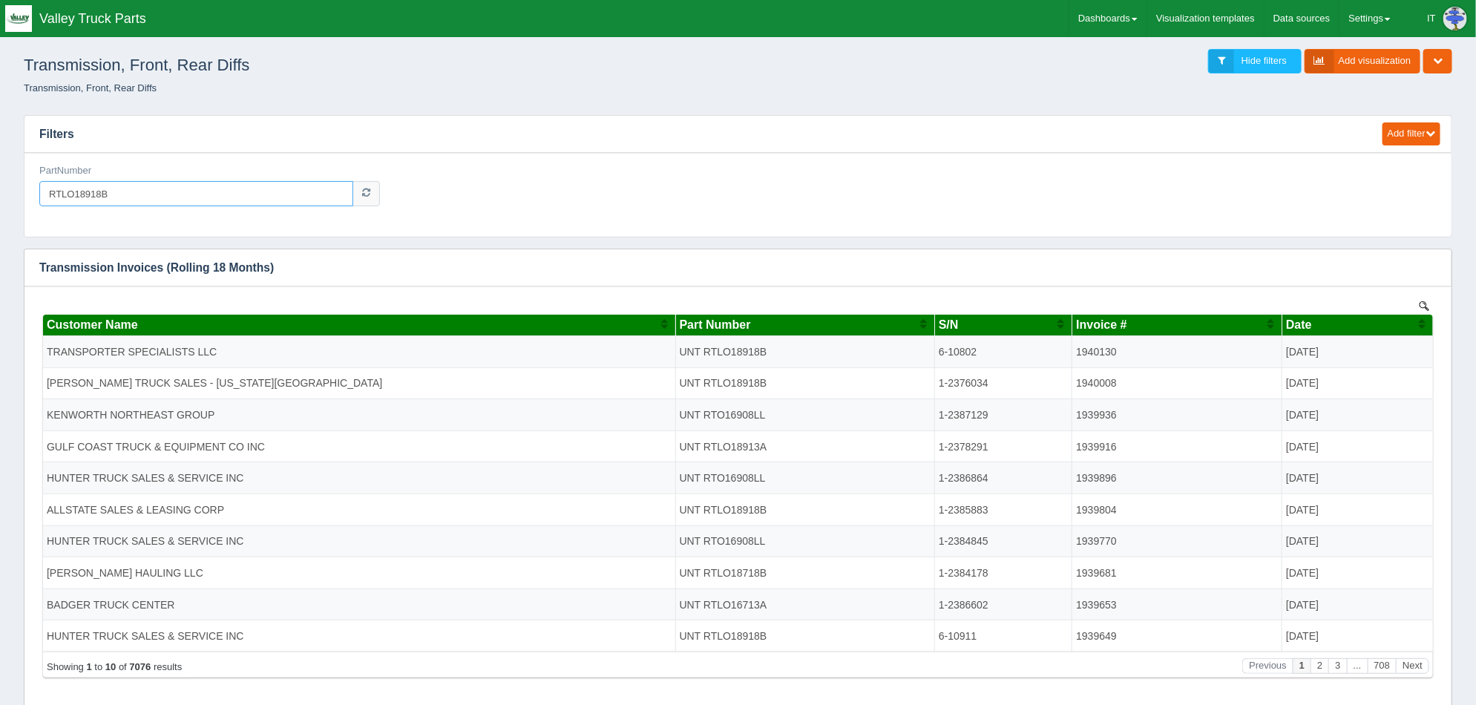
drag, startPoint x: 220, startPoint y: 188, endPoint x: 0, endPoint y: 194, distance: 219.7
click at [430, 219] on div "Edit filter Delete filter PartNumber" at bounding box center [737, 195] width 1427 height 84
click at [366, 199] on link at bounding box center [365, 193] width 27 height 25
click at [372, 170] on icon "button" at bounding box center [371, 170] width 7 height 9
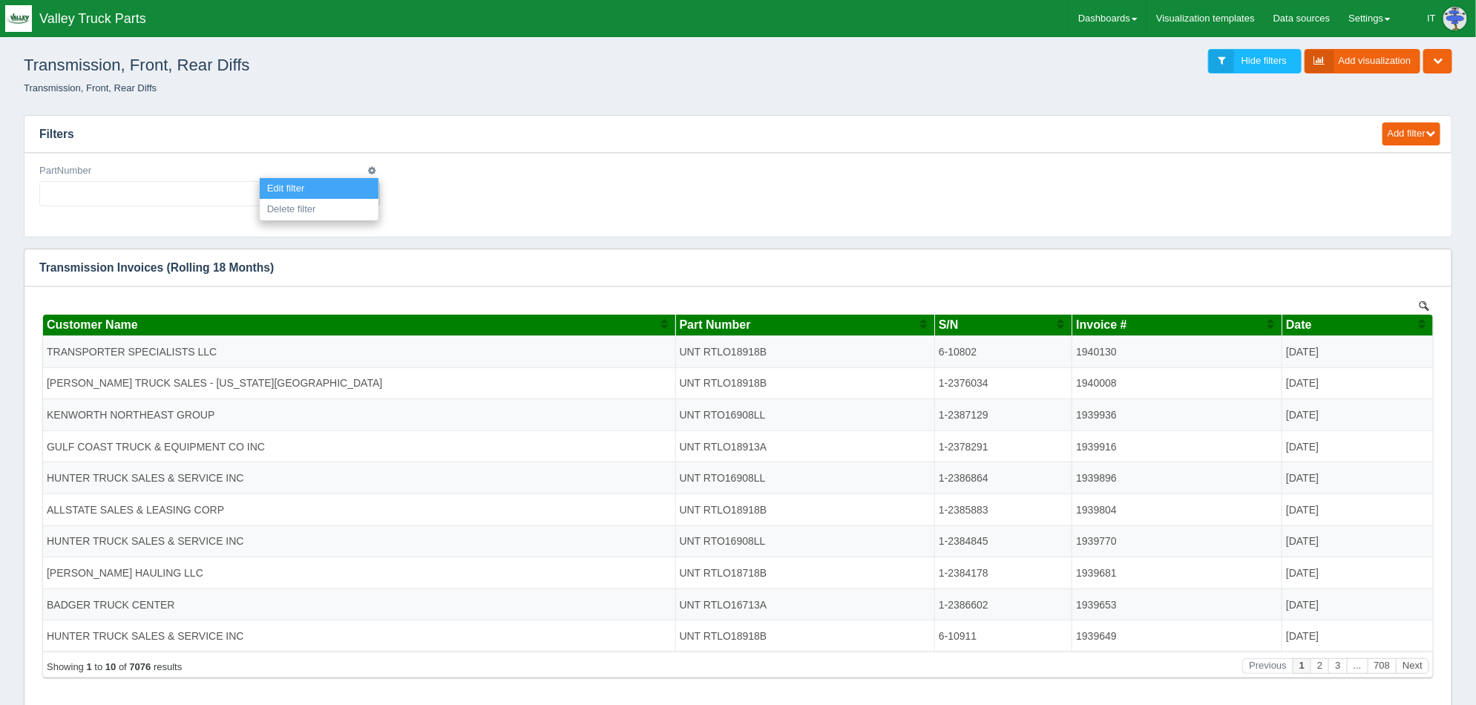
click at [321, 187] on link "Edit filter" at bounding box center [319, 189] width 119 height 22
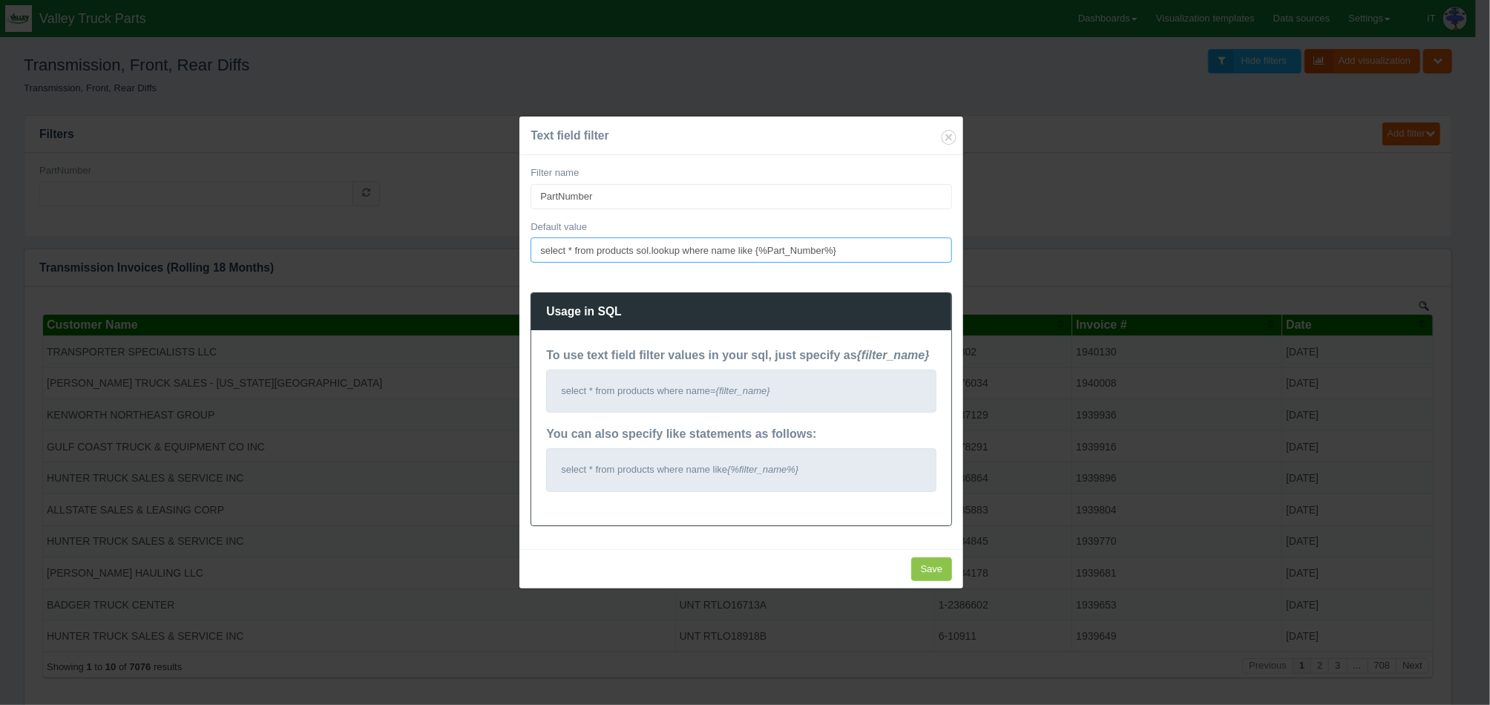
drag, startPoint x: 853, startPoint y: 255, endPoint x: 463, endPoint y: 251, distance: 389.6
click at [463, 251] on div "Text field filter Filter name PartNumber Default value select * from products s…" at bounding box center [745, 352] width 1490 height 705
type input "select * from products sol.lookup where name like {%Part_Number%"
click at [879, 253] on input "select * from products sol.lookup where name like {%Part_Number%" at bounding box center [741, 249] width 421 height 25
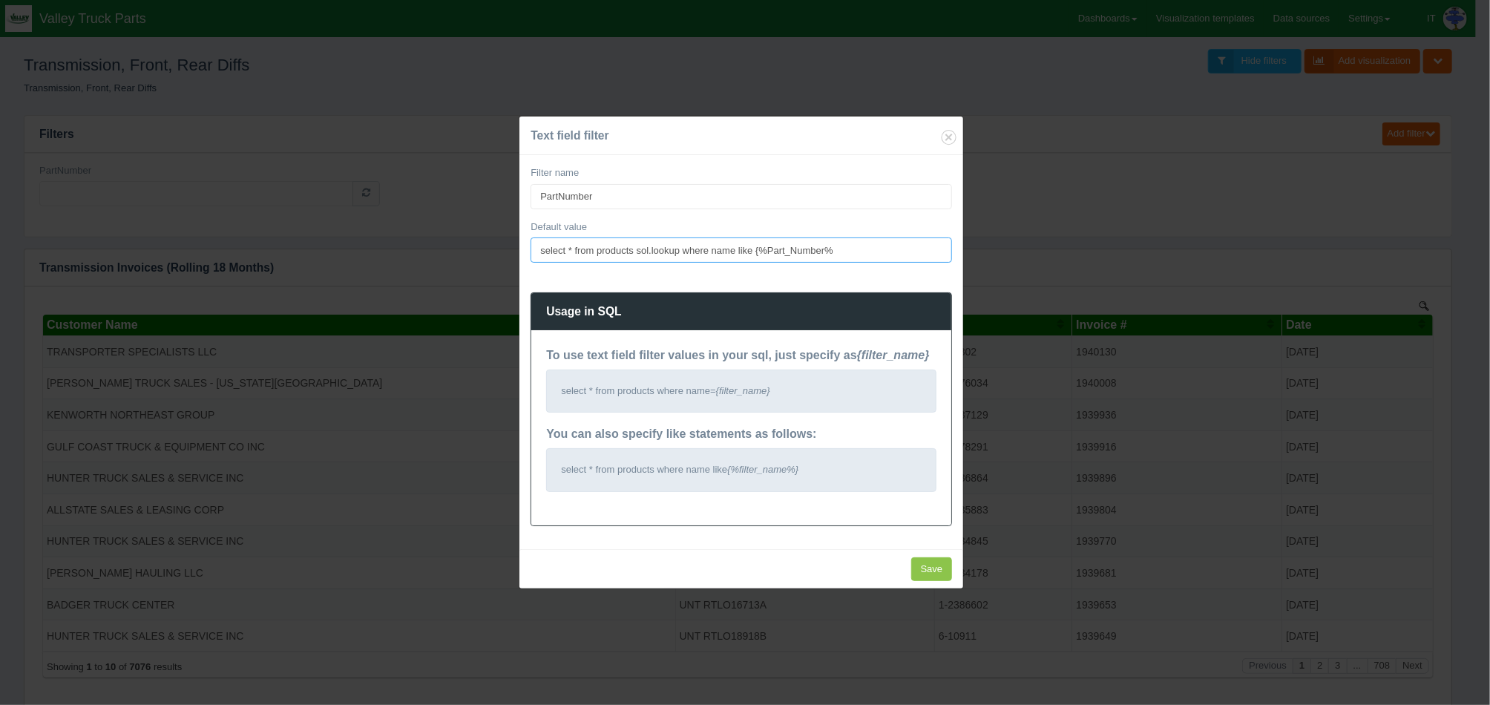
click at [879, 253] on input "select * from products sol.lookup where name like {%Part_Number%" at bounding box center [741, 249] width 421 height 25
click at [920, 571] on input "Save" at bounding box center [932, 569] width 42 height 24
type input "Save"
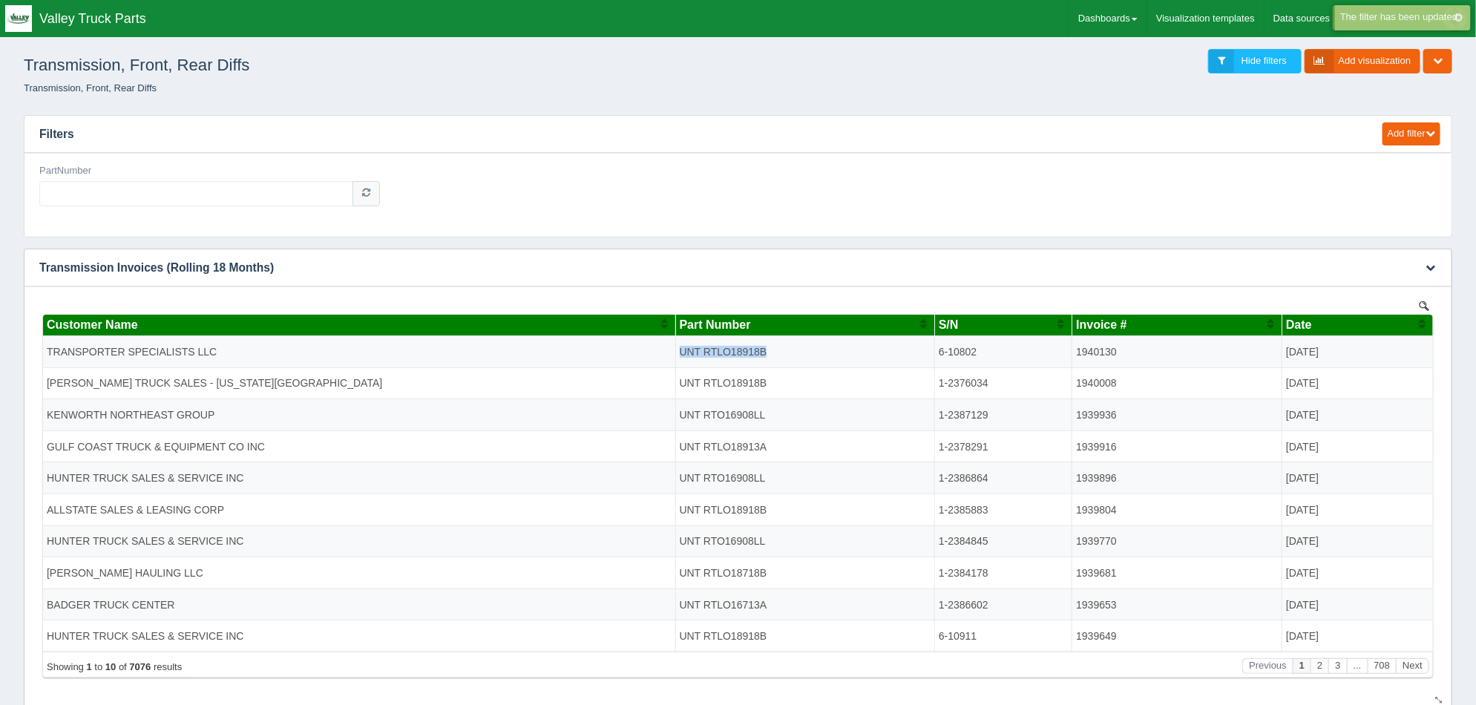
drag, startPoint x: 789, startPoint y: 355, endPoint x: 671, endPoint y: 347, distance: 117.6
click at [671, 347] on tr "TRANSPORTER SPECIALISTS LLC UNT RTLO18918B 6-10802 1940130 2025-10-14" at bounding box center [737, 352] width 1390 height 32
copy tr "UNT RTLO18918B"
click at [210, 192] on input "PartNumber" at bounding box center [196, 193] width 314 height 25
paste input "UNT RTLO18918B"
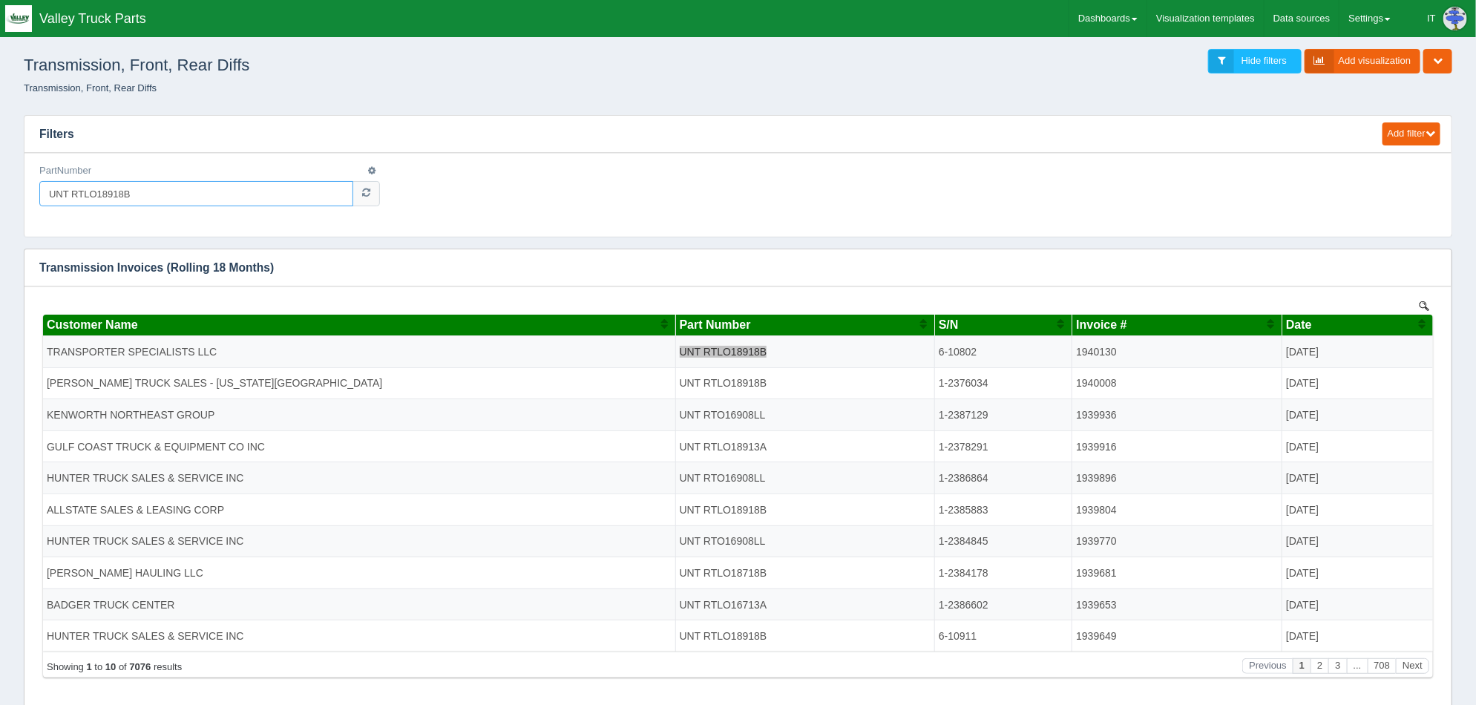
click at [67, 191] on input "UNT RTLO18918B" at bounding box center [196, 193] width 314 height 25
click at [325, 200] on input "UNT RTLO18918B" at bounding box center [196, 193] width 314 height 25
type input "UNT RTLO18918B"
click at [108, 199] on input "PartNumber" at bounding box center [196, 193] width 314 height 25
paste input "UNT RTLO18918B"
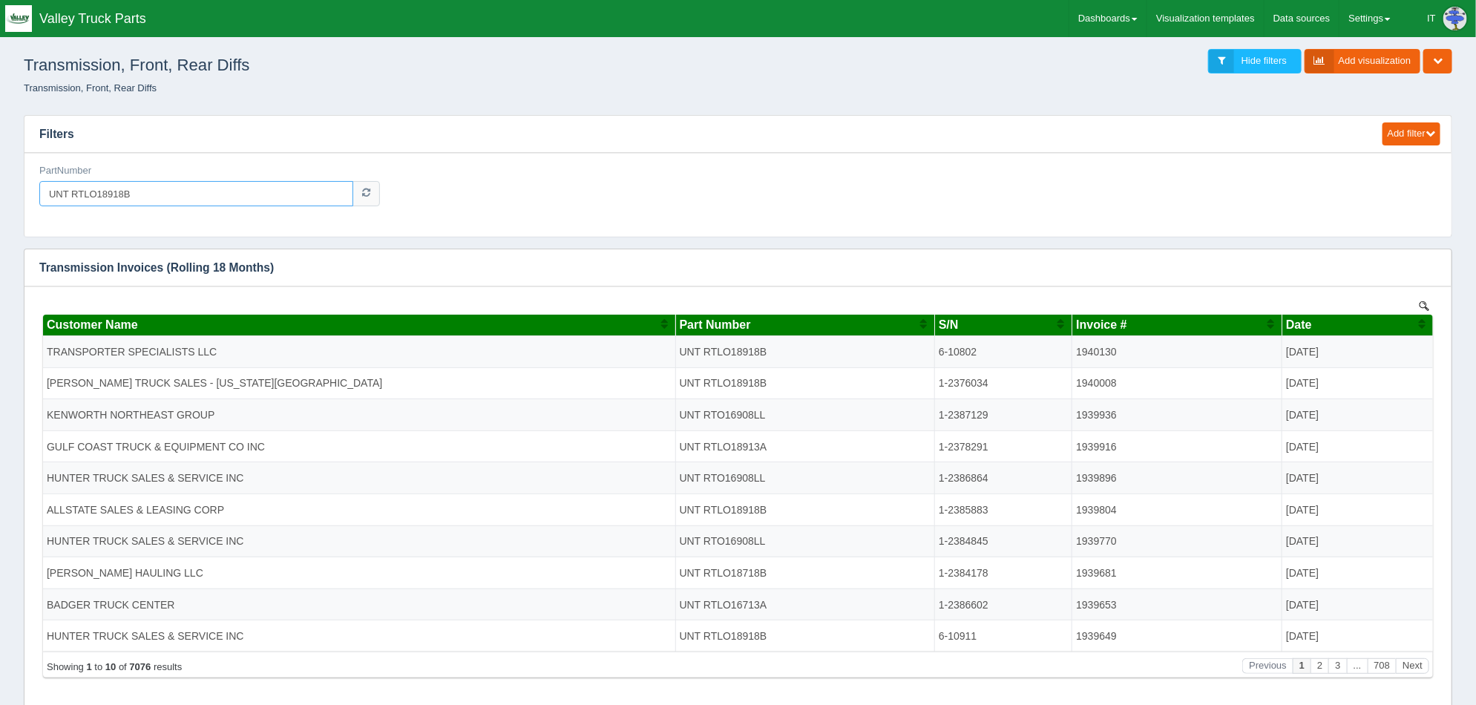
drag, startPoint x: 71, startPoint y: 195, endPoint x: -58, endPoint y: 262, distance: 145.4
drag, startPoint x: 72, startPoint y: 194, endPoint x: 1, endPoint y: 183, distance: 71.2
type input "RTLO18918B"
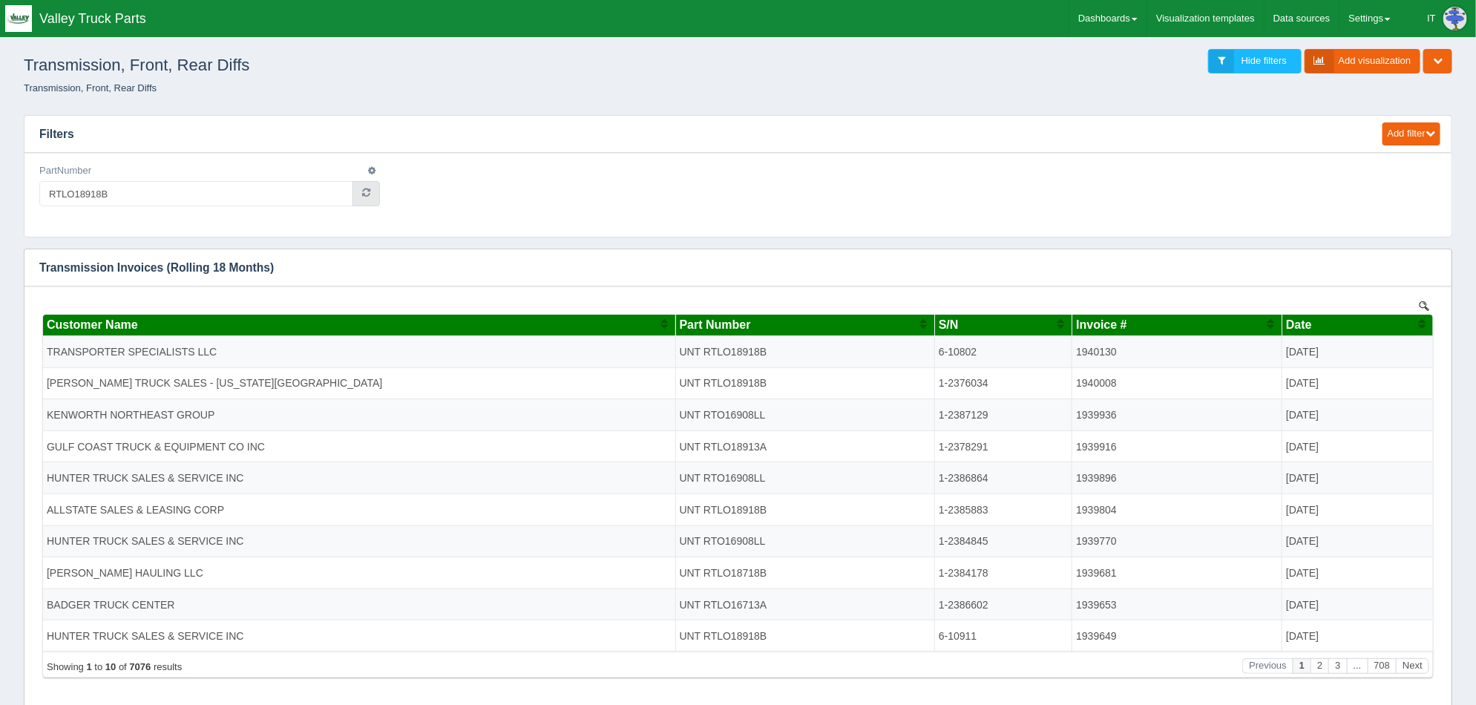
click at [370, 191] on icon at bounding box center [366, 193] width 8 height 10
click at [371, 170] on icon "button" at bounding box center [371, 170] width 7 height 9
click at [358, 188] on link "Edit filter" at bounding box center [319, 189] width 119 height 22
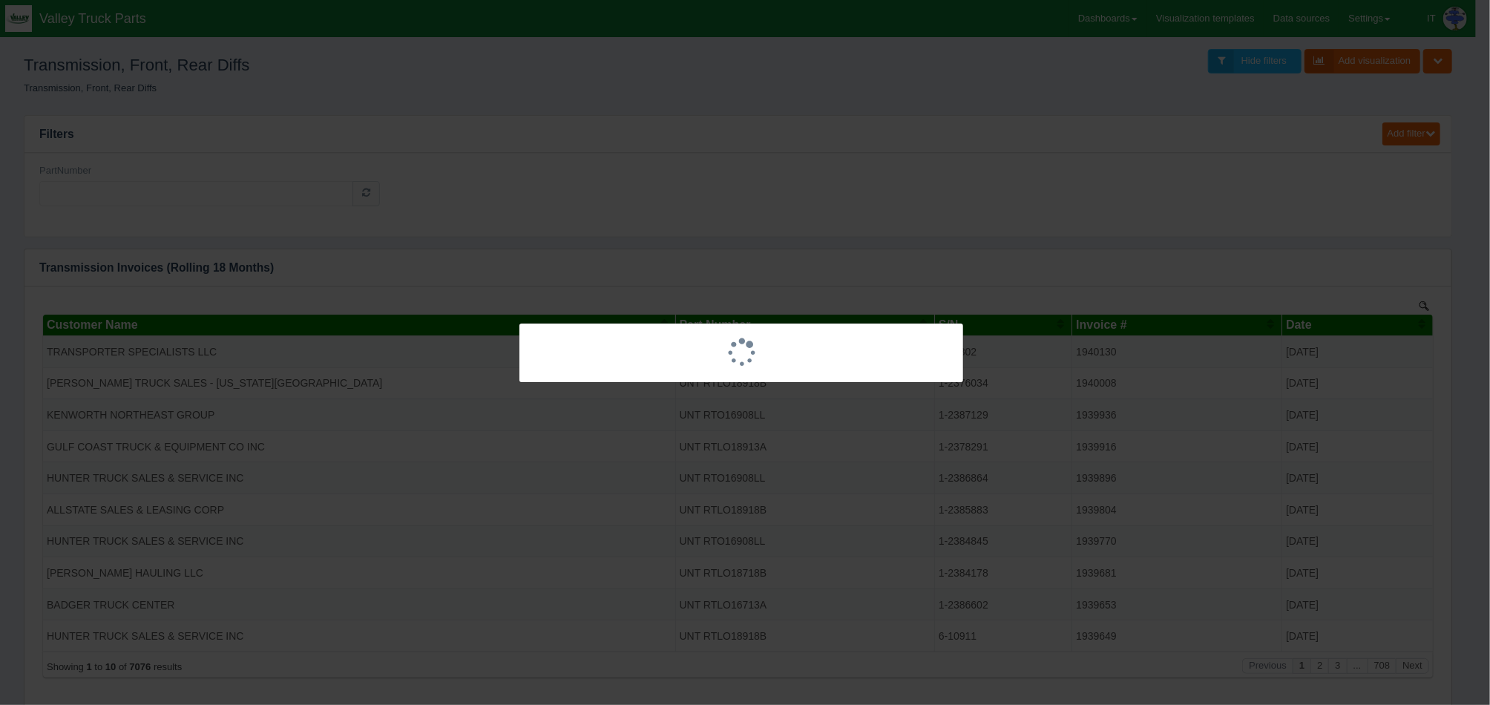
click at [858, 209] on div at bounding box center [745, 352] width 1490 height 705
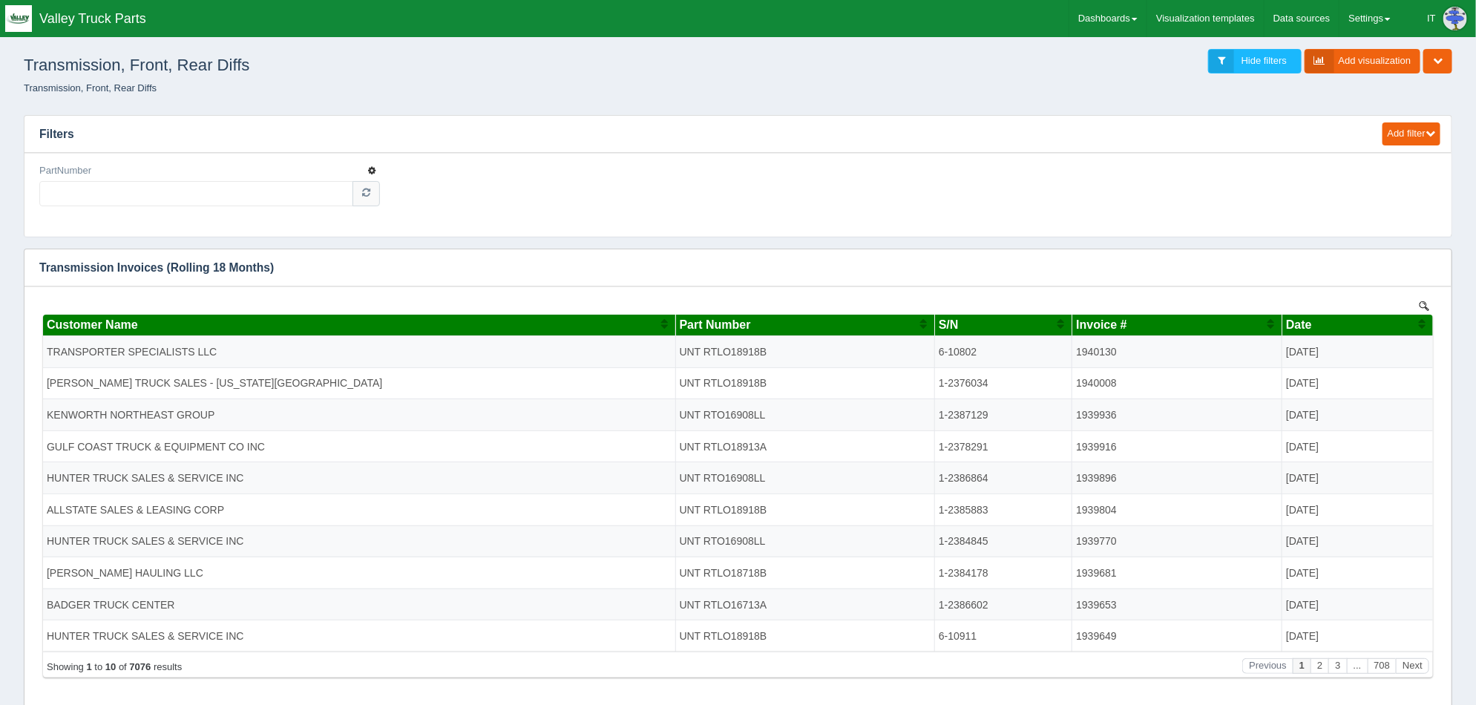
click at [374, 166] on icon "button" at bounding box center [371, 170] width 7 height 9
click at [312, 204] on link "Delete filter" at bounding box center [319, 210] width 119 height 22
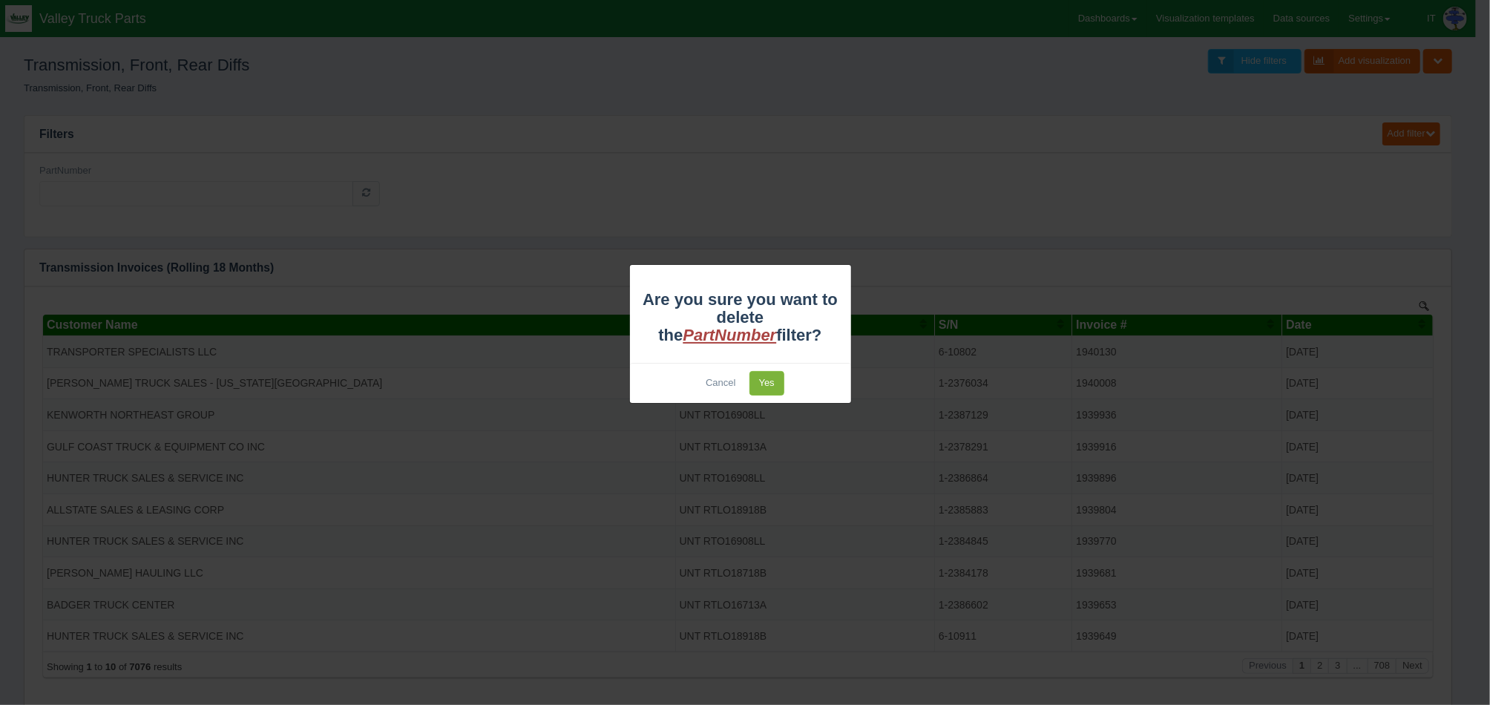
click at [758, 381] on link "Yes" at bounding box center [766, 383] width 35 height 24
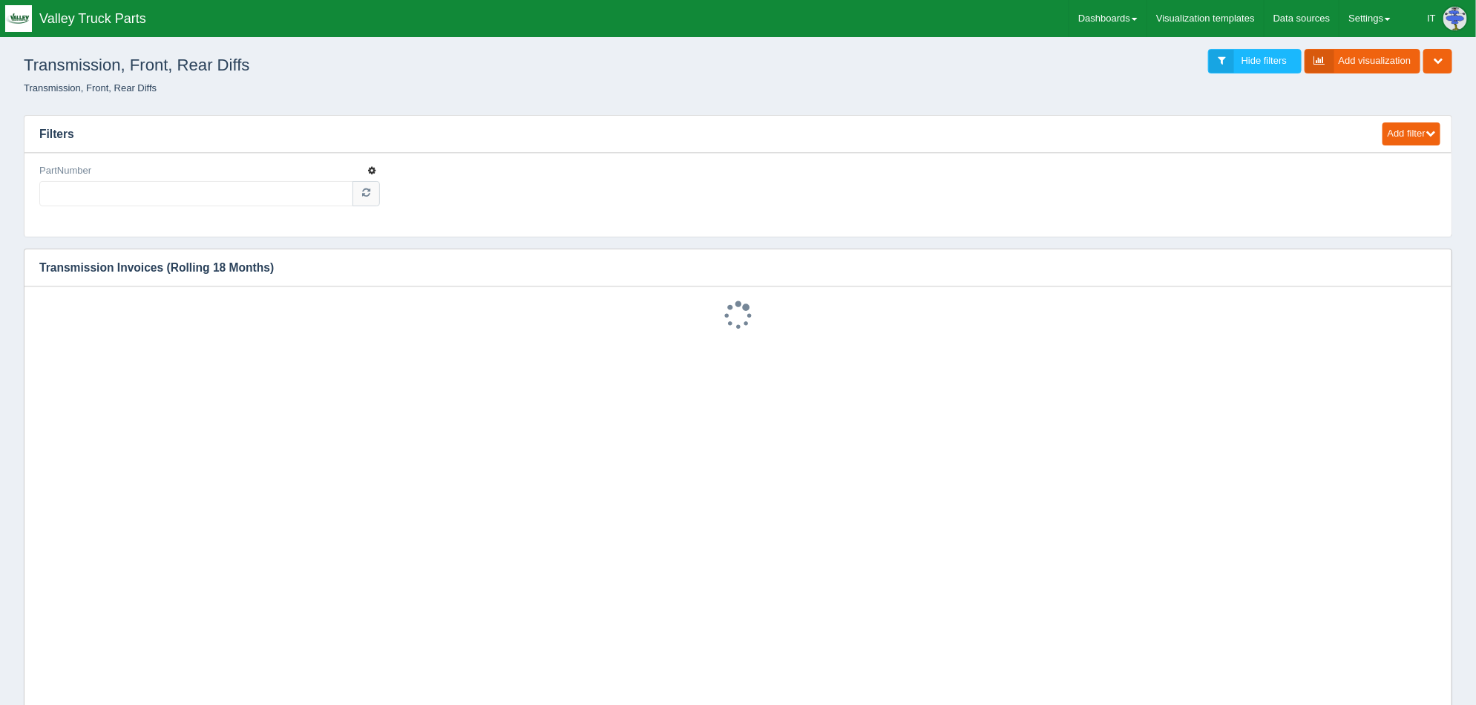
click at [371, 171] on icon "button" at bounding box center [371, 170] width 7 height 9
click at [349, 208] on link "Delete filter" at bounding box center [319, 210] width 119 height 22
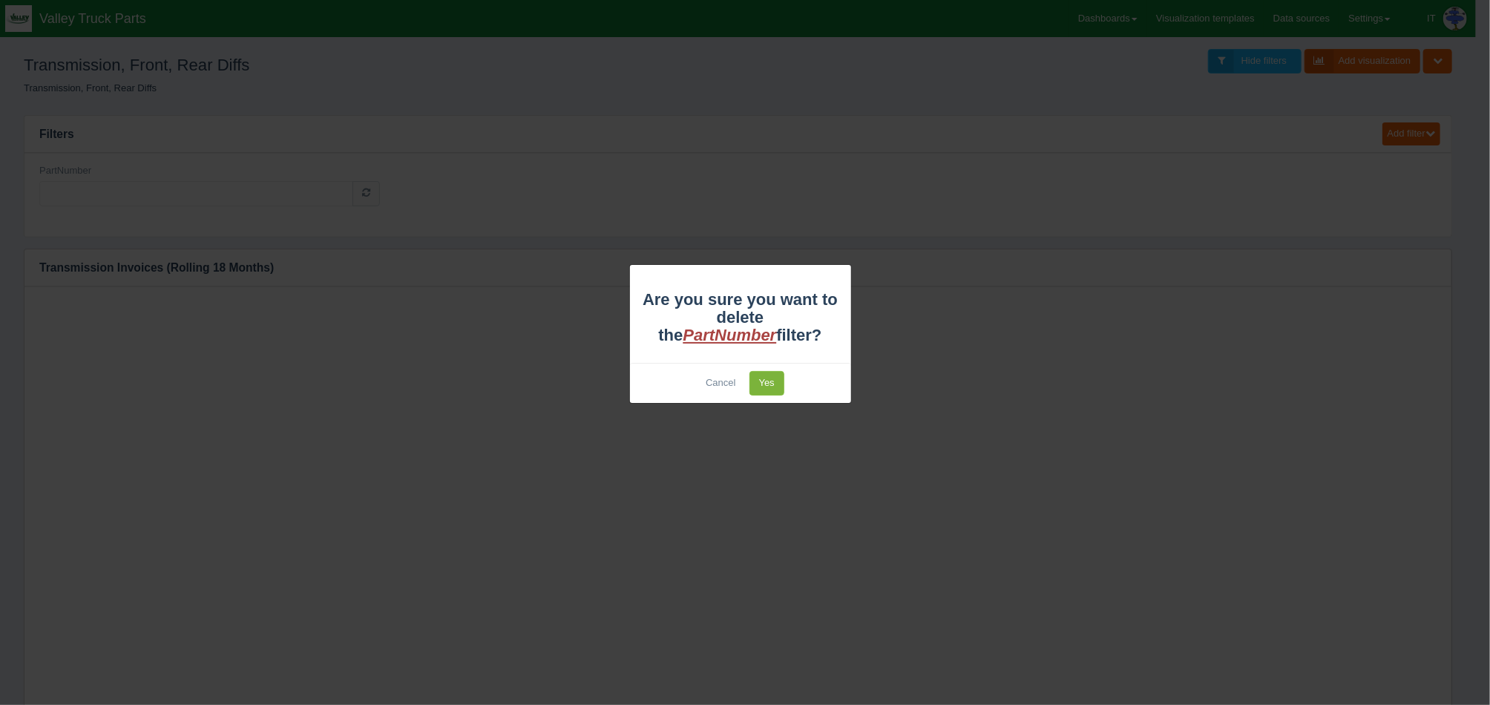
click at [757, 381] on link "Yes" at bounding box center [766, 383] width 35 height 24
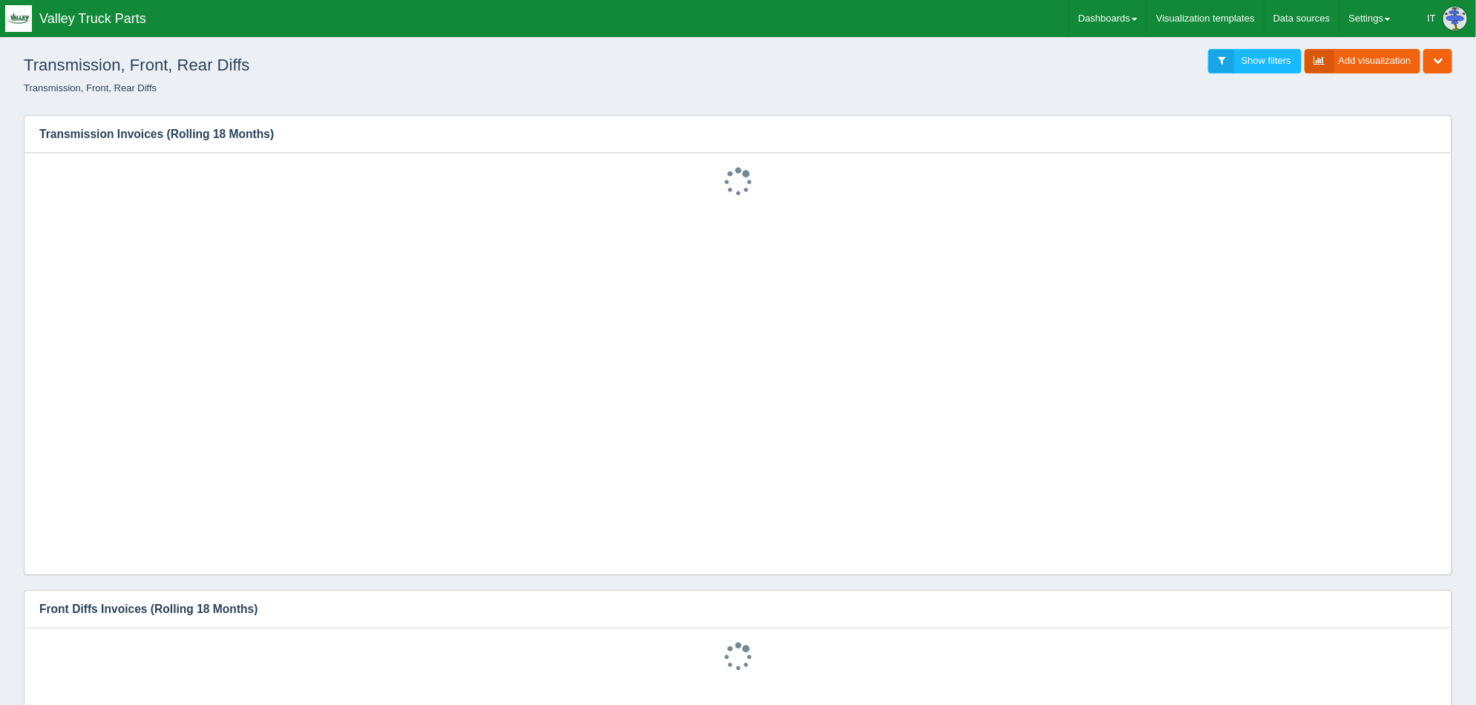
click at [772, 76] on div "Transmission, Front, Rear Diffs Show filters Add visualization Edit dashboard C…" at bounding box center [738, 62] width 1452 height 40
click at [1426, 132] on icon "button" at bounding box center [1430, 133] width 10 height 10
click at [1364, 162] on link "Edit chart" at bounding box center [1380, 156] width 119 height 22
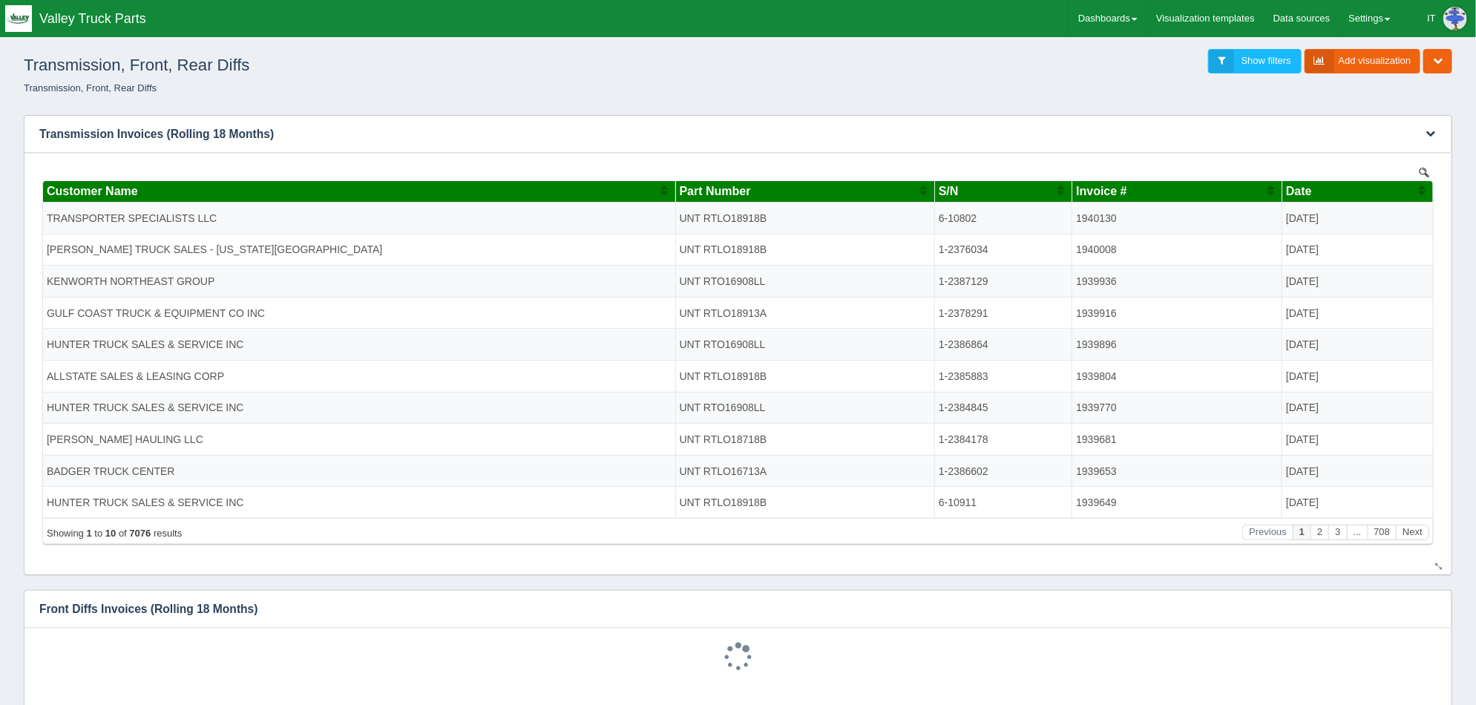
click at [958, 195] on span "S/N" at bounding box center [948, 190] width 20 height 13
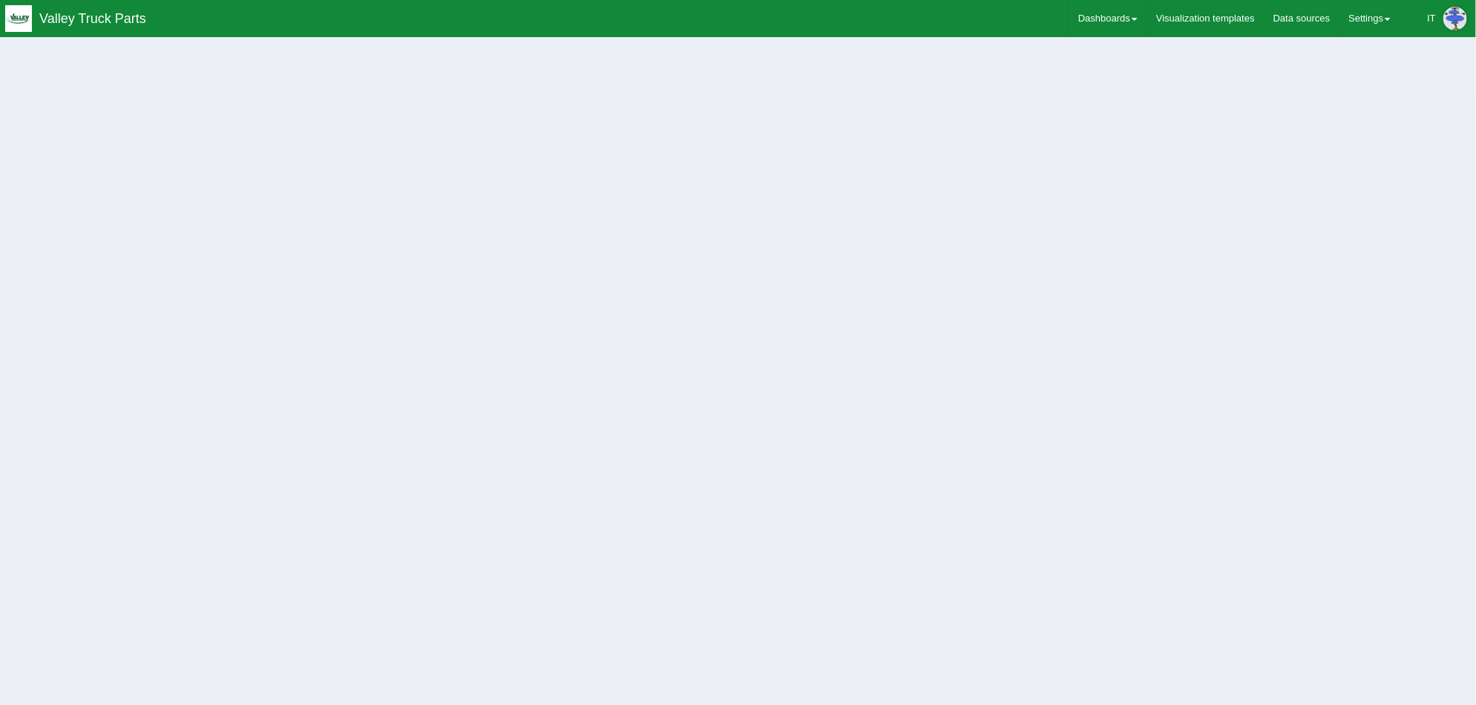
select select "string"
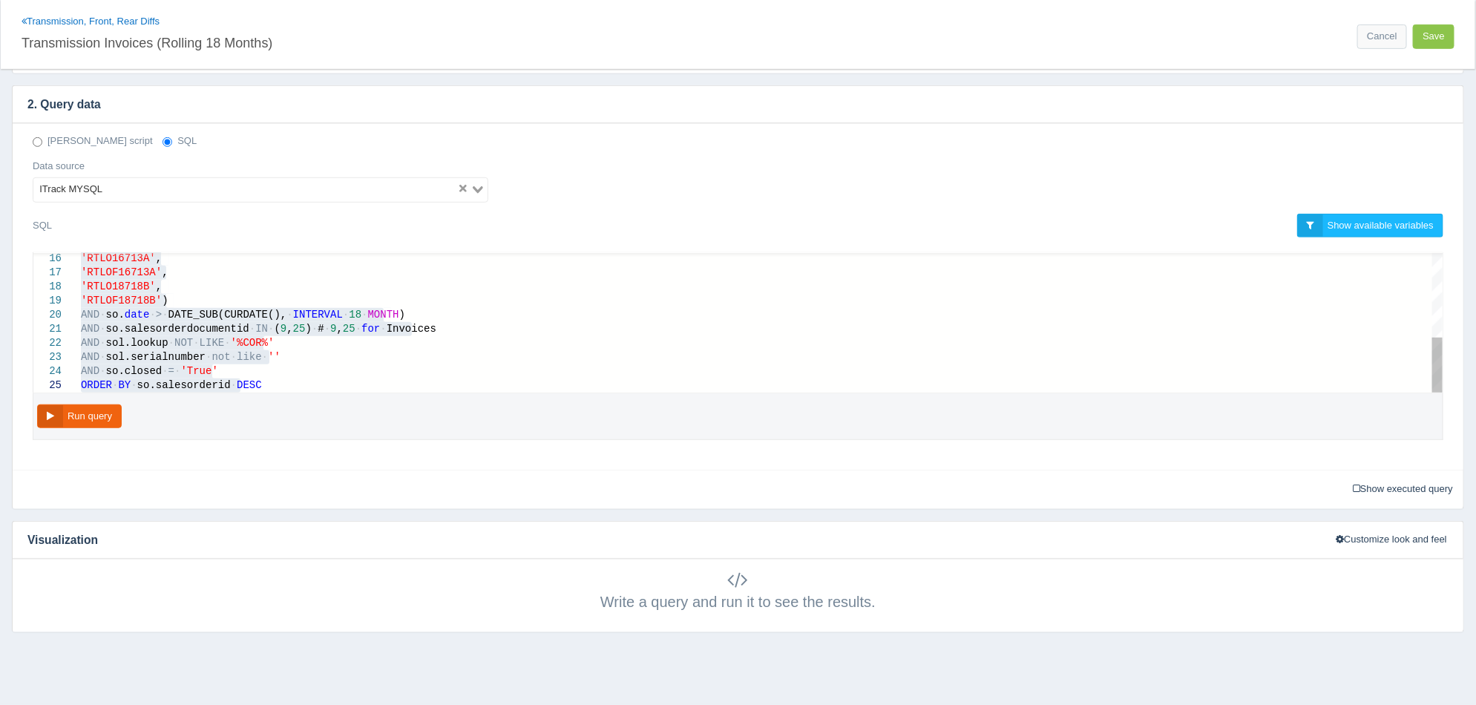
drag, startPoint x: 226, startPoint y: 291, endPoint x: 230, endPoint y: 374, distance: 83.2
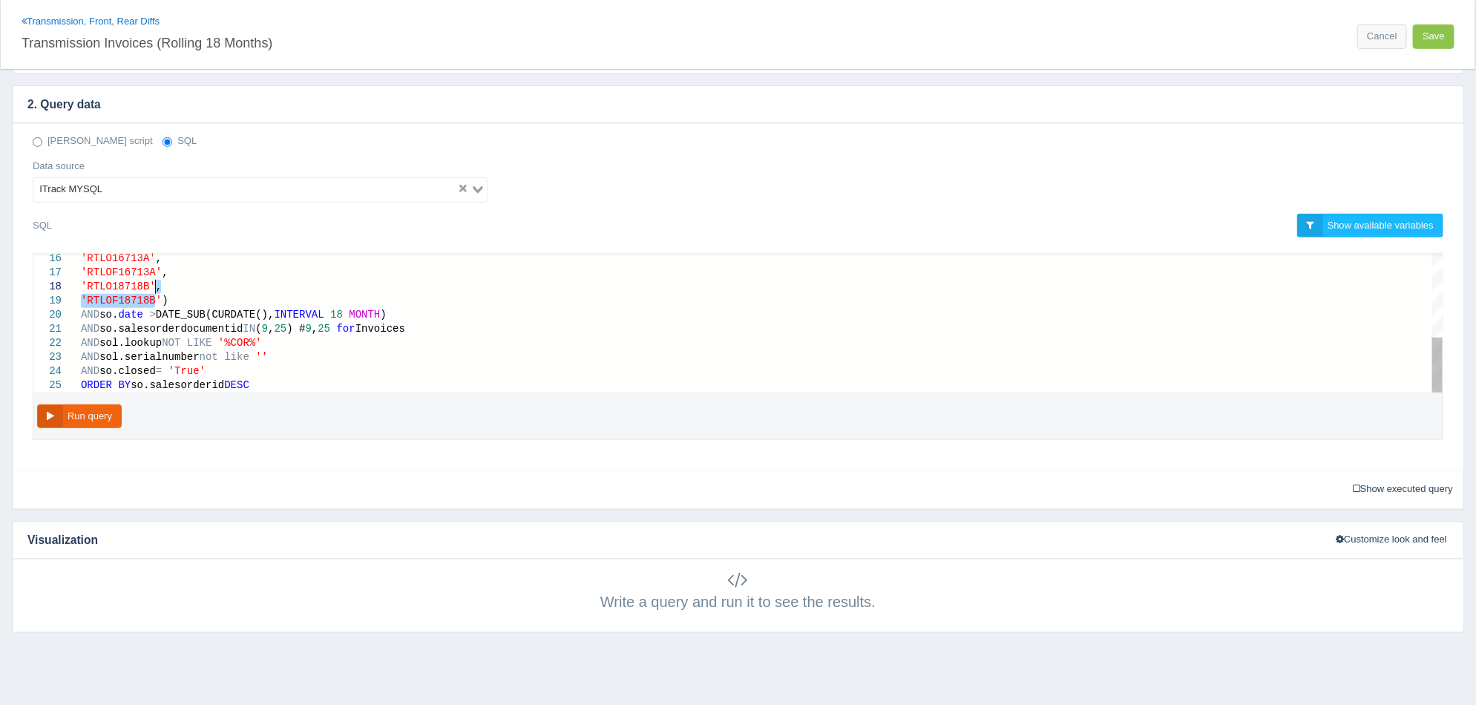
drag, startPoint x: 157, startPoint y: 298, endPoint x: 220, endPoint y: 292, distance: 63.3
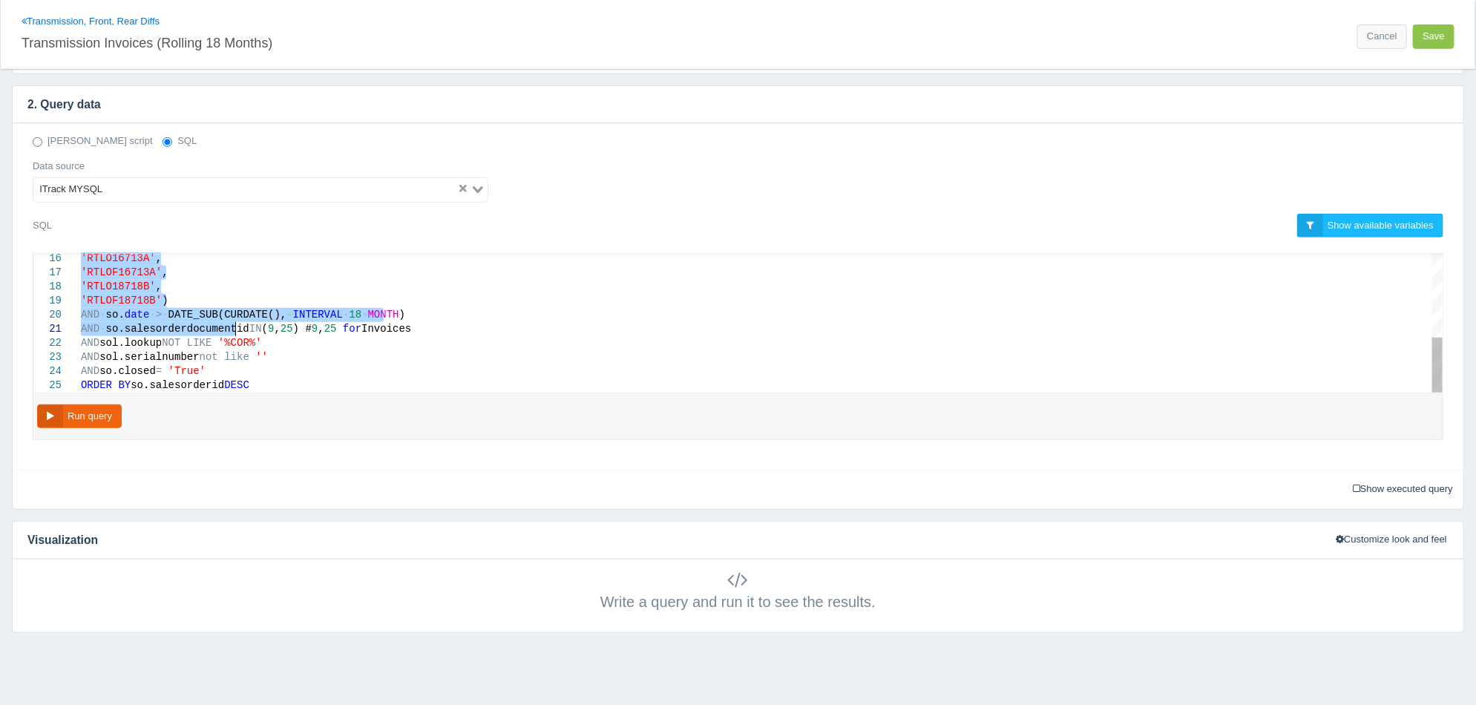
type textarea "SELECT c.company as 'Customer Name', sol.lookup AS 'Part Number', sol.serialnum…"
drag, startPoint x: 229, startPoint y: 266, endPoint x: 213, endPoint y: 301, distance: 38.2
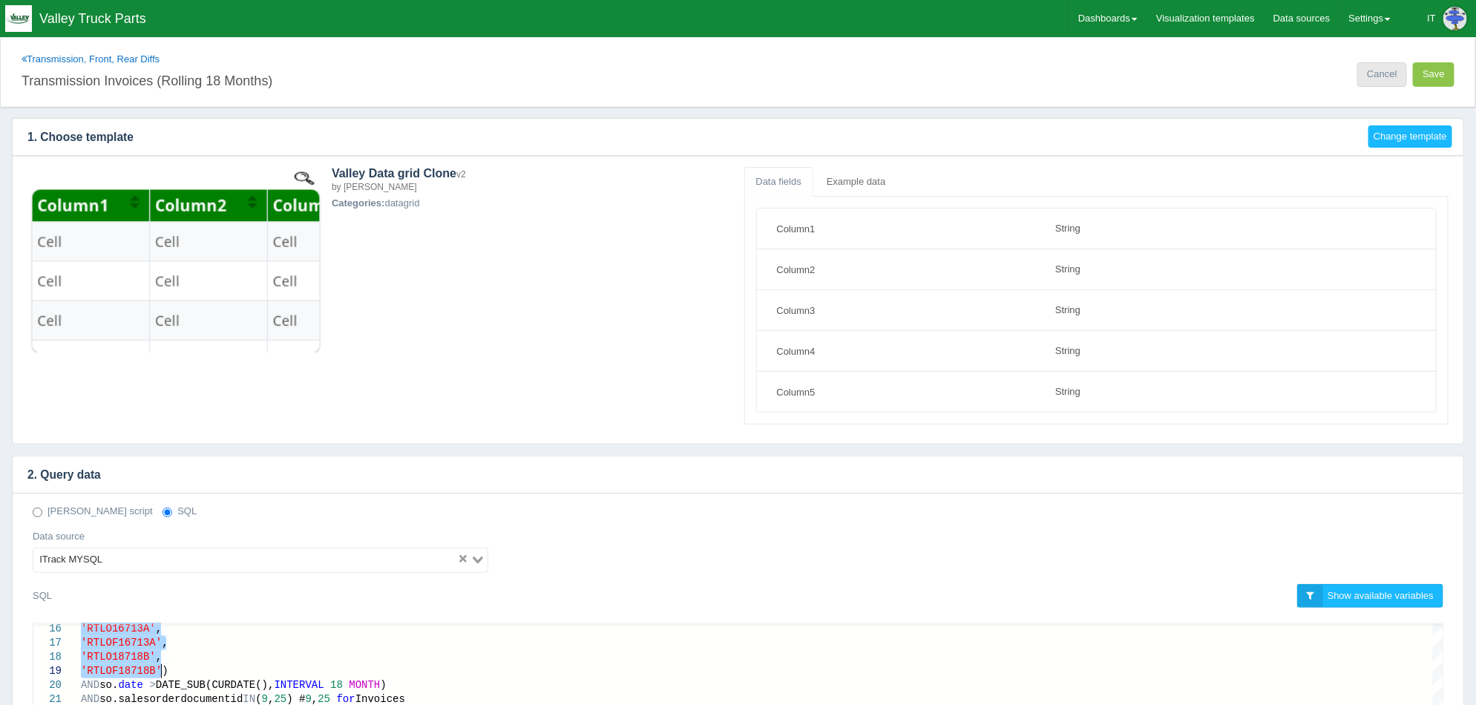
click at [1382, 82] on link "Cancel" at bounding box center [1381, 74] width 49 height 24
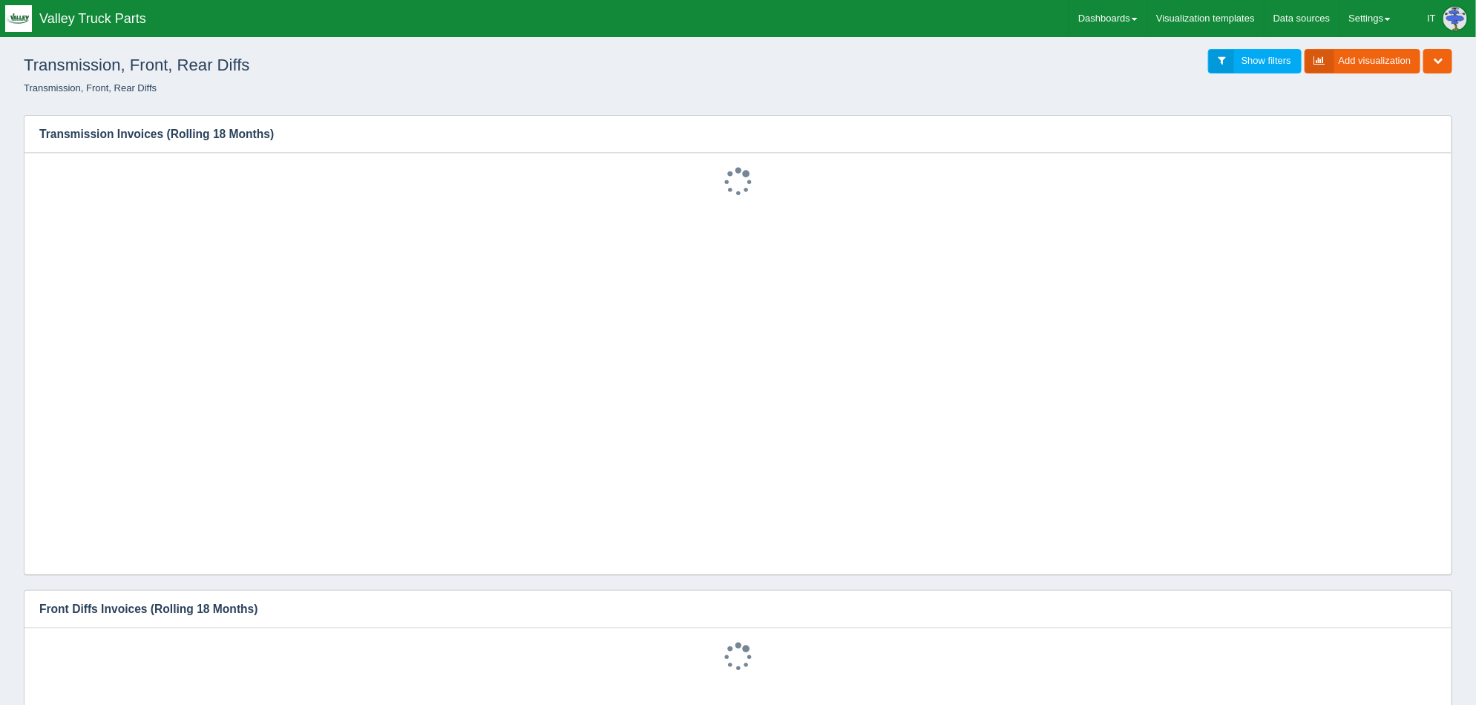
click at [1250, 62] on span "Show filters" at bounding box center [1266, 60] width 50 height 11
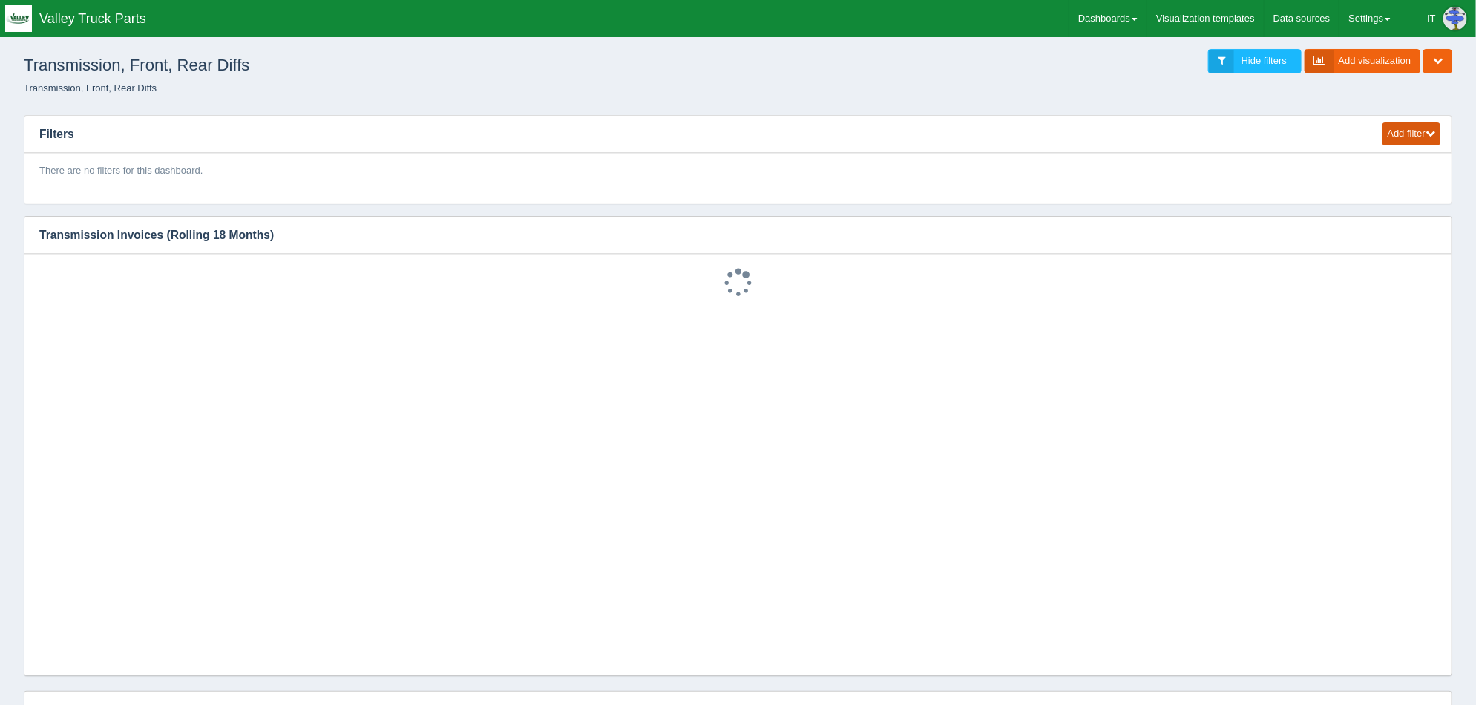
click at [1411, 136] on button "Add filter" at bounding box center [1411, 133] width 58 height 23
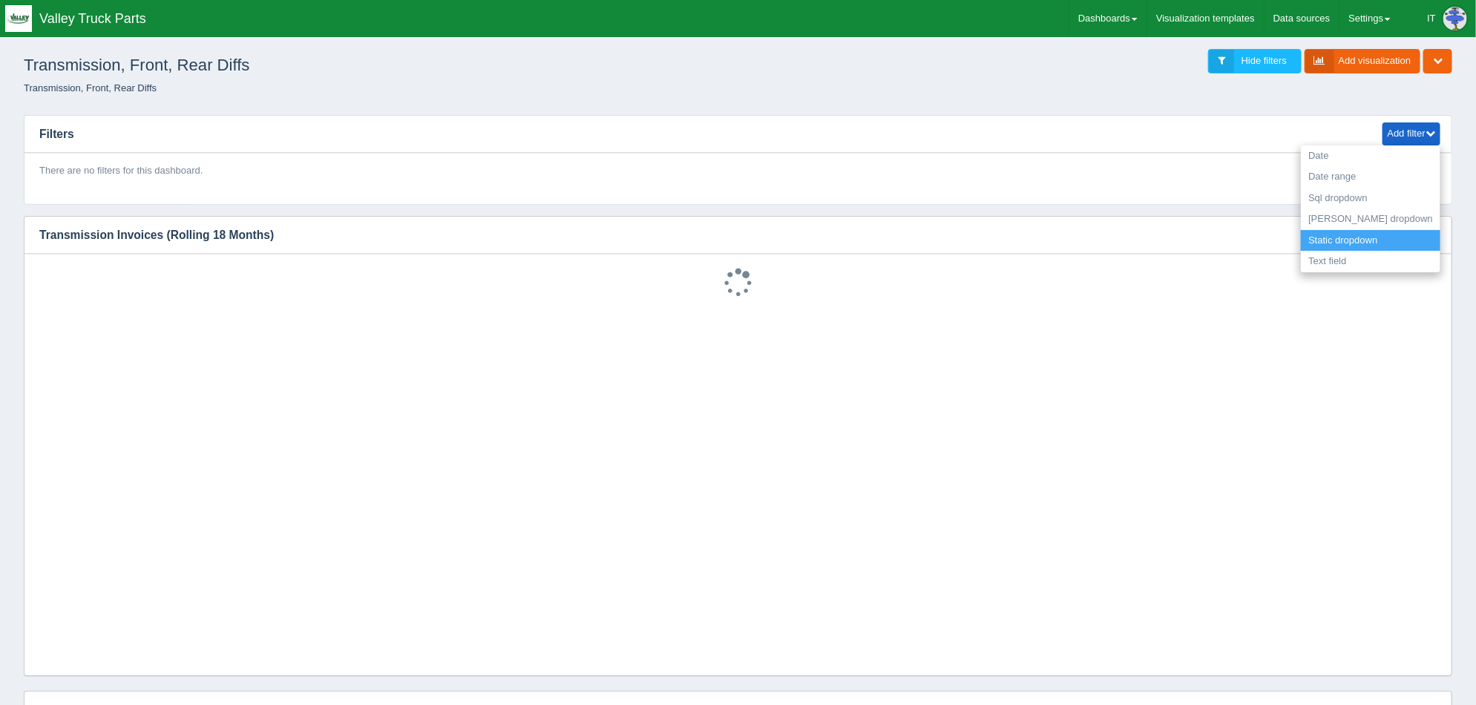
click at [1419, 234] on link "Static dropdown" at bounding box center [1370, 241] width 139 height 22
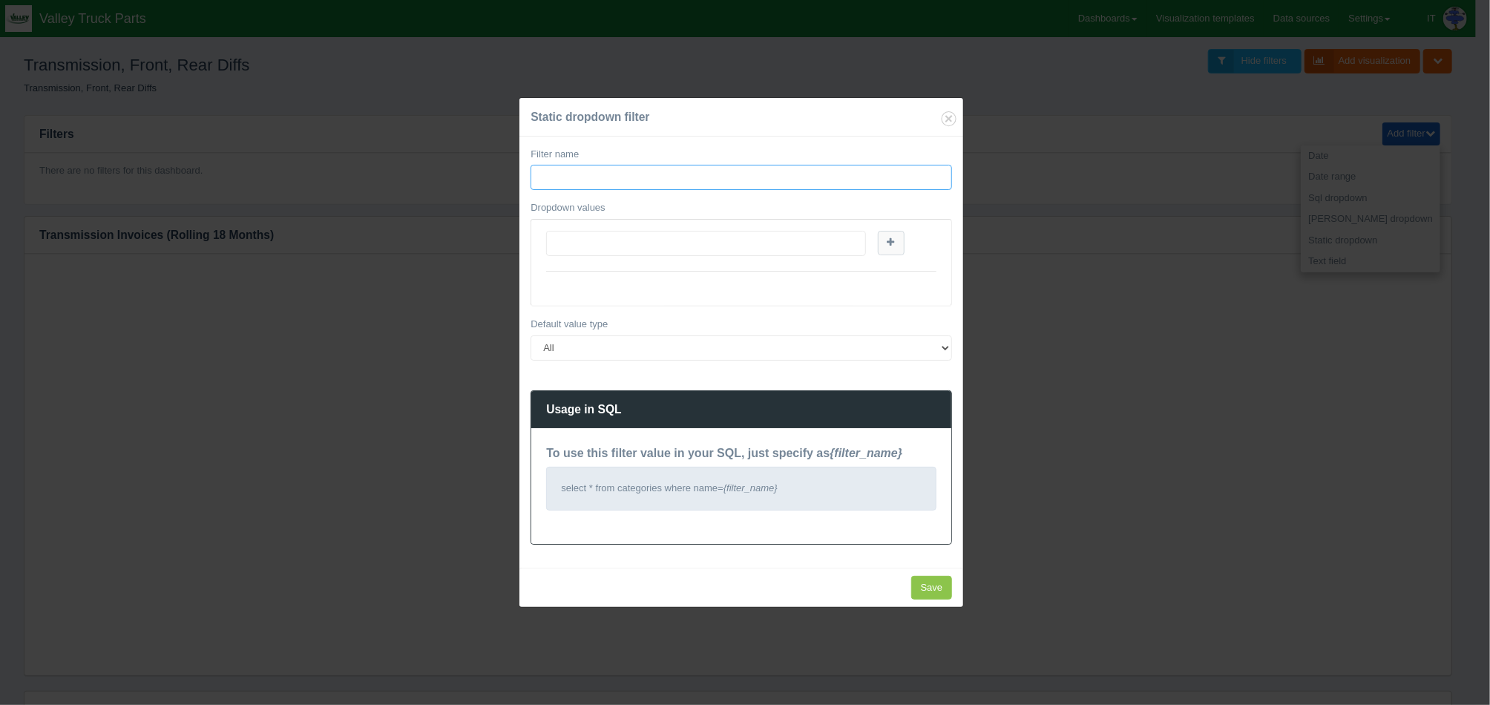
click at [735, 180] on input "Filter name" at bounding box center [741, 177] width 421 height 25
type input "PartNumber"
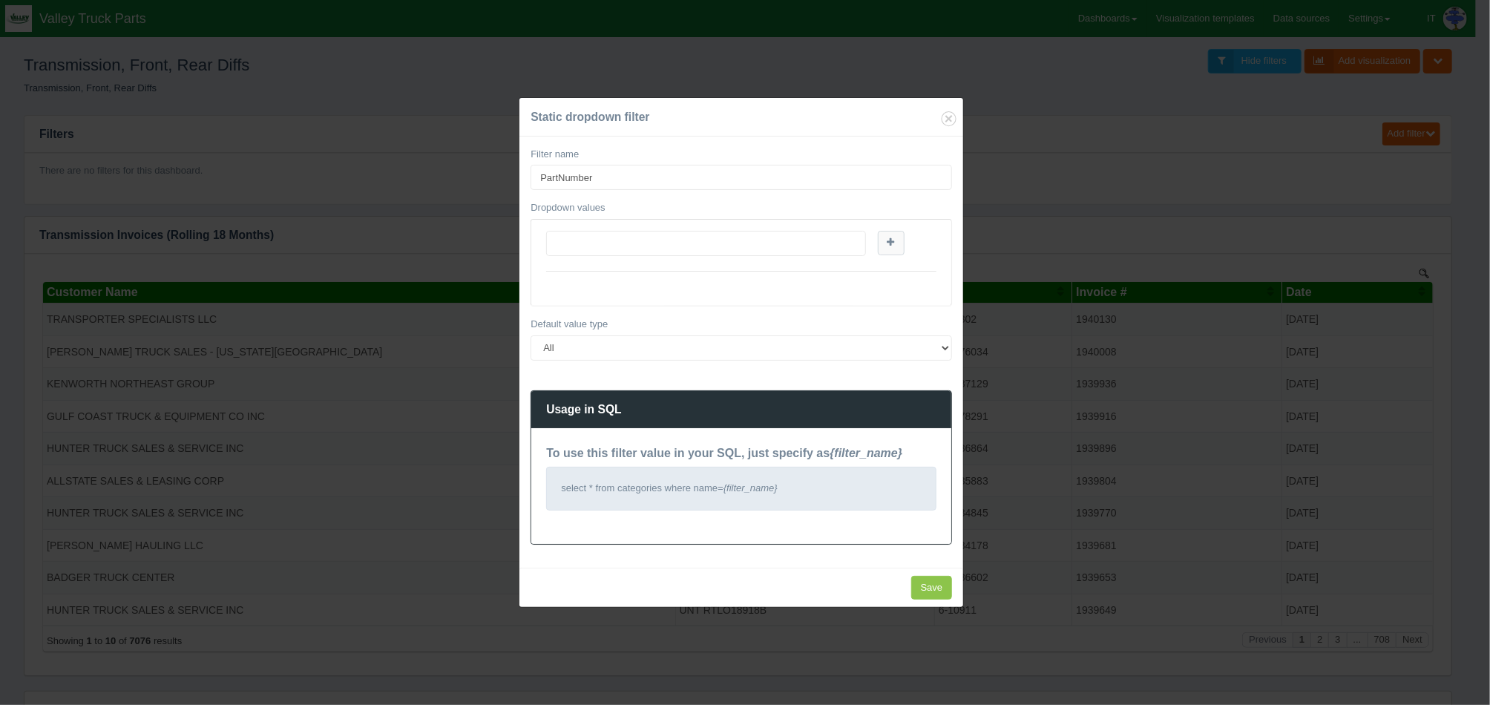
click at [839, 229] on div at bounding box center [741, 262] width 420 height 85
click at [841, 237] on input "text" at bounding box center [705, 243] width 319 height 25
click at [764, 235] on input "text" at bounding box center [705, 243] width 319 height 25
paste input "RTLO18918B"
type input "RTLO18918B"
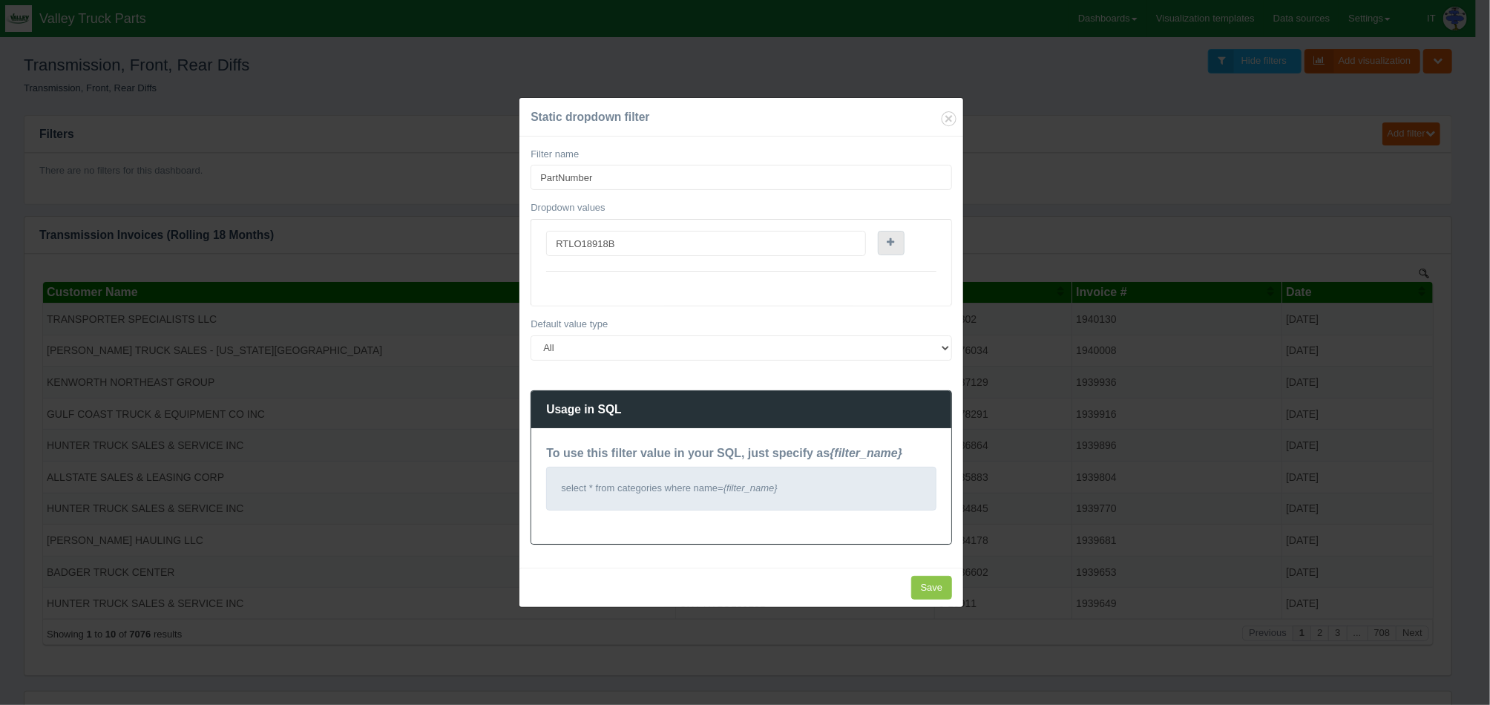
click at [889, 242] on icon at bounding box center [890, 242] width 7 height 10
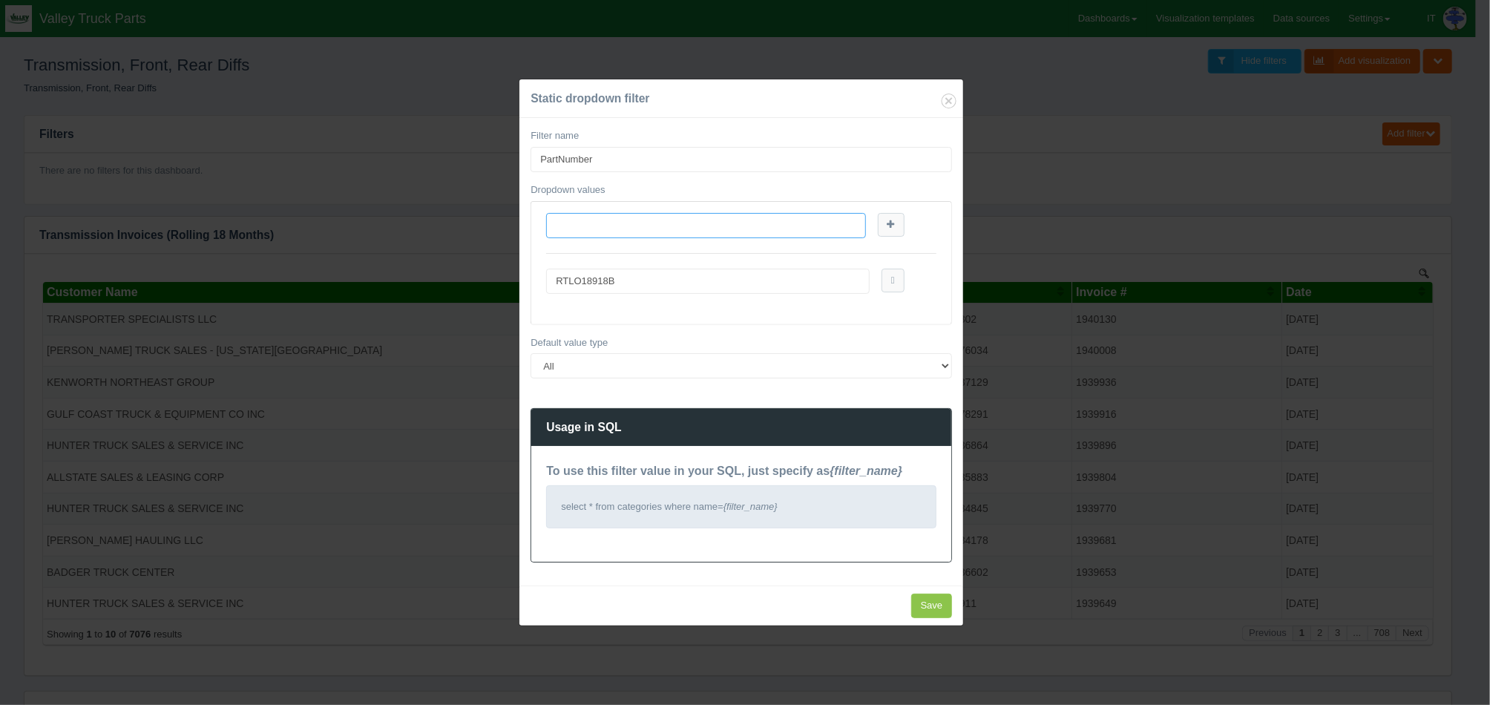
click at [617, 224] on input "text" at bounding box center [705, 225] width 319 height 25
paste input "RTLOF18918B"
type input "RTLOF18918B"
click at [899, 227] on link at bounding box center [891, 225] width 27 height 24
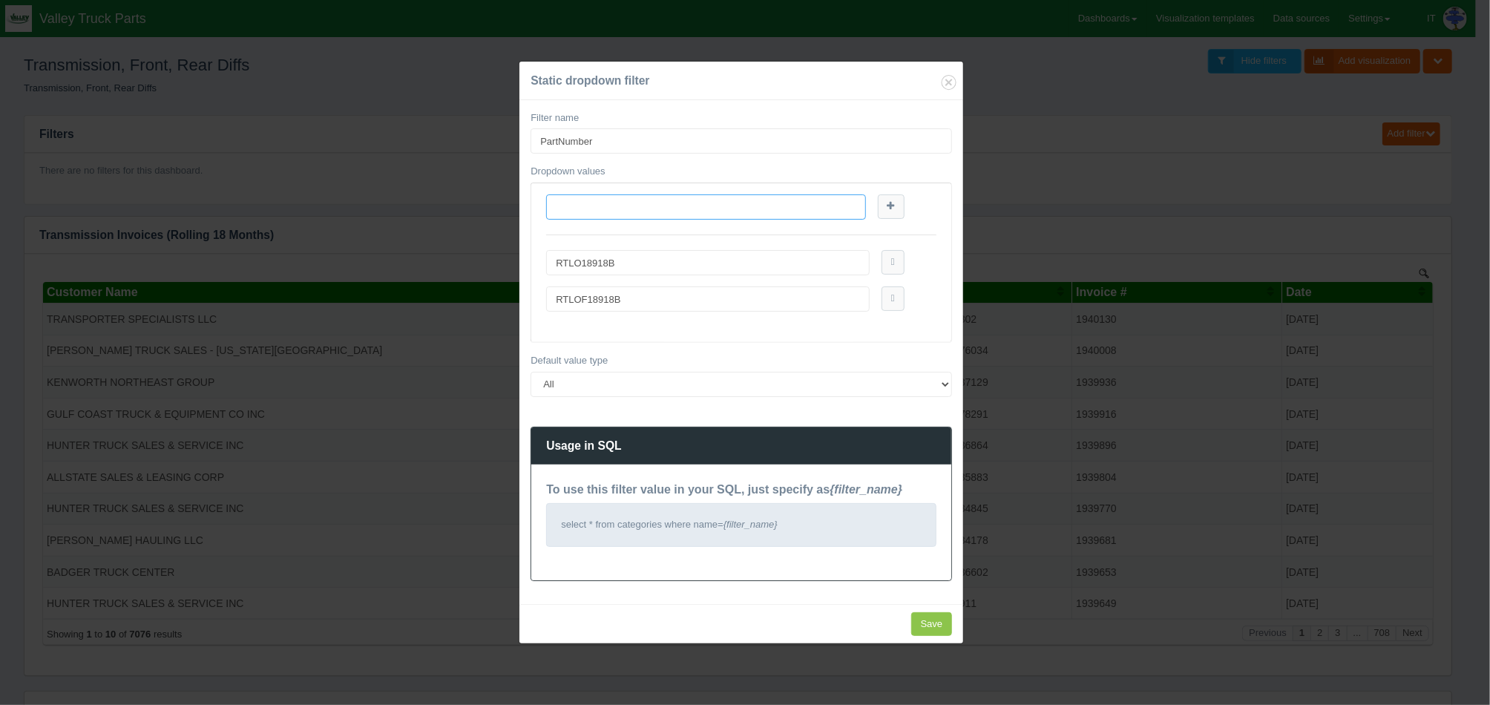
click at [737, 203] on input "text" at bounding box center [705, 206] width 319 height 25
paste input "RTLO18913A"
type input "RTLO18913A"
click at [888, 205] on icon at bounding box center [890, 206] width 7 height 10
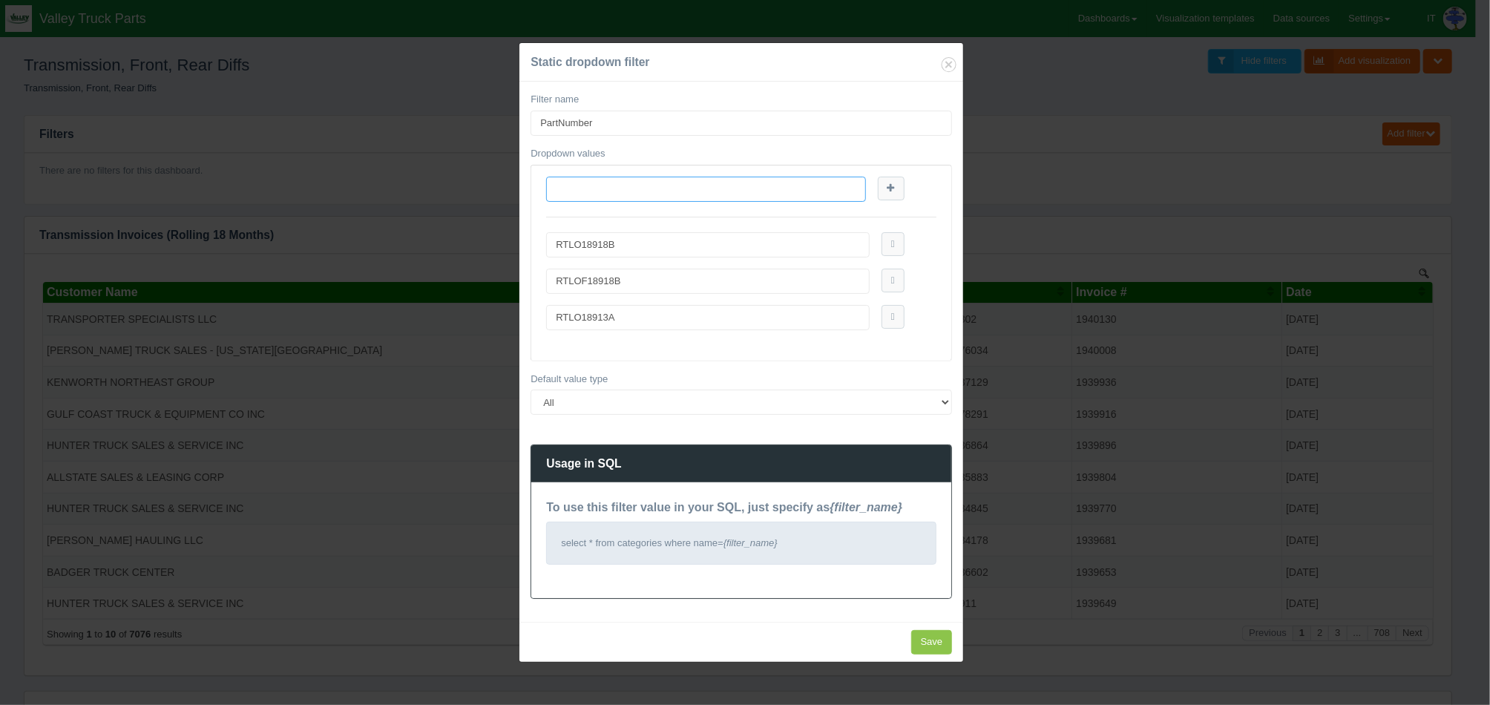
click at [762, 183] on input "text" at bounding box center [705, 189] width 319 height 25
paste input "RTLOF18913A"
type input "RTLOF18913A"
click at [895, 186] on link at bounding box center [891, 189] width 27 height 24
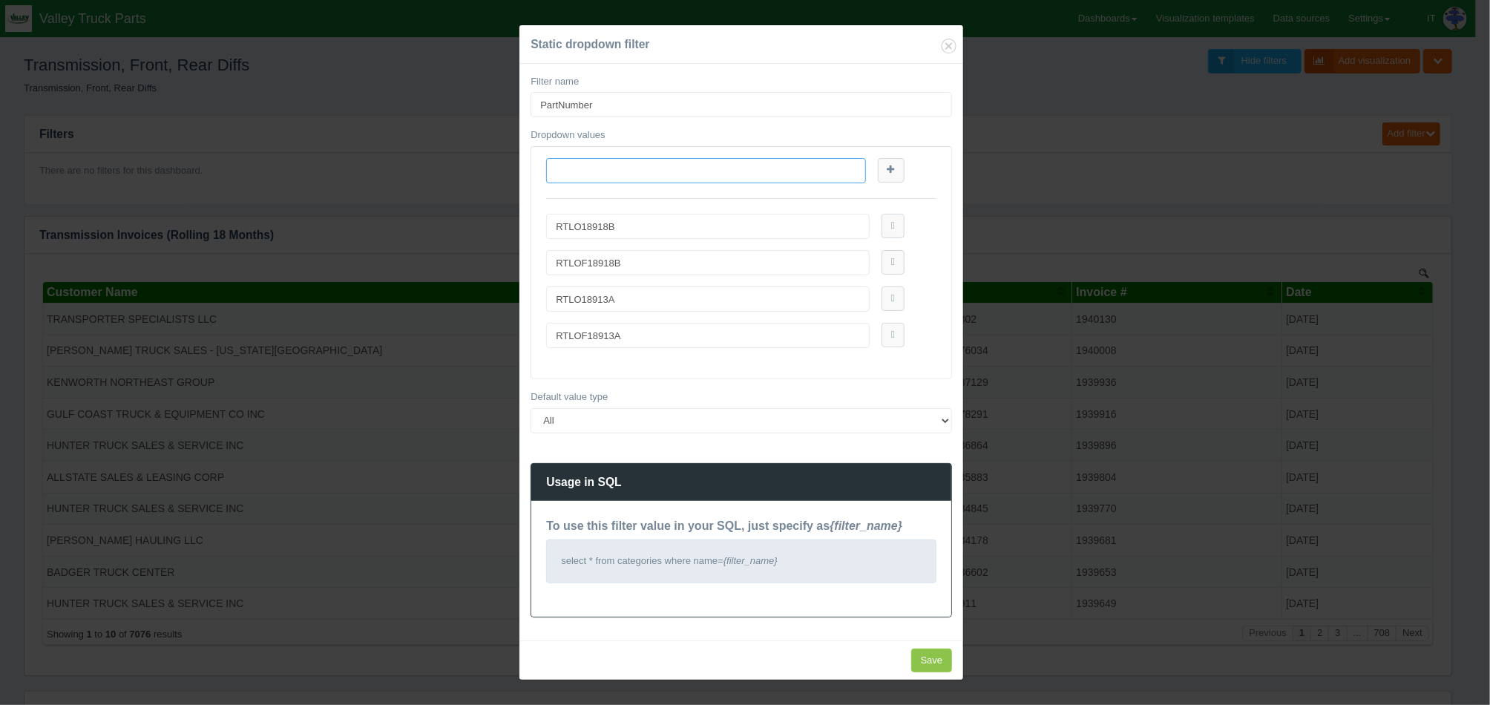
click at [780, 165] on input "text" at bounding box center [705, 170] width 319 height 25
paste input "RTO16908LL"
type input "RTO16908LL"
click at [890, 172] on icon at bounding box center [890, 170] width 7 height 10
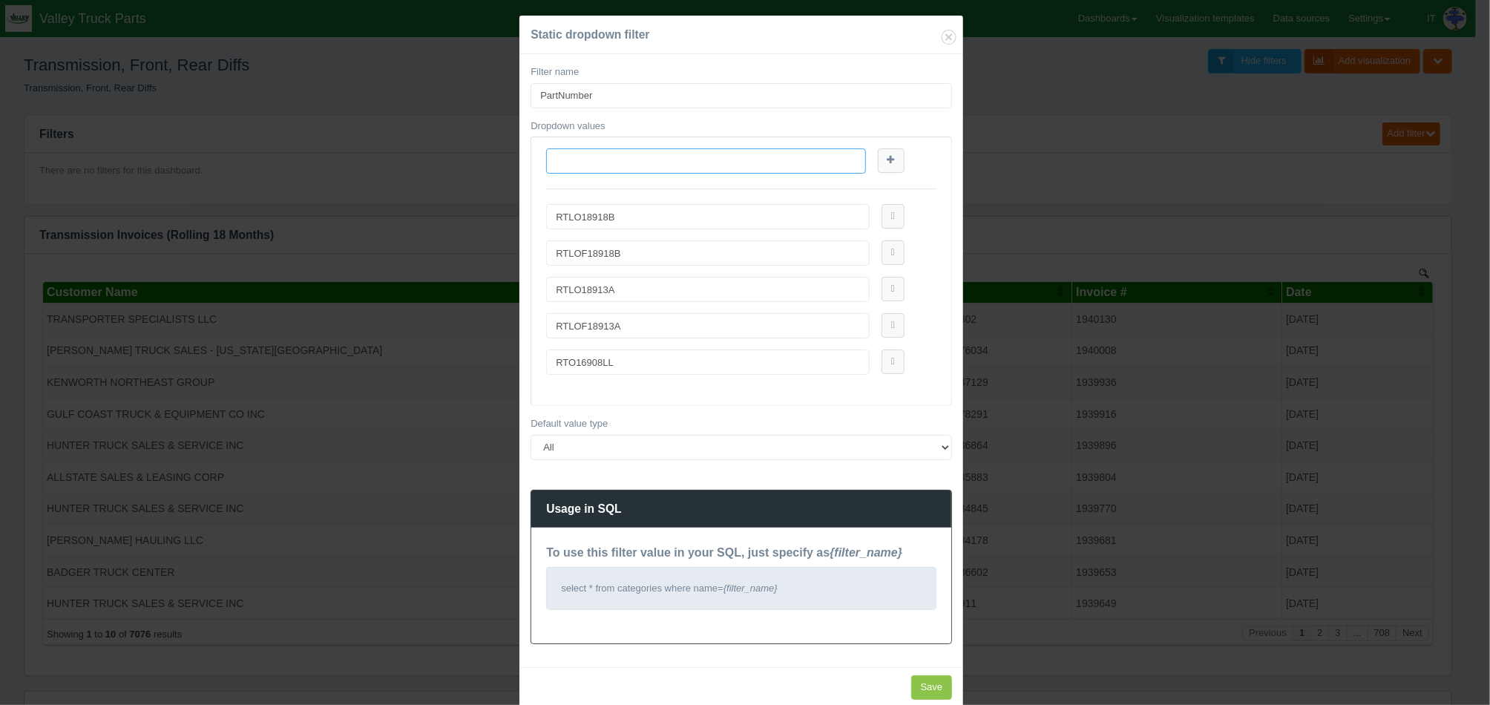
click at [796, 161] on input "text" at bounding box center [705, 160] width 319 height 25
paste input "RTOF16908LL"
type input "RTOF16908LL"
click at [887, 160] on icon at bounding box center [890, 160] width 7 height 10
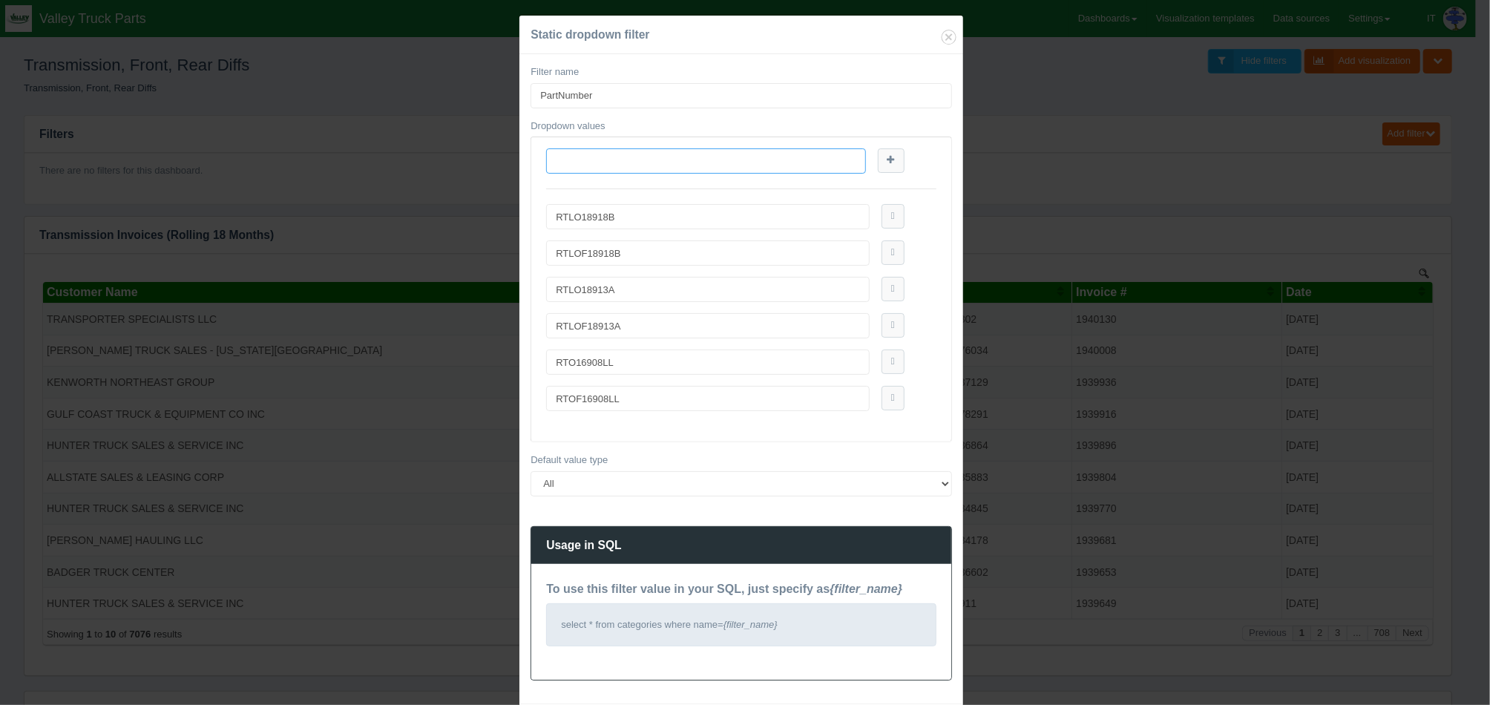
click at [789, 165] on input "text" at bounding box center [705, 160] width 319 height 25
paste input "RTLO16713A"
type input "RTLO16713A"
click at [887, 162] on icon at bounding box center [890, 160] width 7 height 10
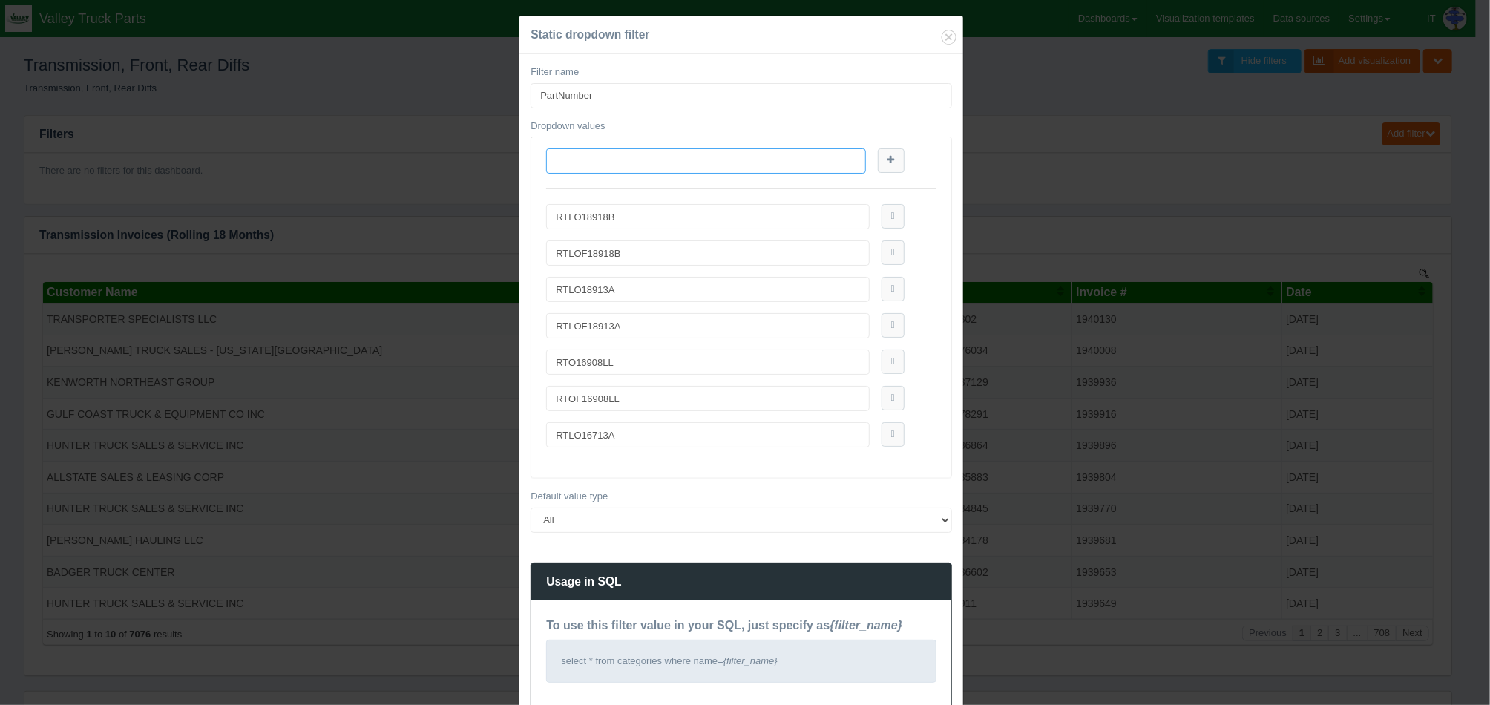
click at [757, 168] on input "text" at bounding box center [705, 160] width 319 height 25
paste input "RTLOF16713A"
type input "RTLOF16713A"
click at [887, 164] on icon at bounding box center [890, 160] width 7 height 10
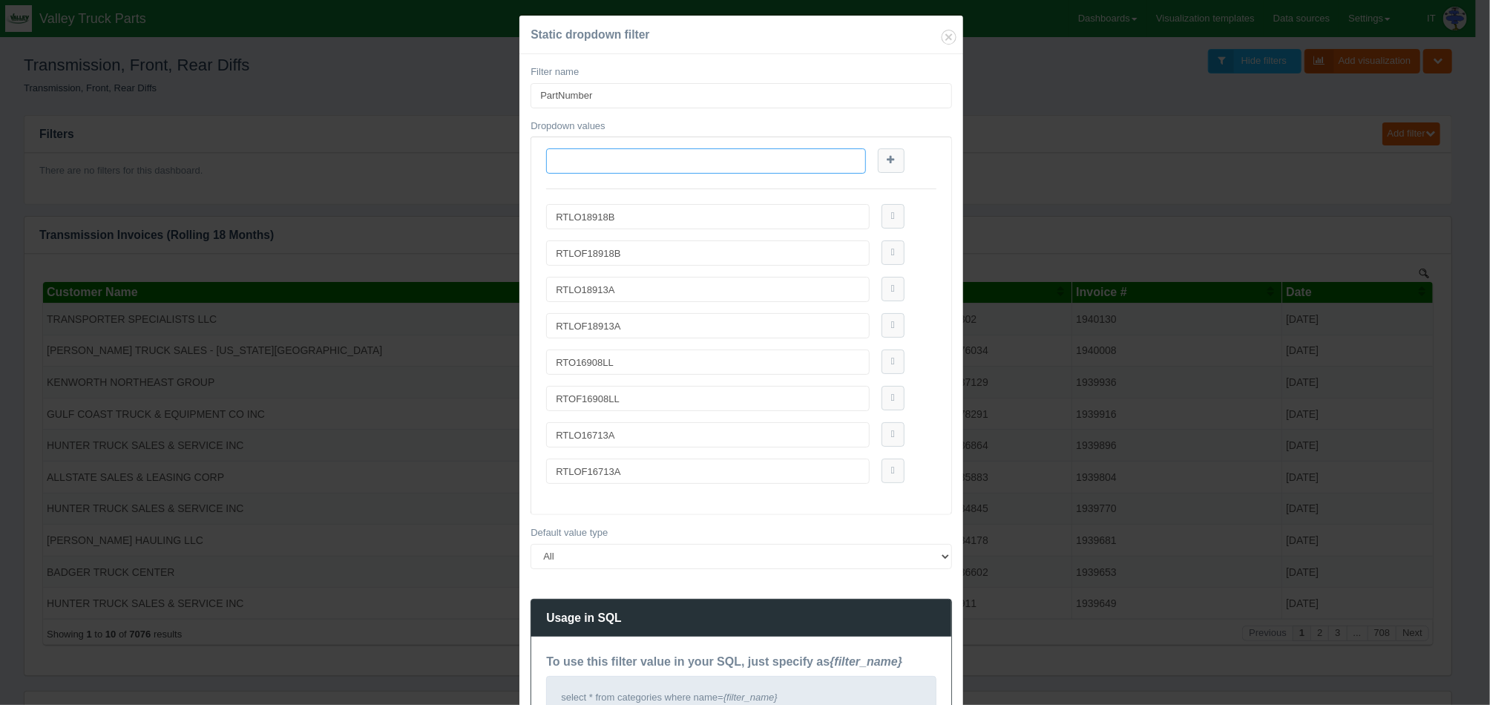
click at [805, 165] on input "text" at bounding box center [705, 160] width 319 height 25
paste input "RTLO18718B"
type input "RTLO18718B"
click at [880, 165] on link at bounding box center [891, 160] width 27 height 24
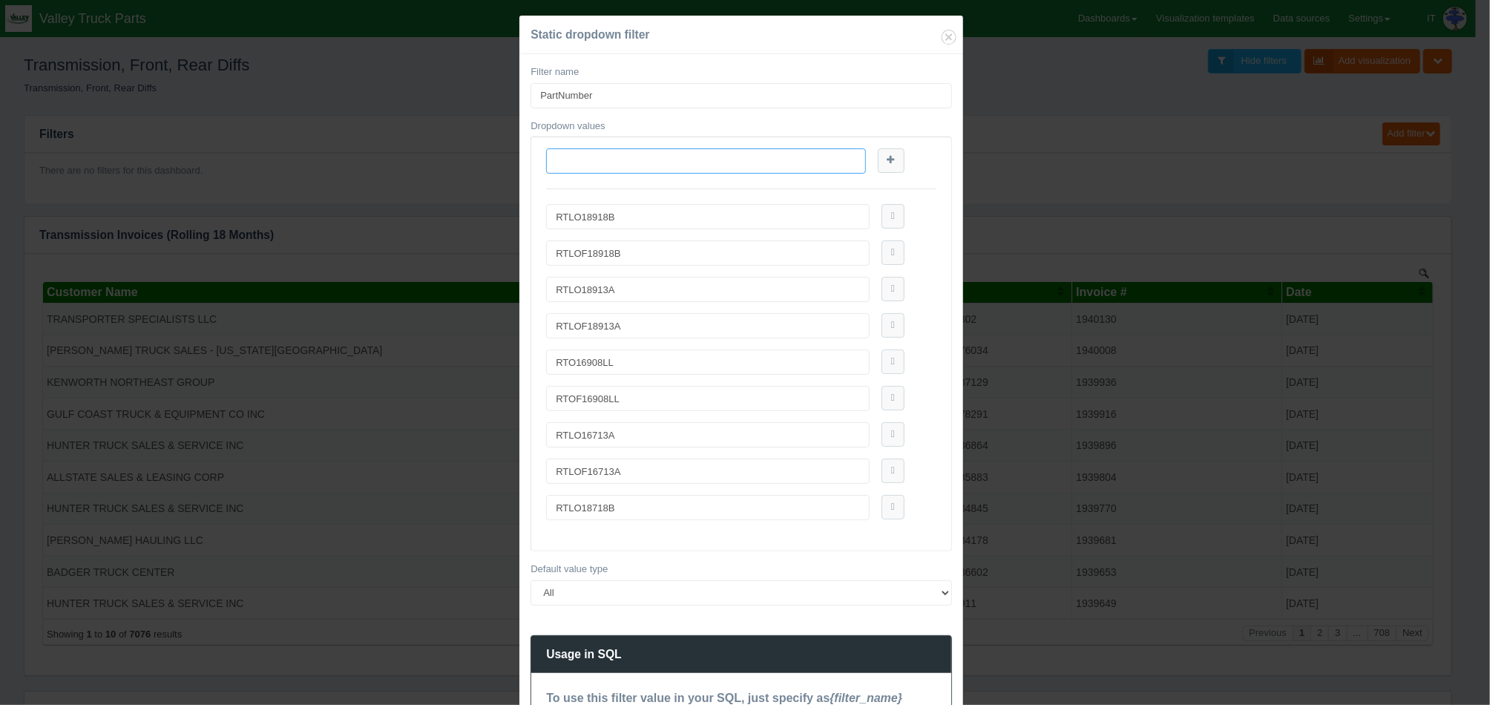
click at [838, 169] on input "text" at bounding box center [705, 160] width 319 height 25
paste input "RTLOF18718B"
type input "RTLOF18718B"
click at [893, 163] on link at bounding box center [891, 160] width 27 height 24
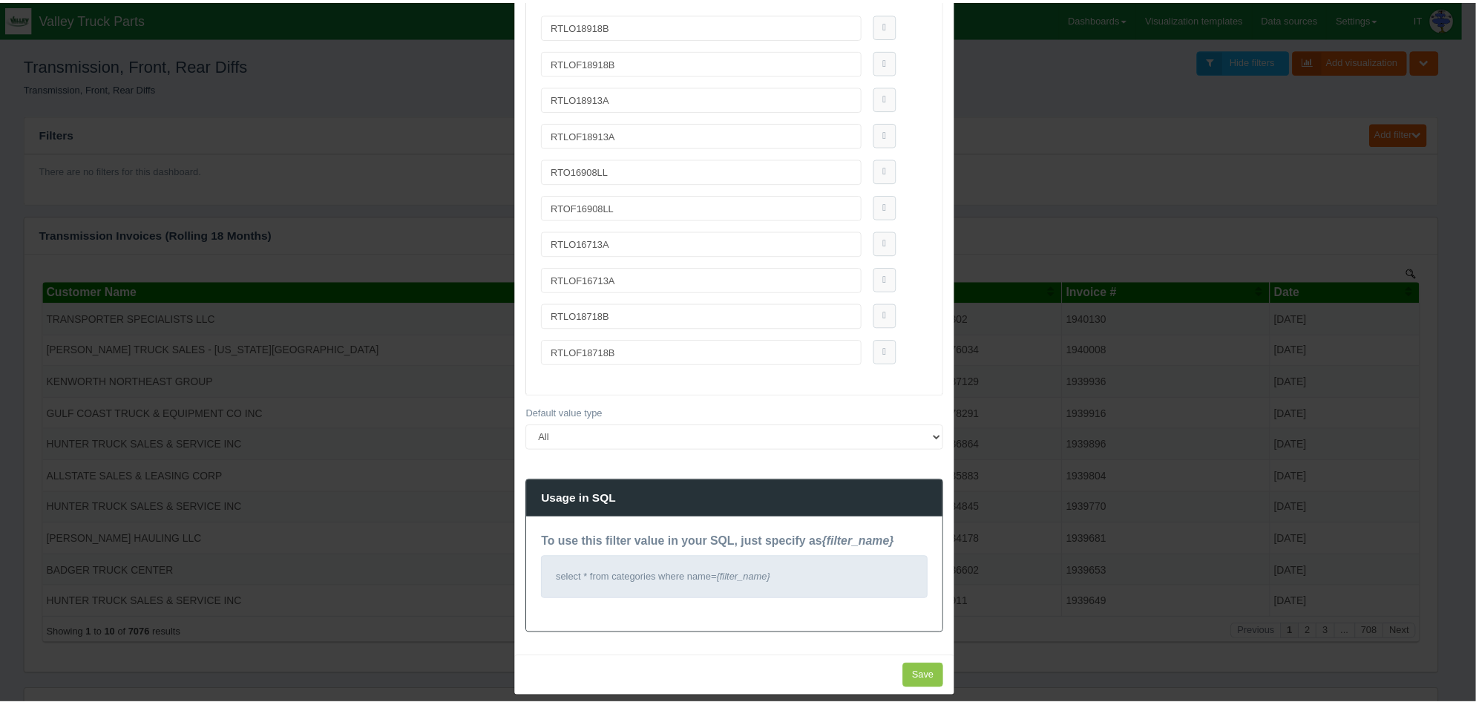
scroll to position [198, 0]
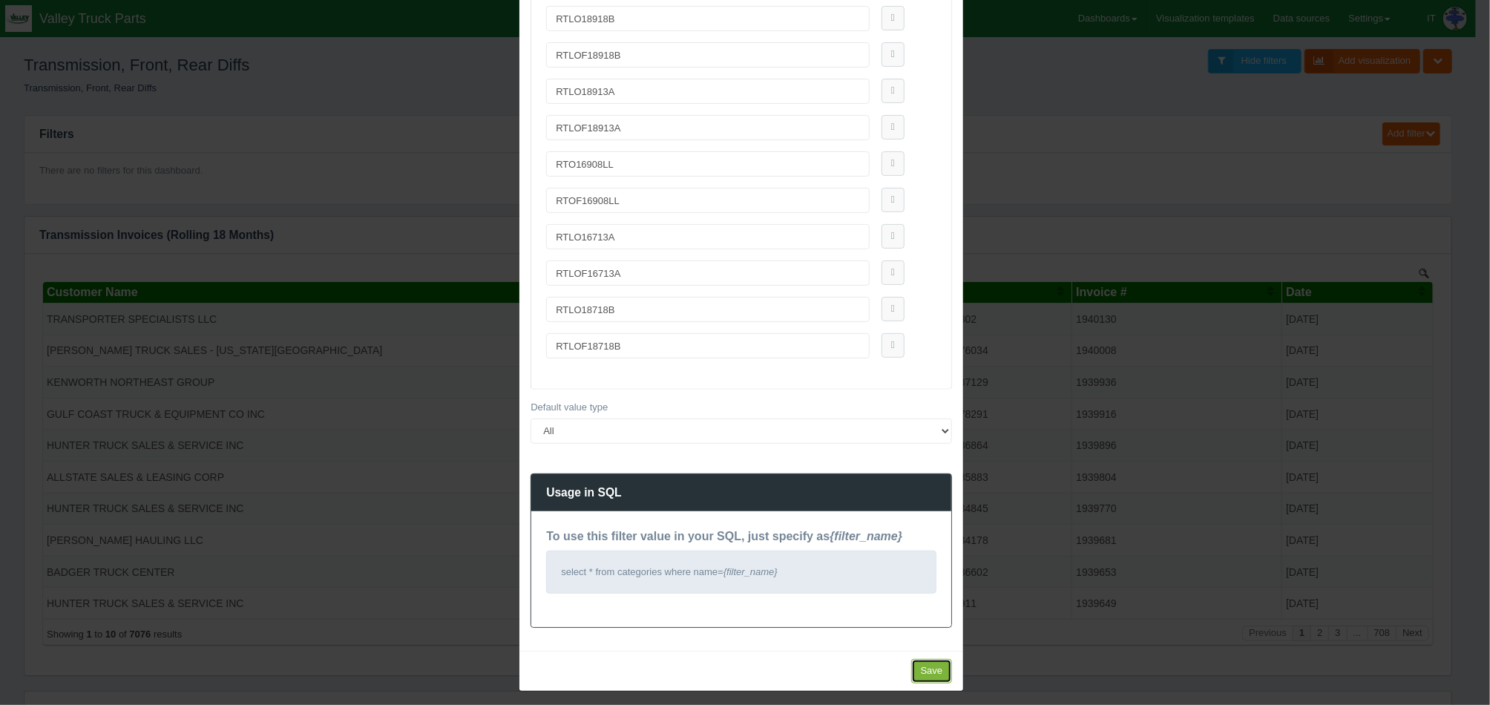
click at [925, 667] on input "Save" at bounding box center [932, 671] width 42 height 24
type input "Save"
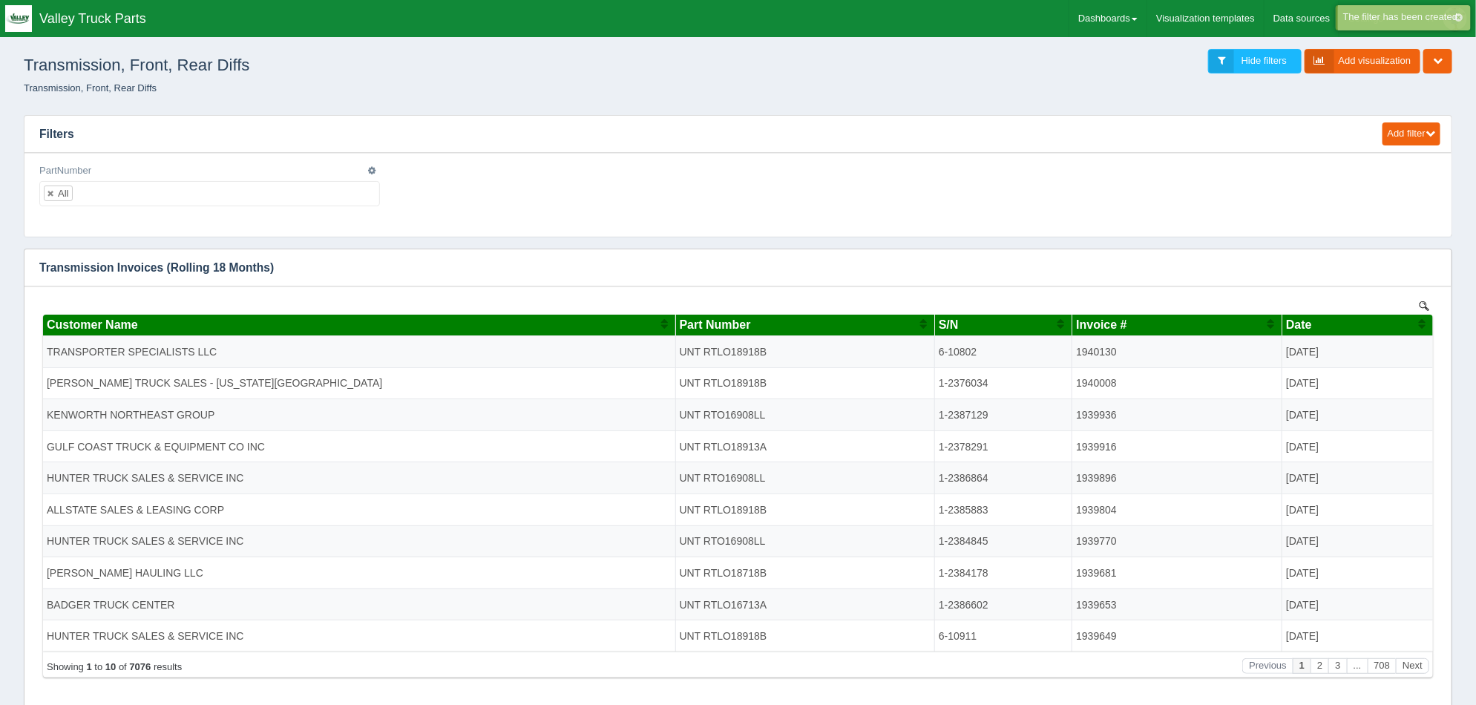
click at [283, 179] on div "PartNumber All No matches found All None RTLO18918B RTLOF18918B RTLO18913A RTLO…" at bounding box center [209, 185] width 341 height 43
click at [286, 194] on ul "All" at bounding box center [209, 193] width 341 height 25
click at [354, 196] on ul "RTLO18918B" at bounding box center [209, 193] width 341 height 25
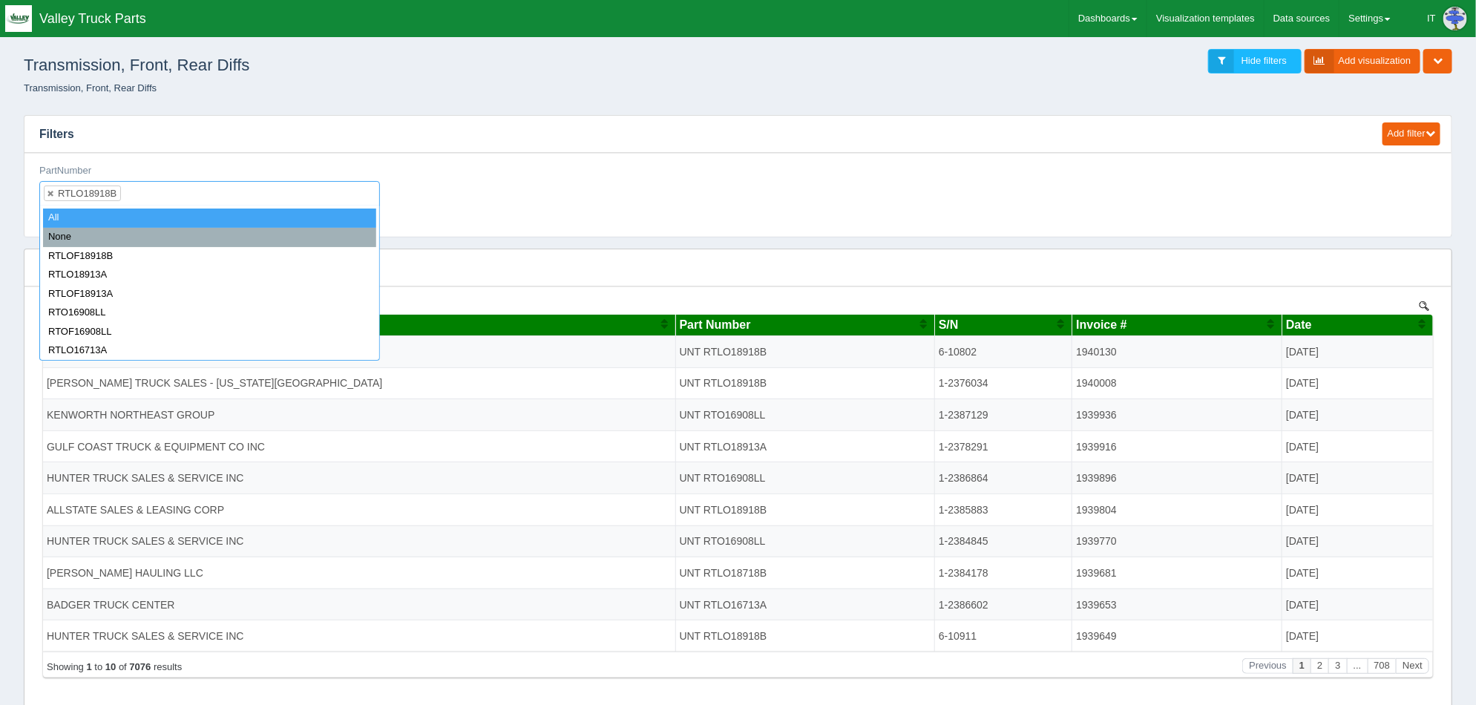
select select "all_"
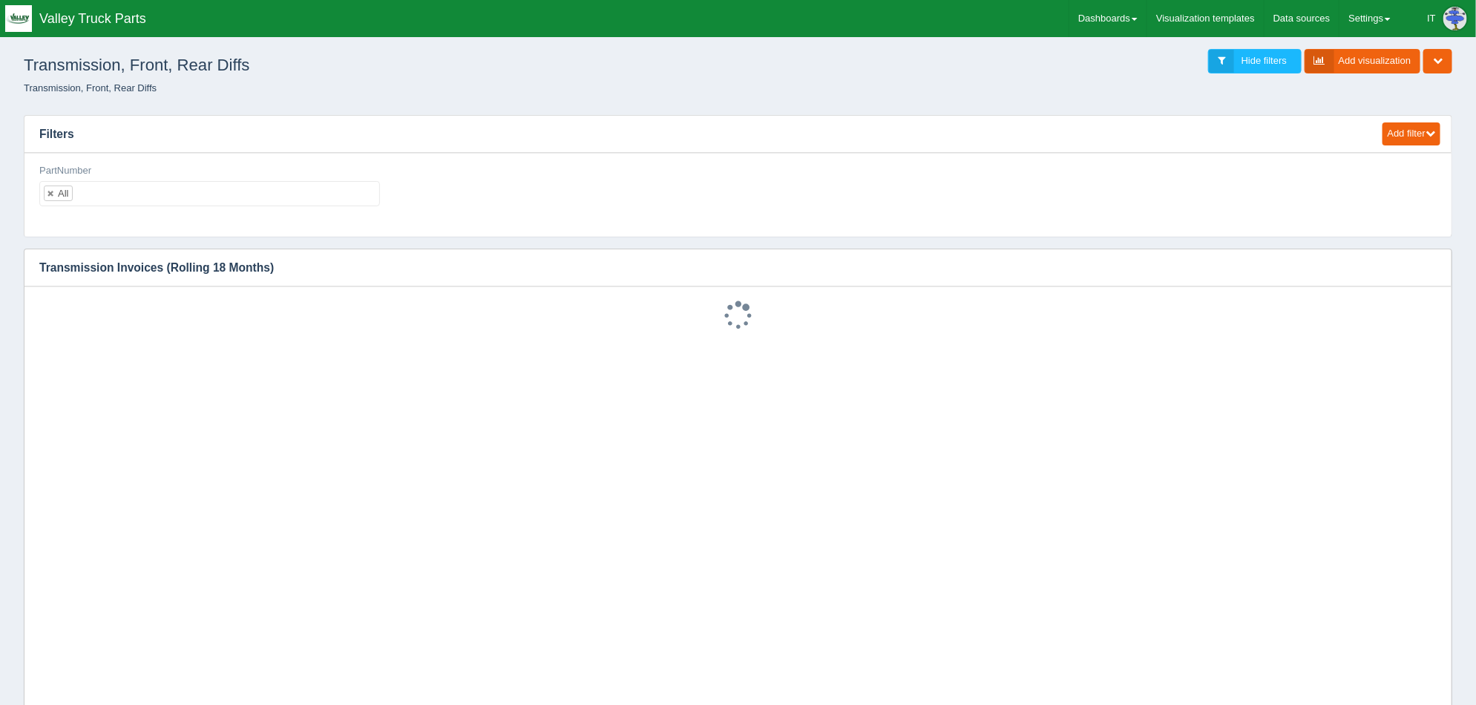
click at [354, 197] on ul "All" at bounding box center [209, 193] width 341 height 25
click at [96, 204] on input "text" at bounding box center [225, 194] width 305 height 24
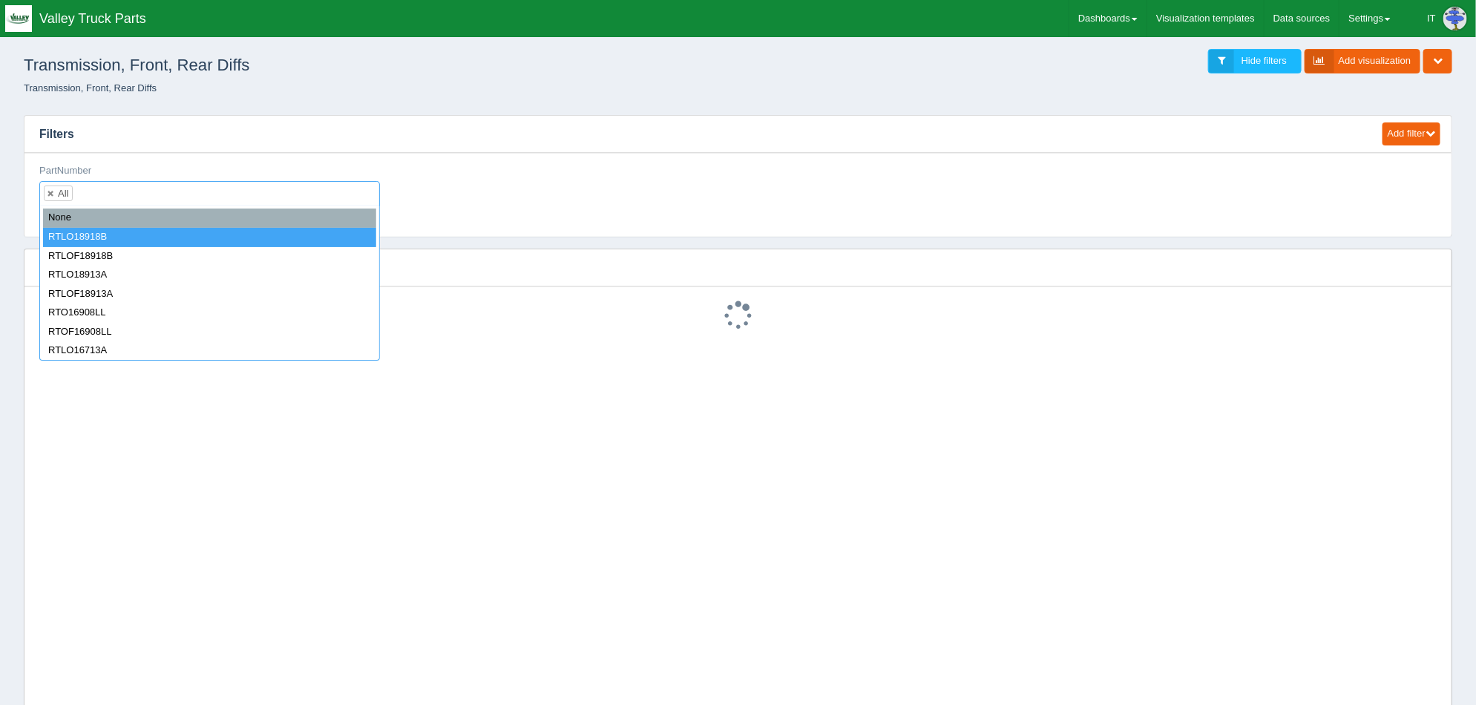
select select "RTLO18918B"
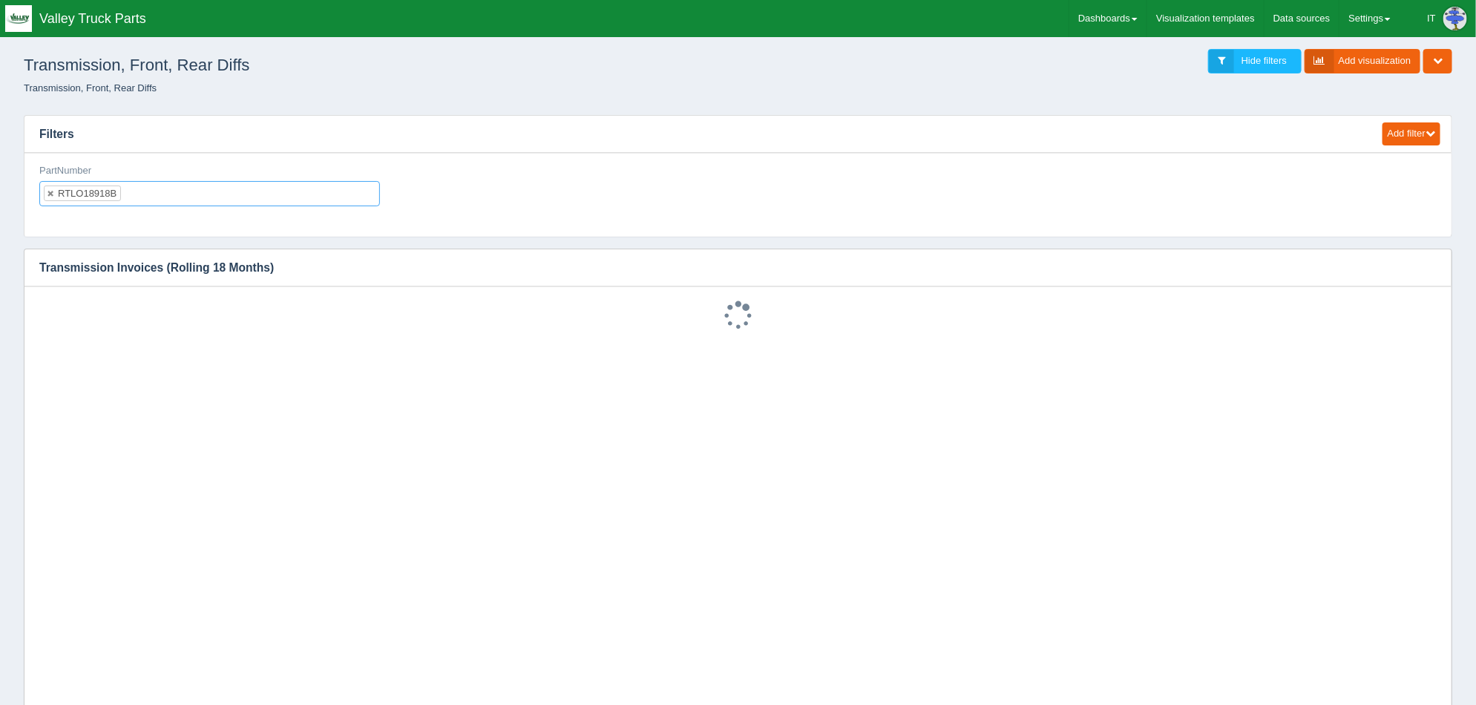
click at [459, 200] on div "Edit filter Delete filter PartNumber RTLO18918B All None RTLO18918B RTLOF18918B…" at bounding box center [737, 191] width 1409 height 54
click at [1429, 263] on icon "button" at bounding box center [1430, 268] width 10 height 10
click at [1410, 280] on link "Edit chart" at bounding box center [1380, 290] width 119 height 22
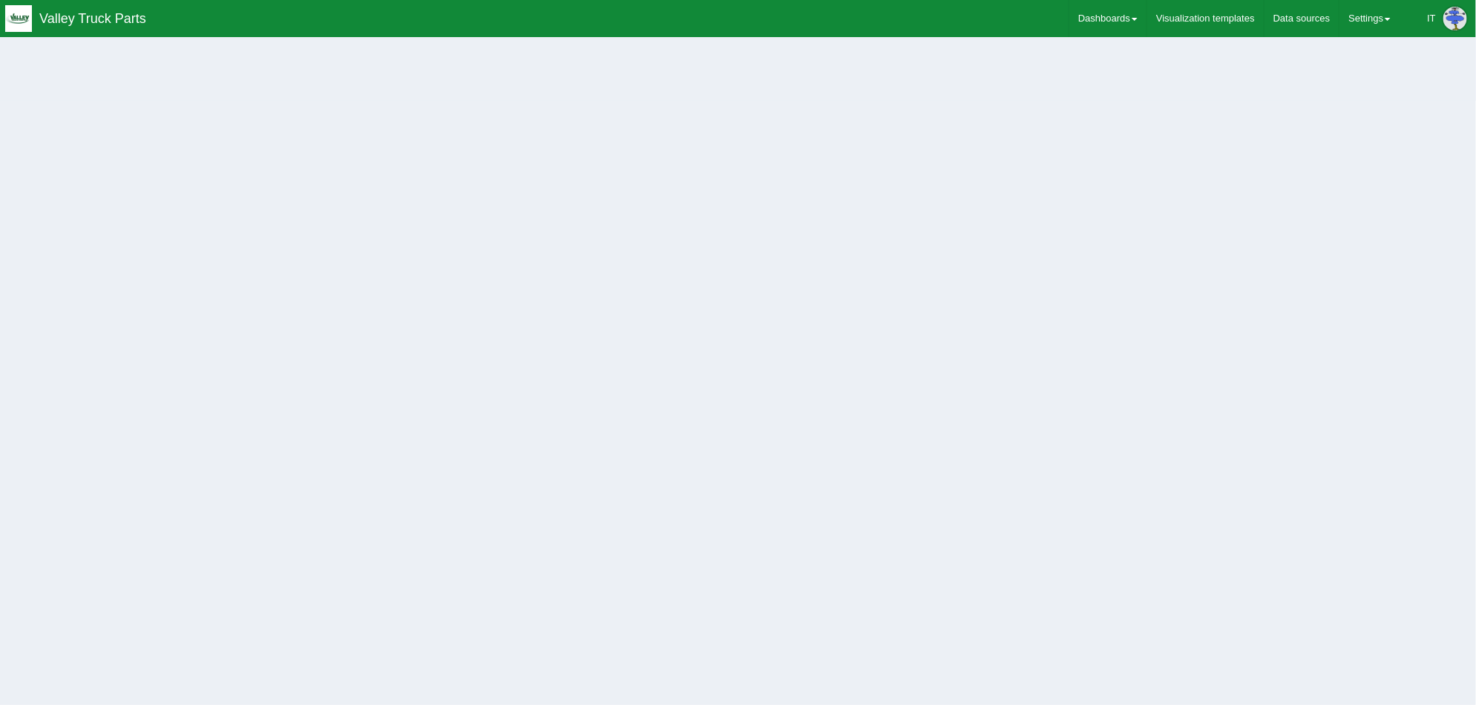
select select "string"
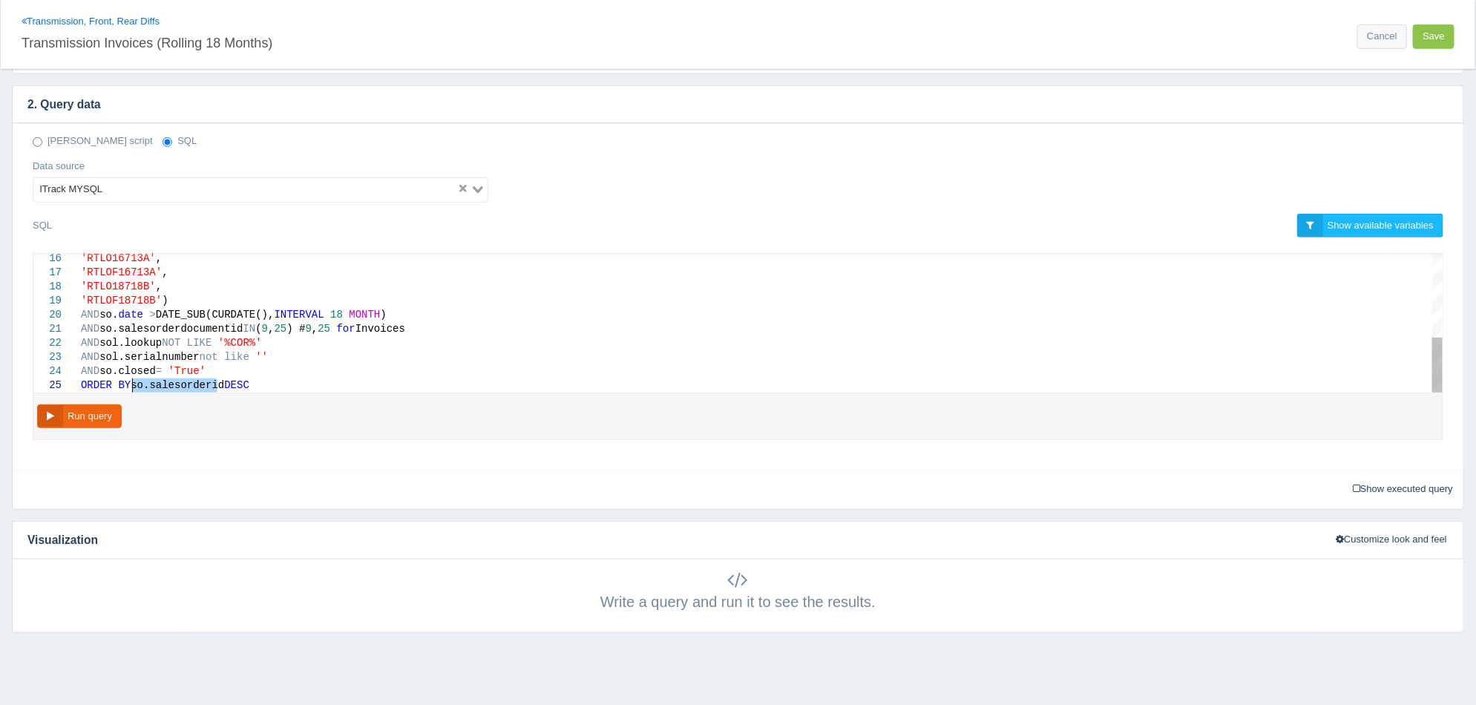
drag, startPoint x: 218, startPoint y: 381, endPoint x: 134, endPoint y: 384, distance: 83.9
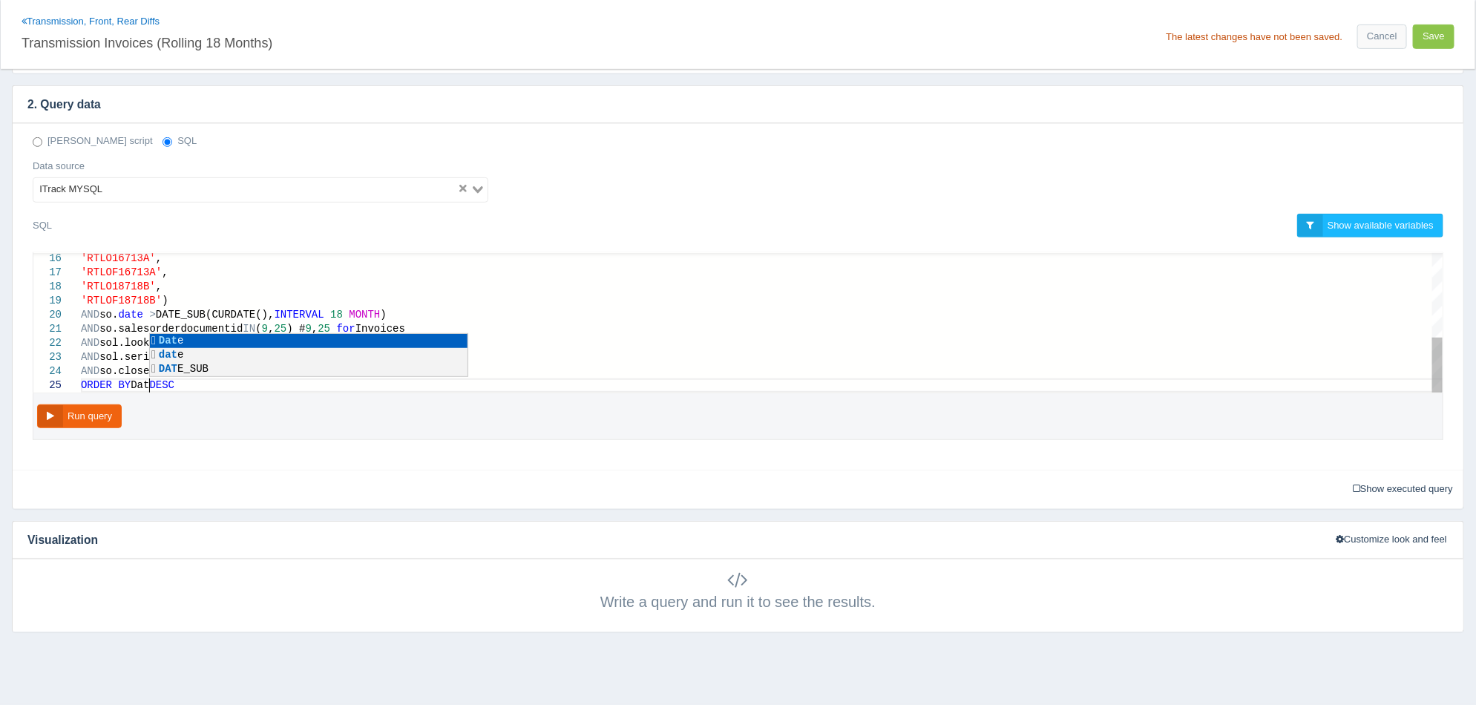
scroll to position [56, 73]
type textarea "AND so.salesorderdocumentid IN (9,25) # 9,25 for Invoices AND sol.lookup NOT LI…"
click at [107, 418] on button "Run query" at bounding box center [79, 416] width 85 height 24
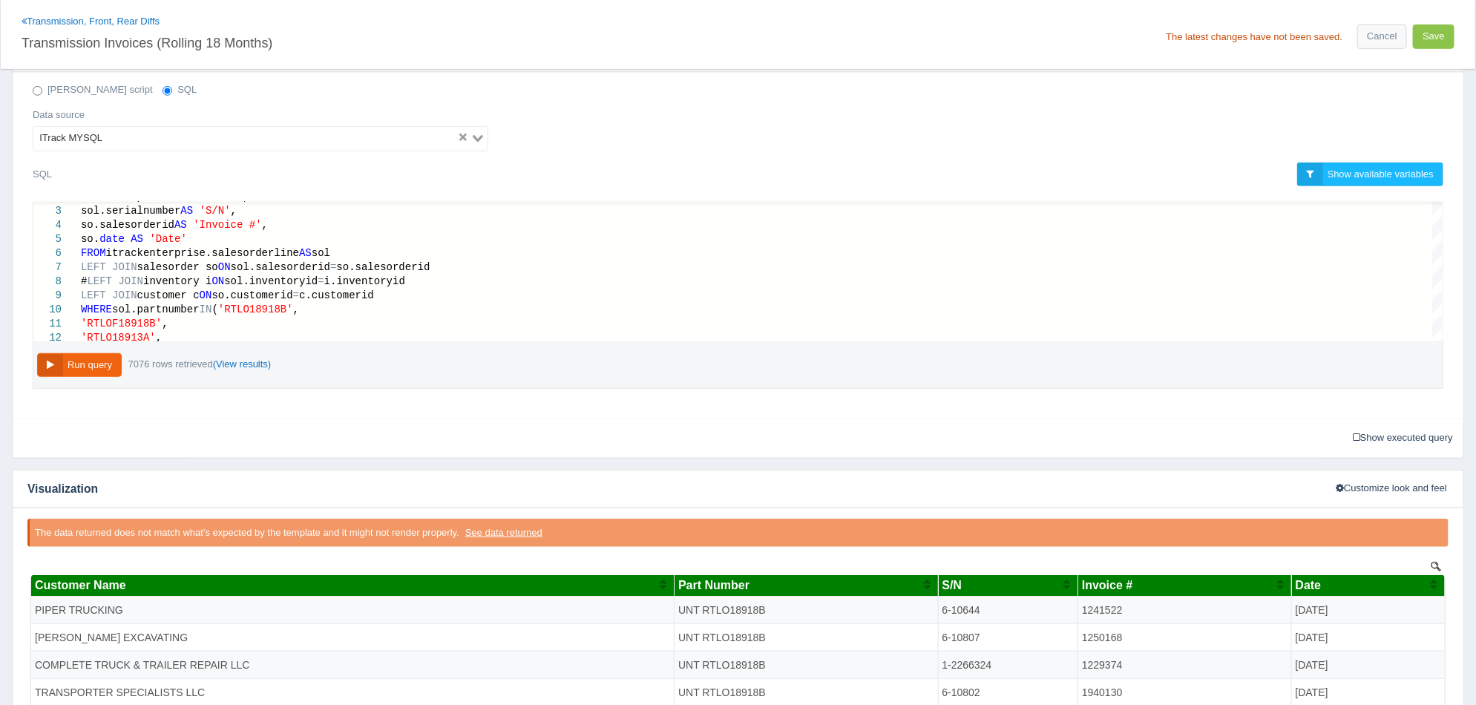
scroll to position [0, 0]
click at [1360, 585] on div "Date" at bounding box center [1362, 585] width 134 height 13
click at [1344, 589] on div "Date" at bounding box center [1362, 585] width 134 height 13
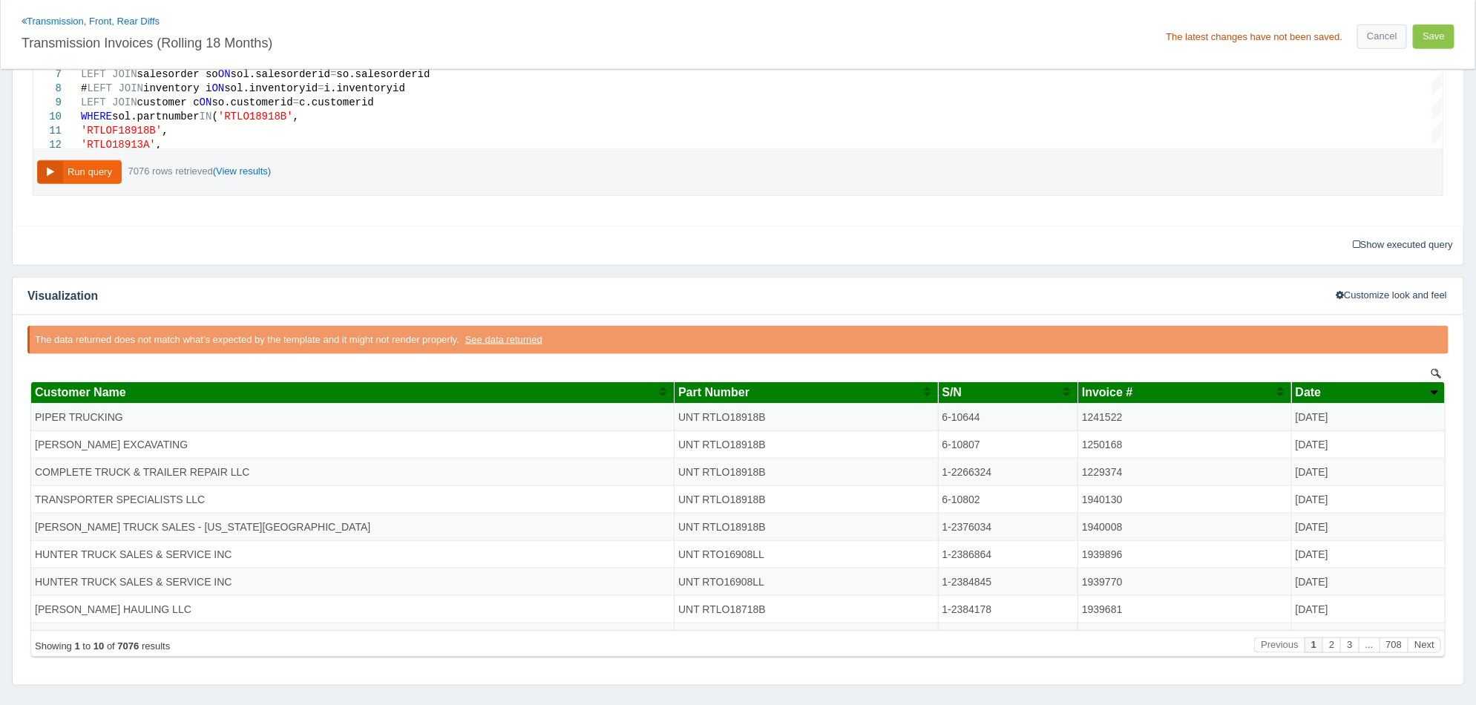
scroll to position [688, 0]
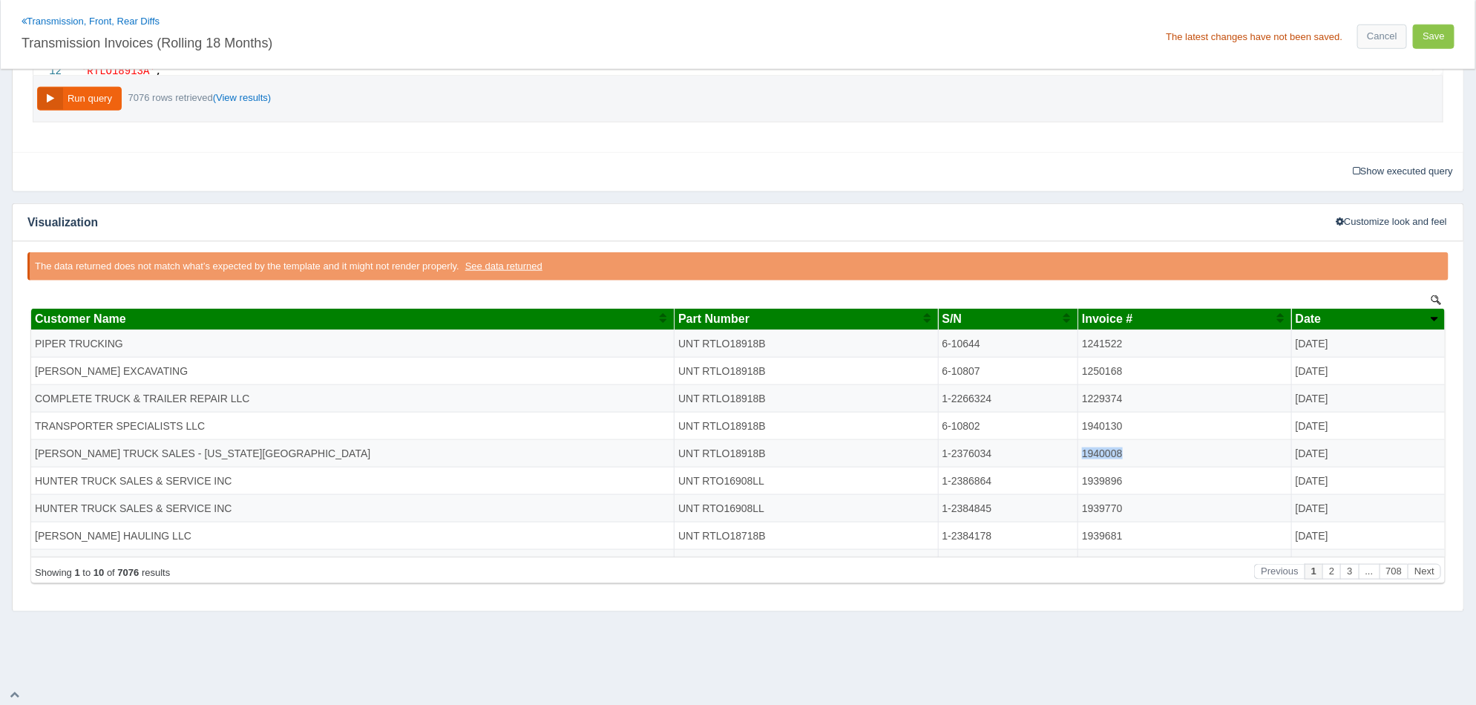
drag, startPoint x: 1112, startPoint y: 452, endPoint x: 1072, endPoint y: 444, distance: 40.7
click at [1077, 444] on td "1940008" at bounding box center [1184, 453] width 214 height 27
copy td "1940008"
click at [1002, 451] on td "1-2376034" at bounding box center [1007, 453] width 140 height 27
drag, startPoint x: 960, startPoint y: 451, endPoint x: 934, endPoint y: 449, distance: 26.1
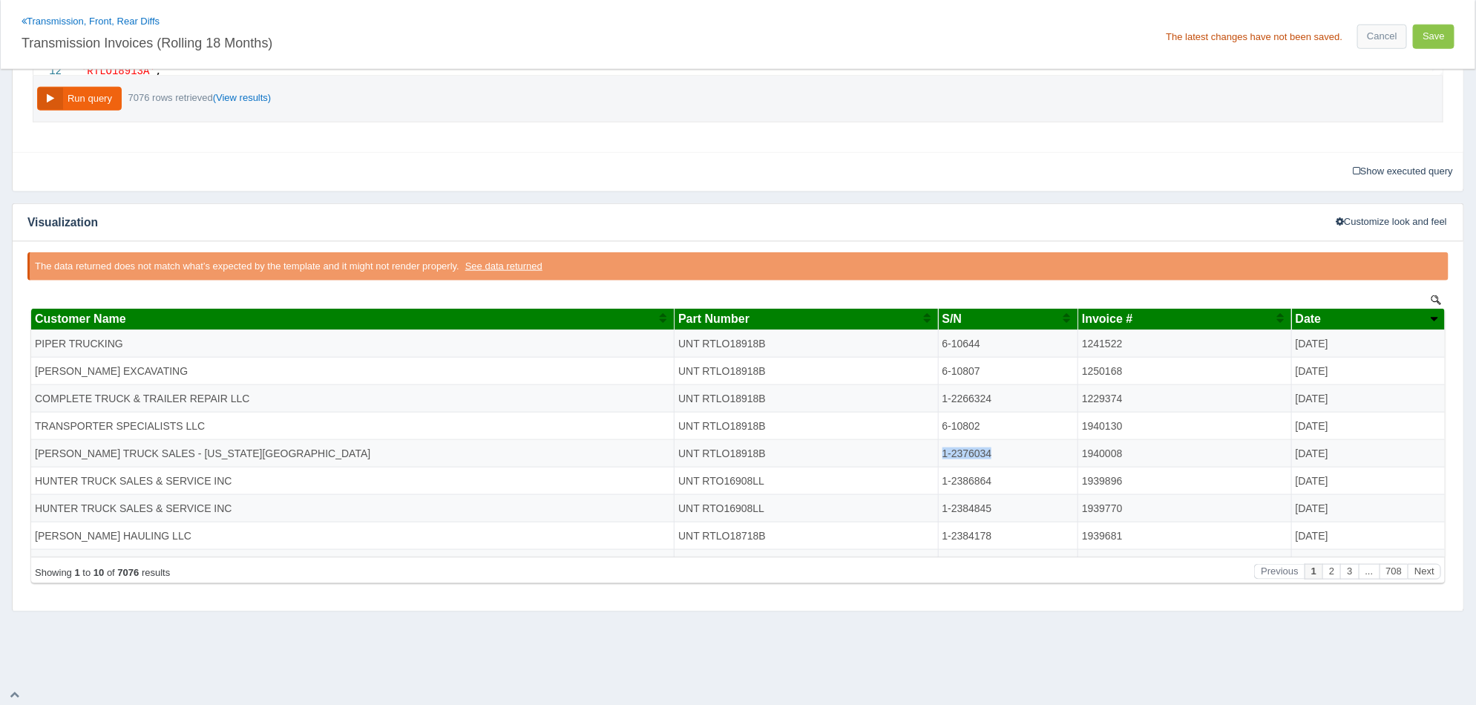
click at [937, 449] on td "1-2376034" at bounding box center [1007, 453] width 140 height 27
copy td "1-2376034"
click at [760, 123] on div "12 9 10 11 6 7 8 2 3 4 5 'RTLO18913A' , LEFT JOIN customer c ON so.customerid =…" at bounding box center [738, 35] width 1433 height 200
